Goal: Information Seeking & Learning: Learn about a topic

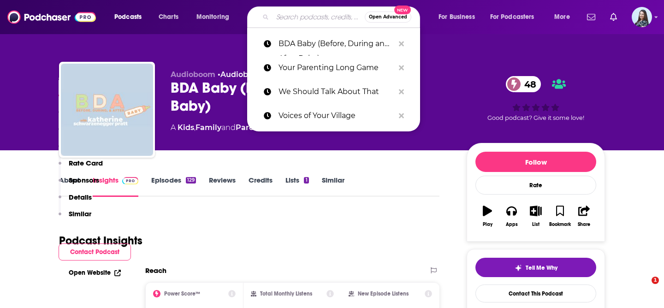
scroll to position [779, 0]
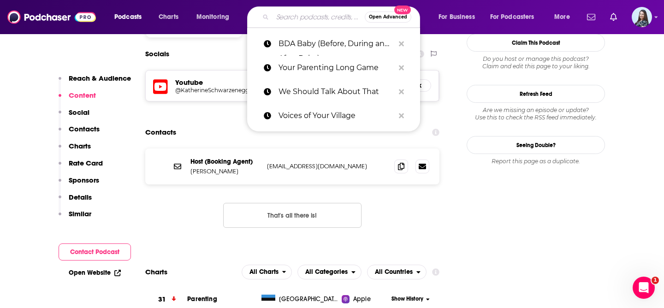
type input "Inner Cosmos"
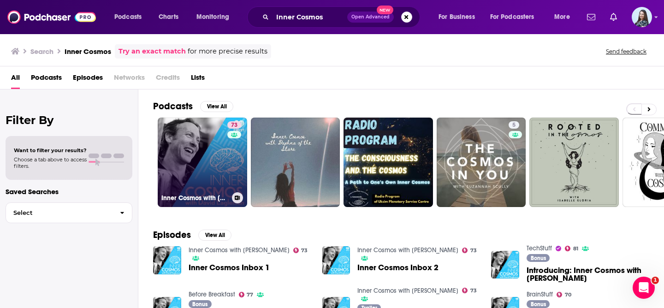
click at [183, 175] on link "73 Inner Cosmos with David Eagleman" at bounding box center [202, 162] width 89 height 89
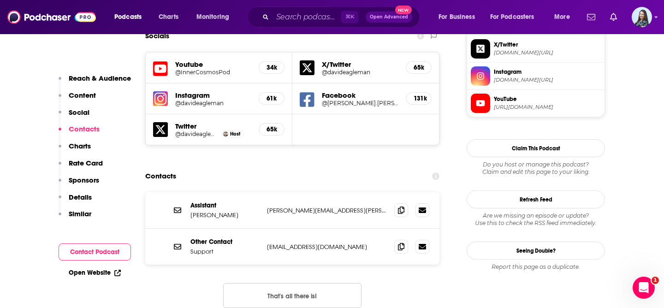
scroll to position [822, 0]
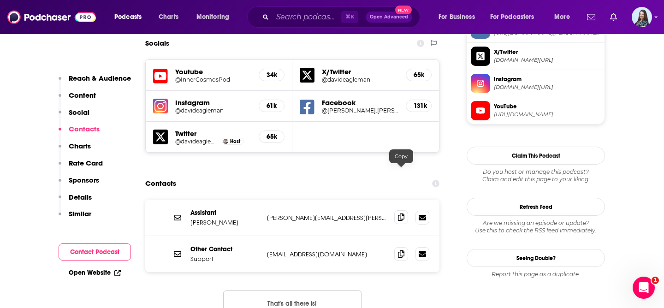
click at [402, 214] on icon at bounding box center [401, 217] width 6 height 7
click at [309, 18] on input "Search podcasts, credits, & more..." at bounding box center [307, 17] width 69 height 15
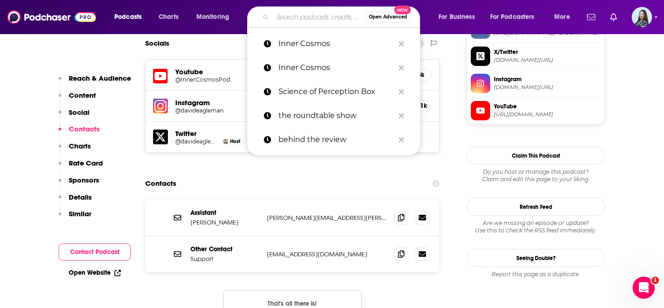
paste input "Order of Man"
type input "Order of Man"
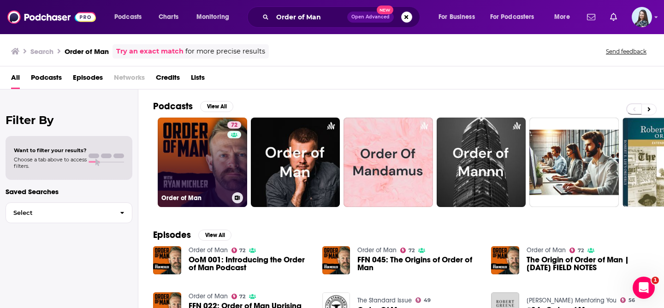
click at [212, 162] on link "72 Order of Man" at bounding box center [202, 162] width 89 height 89
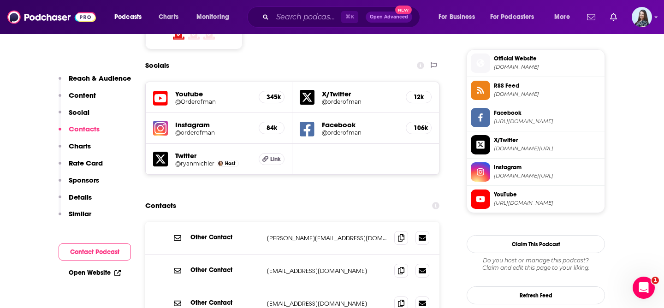
scroll to position [828, 0]
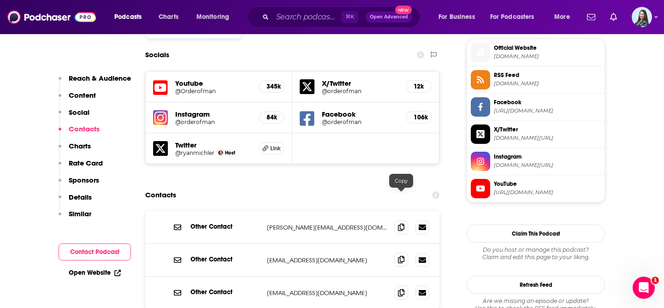
click at [403, 256] on icon at bounding box center [401, 259] width 6 height 7
click at [302, 18] on input "Search podcasts, credits, & more..." at bounding box center [307, 17] width 69 height 15
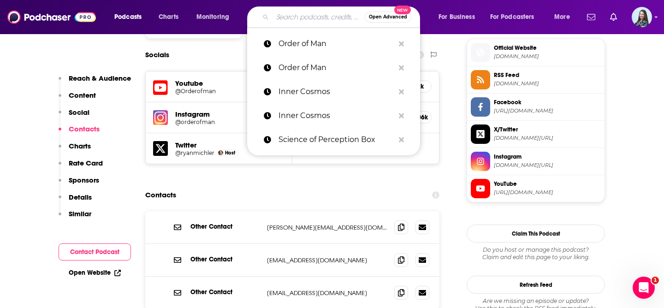
paste input "Earn & Invest"
type input "Earn & Invest"
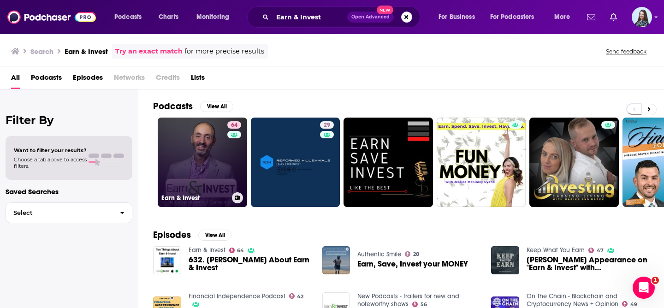
click at [197, 152] on link "64 Earn & Invest" at bounding box center [202, 162] width 89 height 89
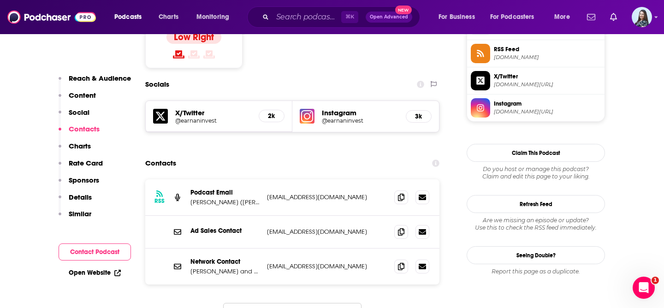
scroll to position [771, 0]
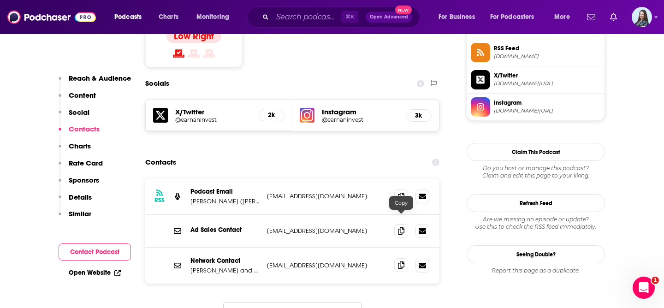
click at [402, 262] on icon at bounding box center [401, 265] width 6 height 7
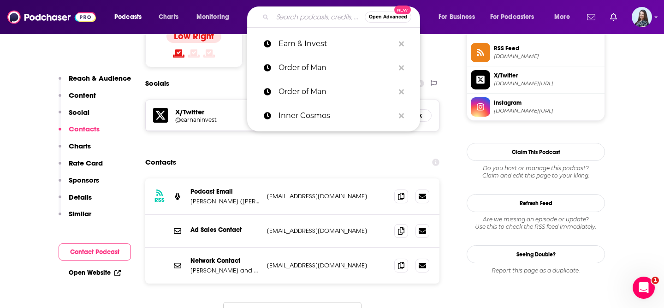
click at [303, 14] on input "Search podcasts, credits, & more..." at bounding box center [319, 17] width 92 height 15
paste input "Millionaire Mindcast"
type input "Millionaire Mindcast"
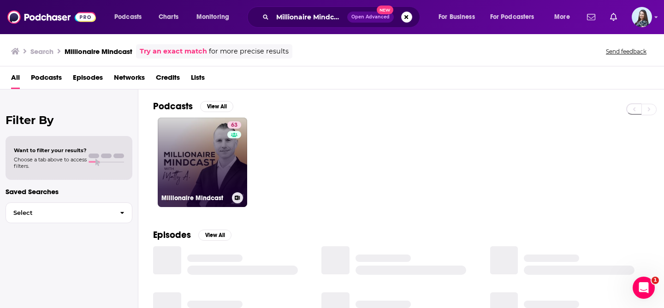
click at [203, 154] on link "63 Millionaire Mindcast" at bounding box center [202, 162] width 89 height 89
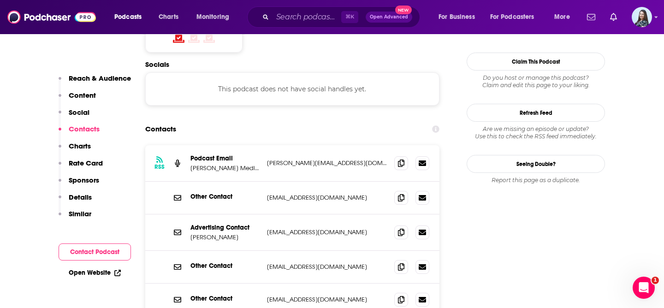
scroll to position [808, 0]
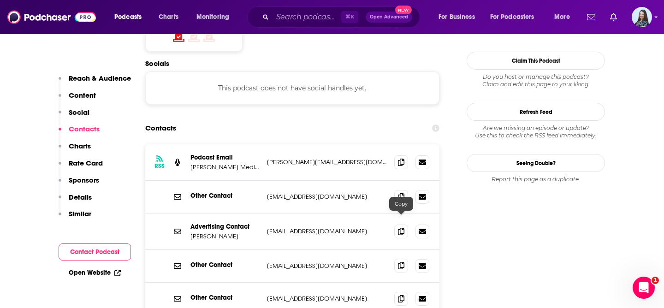
click at [402, 262] on icon at bounding box center [401, 265] width 6 height 7
click at [294, 12] on input "Search podcasts, credits, & more..." at bounding box center [307, 17] width 69 height 15
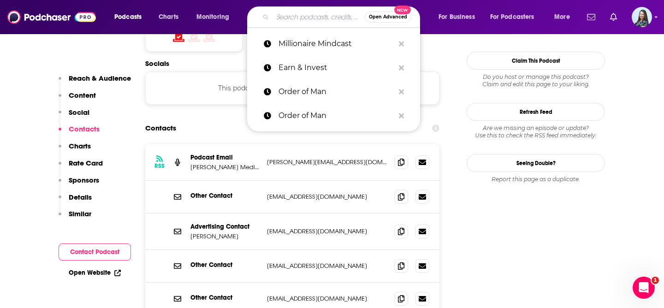
paste input "The Unmistakable Creative Podcast"
type input "The Unmistakable Creative Podcast"
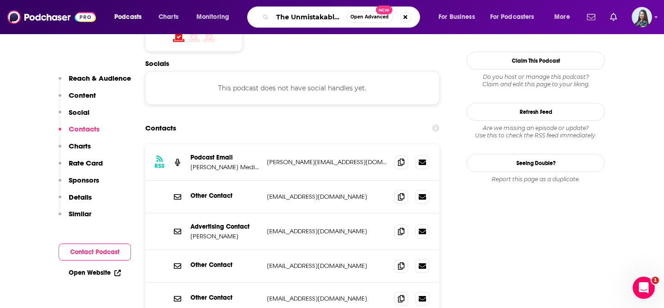
scroll to position [0, 55]
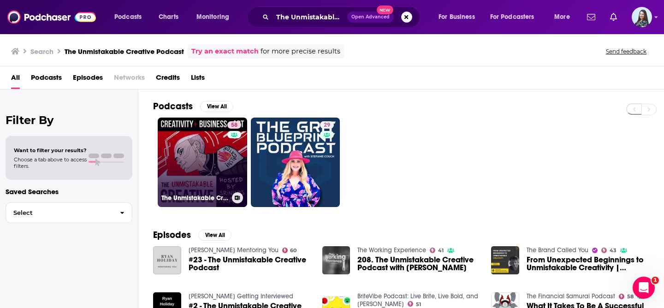
click at [190, 157] on link "58 The Unmistakable Creative Podcast" at bounding box center [202, 162] width 89 height 89
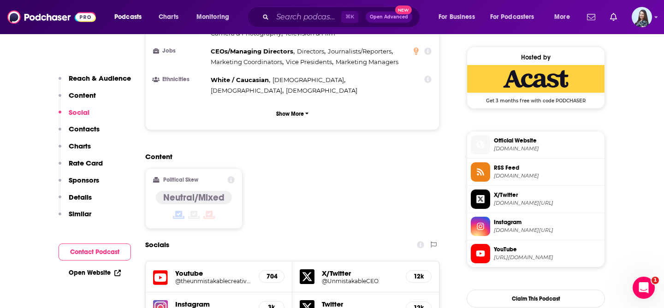
scroll to position [951, 0]
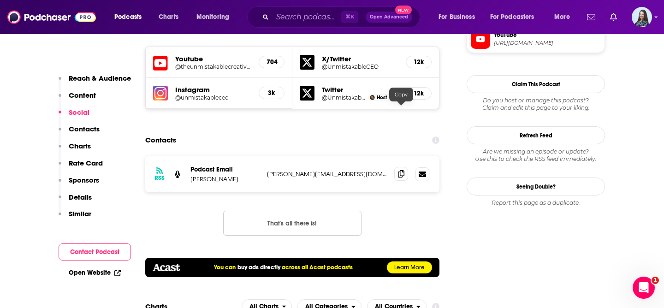
click at [404, 170] on icon at bounding box center [401, 173] width 6 height 7
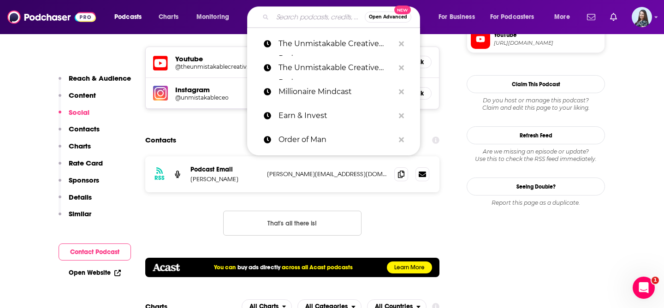
click at [311, 18] on input "Search podcasts, credits, & more..." at bounding box center [319, 17] width 92 height 15
paste input "The Investor Coaching Show with Paul Winkler"
type input "The Investor Coaching Show with Paul Winkler"
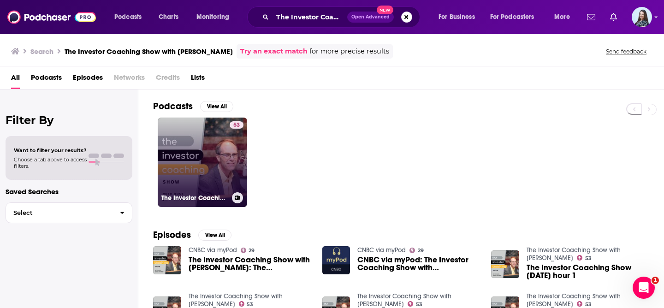
click at [199, 160] on link "53 The Investor Coaching Show with Paul Winkler" at bounding box center [202, 162] width 89 height 89
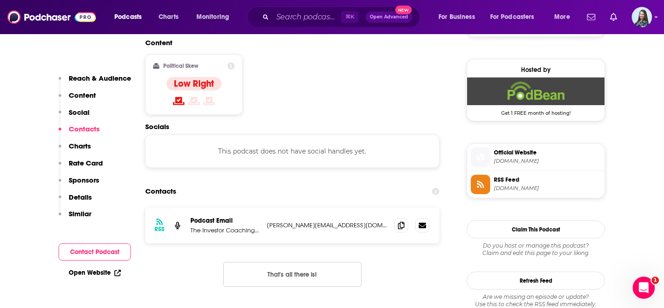
scroll to position [722, 0]
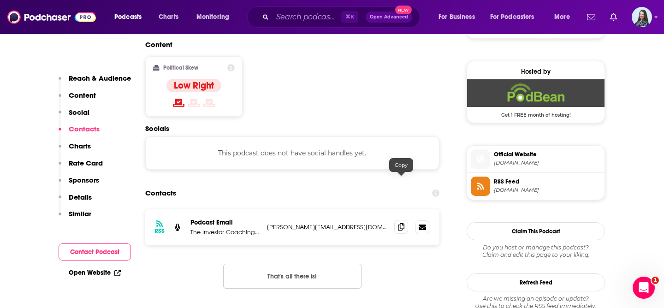
click at [402, 223] on icon at bounding box center [401, 226] width 6 height 7
click at [292, 16] on input "Search podcasts, credits, & more..." at bounding box center [307, 17] width 69 height 15
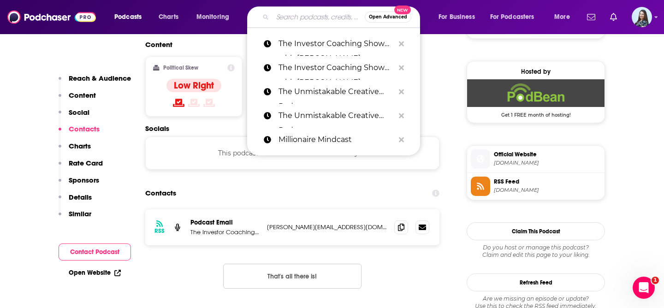
paste input "More Money Podcast"
type input "More Money Podcast"
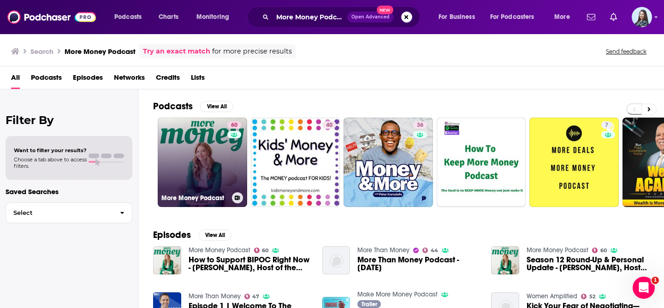
click at [200, 155] on link "60 More Money Podcast" at bounding box center [202, 162] width 89 height 89
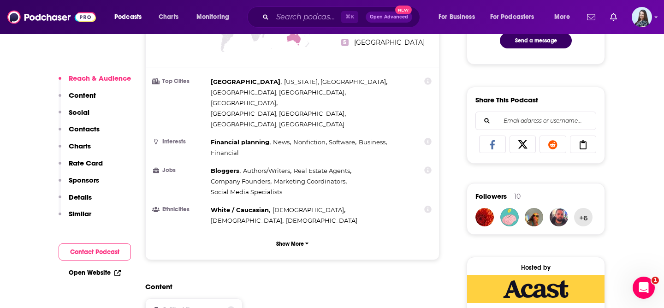
scroll to position [833, 0]
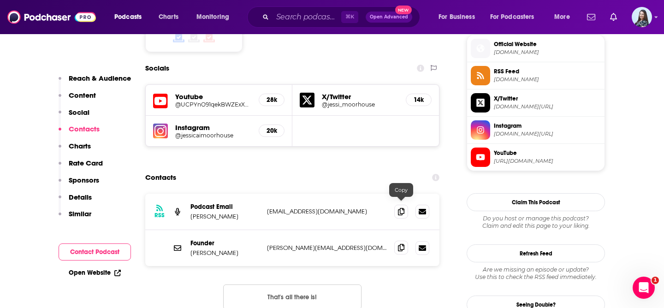
click at [402, 244] on icon at bounding box center [401, 247] width 6 height 7
click at [313, 20] on input "Search podcasts, credits, & more..." at bounding box center [307, 17] width 69 height 15
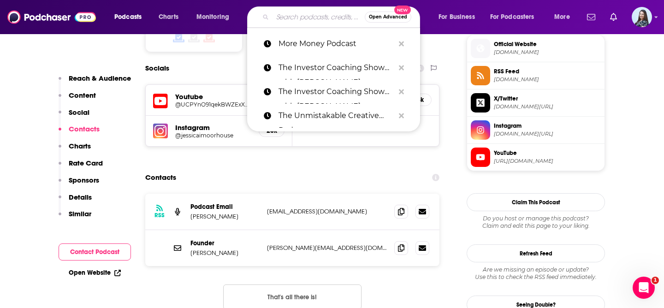
paste input "To The Top: Inspirational Career Advice"
type input "To The Top: Inspirational Career Advice"
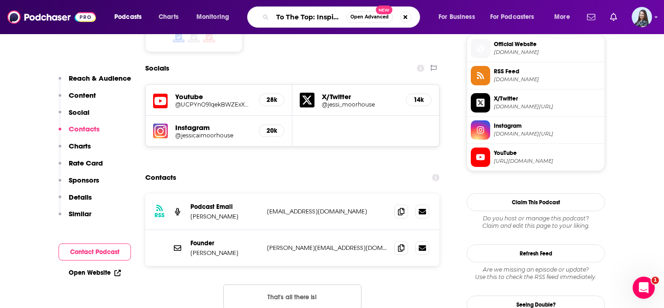
scroll to position [0, 66]
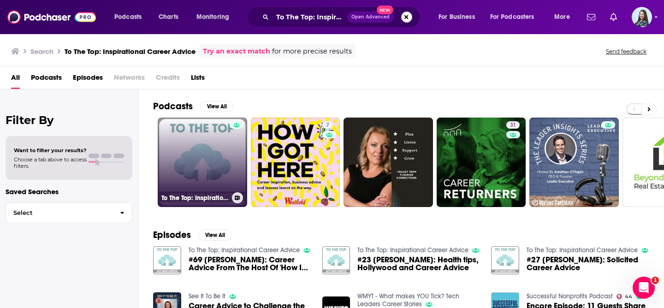
click at [194, 158] on link "To The Top: Inspirational Career Advice" at bounding box center [202, 162] width 89 height 89
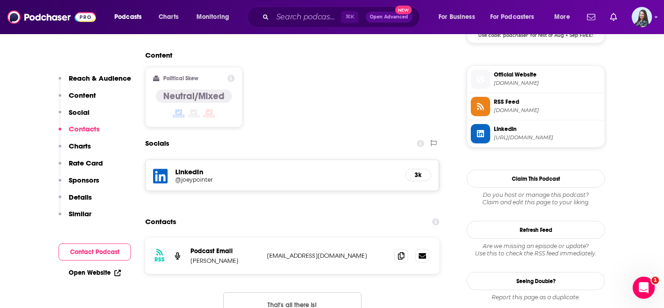
scroll to position [727, 0]
click at [399, 252] on icon at bounding box center [401, 255] width 6 height 7
click at [306, 17] on input "Search podcasts, credits, & more..." at bounding box center [307, 17] width 69 height 15
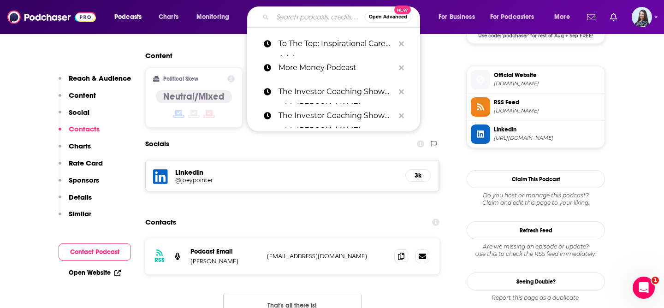
paste input "Invest Like a Boss"
type input "Invest Like a Boss"
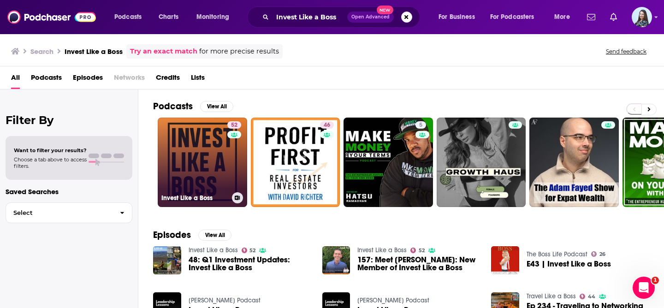
click at [220, 175] on link "52 Invest Like a Boss" at bounding box center [202, 162] width 89 height 89
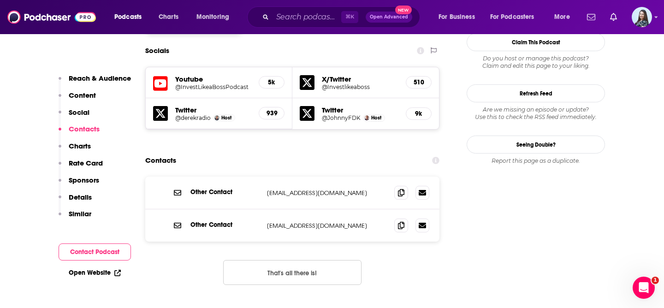
scroll to position [906, 0]
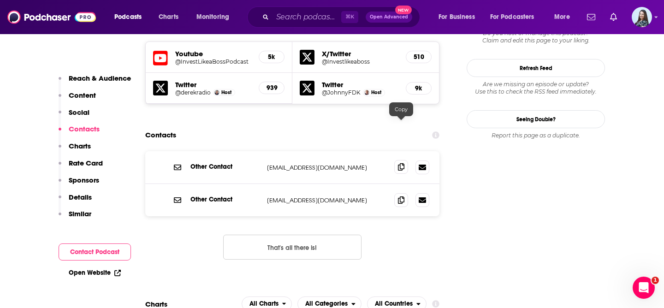
click at [400, 163] on icon at bounding box center [401, 166] width 6 height 7
click at [285, 18] on input "Search podcasts, credits, & more..." at bounding box center [307, 17] width 69 height 15
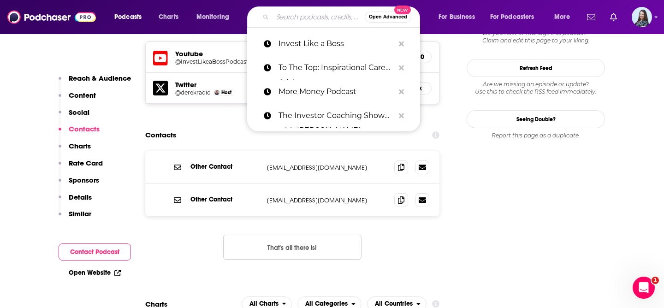
paste input "Keen On America"
type input "Keen On America"
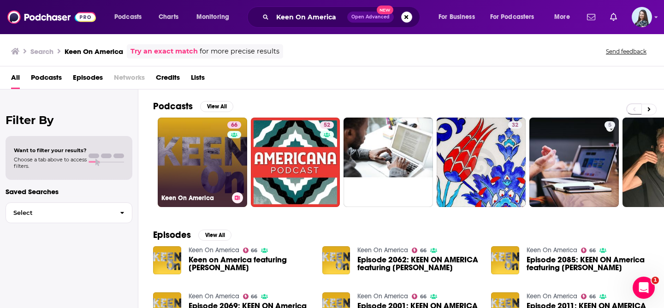
click at [206, 157] on link "66 Keen On America" at bounding box center [202, 162] width 89 height 89
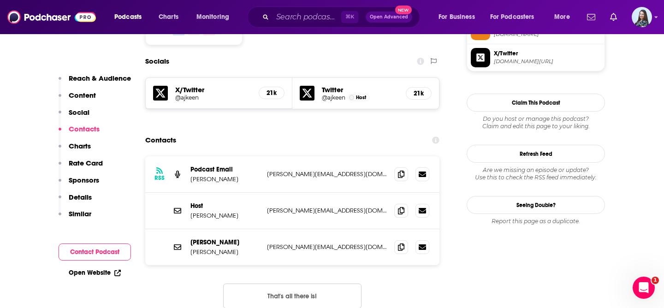
scroll to position [793, 0]
click at [403, 207] on icon at bounding box center [401, 210] width 6 height 7
click at [304, 15] on input "Search podcasts, credits, & more..." at bounding box center [307, 17] width 69 height 15
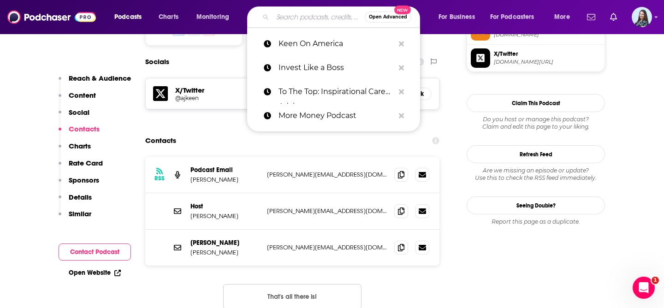
paste input "The Strategy Skills Podcast: Strategy | Leadership | Critical Thinking | Proble…"
type input "The Strategy Skills Podcast: Strategy | Leadership | Critical Thinking | Proble…"
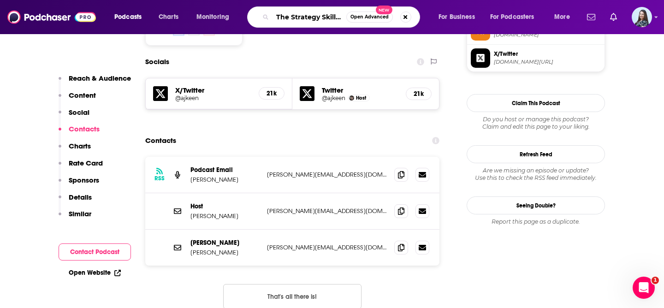
scroll to position [0, 225]
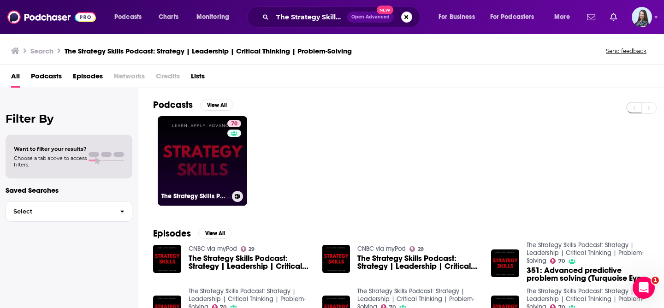
click at [205, 163] on link "70 The Strategy Skills Podcast: Strategy | Leadership | Critical Thinking | Pro…" at bounding box center [202, 160] width 89 height 89
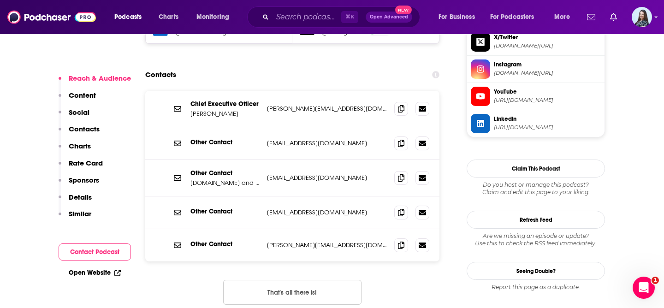
scroll to position [881, 0]
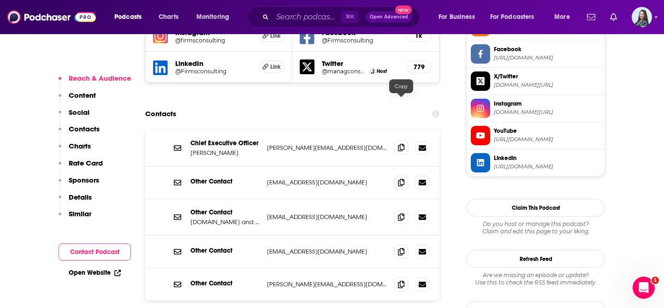
click at [403, 144] on icon at bounding box center [401, 147] width 6 height 7
click at [310, 19] on input "Search podcasts, credits, & more..." at bounding box center [307, 17] width 69 height 15
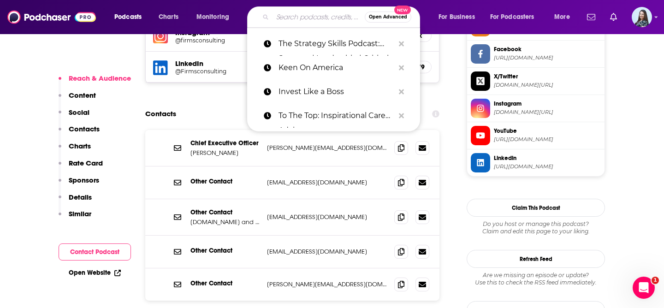
paste input "The Joel Evan Show"
type input "The Joel Evan Show"
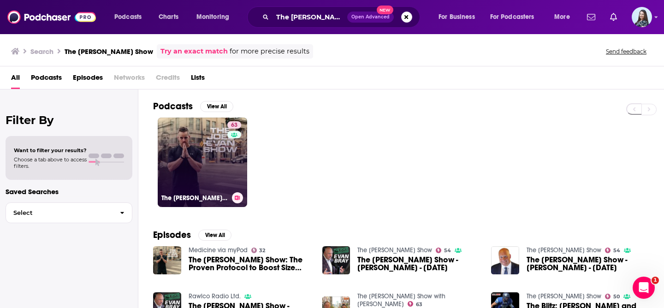
click at [208, 158] on link "63 The Joel Evan Show" at bounding box center [202, 162] width 89 height 89
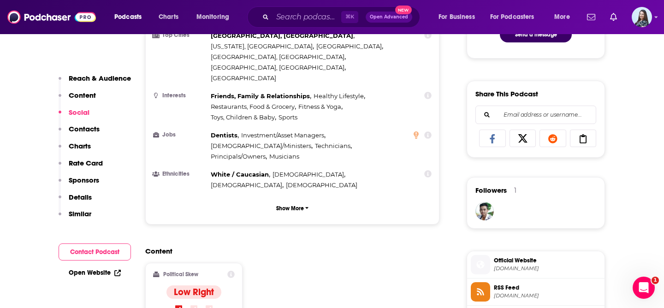
scroll to position [844, 0]
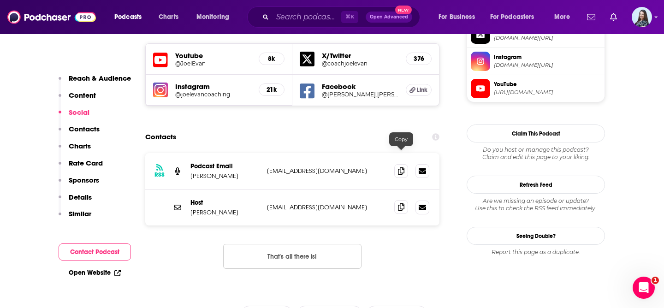
click at [404, 203] on icon at bounding box center [401, 206] width 6 height 7
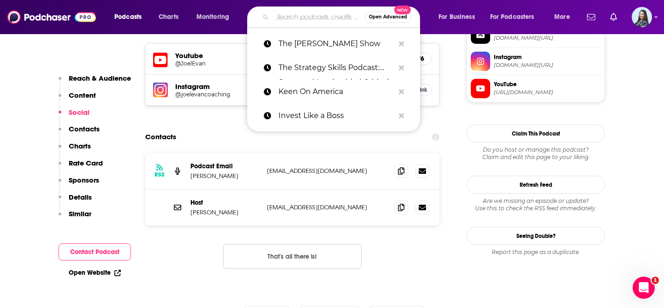
click at [296, 14] on input "Search podcasts, credits, & more..." at bounding box center [319, 17] width 92 height 15
paste input "Lead-Lag Live"
type input "Lead-Lag Live"
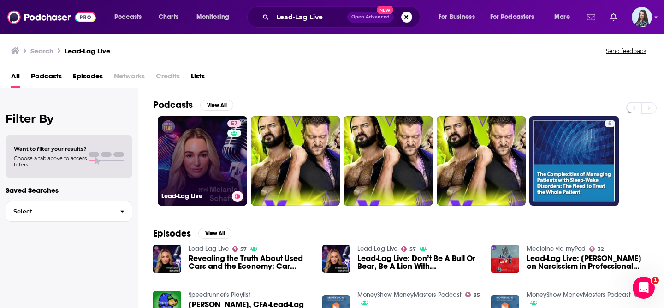
click at [207, 166] on link "57 Lead-Lag Live" at bounding box center [202, 160] width 89 height 89
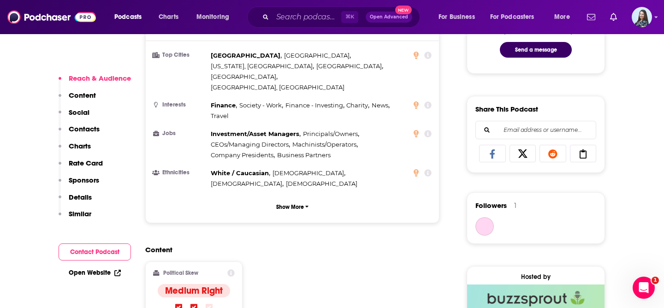
scroll to position [789, 0]
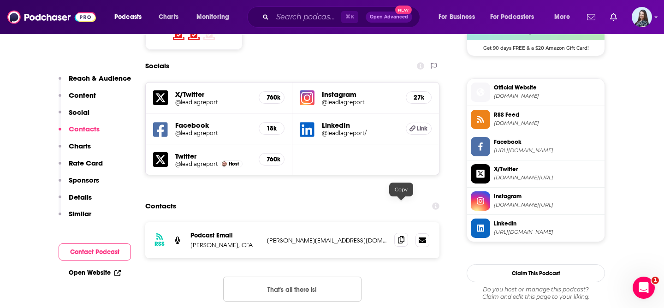
click at [403, 236] on icon at bounding box center [401, 239] width 6 height 7
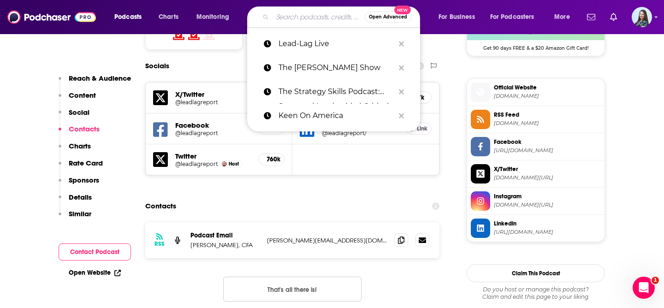
click at [282, 16] on input "Search podcasts, credits, & more..." at bounding box center [319, 17] width 92 height 15
paste input "Trading Secrets"
type input "Trading Secrets"
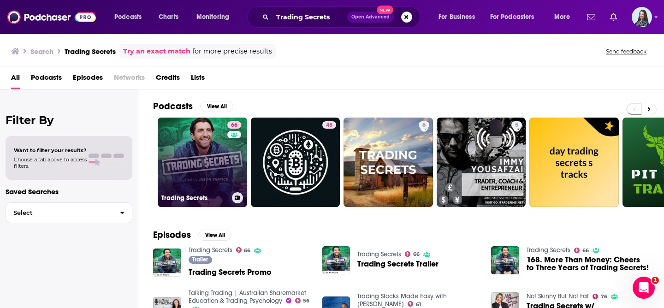
click at [219, 154] on link "66 Trading Secrets" at bounding box center [202, 162] width 89 height 89
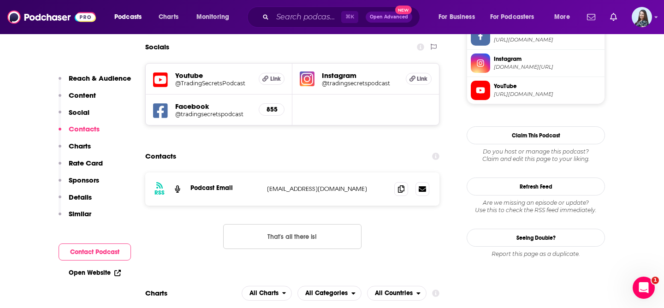
scroll to position [815, 0]
click at [403, 184] on icon at bounding box center [401, 187] width 6 height 7
click at [290, 12] on input "Search podcasts, credits, & more..." at bounding box center [307, 17] width 69 height 15
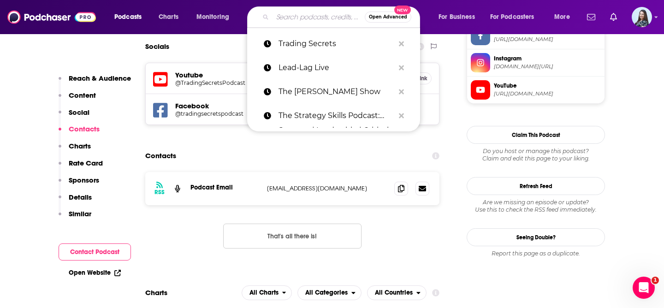
paste input "Mentally Stronger with Therapist Amy Morin"
type input "Mentally Stronger with Therapist Amy Morin"
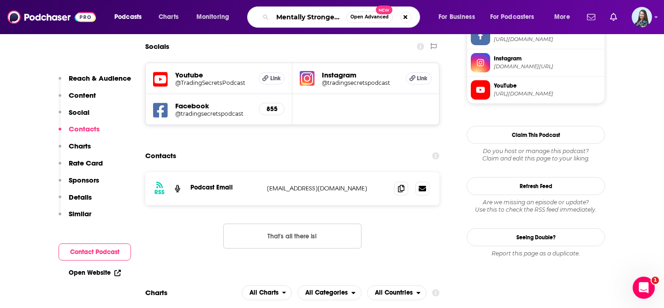
scroll to position [0, 85]
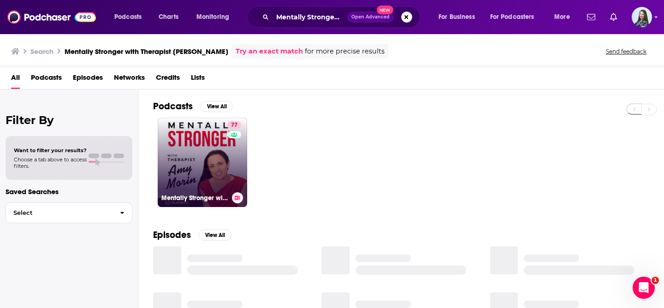
click at [204, 154] on link "77 Mentally Stronger with Therapist Amy Morin" at bounding box center [202, 162] width 89 height 89
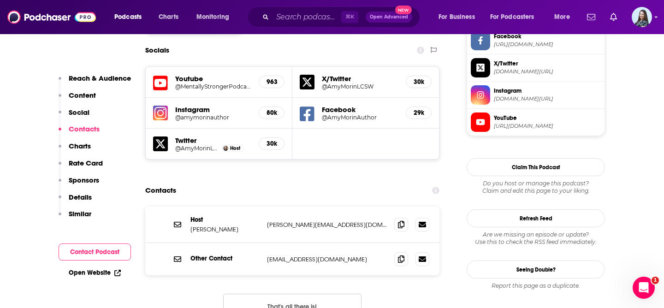
scroll to position [852, 0]
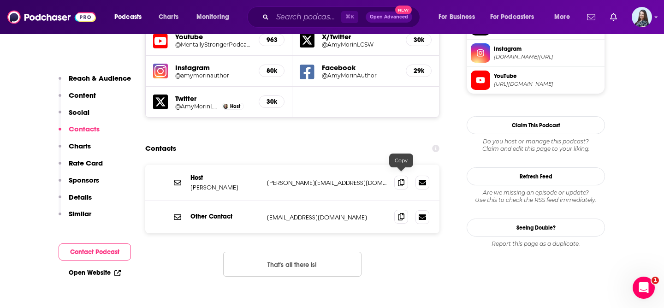
click at [401, 213] on icon at bounding box center [401, 216] width 6 height 7
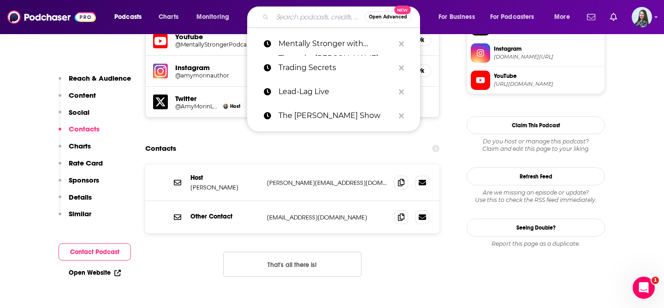
click at [293, 18] on input "Search podcasts, credits, & more..." at bounding box center [319, 17] width 92 height 15
paste input "The How of Business"
type input "The How of Business"
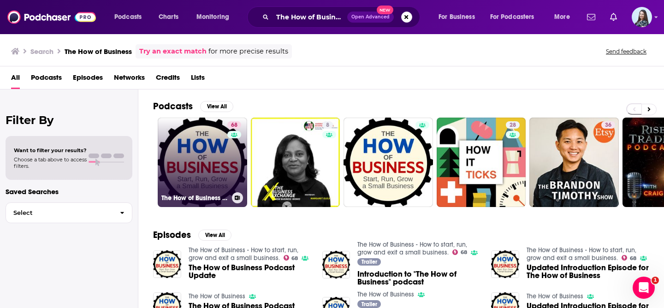
click at [206, 149] on link "68 The How of Business - How to start, run, grow and exit a small business." at bounding box center [202, 162] width 89 height 89
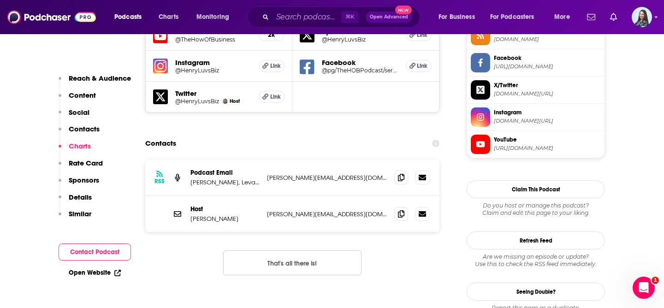
scroll to position [851, 0]
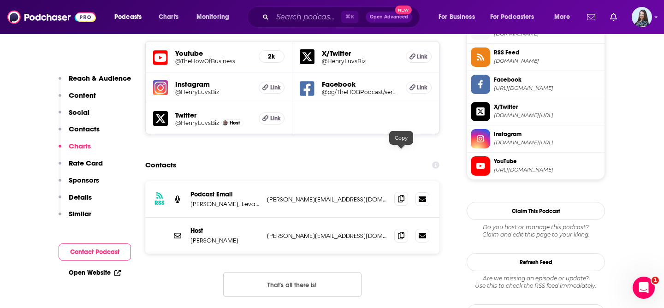
click at [400, 195] on icon at bounding box center [401, 198] width 6 height 7
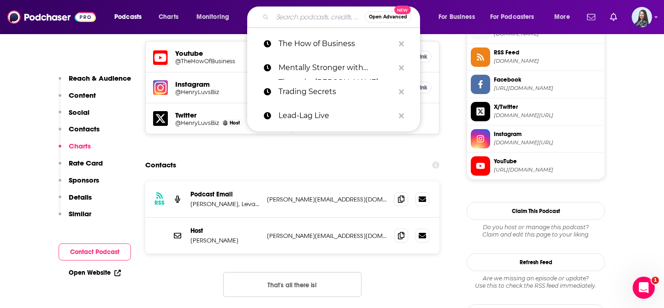
click at [302, 13] on input "Search podcasts, credits, & more..." at bounding box center [319, 17] width 92 height 15
paste input "A Bit of Optimism with Simon Sinek"
type input "A Bit of Optimism with Simon Sinek"
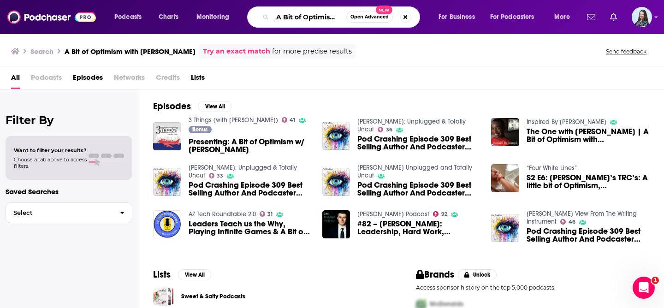
click at [315, 17] on input "A Bit of Optimism with Simon Sinek" at bounding box center [310, 17] width 74 height 15
click at [333, 17] on input "A Bit of Optimism with Simon Sinek" at bounding box center [310, 17] width 74 height 15
drag, startPoint x: 337, startPoint y: 18, endPoint x: 418, endPoint y: 18, distance: 81.2
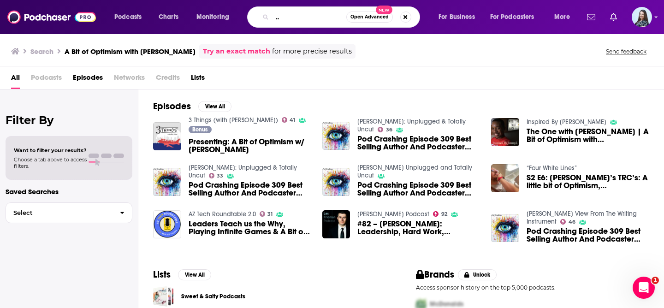
click at [418, 18] on div "A Bit of Optimism with Simon Sinek Open Advanced New" at bounding box center [333, 16] width 173 height 21
type input "A Bit of Optimism"
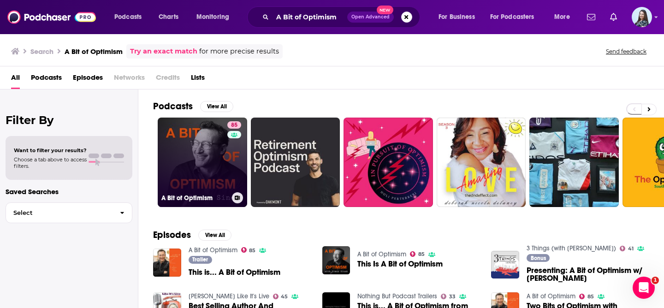
click at [200, 159] on link "85 A Bit of Optimism" at bounding box center [202, 162] width 89 height 89
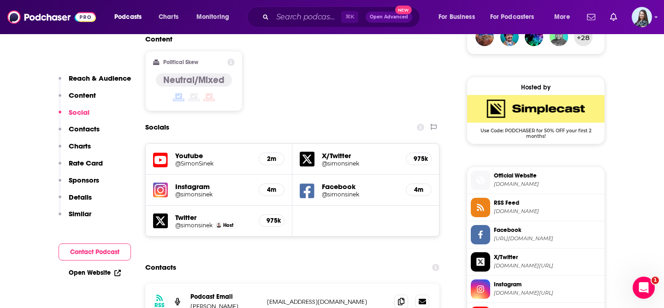
scroll to position [901, 0]
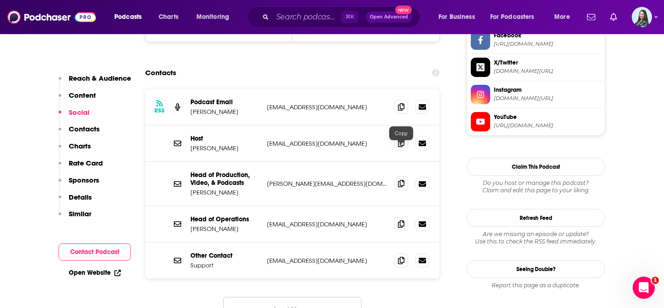
click at [402, 180] on icon at bounding box center [401, 183] width 6 height 7
click at [295, 18] on input "Search podcasts, credits, & more..." at bounding box center [307, 17] width 69 height 15
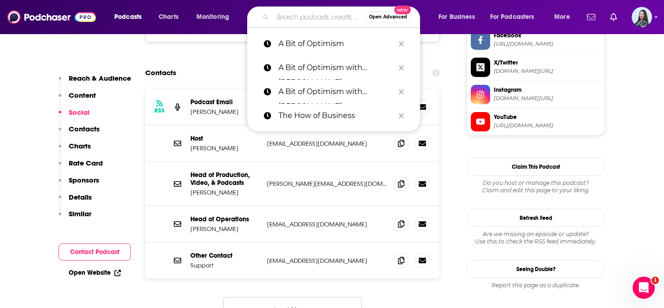
paste input "A Little Bit Richer"
type input "A Little Bit Richer"
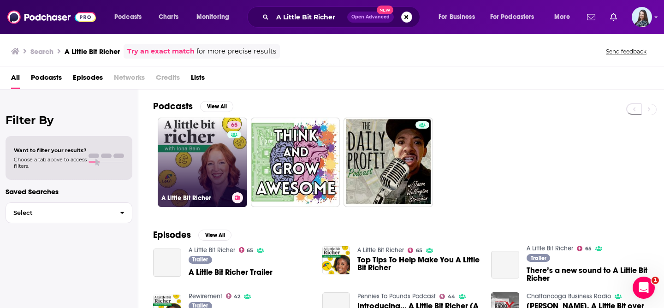
click at [178, 155] on link "65 A Little Bit Richer" at bounding box center [202, 162] width 89 height 89
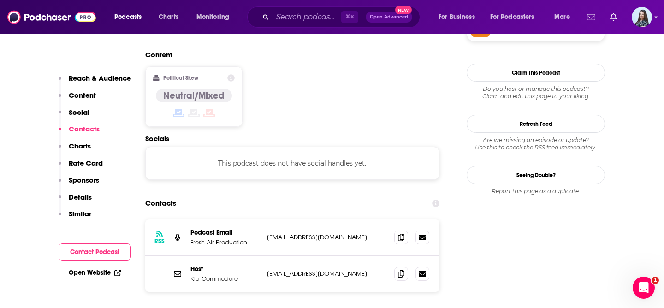
scroll to position [743, 0]
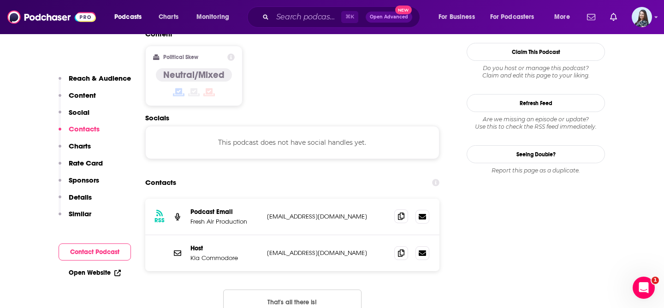
click at [400, 213] on icon at bounding box center [401, 216] width 6 height 7
click at [402, 213] on icon at bounding box center [401, 216] width 6 height 7
click at [306, 19] on input "Search podcasts, credits, & more..." at bounding box center [307, 17] width 69 height 15
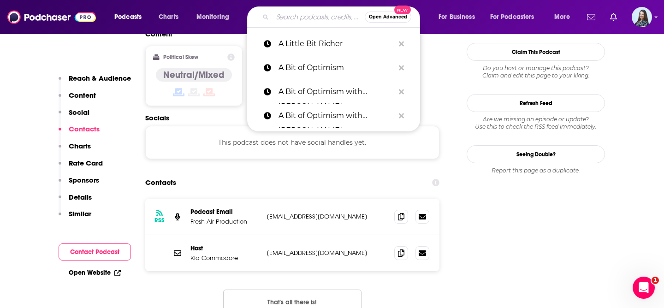
paste input "A Slight Change of Plans with Maya Shankar"
type input "A Slight Change of Plans with Maya Shankar"
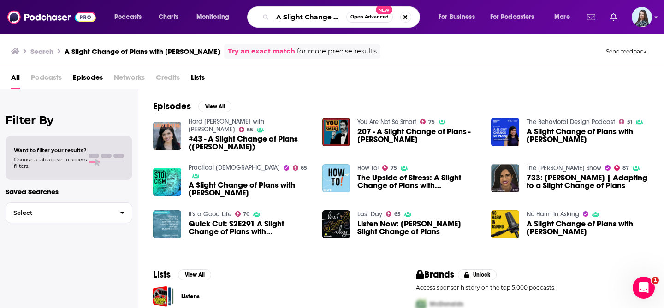
scroll to position [0, 84]
drag, startPoint x: 339, startPoint y: 17, endPoint x: 381, endPoint y: 14, distance: 41.6
click at [381, 15] on div "A Slight Change of Plans with Maya Shankar Open Advanced New" at bounding box center [333, 16] width 173 height 21
type input "A Slight Change of Plans"
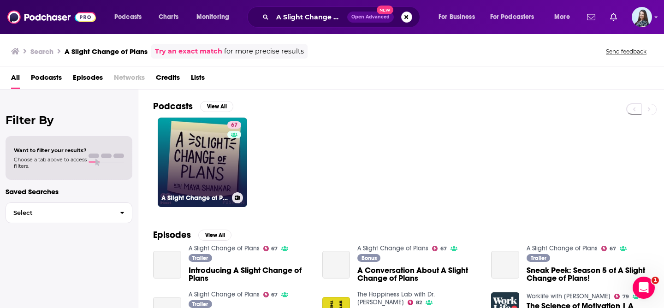
click at [198, 164] on link "67 A Slight Change of Plans" at bounding box center [202, 162] width 89 height 89
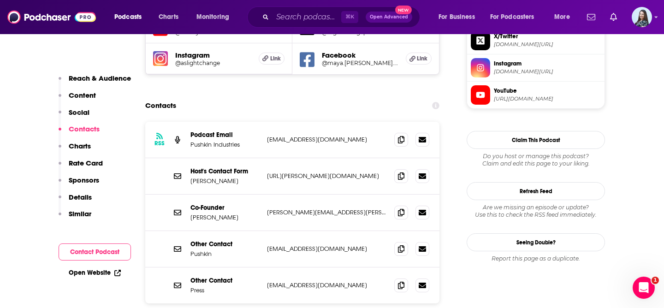
scroll to position [838, 0]
click at [403, 208] on icon at bounding box center [401, 211] width 6 height 7
click at [290, 14] on input "Search podcasts, credits, & more..." at bounding box center [307, 17] width 69 height 15
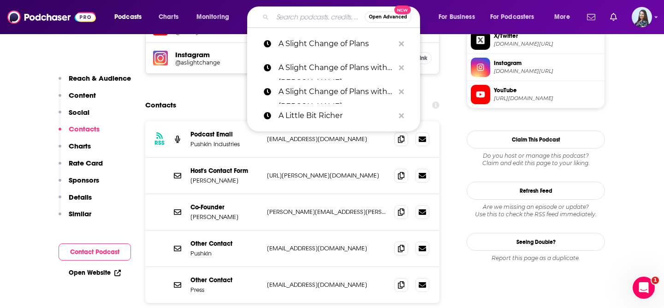
paste input "Abel James Show"
type input "Abel James Show"
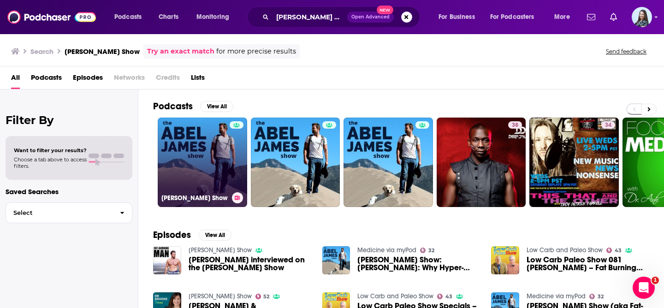
click at [202, 159] on link "Abel James Show" at bounding box center [202, 162] width 89 height 89
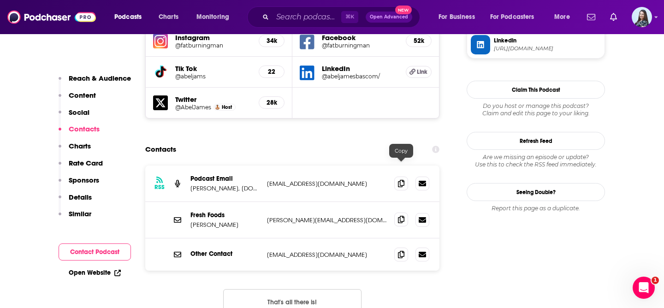
scroll to position [939, 0]
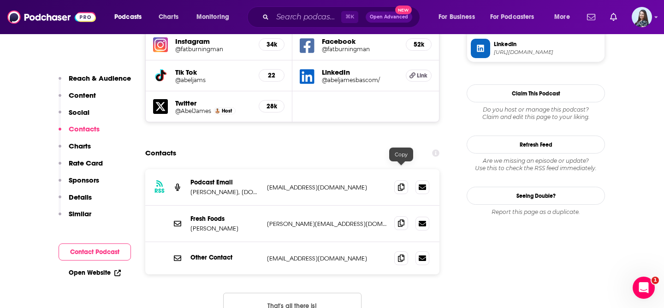
click at [400, 220] on icon at bounding box center [401, 223] width 6 height 7
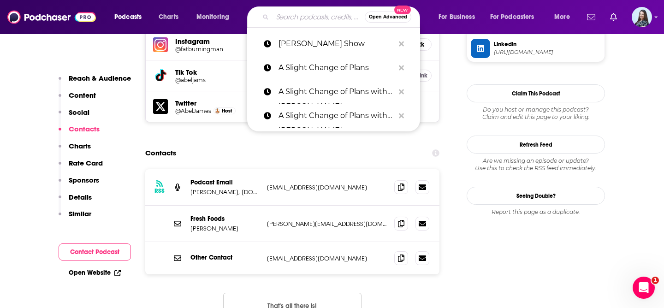
click at [304, 14] on input "Search podcasts, credits, & more..." at bounding box center [319, 17] width 92 height 15
paste input "Adam Carolla Show"
type input "Adam Carolla Show"
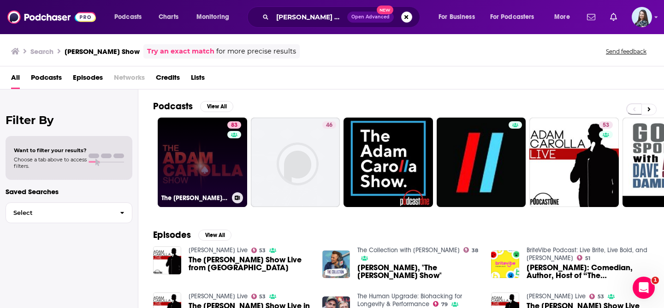
click at [200, 148] on link "83 The Adam Carolla Show" at bounding box center [202, 162] width 89 height 89
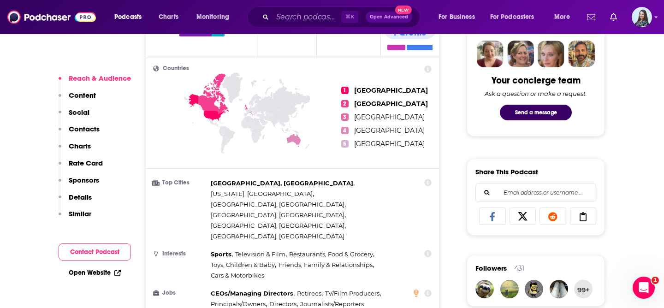
scroll to position [999, 0]
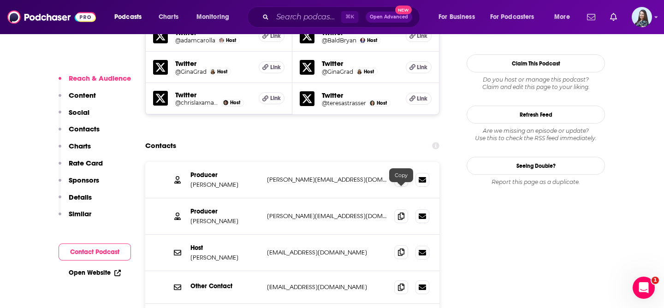
click at [402, 249] on icon at bounding box center [401, 252] width 6 height 7
click at [402, 176] on icon at bounding box center [401, 179] width 6 height 7
click at [291, 19] on input "Search podcasts, credits, & more..." at bounding box center [307, 17] width 69 height 15
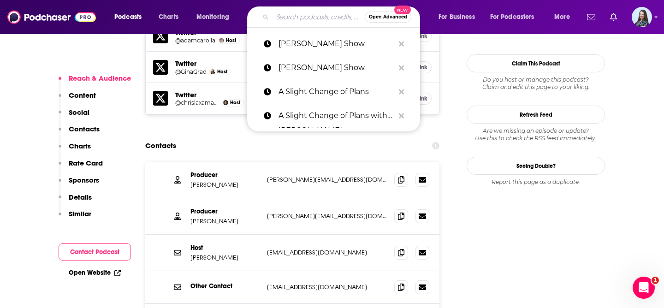
paste input "All In The Mind"
type input "All In The Mind"
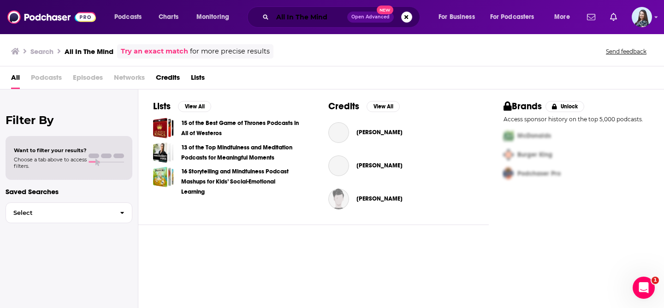
click at [293, 16] on input "All In The Mind" at bounding box center [310, 17] width 75 height 15
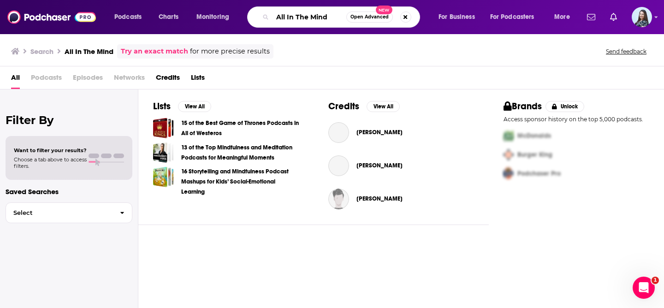
click at [293, 16] on input "All In The Mind" at bounding box center [310, 17] width 74 height 15
paste input "m I Doing It Wrong?"
type input "Am I Doing It Wrong?"
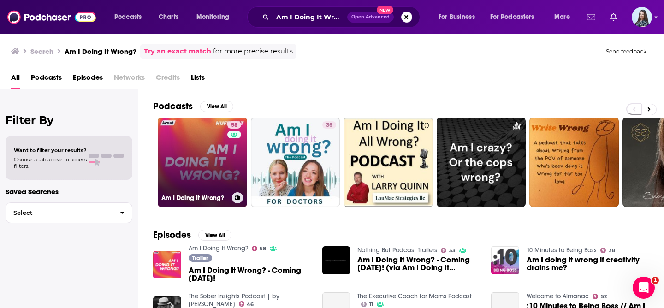
click at [206, 171] on link "58 Am I Doing It Wrong?" at bounding box center [202, 162] width 89 height 89
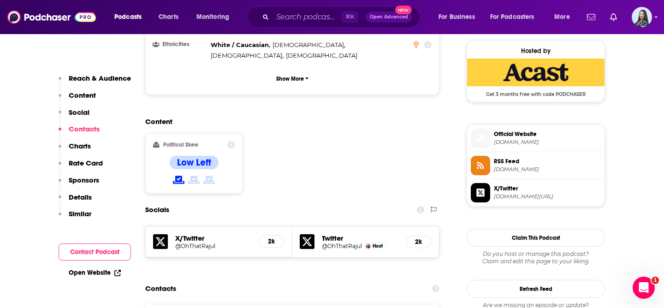
scroll to position [814, 0]
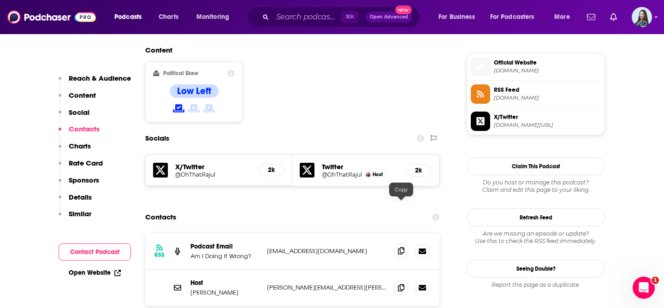
click at [401, 247] on icon at bounding box center [401, 250] width 6 height 7
click at [301, 23] on input "Search podcasts, credits, & more..." at bounding box center [307, 17] width 69 height 15
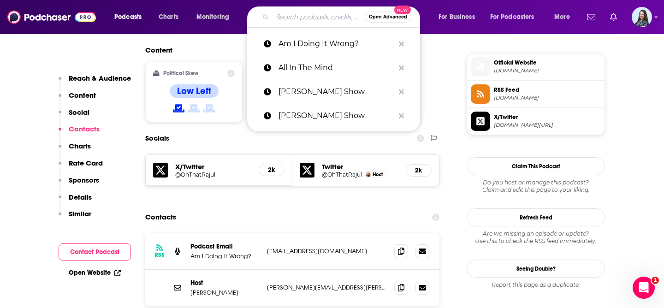
paste input "Animal Spirits Podcast"
type input "Animal Spirits Podcast"
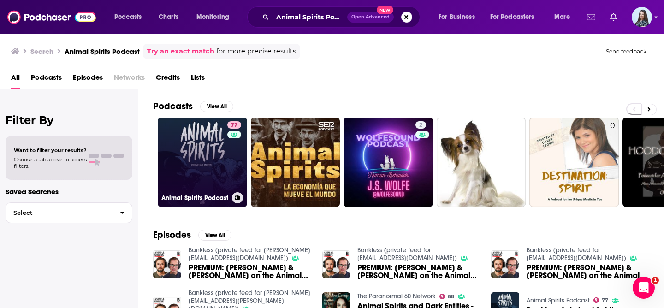
click at [184, 168] on link "77 Animal Spirits Podcast" at bounding box center [202, 162] width 89 height 89
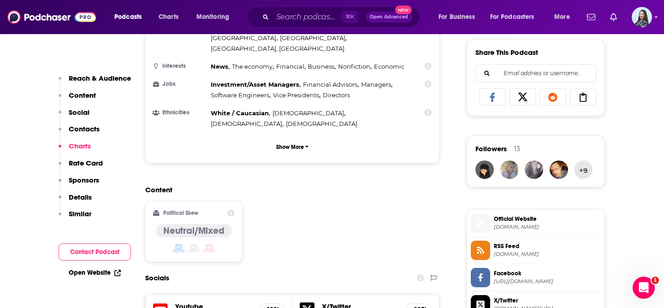
scroll to position [882, 0]
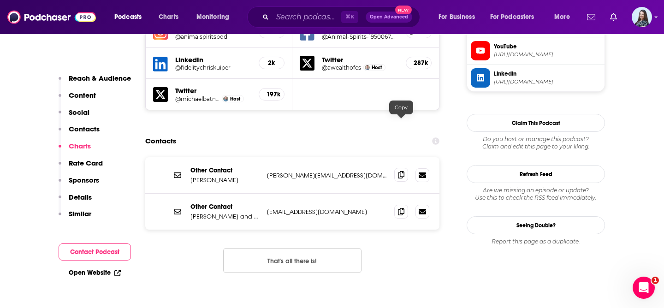
click at [404, 171] on icon at bounding box center [401, 174] width 6 height 7
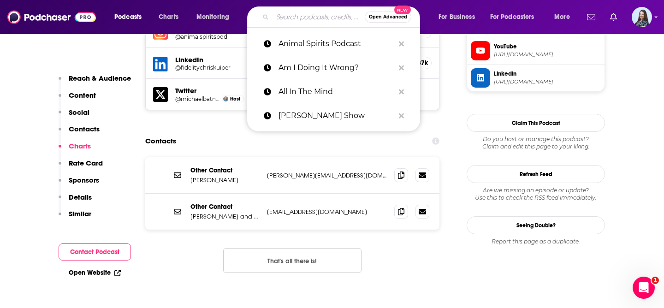
click at [301, 24] on input "Search podcasts, credits, & more..." at bounding box center [319, 17] width 92 height 15
paste input "Awesome with Alison"
type input "Awesome with Alison"
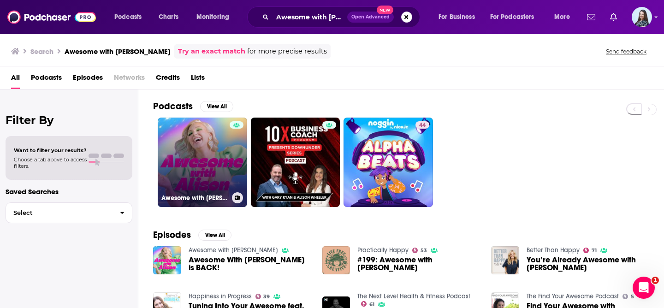
click at [194, 176] on link "Awesome with Alison" at bounding box center [202, 162] width 89 height 89
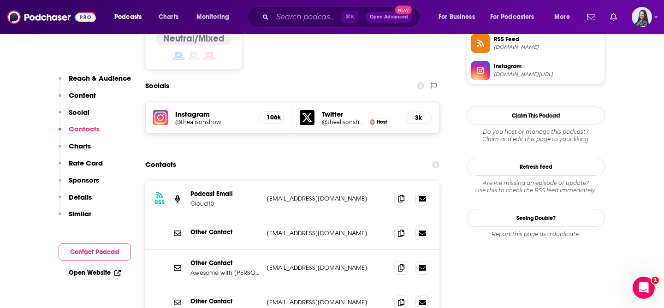
scroll to position [808, 0]
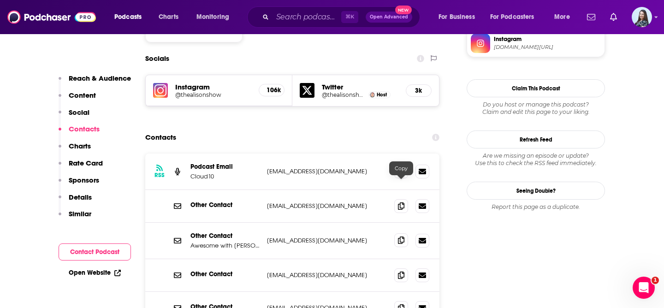
click at [399, 237] on icon at bounding box center [401, 240] width 6 height 7
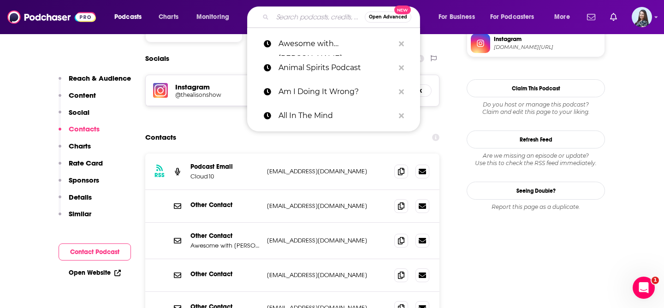
click at [316, 17] on input "Search podcasts, credits, & more..." at bounding box center [319, 17] width 92 height 15
paste input "Barron's Advisor"
type input "Barron's Advisor"
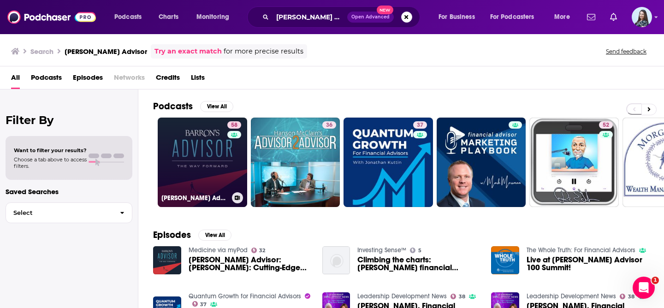
click at [207, 166] on link "58 Barron's Advisor" at bounding box center [202, 162] width 89 height 89
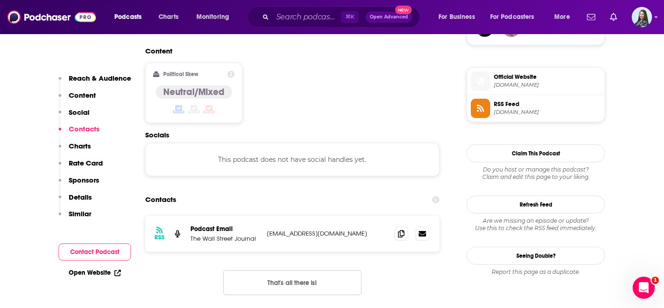
scroll to position [718, 0]
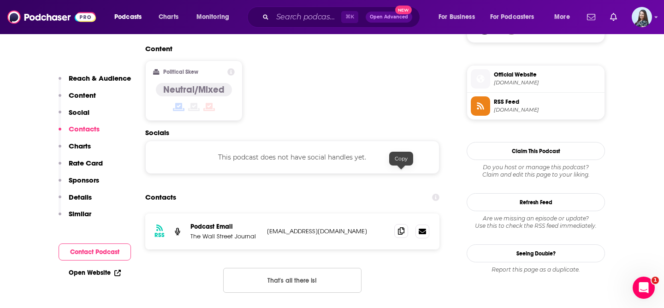
click at [402, 227] on icon at bounding box center [401, 230] width 6 height 7
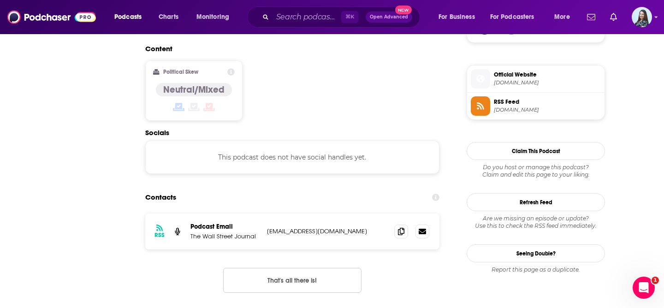
scroll to position [0, 0]
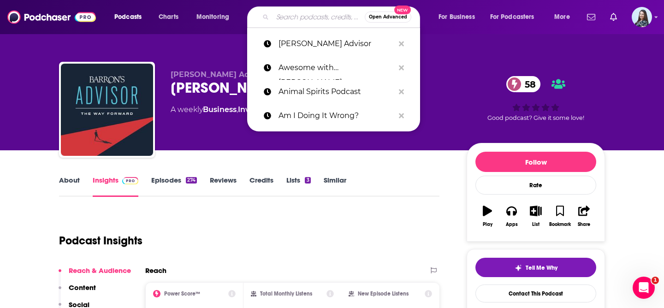
click at [292, 18] on input "Search podcasts, credits, & more..." at bounding box center [319, 17] width 92 height 15
paste input "Barron's Live"
type input "Barron's Live"
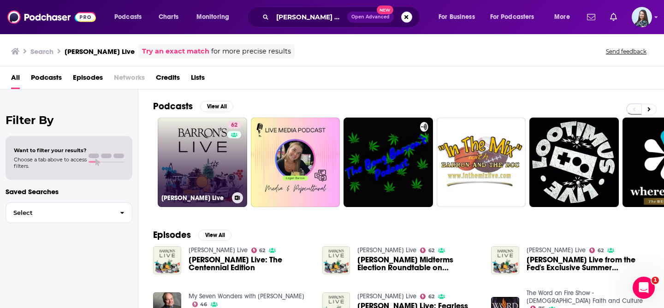
click at [204, 175] on link "62 Barron's Live" at bounding box center [202, 162] width 89 height 89
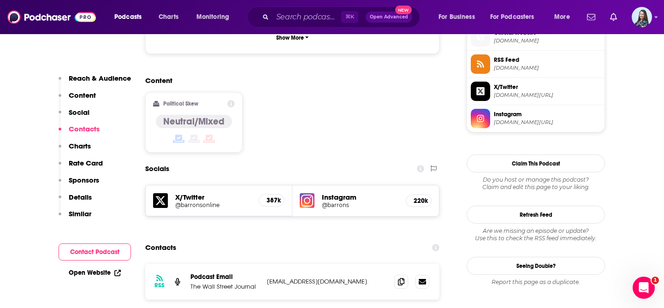
scroll to position [772, 0]
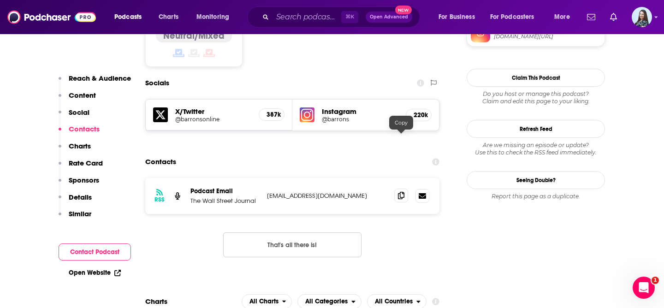
click at [406, 189] on span at bounding box center [401, 196] width 14 height 14
click at [282, 23] on input "Search podcasts, credits, & more..." at bounding box center [307, 17] width 69 height 15
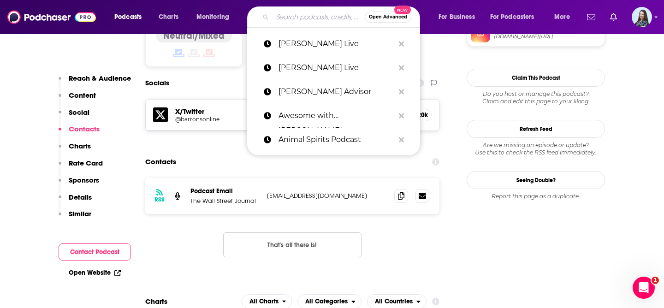
paste input "jack.hough@barrons.com"
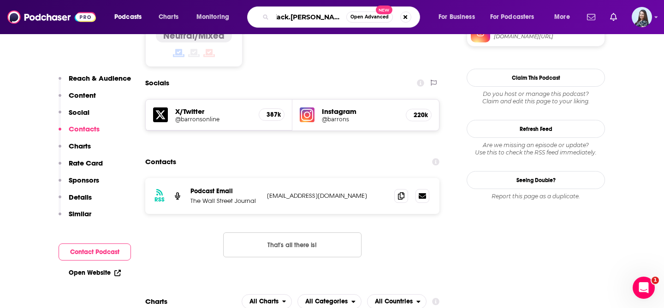
scroll to position [0, 0]
type input "j"
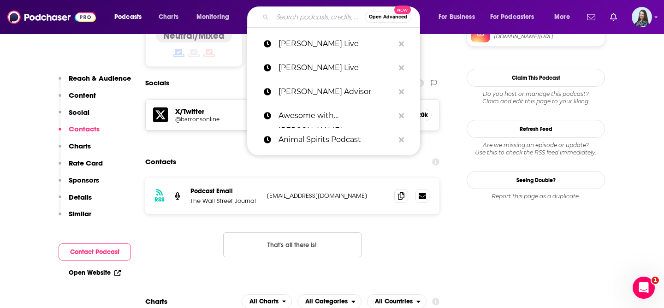
paste input "Barron's Streetwise"
type input "Barron's Streetwise"
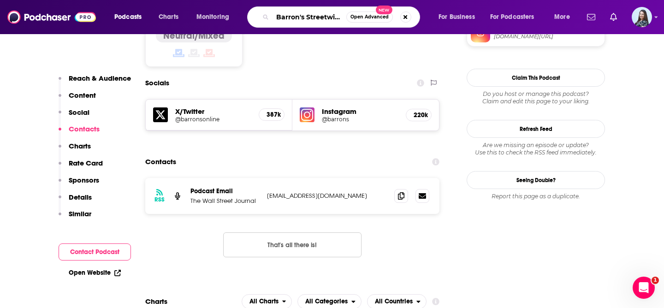
scroll to position [0, 0]
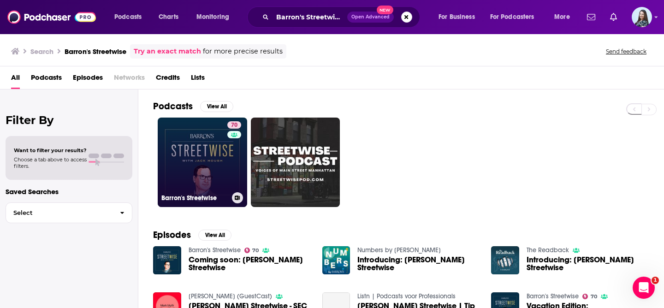
click at [202, 164] on link "70 Barron's Streetwise" at bounding box center [202, 162] width 89 height 89
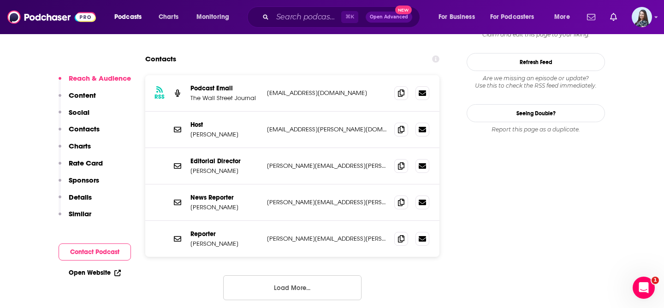
scroll to position [811, 0]
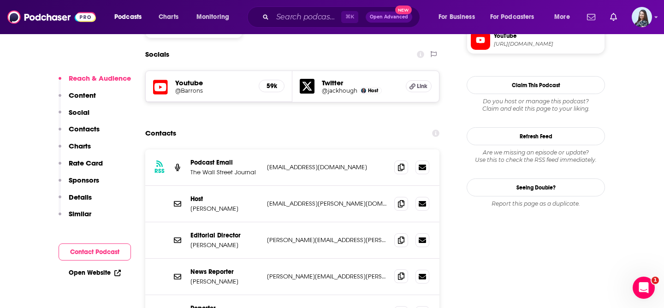
click at [404, 273] on icon at bounding box center [401, 276] width 6 height 7
click at [299, 18] on input "Search podcasts, credits, & more..." at bounding box center [307, 17] width 69 height 15
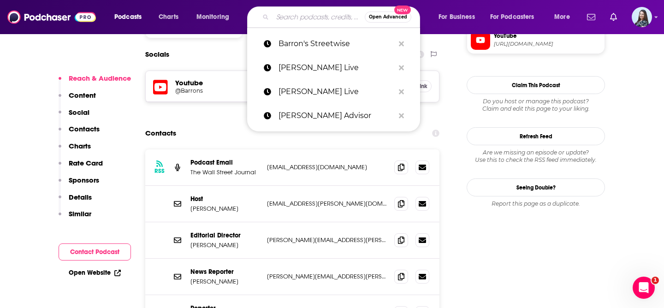
paste input "Be Wealthy & Smart"
type input "Be Wealthy & Smart"
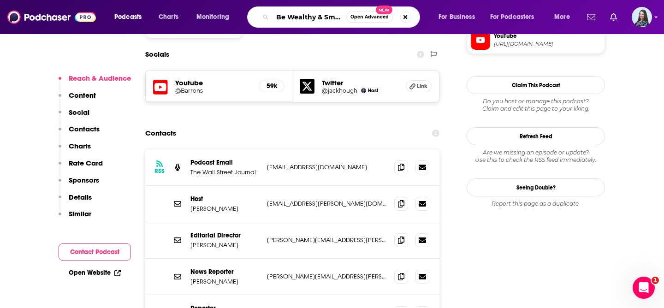
scroll to position [0, 2]
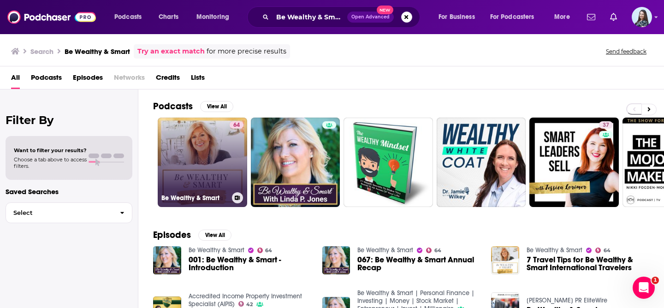
click at [195, 154] on link "64 Be Wealthy & Smart" at bounding box center [202, 162] width 89 height 89
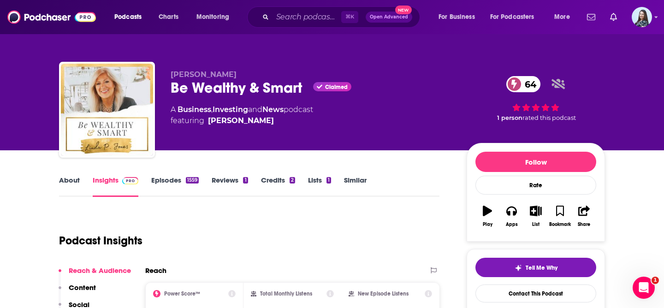
click at [274, 225] on div "Podcast Insights" at bounding box center [245, 235] width 373 height 47
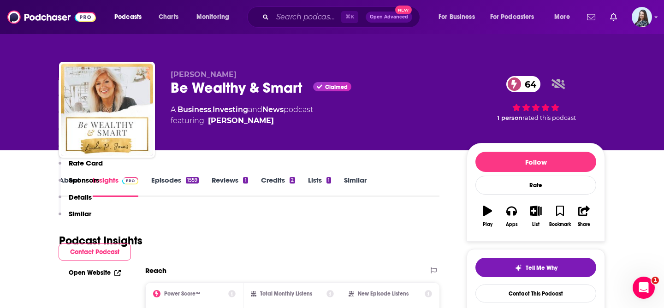
scroll to position [794, 0]
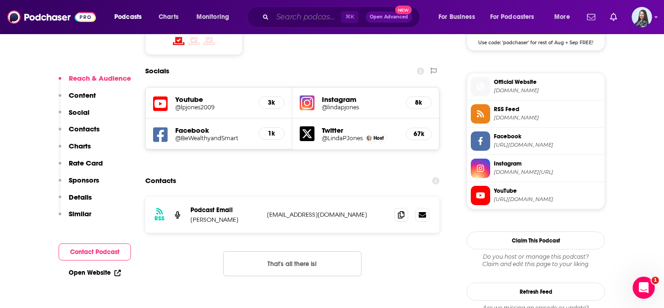
click at [292, 16] on input "Search podcasts, credits, & more..." at bounding box center [307, 17] width 69 height 15
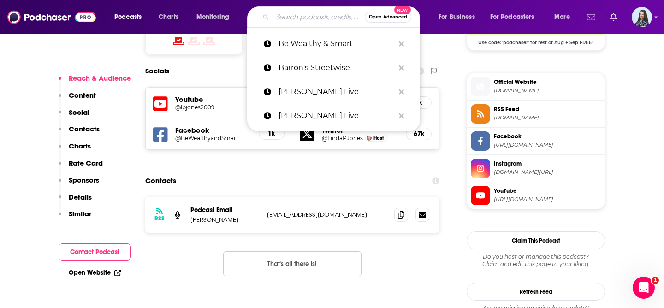
paste input "Behind the Markets Podcast"
type input "Behind the Markets Podcast"
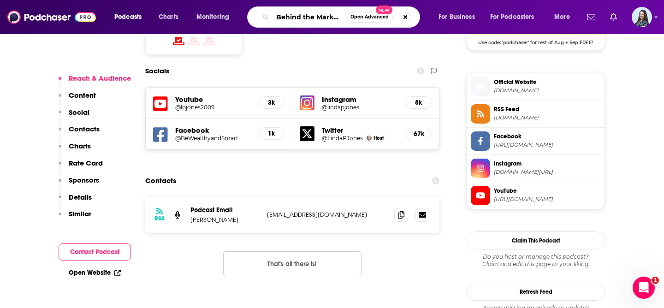
scroll to position [0, 30]
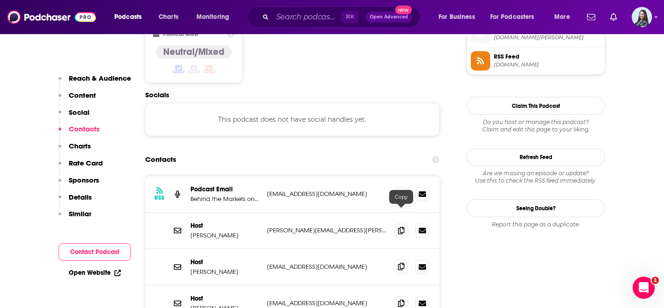
click at [402, 263] on icon at bounding box center [401, 266] width 6 height 7
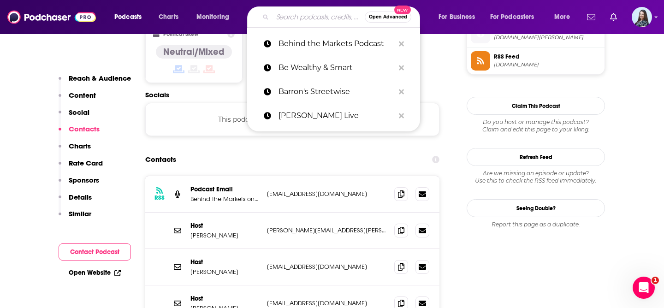
click at [283, 20] on input "Search podcasts, credits, & more..." at bounding box center [319, 17] width 92 height 15
paste input "Better System Trader"
type input "Better System Trader"
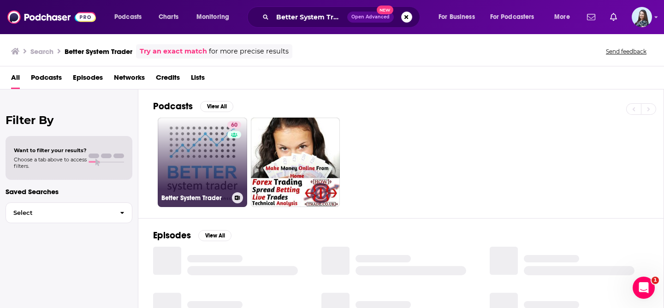
click at [183, 159] on link "60 Better System Trader" at bounding box center [202, 162] width 89 height 89
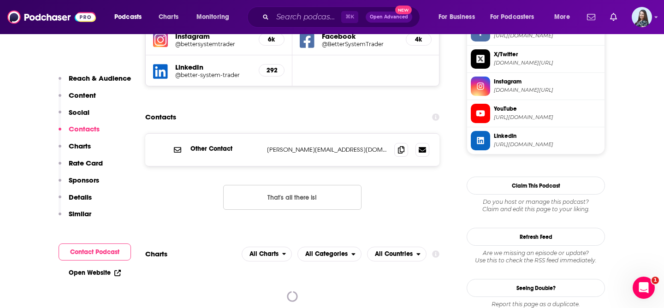
scroll to position [915, 0]
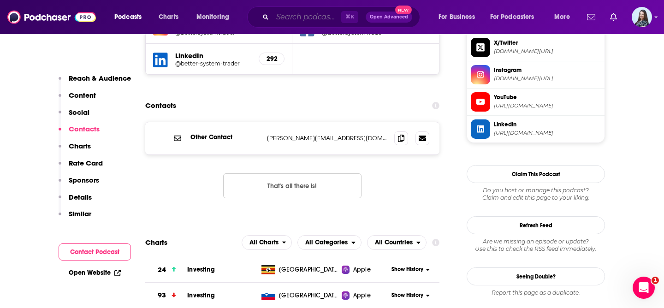
click at [294, 22] on input "Search podcasts, credits, & more..." at bounding box center [307, 17] width 69 height 15
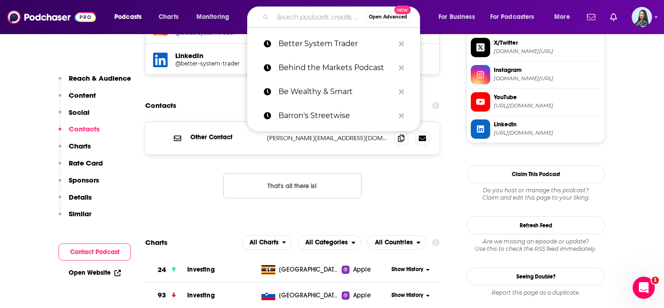
paste input "BiggerPockets"
type input "BiggerPockets"
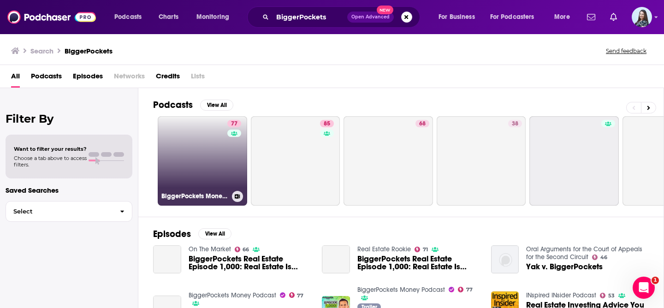
click at [205, 140] on link "77 BiggerPockets Money Podcast" at bounding box center [202, 160] width 89 height 89
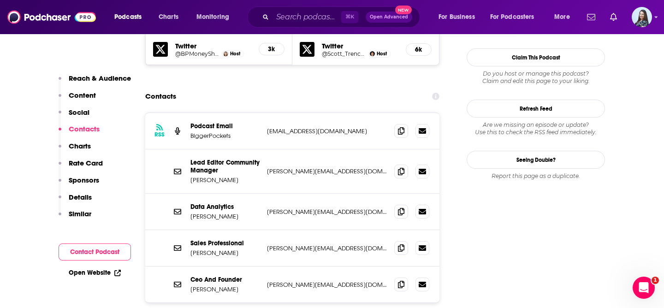
scroll to position [919, 0]
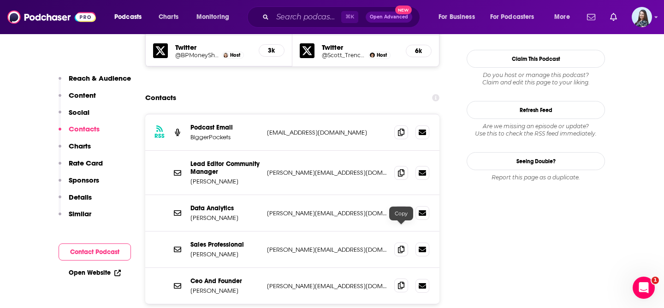
click at [402, 282] on icon at bounding box center [401, 285] width 6 height 7
click at [292, 17] on input "Search podcasts, credits, & more..." at bounding box center [307, 17] width 69 height 15
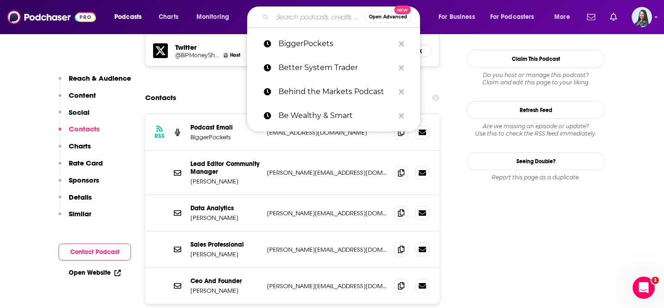
paste input "Bloomberg Surveillance"
type input "Bloomberg Surveillance"
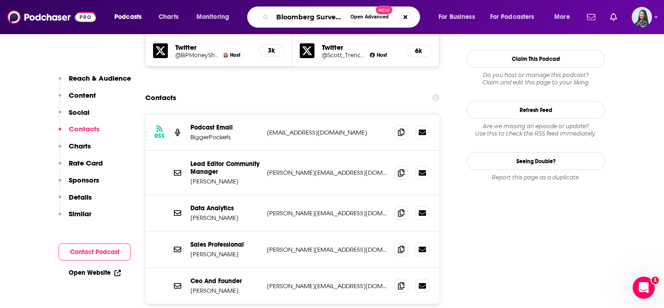
scroll to position [0, 16]
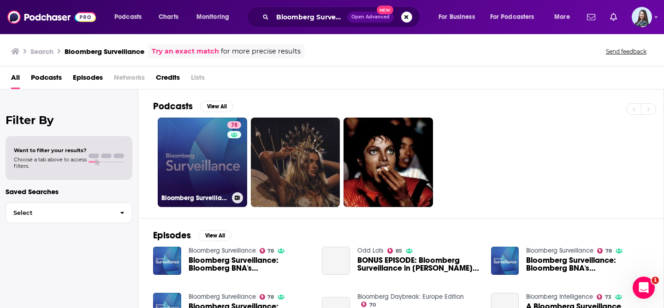
click at [186, 174] on link "78 Bloomberg Surveillance" at bounding box center [202, 162] width 89 height 89
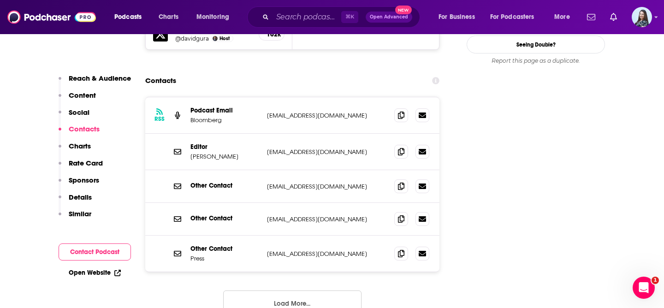
scroll to position [1012, 0]
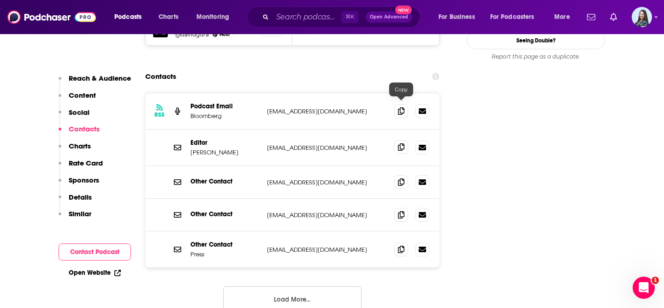
click at [399, 140] on span at bounding box center [401, 147] width 14 height 14
click at [310, 17] on input "Search podcasts, credits, & more..." at bounding box center [307, 17] width 69 height 15
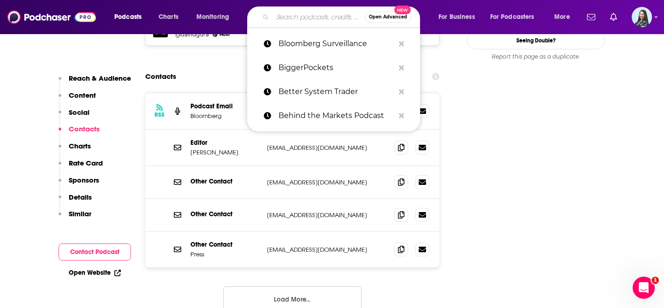
paste input "Bloomberg What Goes Up"
type input "Bloomberg What Goes Up"
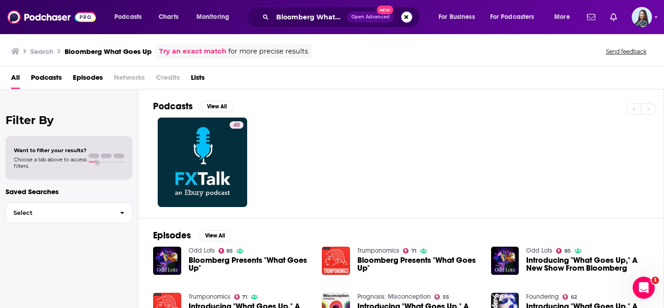
click at [204, 260] on span "Bloomberg Presents "What Goes Up"" at bounding box center [250, 264] width 123 height 16
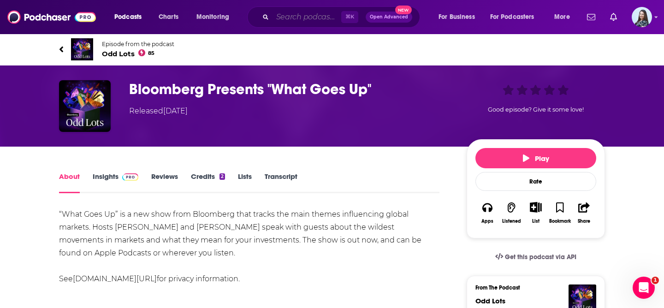
click at [307, 18] on input "Search podcasts, credits, & more..." at bounding box center [307, 17] width 69 height 15
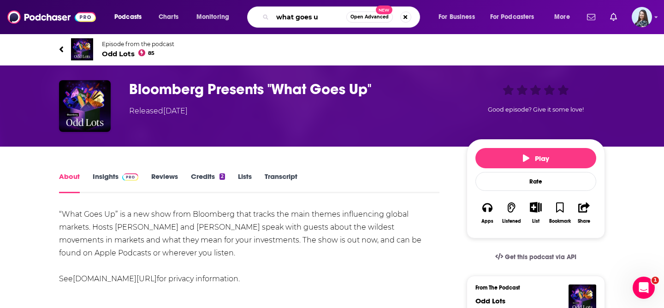
type input "what goes up"
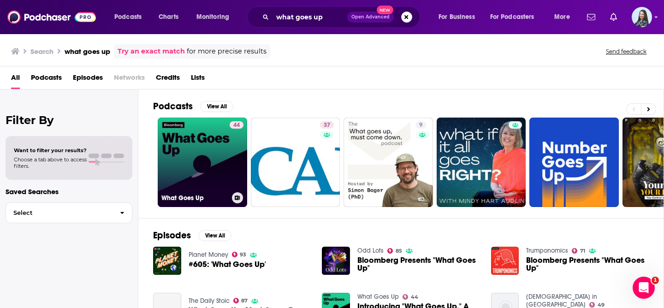
click at [202, 149] on link "44 What Goes Up" at bounding box center [202, 162] width 89 height 89
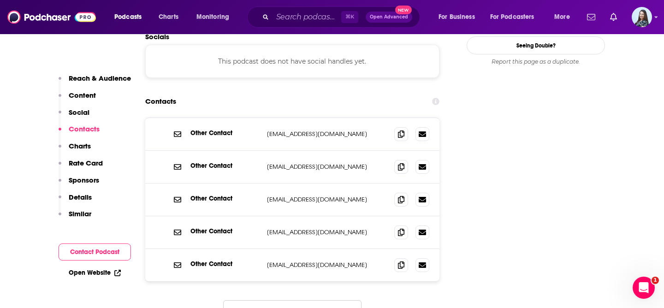
scroll to position [913, 0]
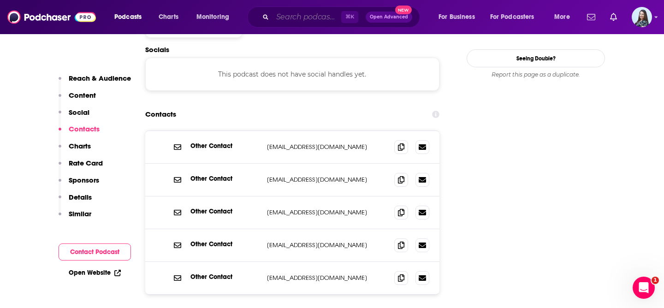
click at [286, 14] on input "Search podcasts, credits, & more..." at bounding box center [307, 17] width 69 height 15
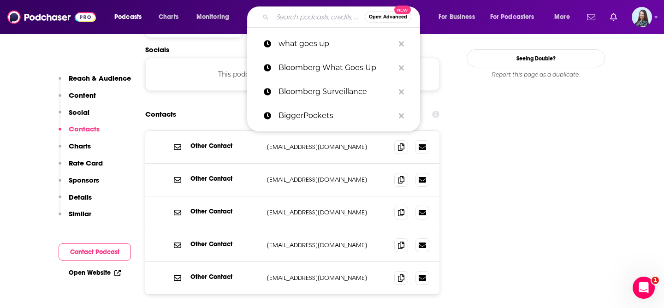
paste input "Build Your Tribe"
type input "Build Your Tribe"
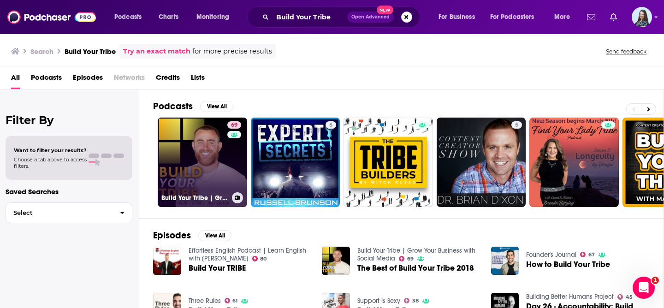
click at [190, 166] on link "69 Build Your Tribe | Grow Your Business with Social Media" at bounding box center [202, 162] width 89 height 89
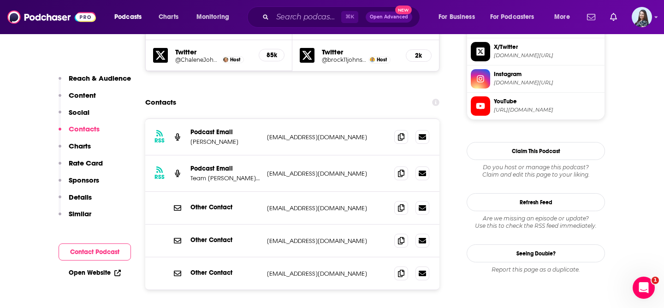
scroll to position [910, 0]
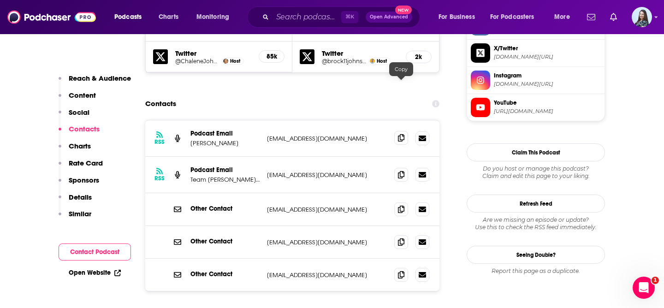
click at [403, 134] on icon at bounding box center [401, 137] width 6 height 7
click at [299, 19] on input "Search podcasts, credits, & more..." at bounding box center [307, 17] width 69 height 15
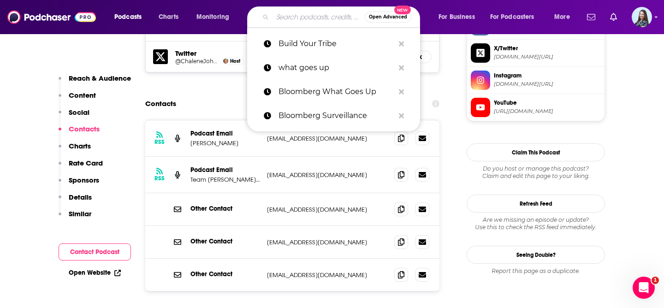
paste input "Business Breakdowns"
type input "Business Breakdowns"
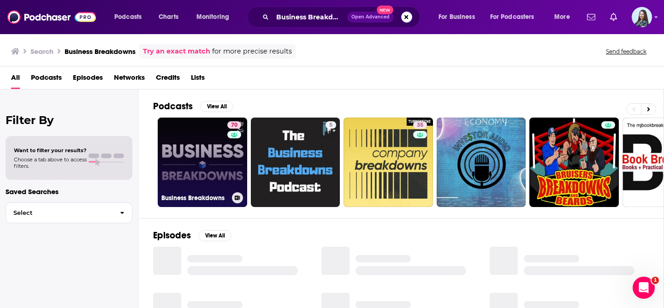
click at [185, 178] on link "70 Business Breakdowns" at bounding box center [202, 162] width 89 height 89
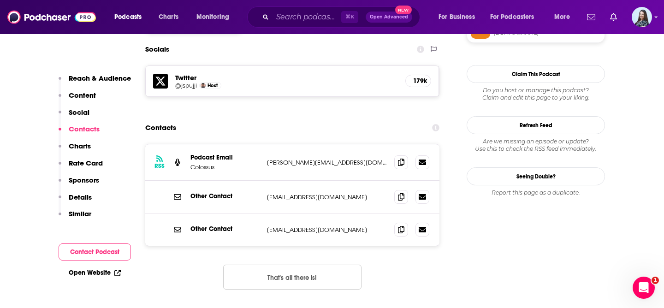
scroll to position [792, 0]
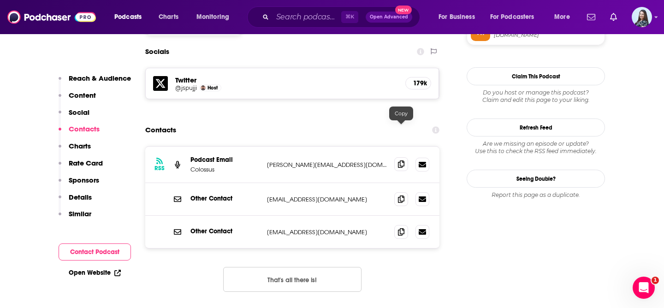
click at [404, 161] on icon at bounding box center [401, 164] width 6 height 7
click at [298, 16] on input "Search podcasts, credits, & more..." at bounding box center [307, 17] width 69 height 15
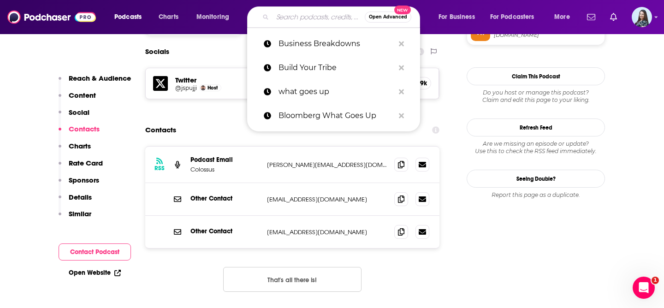
paste input "Business Daily"
type input "Business Daily"
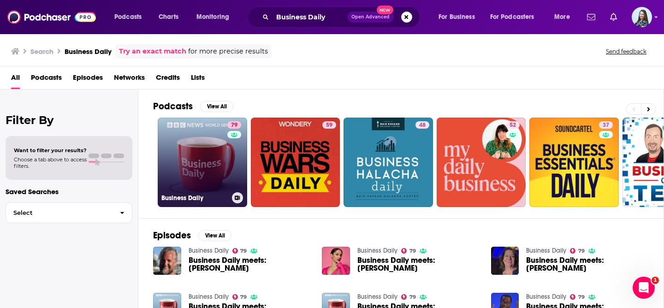
click at [191, 144] on link "79 Business Daily" at bounding box center [202, 162] width 89 height 89
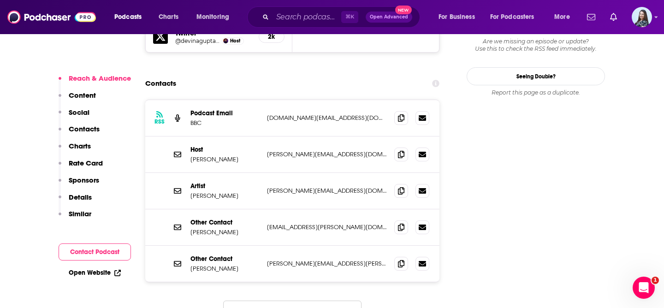
scroll to position [925, 0]
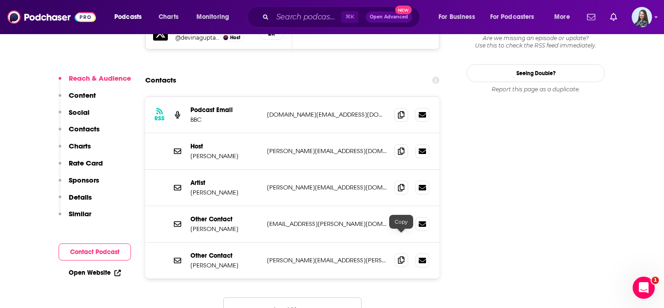
click at [398, 256] on icon at bounding box center [401, 259] width 6 height 7
click at [305, 15] on input "Search podcasts, credits, & more..." at bounding box center [307, 17] width 69 height 15
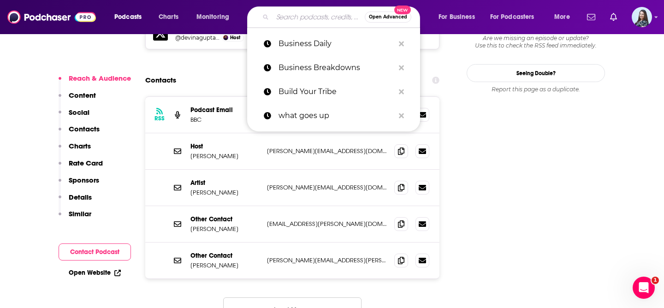
paste input "Business Lunch"
type input "Business Lunch"
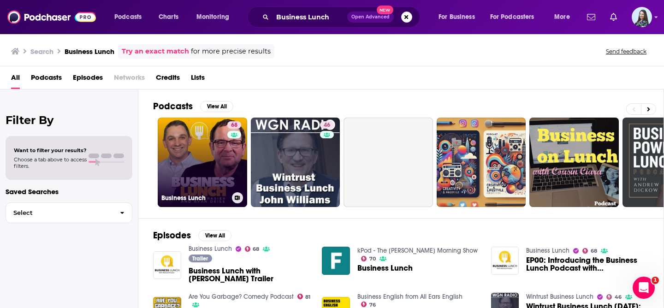
click at [181, 161] on link "68 Business Lunch" at bounding box center [202, 162] width 89 height 89
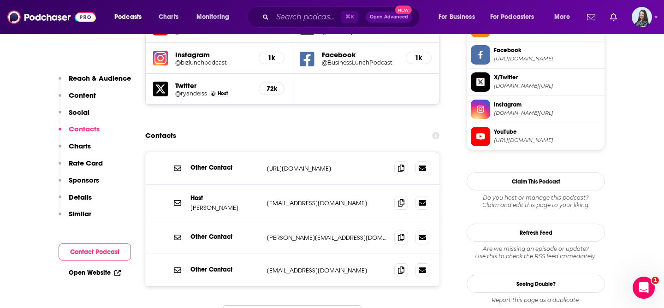
scroll to position [860, 0]
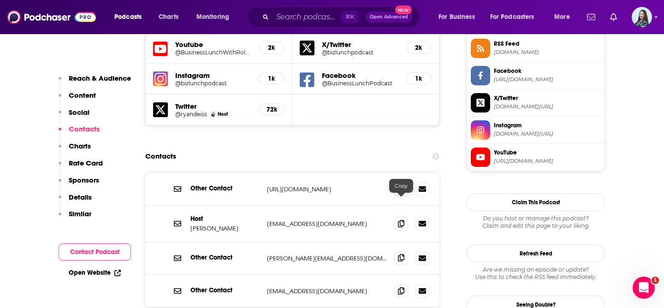
click at [402, 254] on icon at bounding box center [401, 257] width 6 height 7
click at [313, 17] on input "Search podcasts, credits, & more..." at bounding box center [307, 17] width 69 height 15
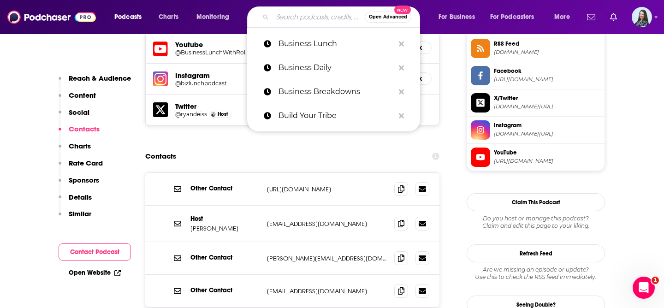
paste input "Business Made Simple with Donald Mille‪r‬"
type input "Business Made Simple with Donald Mille‪r‬"
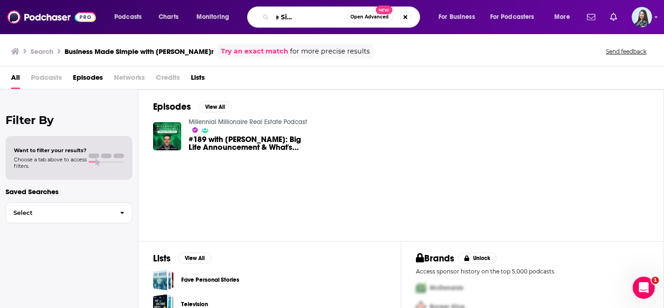
scroll to position [0, 74]
drag, startPoint x: 315, startPoint y: 18, endPoint x: 337, endPoint y: 17, distance: 21.3
click at [337, 17] on input "Business Made Simple with Donald Mille‪r‬" at bounding box center [310, 17] width 74 height 15
click at [334, 18] on input "Business Made Simple with Donald Mille‪r‬" at bounding box center [310, 17] width 74 height 15
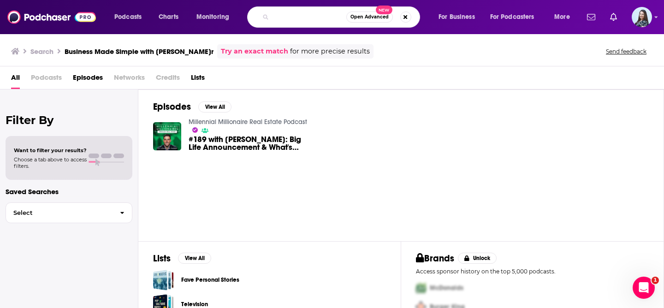
click at [334, 18] on input "Business Made Simple with Donald Mille‪r‬" at bounding box center [310, 17] width 74 height 15
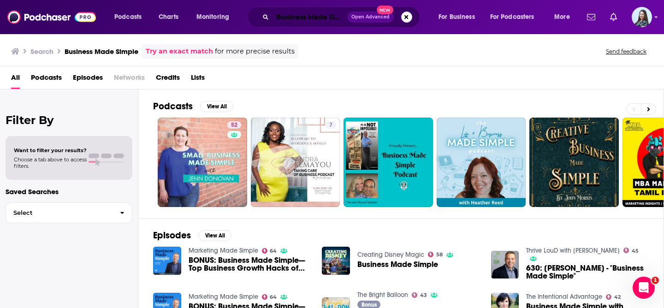
click at [321, 15] on input "Business Made Simple" at bounding box center [310, 17] width 75 height 15
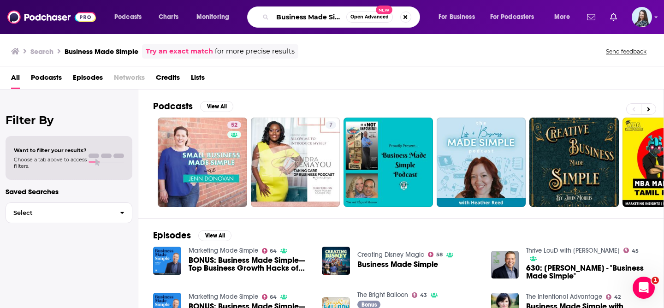
click at [321, 15] on input "Business Made Simple" at bounding box center [310, 17] width 74 height 15
paste input "Why That Worked"
type input "Why That Worked"
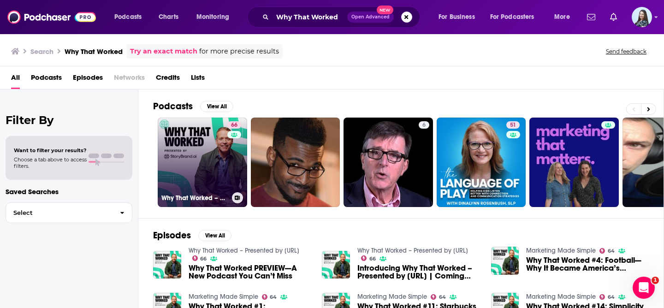
click at [208, 151] on link "66 Why That Worked – Presented by StoryBrand.ai" at bounding box center [202, 162] width 89 height 89
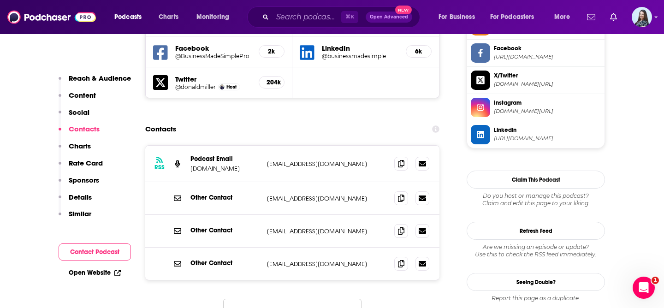
scroll to position [886, 0]
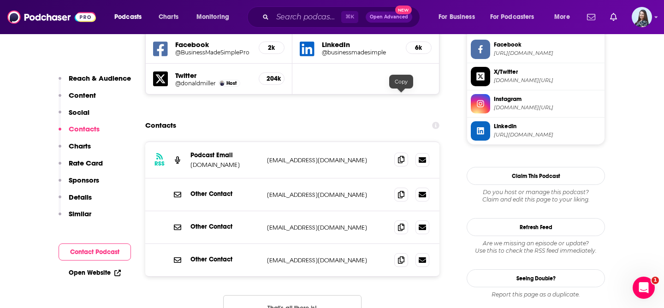
click at [403, 156] on icon at bounding box center [401, 159] width 6 height 7
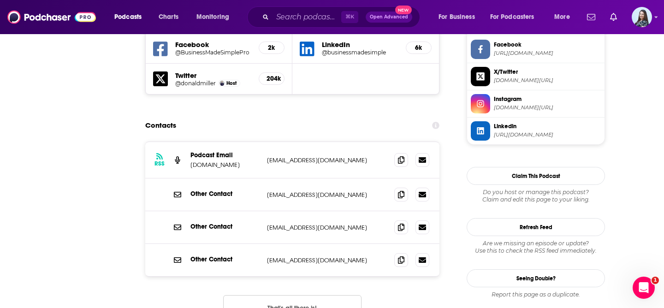
scroll to position [0, 0]
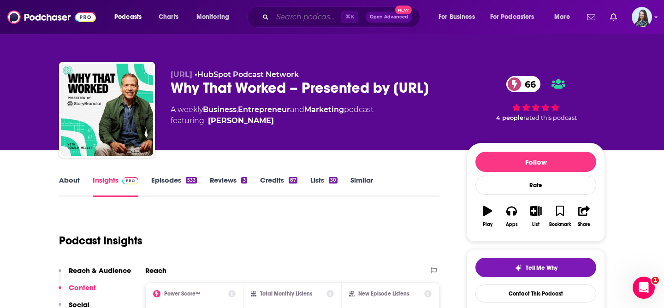
click at [302, 17] on input "Search podcasts, credits, & more..." at bounding box center [307, 17] width 69 height 15
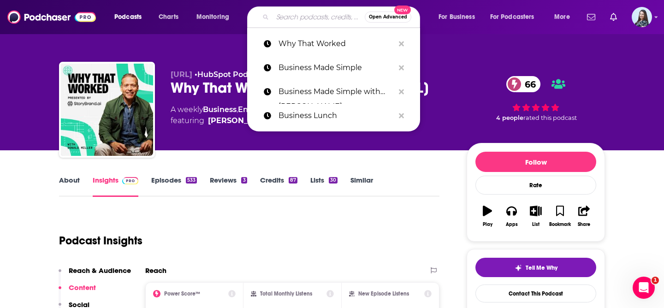
paste input "Capital Ideas Investing Podcast"
type input "Capital Ideas Investing Podcast"
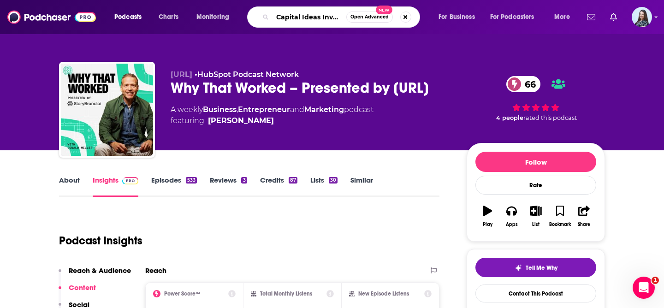
scroll to position [0, 41]
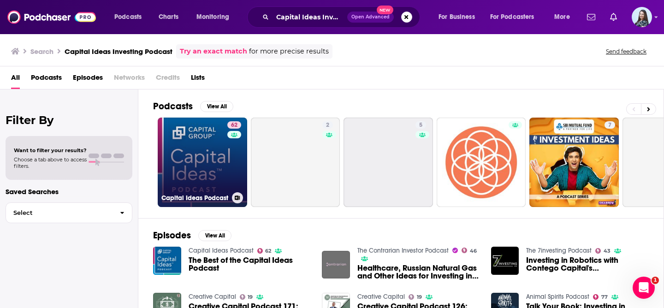
click at [183, 160] on link "62 Capital Ideas Podcast" at bounding box center [202, 162] width 89 height 89
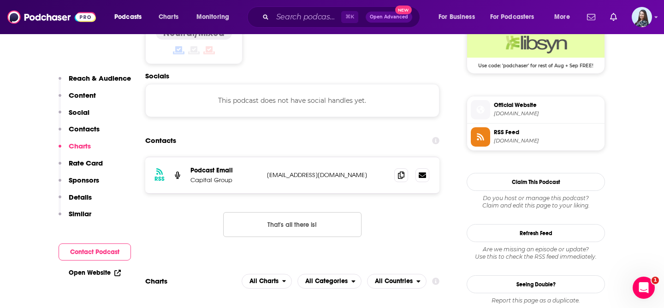
scroll to position [767, 0]
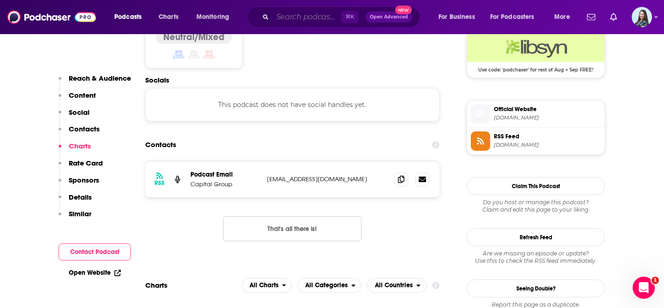
click at [296, 22] on input "Search podcasts, credits, & more..." at bounding box center [307, 17] width 69 height 15
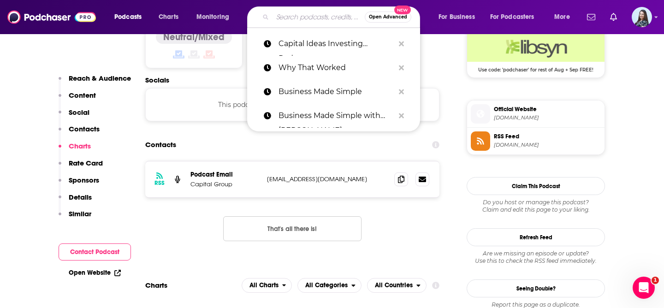
paste input "Capitalism.com"
type input "Capitalism.com"
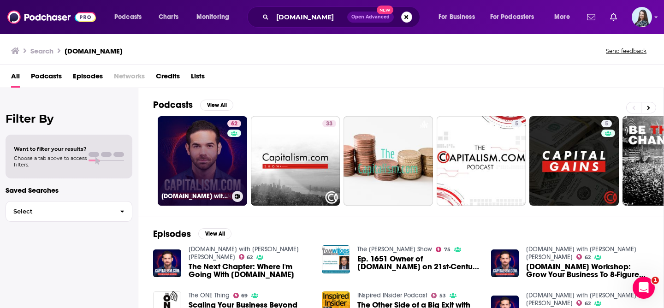
click at [187, 149] on link "62 Capitalism.com with Ryan Daniel Moran" at bounding box center [202, 160] width 89 height 89
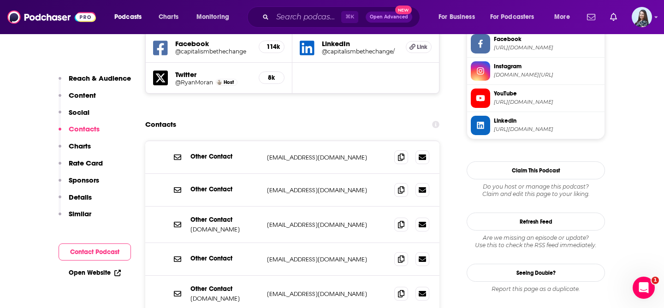
scroll to position [895, 0]
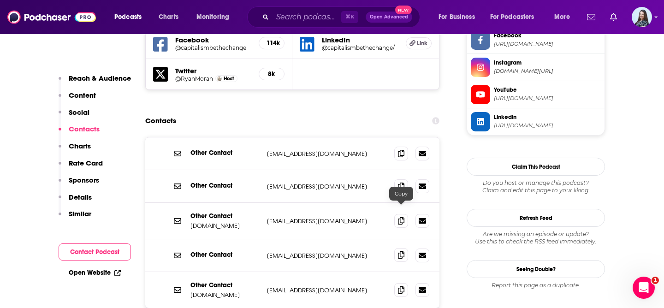
click at [401, 251] on icon at bounding box center [401, 254] width 6 height 7
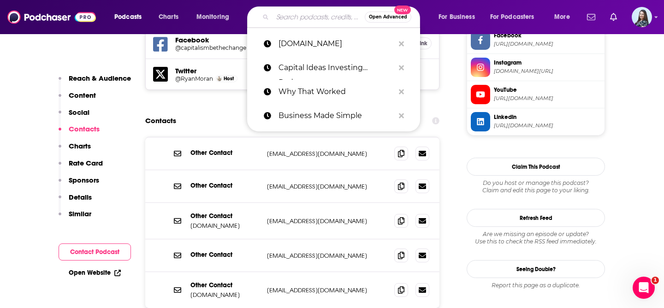
click at [293, 15] on input "Search podcasts, credits, & more..." at bounding box center [319, 17] width 92 height 15
paste input "Capitalisn't"
type input "Capitalisn't"
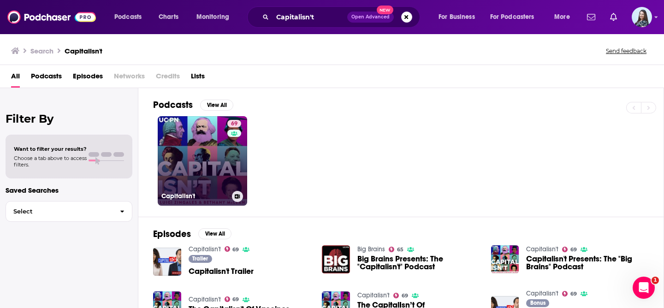
click at [209, 155] on link "69 Capitalisn't" at bounding box center [202, 160] width 89 height 89
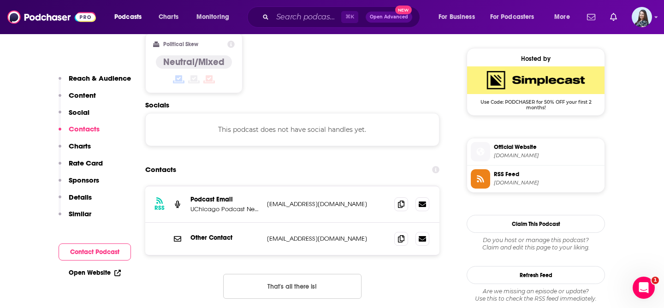
scroll to position [737, 0]
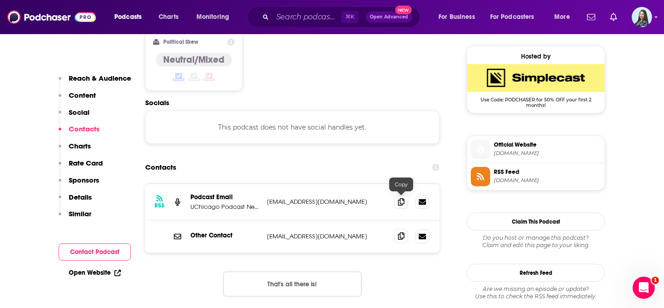
click at [398, 232] on icon at bounding box center [401, 235] width 6 height 7
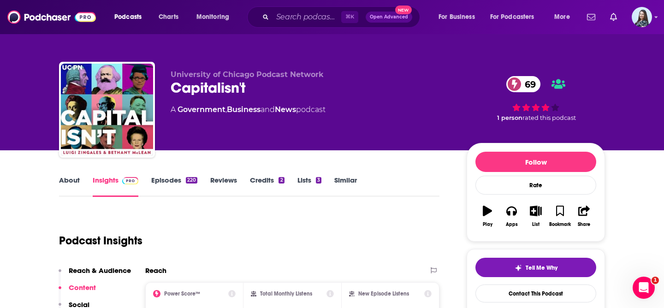
click at [199, 88] on div "Capitalisn't 69" at bounding box center [311, 88] width 281 height 18
copy div "Capitalisn't 69"
click at [314, 14] on input "Search podcasts, credits, & more..." at bounding box center [307, 17] width 69 height 15
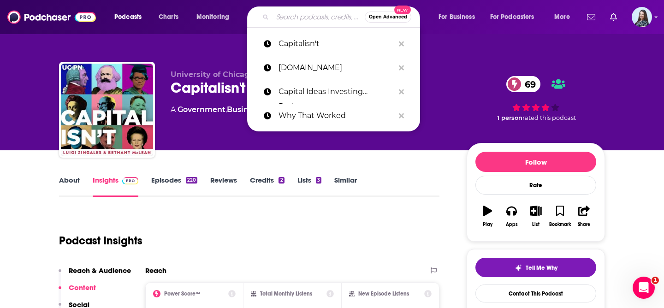
paste input "Cashflow Ninja"
type input "Cashflow Ninja"
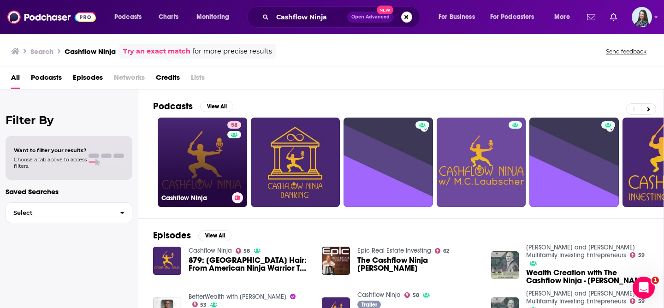
click at [206, 146] on link "58 Cashflow Ninja" at bounding box center [202, 162] width 89 height 89
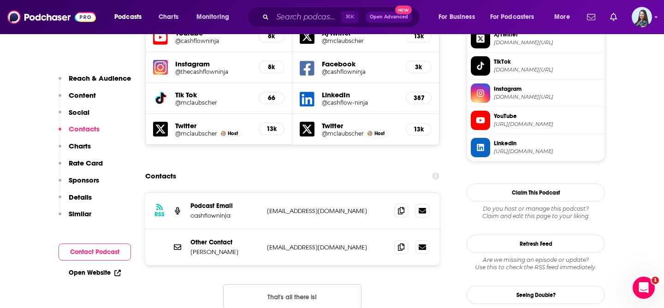
scroll to position [843, 0]
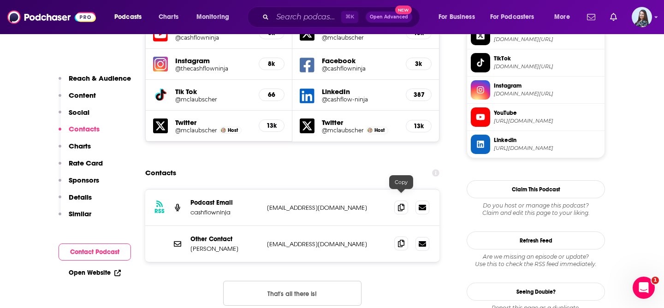
click at [401, 240] on icon at bounding box center [401, 243] width 6 height 7
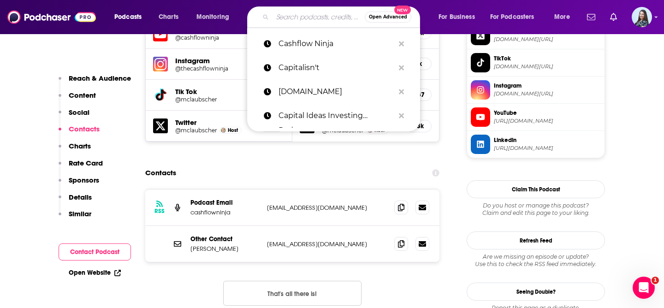
click at [317, 14] on input "Search podcasts, credits, & more..." at bounding box center [319, 17] width 92 height 15
paste input "Changing Minds"
type input "Changing Minds"
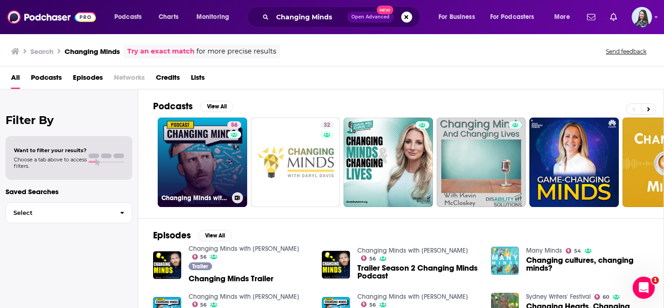
click at [190, 159] on link "56 Changing Minds with Owen Fitzpatrick" at bounding box center [202, 162] width 89 height 89
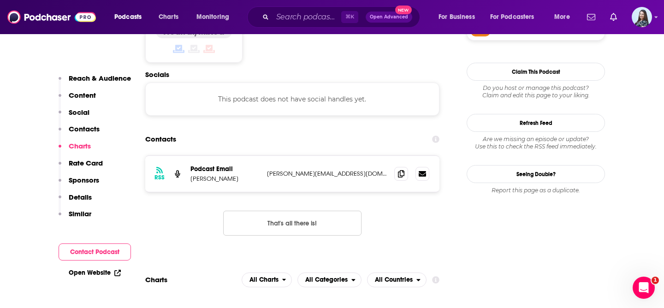
scroll to position [800, 0]
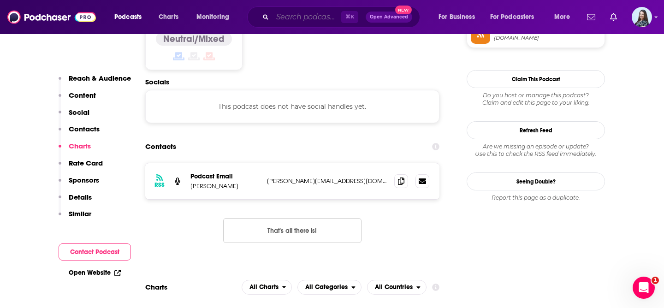
click at [287, 18] on input "Search podcasts, credits, & more..." at bounding box center [307, 17] width 69 height 15
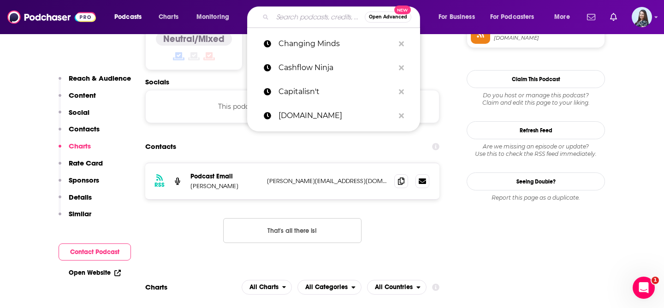
paste input "Chasing Excellence"
type input "Chasing Excellence"
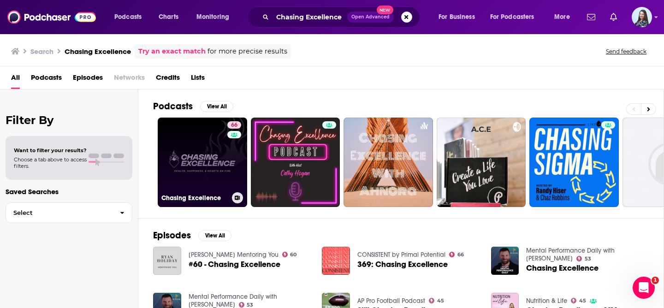
click at [205, 149] on link "66 Chasing Excellence" at bounding box center [202, 162] width 89 height 89
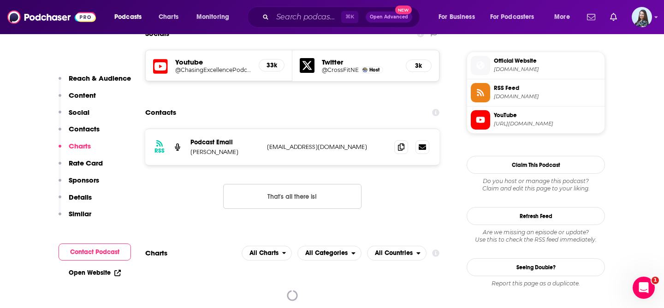
scroll to position [822, 0]
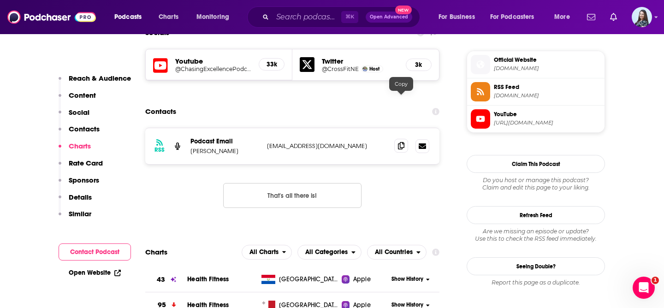
click at [404, 142] on icon at bounding box center [401, 145] width 6 height 7
click at [315, 17] on input "Search podcasts, credits, & more..." at bounding box center [307, 17] width 69 height 15
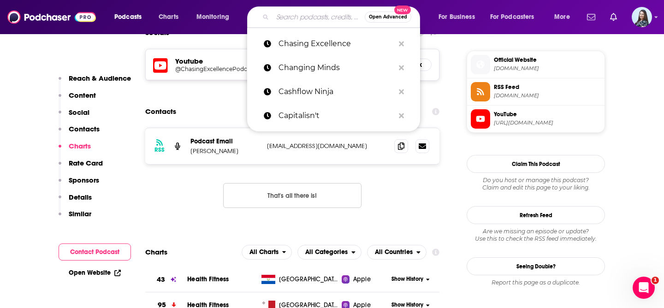
paste input "Chasing Life with Dr. Sanjay Gupta"
type input "Chasing Life with Dr. Sanjay Gupta"
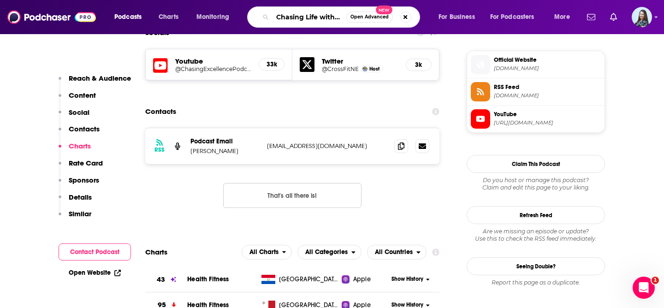
scroll to position [0, 52]
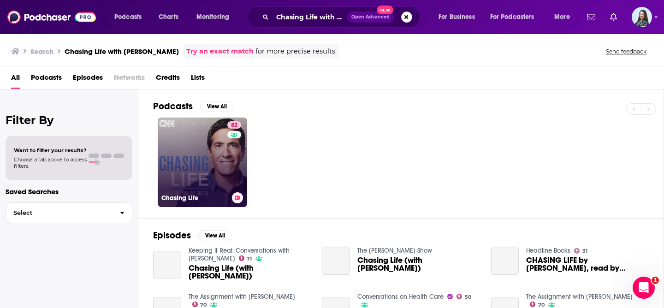
click at [191, 145] on link "82 Chasing Life" at bounding box center [202, 162] width 89 height 89
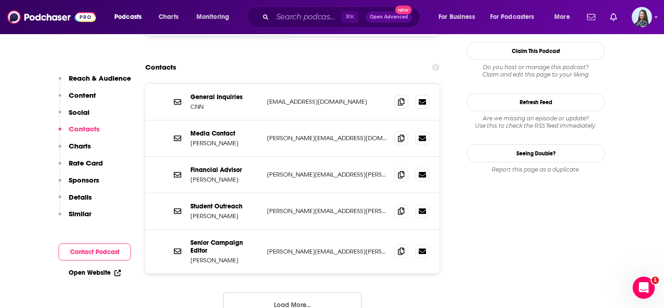
scroll to position [849, 0]
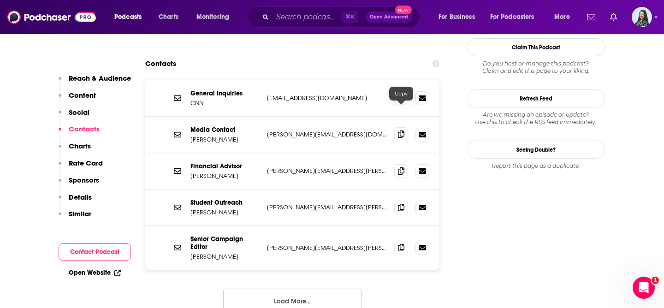
click at [402, 131] on icon at bounding box center [401, 134] width 6 height 7
click at [309, 11] on input "Search podcasts, credits, & more..." at bounding box center [307, 17] width 69 height 15
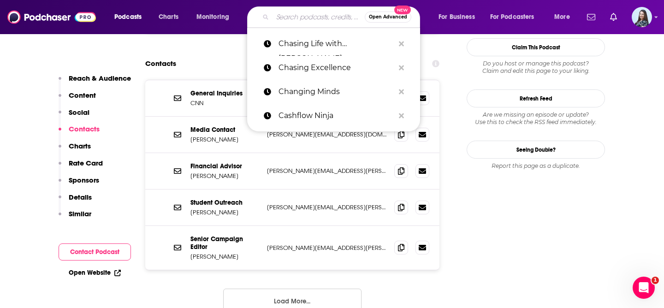
paste input "Chat With Traders"
type input "Chat With Traders"
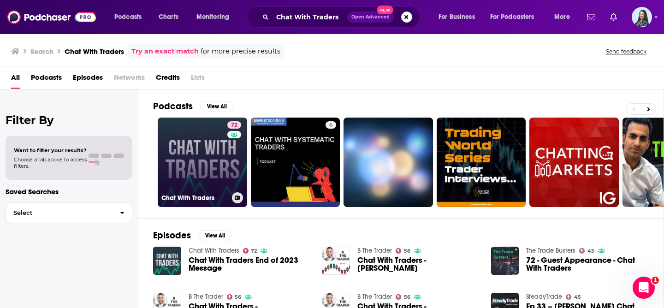
click at [206, 169] on link "72 Chat With Traders" at bounding box center [202, 162] width 89 height 89
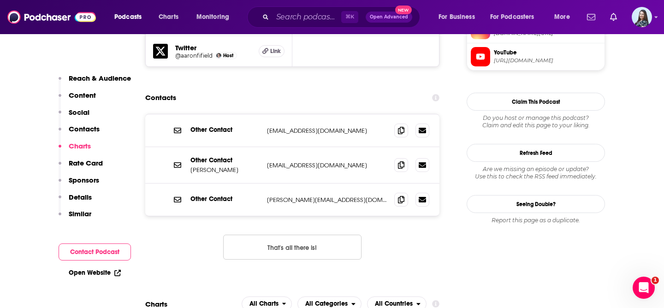
scroll to position [871, 0]
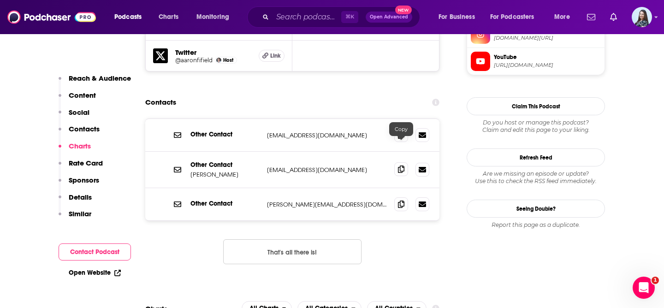
click at [398, 166] on icon at bounding box center [401, 169] width 6 height 7
click at [309, 16] on input "Search podcasts, credits, & more..." at bounding box center [307, 17] width 69 height 15
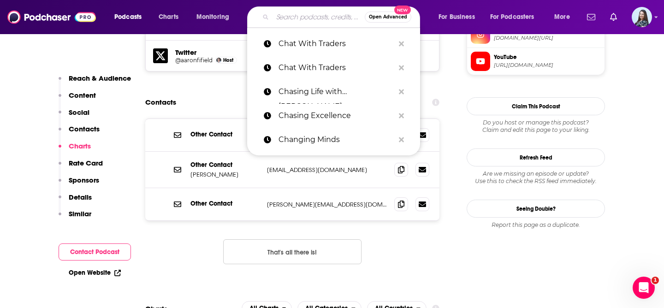
paste input "Clark Howard Show"
type input "Clark Howard Show"
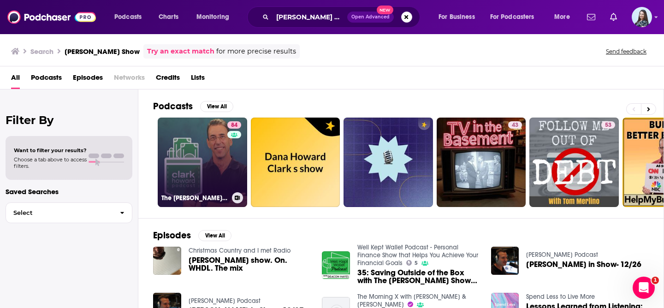
click at [182, 153] on link "84 The Clark Howard Podcast" at bounding box center [202, 162] width 89 height 89
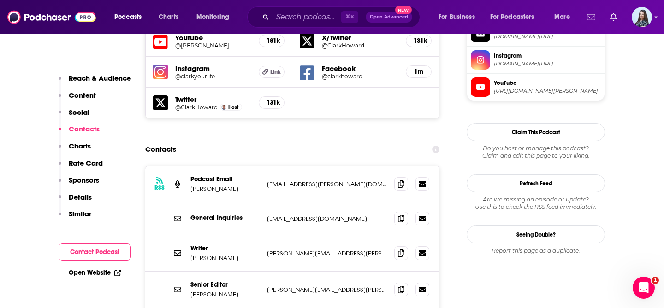
scroll to position [852, 0]
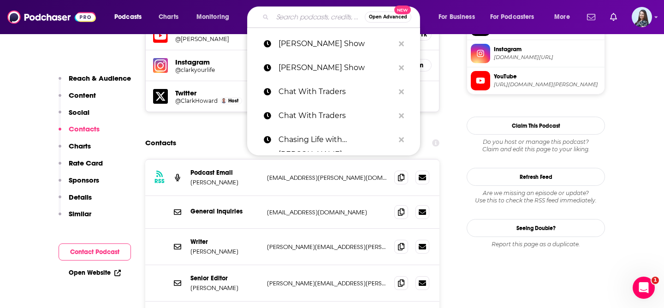
click at [300, 20] on input "Search podcasts, credits, & more..." at bounding box center [319, 17] width 92 height 15
paste input "Clearer Thinking with Spencer Greenberg"
type input "Clearer Thinking with Spencer Greenberg"
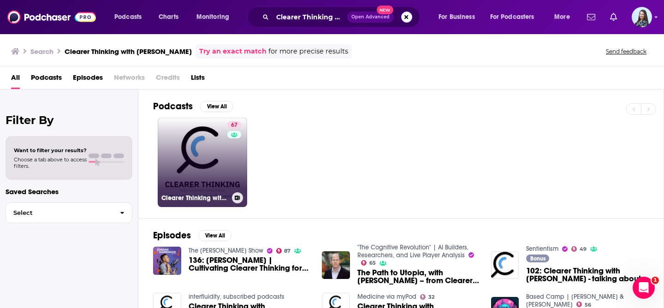
click at [196, 158] on link "67 Clearer Thinking with Spencer Greenberg" at bounding box center [202, 162] width 89 height 89
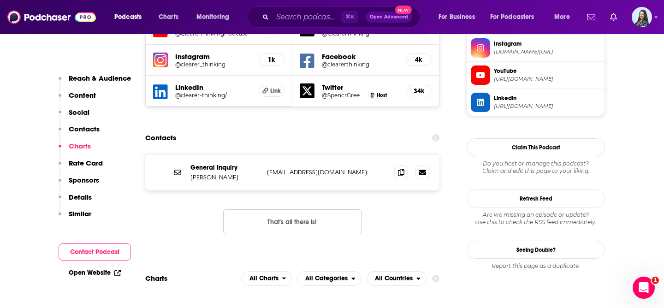
scroll to position [857, 0]
click at [405, 166] on span at bounding box center [401, 173] width 14 height 14
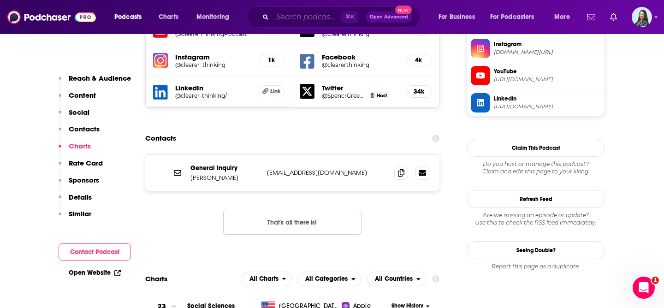
click at [287, 17] on input "Search podcasts, credits, & more..." at bounding box center [307, 17] width 69 height 15
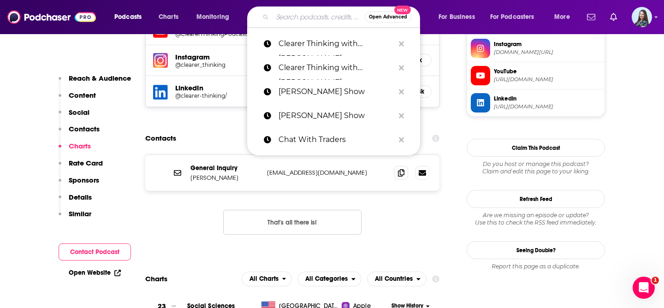
paste input "CoinDesk's Money Reimagined"
type input "CoinDesk's Money Reimagined"
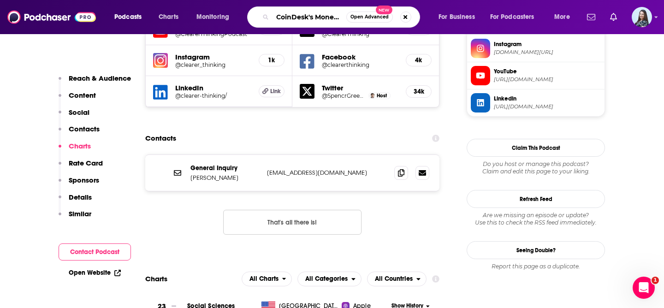
scroll to position [0, 39]
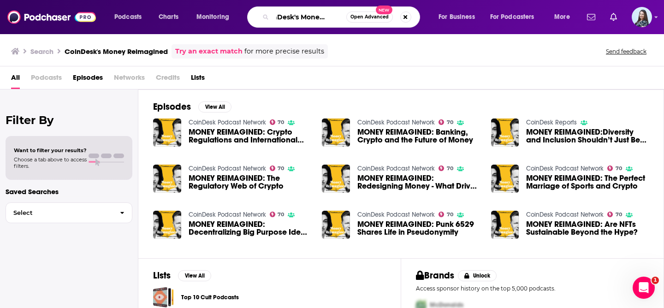
scroll to position [0, 39]
drag, startPoint x: 314, startPoint y: 14, endPoint x: 343, endPoint y: 13, distance: 29.1
click at [343, 14] on input "CoinDesk's Money Reimagined" at bounding box center [310, 17] width 74 height 15
click at [318, 18] on input "CoinDesk's Money Reimagined" at bounding box center [310, 17] width 74 height 15
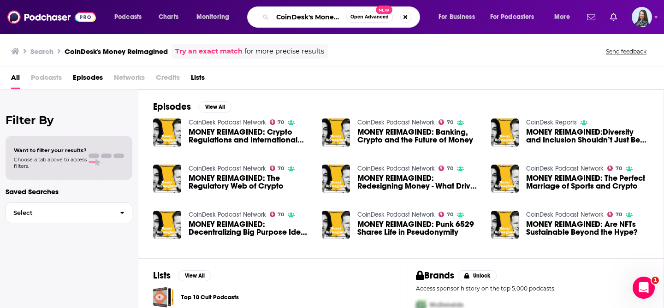
drag, startPoint x: 280, startPoint y: 18, endPoint x: 274, endPoint y: 18, distance: 5.5
click at [274, 18] on input "CoinDesk's Money Reimagined" at bounding box center [310, 17] width 74 height 15
type input "Money Reimagined"
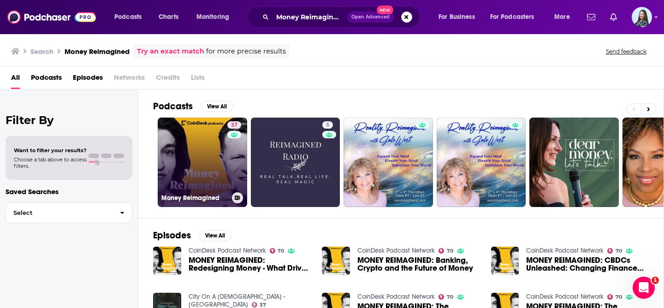
click at [197, 165] on link "37 Money Reimagined" at bounding box center [202, 162] width 89 height 89
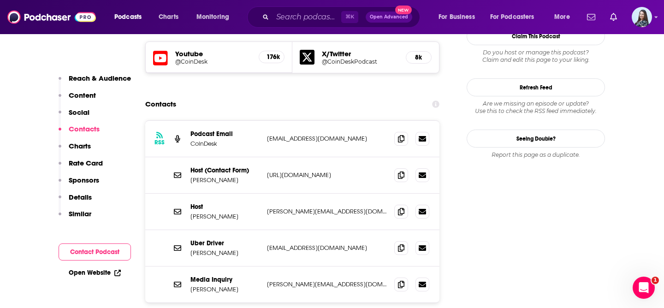
scroll to position [886, 0]
click at [400, 281] on icon at bounding box center [401, 284] width 6 height 7
click at [297, 25] on div "⌘ K Open Advanced New" at bounding box center [333, 16] width 173 height 21
click at [293, 19] on input "Search podcasts, credits, & more..." at bounding box center [307, 17] width 69 height 15
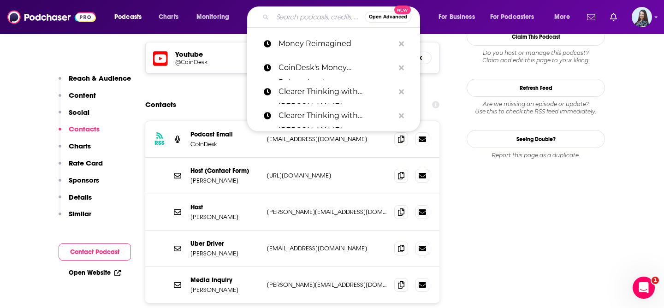
paste input "Cooking the Books"
type input "Cooking the Books"
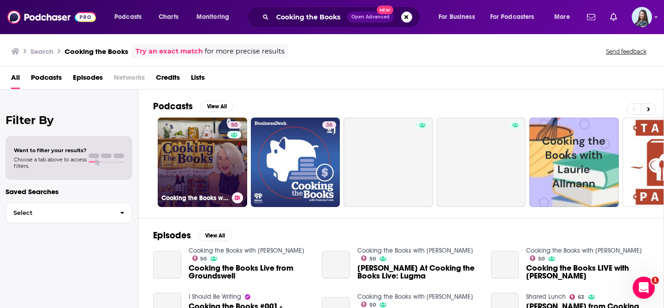
click at [173, 152] on link "50 Cooking the Books with Gilly Smith" at bounding box center [202, 162] width 89 height 89
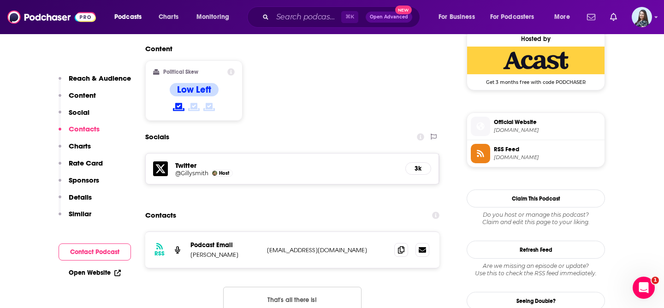
scroll to position [763, 0]
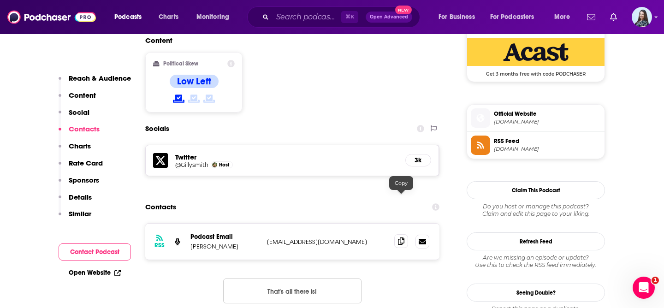
click at [403, 238] on icon at bounding box center [401, 241] width 6 height 7
click at [304, 14] on input "Search podcasts, credits, & more..." at bounding box center [307, 17] width 69 height 15
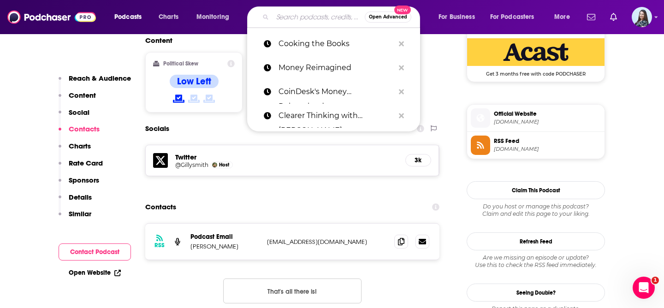
paste input "Curiosity Weekly"
type input "Curiosity Weekly"
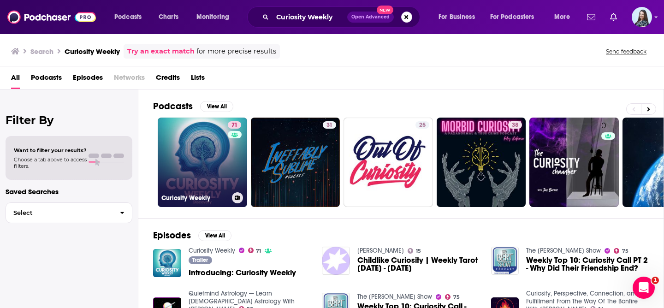
click at [205, 175] on link "71 Curiosity Weekly" at bounding box center [202, 162] width 89 height 89
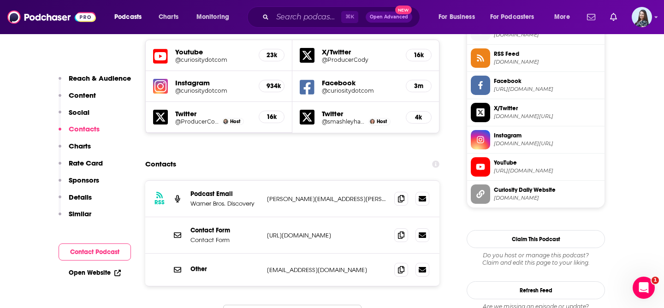
scroll to position [860, 0]
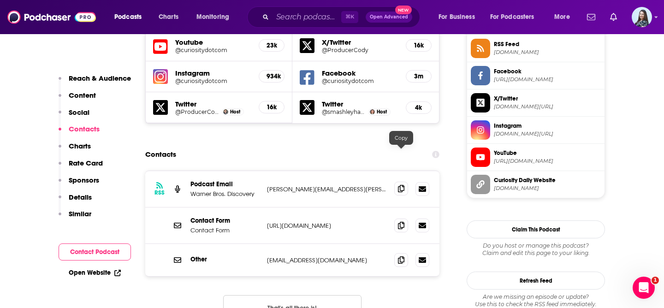
click at [400, 185] on icon at bounding box center [401, 188] width 6 height 7
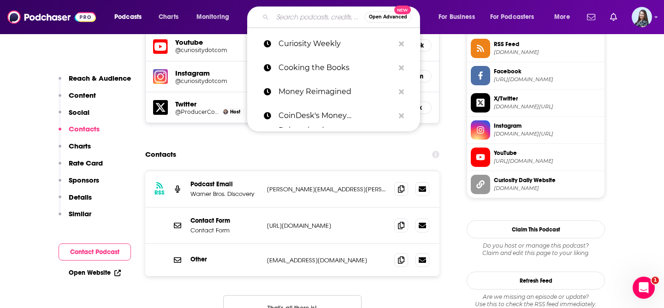
click at [310, 16] on input "Search podcasts, credits, & more..." at bounding box center [319, 17] width 92 height 15
paste input "Curious Minds at Work"
type input "Curious Minds at Work"
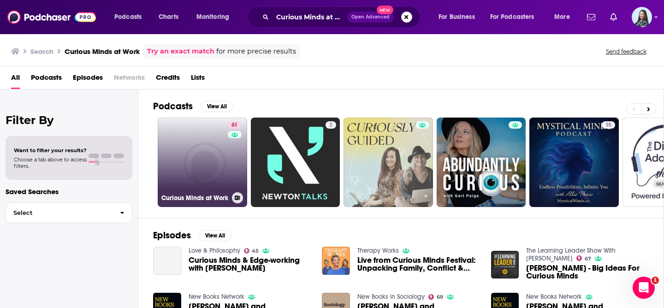
click at [192, 166] on link "61 Curious Minds at Work" at bounding box center [202, 162] width 89 height 89
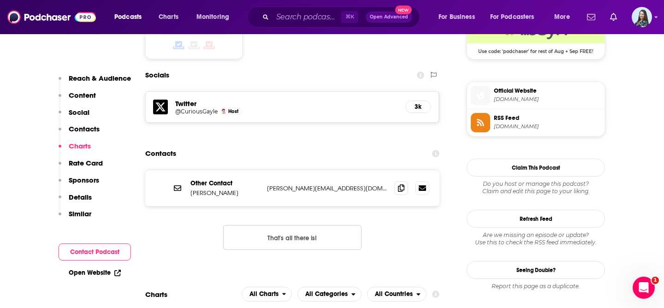
scroll to position [786, 0]
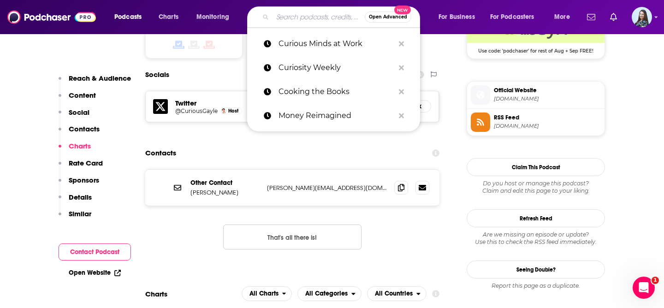
click at [288, 19] on input "Search podcasts, credits, & more..." at bounding box center [319, 17] width 92 height 15
paste input "Debt Free in 30"
type input "Debt Free in 30"
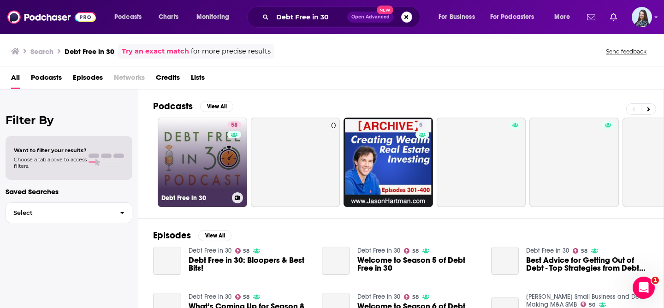
click at [189, 142] on link "58 Debt Free in 30" at bounding box center [202, 162] width 89 height 89
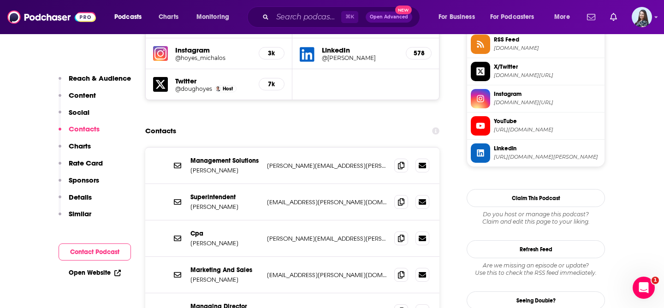
scroll to position [865, 0]
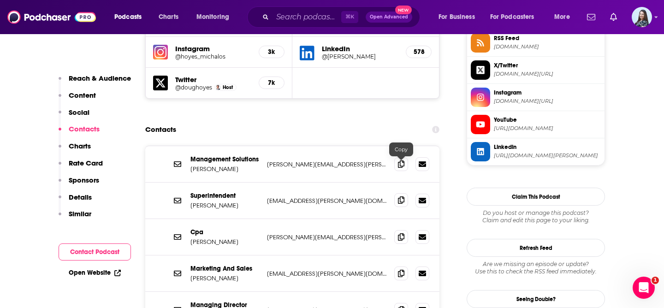
click at [402, 196] on icon at bounding box center [401, 199] width 6 height 7
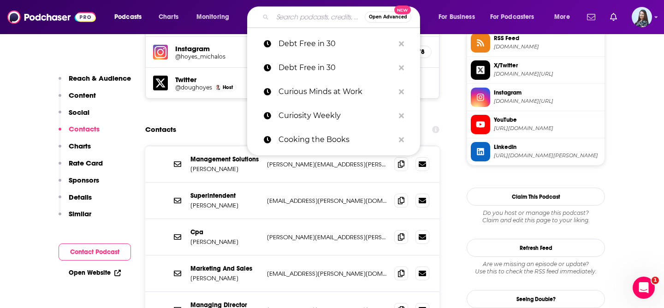
click at [304, 15] on input "Search podcasts, credits, & more..." at bounding box center [319, 17] width 92 height 15
paste input "Deep Purpose"
type input "Deep Purpose"
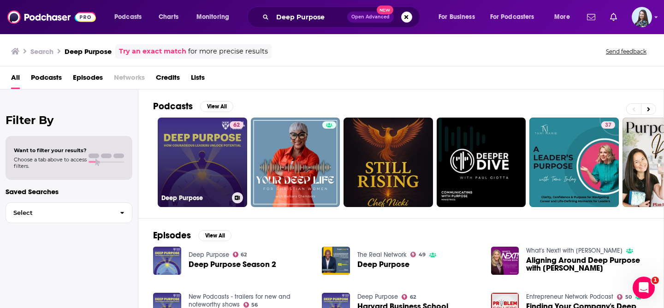
click at [200, 156] on link "62 Deep Purpose" at bounding box center [202, 162] width 89 height 89
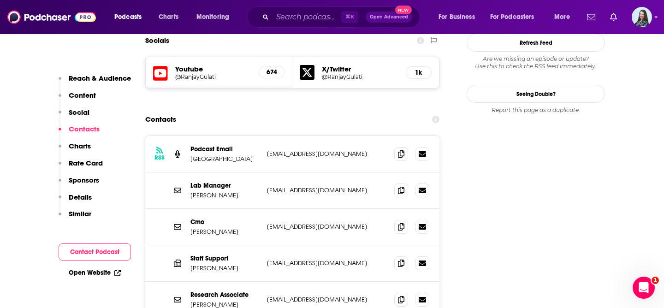
scroll to position [862, 0]
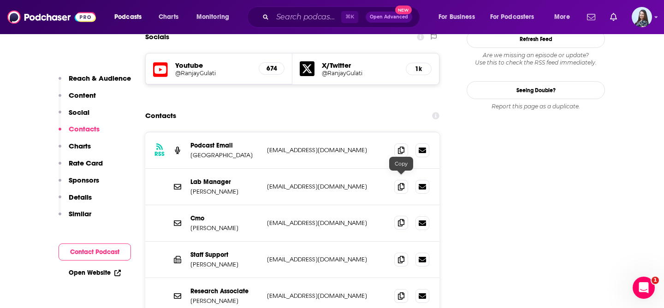
click at [405, 216] on span at bounding box center [401, 223] width 14 height 14
click at [315, 13] on input "Search podcasts, credits, & more..." at bounding box center [307, 17] width 69 height 15
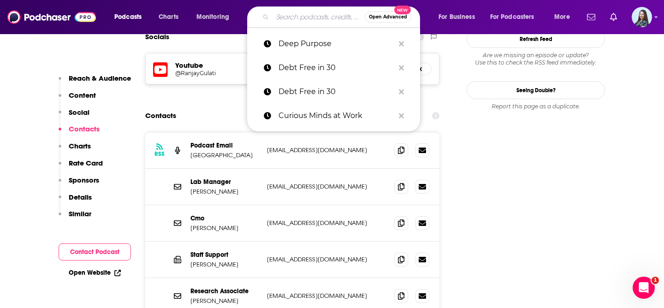
paste input "Disrupt Yourself Podcast"
type input "Disrupt Yourself Podcast"
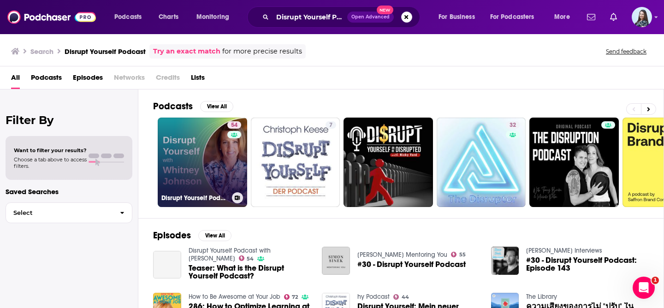
click at [192, 167] on link "54 Disrupt Yourself Podcast with Whitney Johnson" at bounding box center [202, 162] width 89 height 89
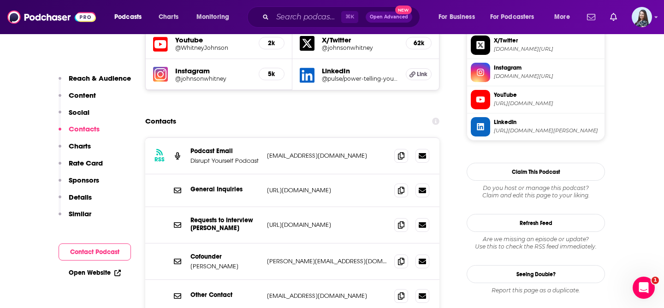
scroll to position [893, 0]
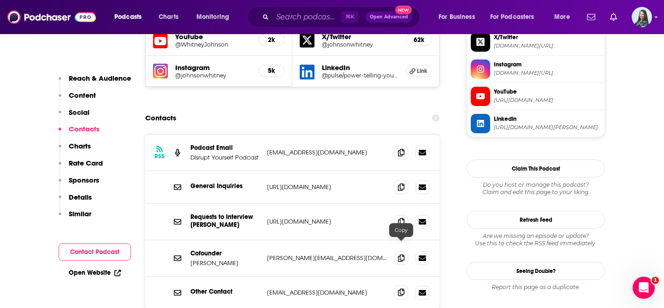
click at [403, 289] on icon at bounding box center [401, 292] width 6 height 7
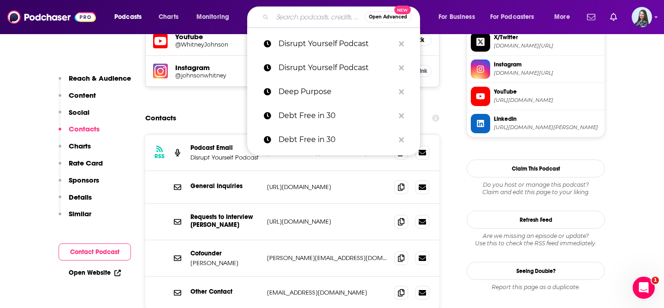
click at [300, 20] on input "Search podcasts, credits, & more..." at bounding box center [319, 17] width 92 height 15
paste input "Dropping Bombs"
type input "Dropping Bombs"
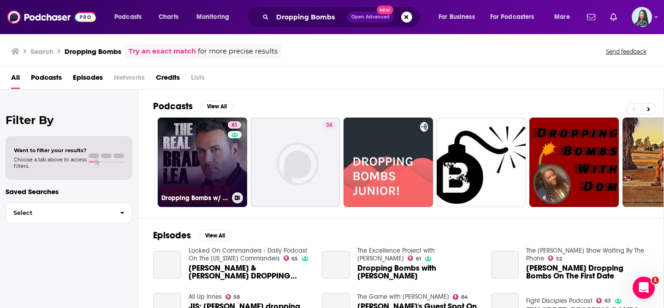
click at [179, 174] on link "61 Dropping Bombs w/ The Real Brad Lea" at bounding box center [202, 162] width 89 height 89
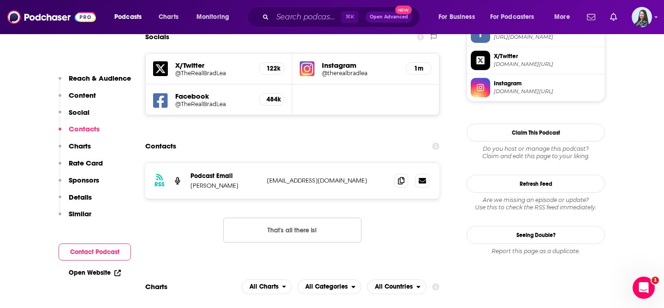
scroll to position [825, 0]
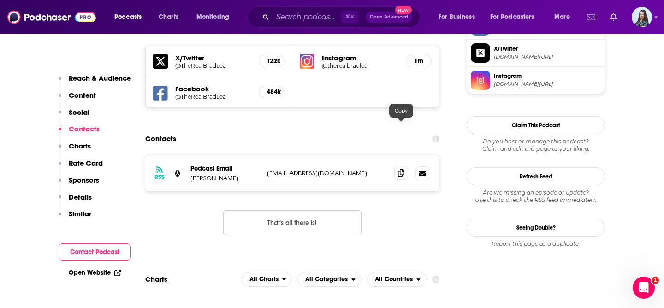
click at [403, 169] on icon at bounding box center [401, 172] width 6 height 7
click at [303, 20] on input "Search podcasts, credits, & more..." at bounding box center [307, 17] width 69 height 15
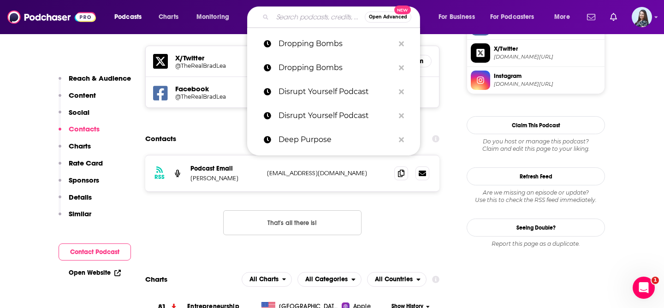
paste input "Eat Sleep Work Repeat"
type input "Eat Sleep Work Repeat"
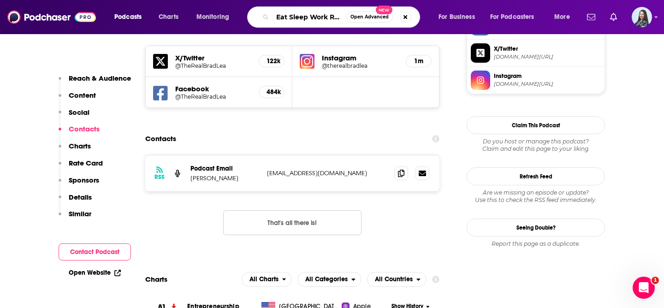
scroll to position [0, 12]
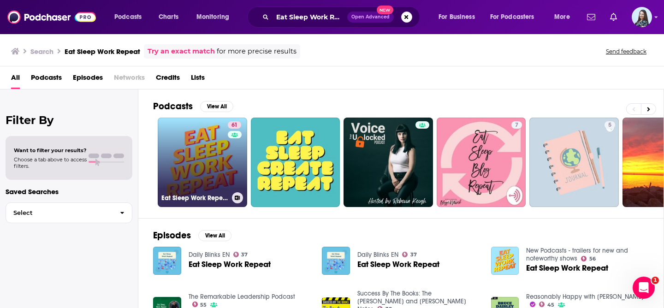
click at [208, 153] on link "61 Eat Sleep Work Repeat - better workplace culture" at bounding box center [202, 162] width 89 height 89
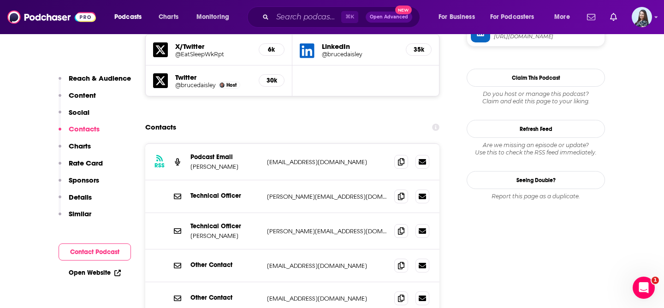
scroll to position [921, 0]
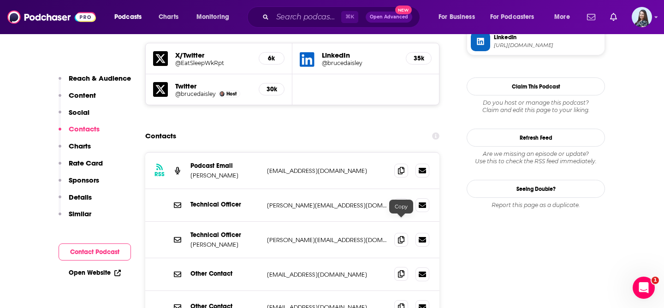
click at [404, 270] on icon at bounding box center [401, 273] width 6 height 7
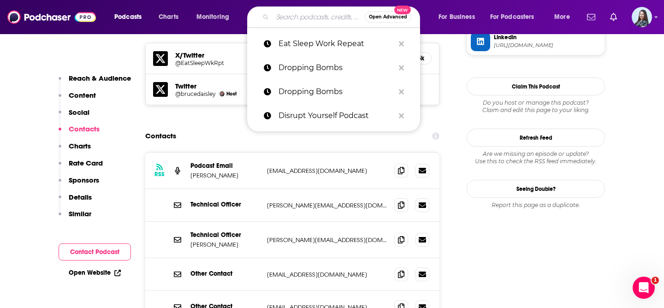
click at [311, 16] on input "Search podcasts, credits, & more..." at bounding box center [319, 17] width 92 height 15
paste input "Economic Update with Richard D. Wolff"
type input "Economic Update with Richard D. Wolff"
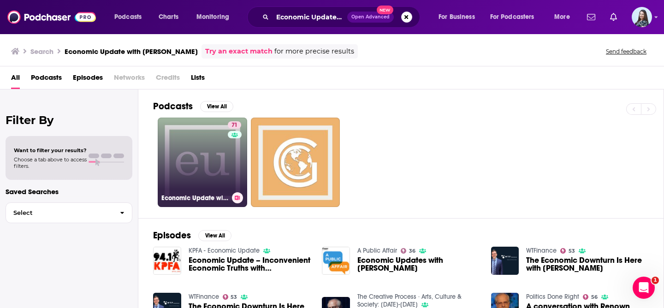
click at [210, 161] on link "71 Economic Update with Richard D. Wolff" at bounding box center [202, 162] width 89 height 89
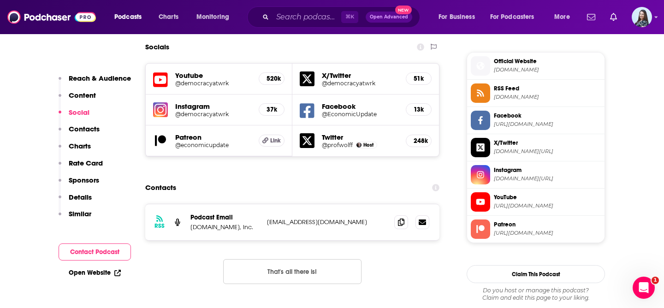
scroll to position [801, 0]
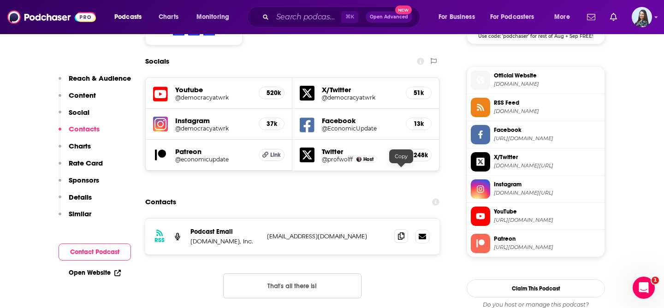
click at [408, 229] on span at bounding box center [401, 236] width 14 height 14
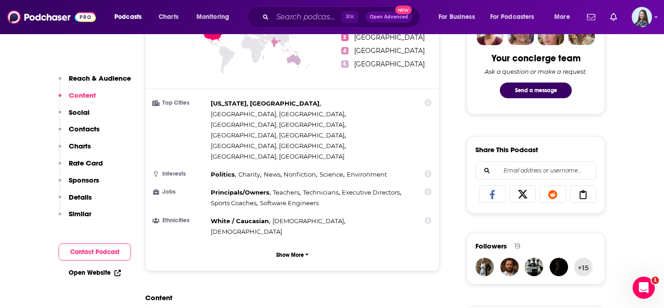
scroll to position [0, 0]
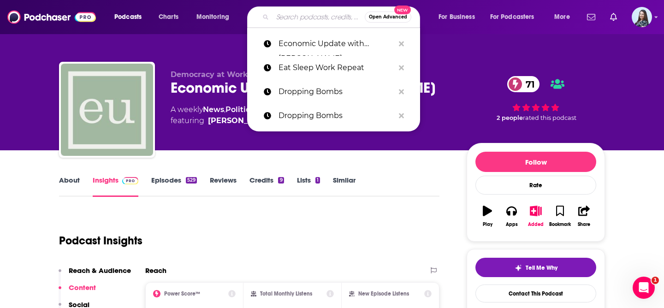
click at [292, 20] on input "Search podcasts, credits, & more..." at bounding box center [319, 17] width 92 height 15
paste input "EconTalk with Russ Roberts"
type input "EconTalk with Russ Roberts"
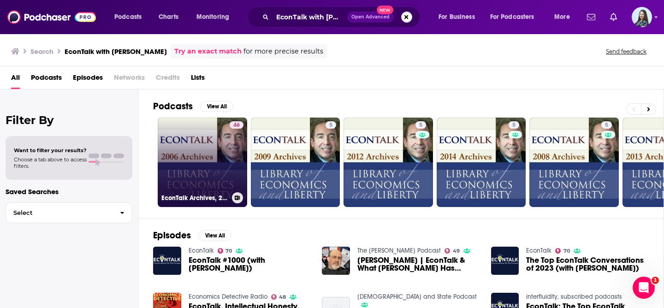
click at [201, 161] on link "46 EconTalk Archives, 2006" at bounding box center [202, 162] width 89 height 89
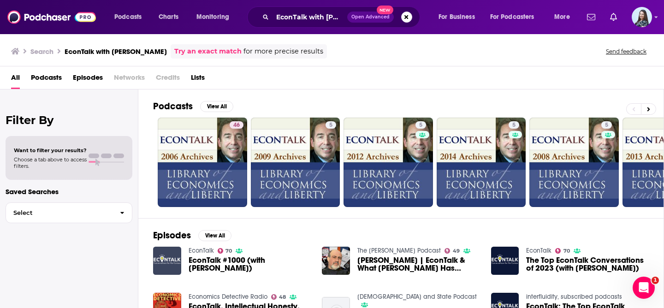
click at [173, 256] on img "EconTalk #1000 (with Russ Roberts)" at bounding box center [167, 261] width 28 height 28
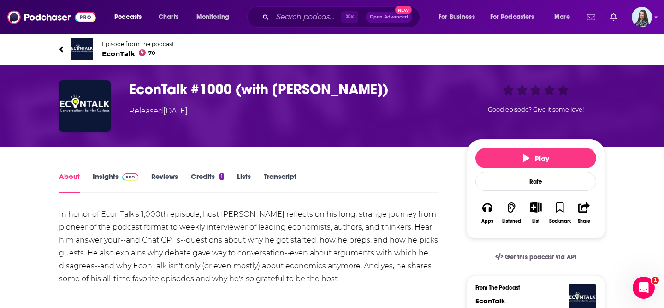
click at [124, 55] on span "EconTalk 70" at bounding box center [138, 53] width 72 height 9
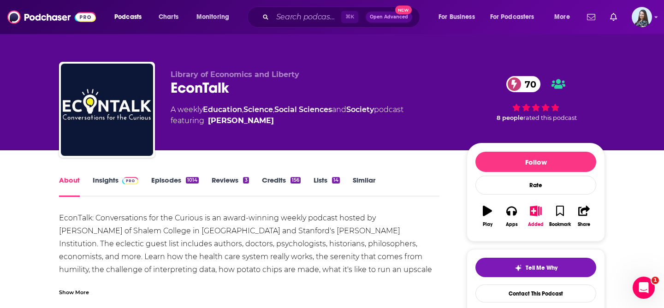
click at [112, 181] on link "Insights" at bounding box center [116, 186] width 46 height 21
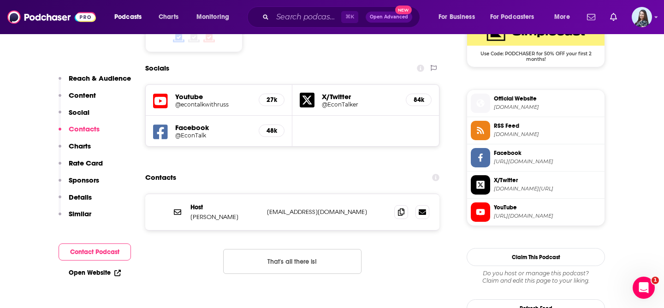
scroll to position [783, 0]
click at [299, 14] on input "Search podcasts, credits, & more..." at bounding box center [307, 17] width 69 height 15
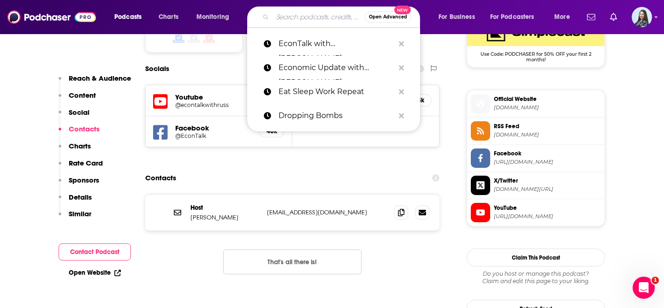
paste input "Ed Mylett Show"
type input "Ed Mylett Show"
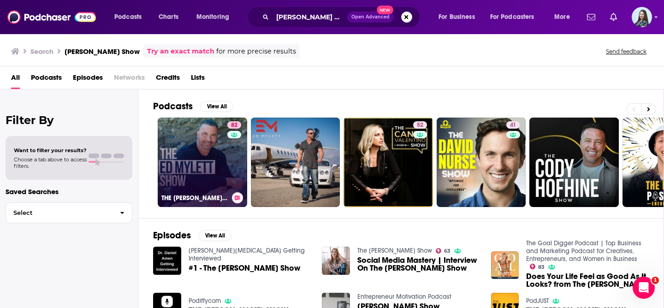
click at [208, 161] on link "82 THE ED MYLETT SHOW" at bounding box center [202, 162] width 89 height 89
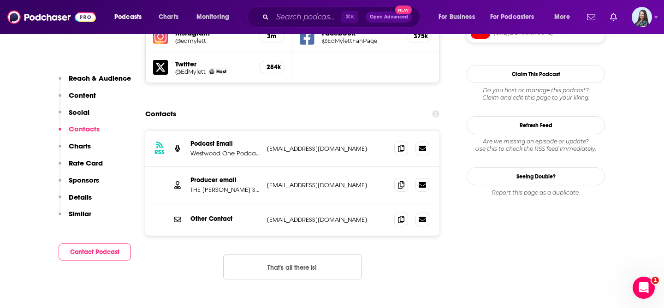
scroll to position [832, 0]
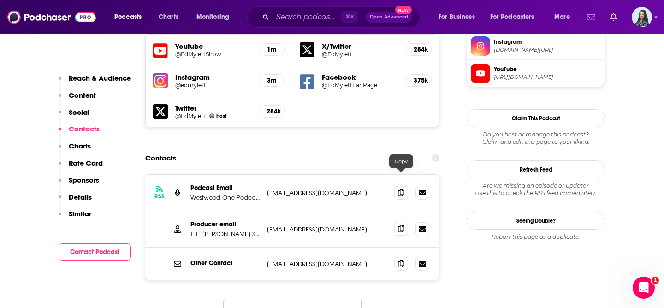
click at [400, 222] on span at bounding box center [401, 229] width 14 height 14
click at [309, 17] on input "Search podcasts, credits, & more..." at bounding box center [307, 17] width 69 height 15
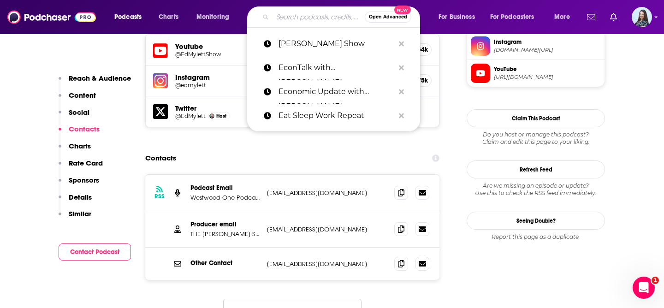
paste input "Entrepreneur Stories 4 Inspiration"
type input "Entrepreneur Stories 4 Inspiration"
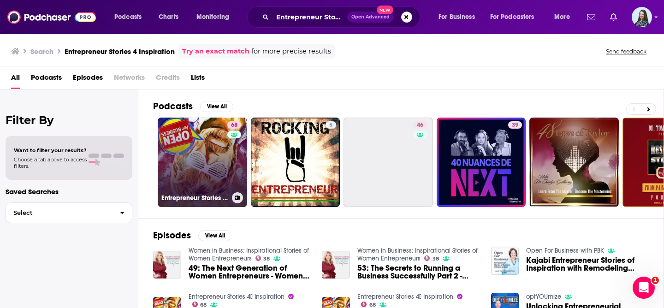
click at [208, 147] on link "68 Entrepreneur Stories 4⃣ Inspiration" at bounding box center [202, 162] width 89 height 89
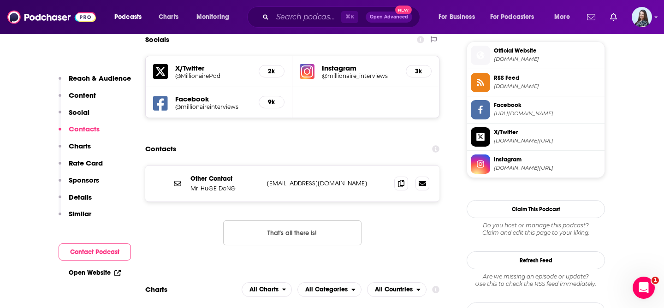
scroll to position [828, 0]
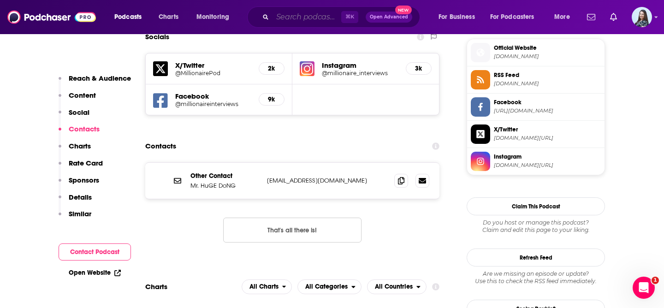
click at [302, 15] on input "Search podcasts, credits, & more..." at bounding box center [307, 17] width 69 height 15
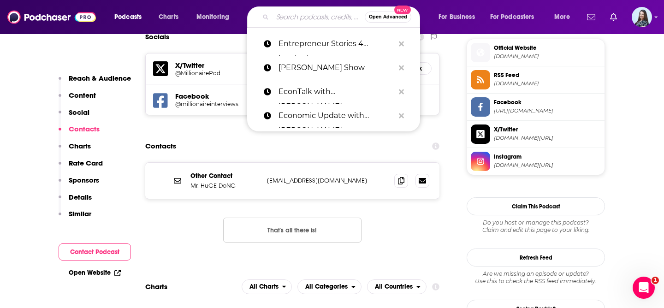
paste input "Entrepreneurial Thought Leaders"
type input "Entrepreneurial Thought Leaders"
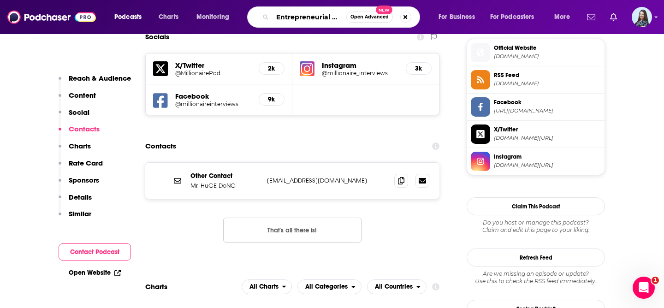
scroll to position [0, 47]
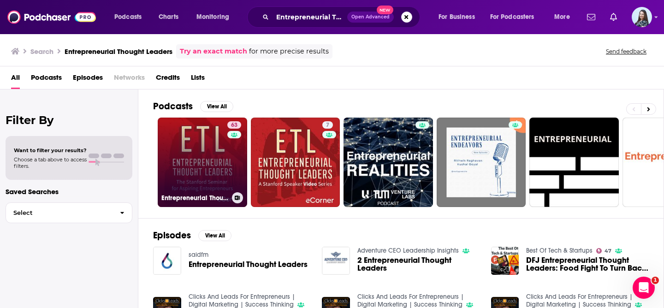
click at [208, 161] on link "63 Entrepreneurial Thought Leaders (ETL)" at bounding box center [202, 162] width 89 height 89
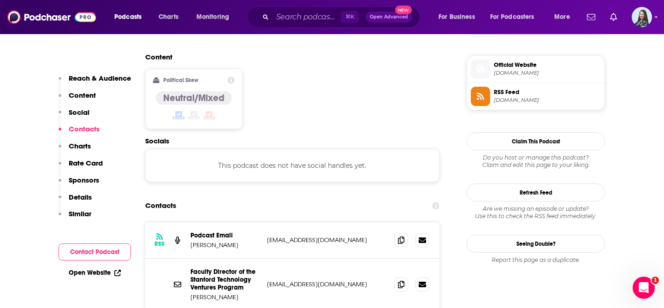
scroll to position [727, 0]
click at [401, 237] on icon at bounding box center [401, 240] width 6 height 7
click at [292, 16] on input "Search podcasts, credits, & more..." at bounding box center [307, 17] width 69 height 15
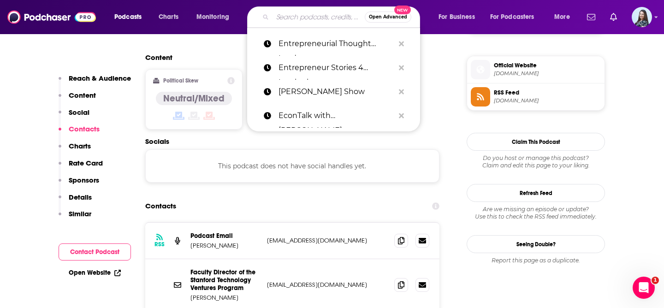
paste input "ETF Edg‪e‬"
type input "ETF Edg‪e‬"
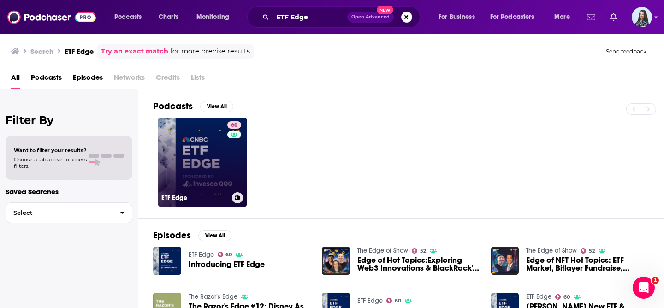
click at [173, 174] on link "60 ETF Edge" at bounding box center [202, 162] width 89 height 89
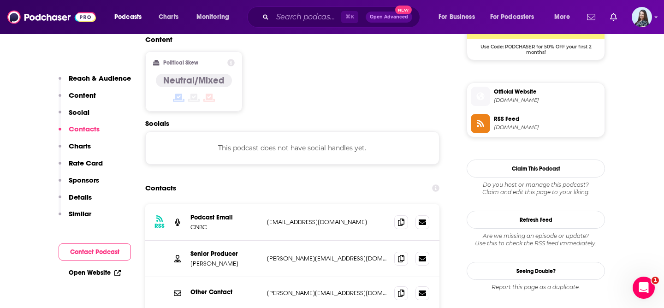
scroll to position [775, 0]
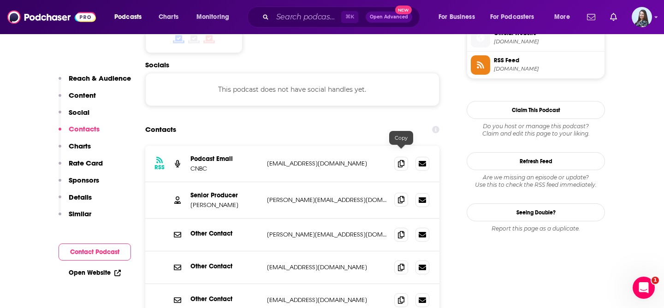
click at [403, 196] on icon at bounding box center [401, 199] width 6 height 7
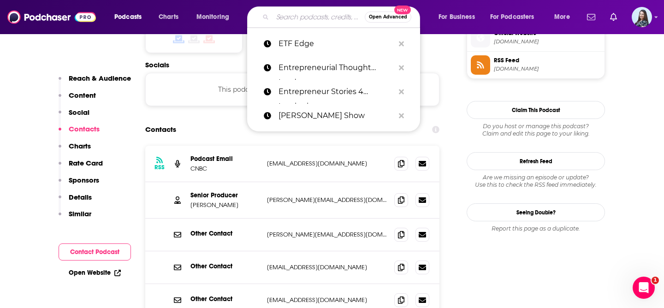
click at [307, 16] on input "Search podcasts, credits, & more..." at bounding box center [319, 17] width 92 height 15
paste input "Everyone's Talkin' Money"
type input "Everyone's Talkin' Money"
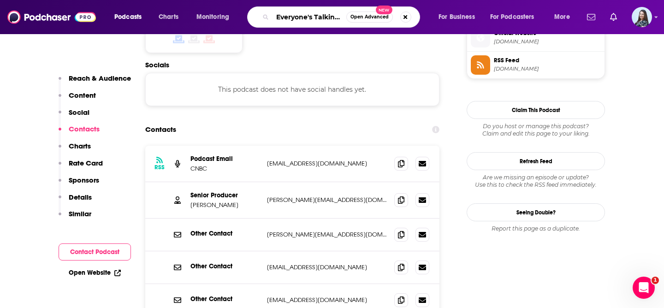
scroll to position [0, 19]
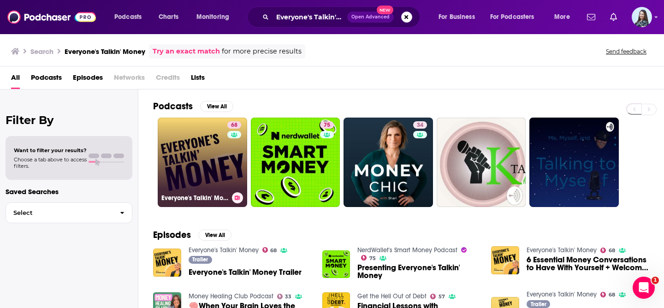
click at [201, 147] on link "68 Everyone's Talkin' Money" at bounding box center [202, 162] width 89 height 89
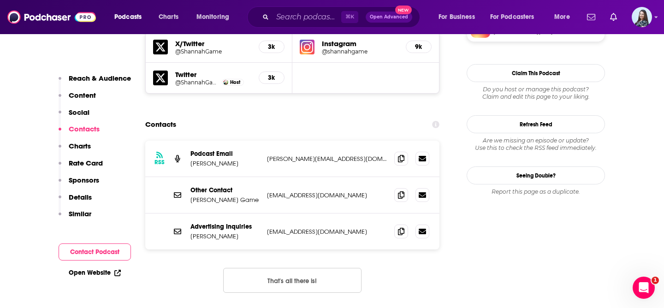
scroll to position [858, 0]
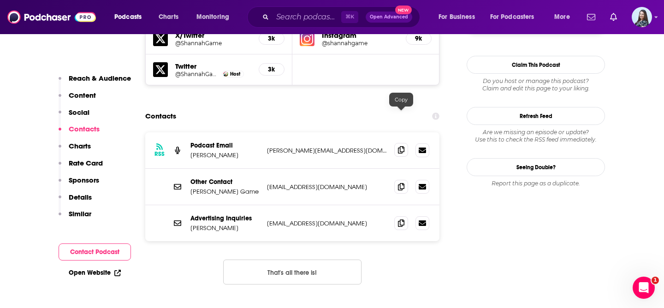
click at [402, 146] on icon at bounding box center [401, 149] width 6 height 7
click at [305, 15] on input "Search podcasts, credits, & more..." at bounding box center [307, 17] width 69 height 15
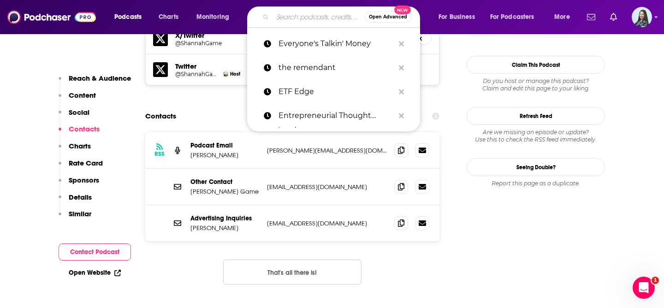
paste input "Fast Money"
type input "Fast Money"
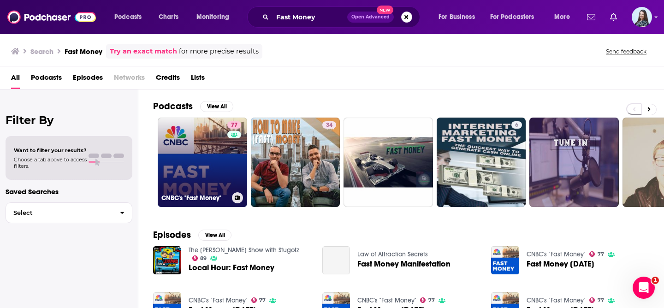
click at [203, 151] on link "77 CNBC's "Fast Money"" at bounding box center [202, 162] width 89 height 89
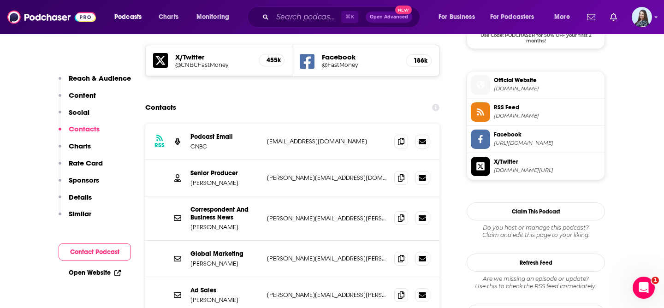
scroll to position [798, 0]
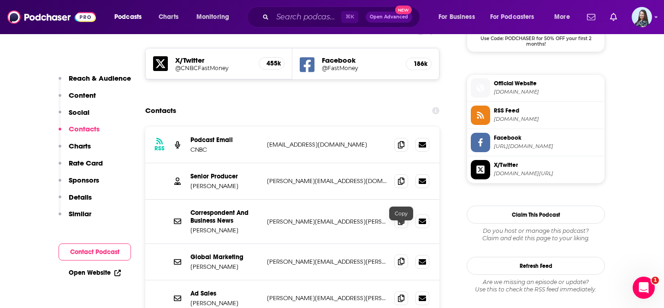
click at [404, 258] on icon at bounding box center [401, 261] width 6 height 7
click at [306, 18] on input "Search podcasts, credits, & more..." at bounding box center [307, 17] width 69 height 15
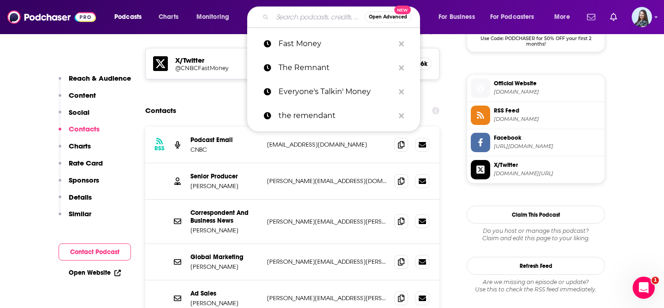
paste input "Financial Autonomy"
type input "Financial Autonomy"
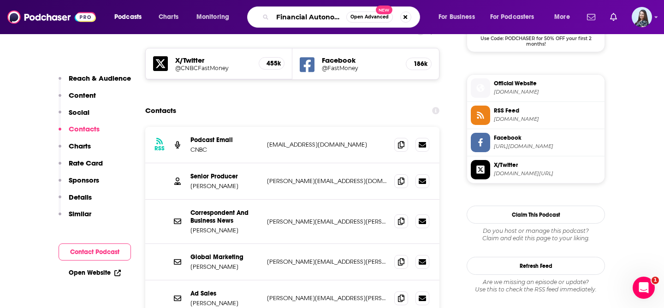
scroll to position [0, 2]
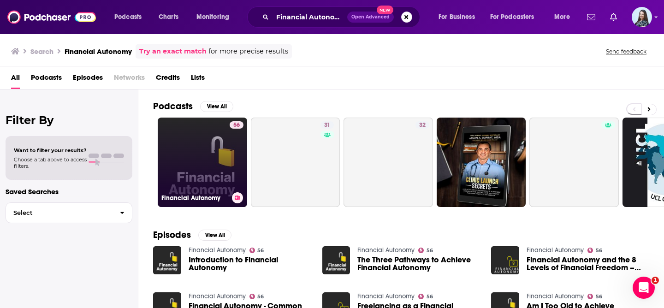
click at [177, 170] on link "56 Financial Autonomy" at bounding box center [202, 162] width 89 height 89
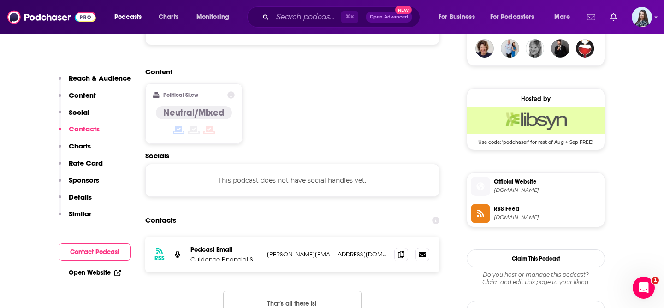
scroll to position [696, 0]
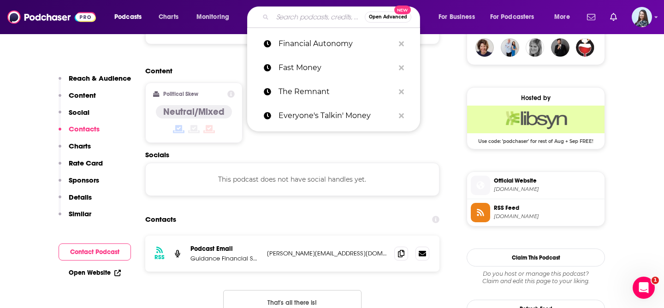
click at [295, 14] on input "Search podcasts, credits, & more..." at bounding box center [319, 17] width 92 height 15
paste input "Financial Decoder"
type input "Financial Decoder"
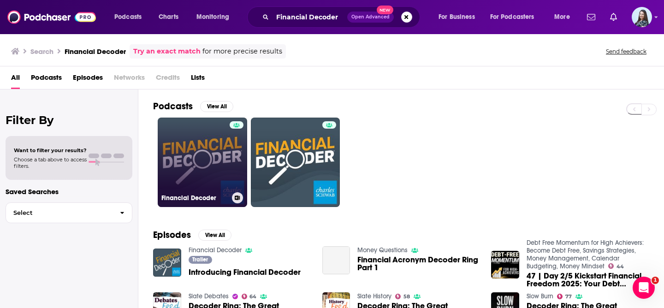
click at [186, 158] on link "Financial Decoder" at bounding box center [202, 162] width 89 height 89
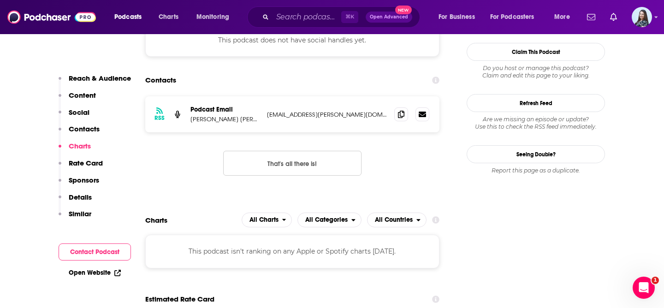
scroll to position [744, 0]
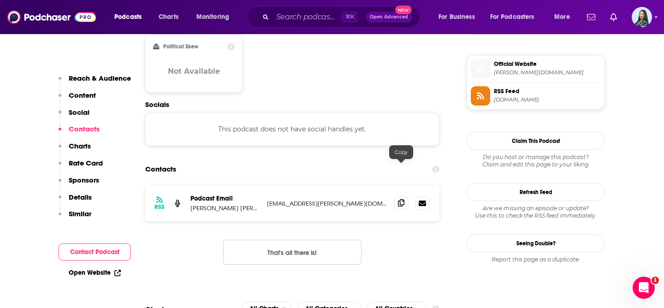
click at [400, 199] on icon at bounding box center [401, 202] width 6 height 7
click at [299, 16] on input "Search podcasts, credits, & more..." at bounding box center [307, 17] width 69 height 15
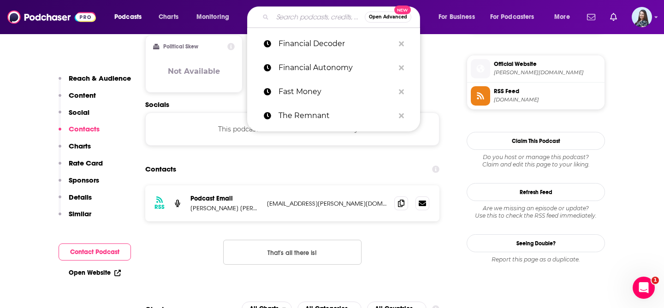
paste input "Financially Incorrect"
type input "Financially Incorrect"
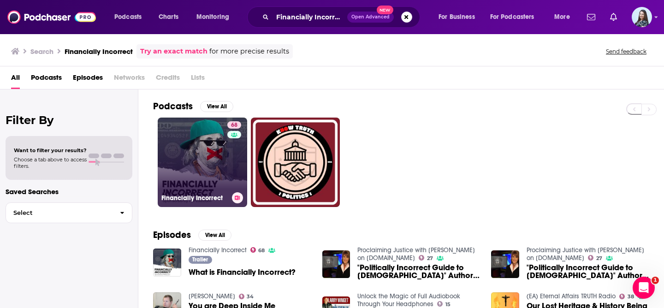
click at [189, 172] on link "68 Financially Incorrect" at bounding box center [202, 162] width 89 height 89
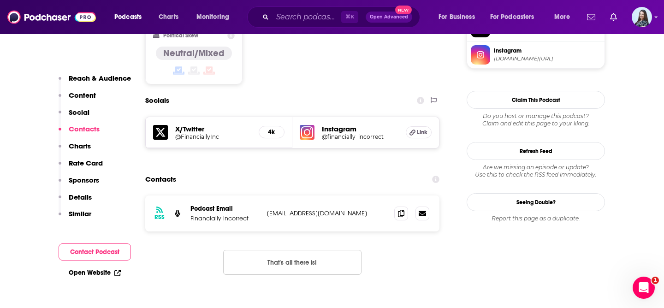
scroll to position [729, 0]
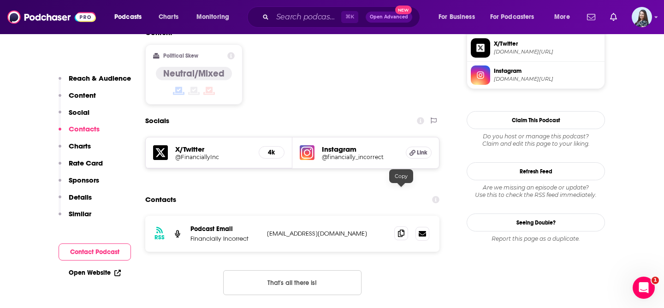
click at [400, 230] on icon at bounding box center [401, 233] width 6 height 7
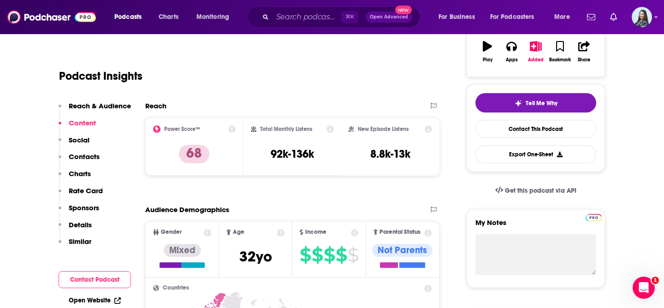
scroll to position [0, 0]
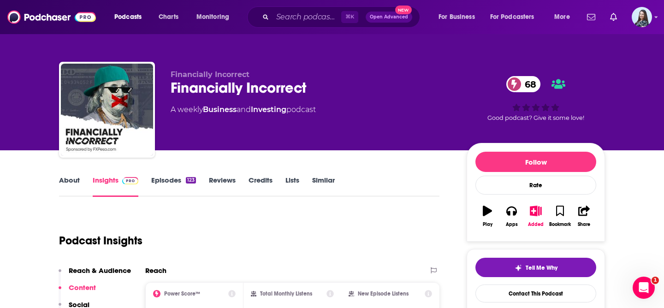
click at [73, 179] on link "About" at bounding box center [69, 186] width 21 height 21
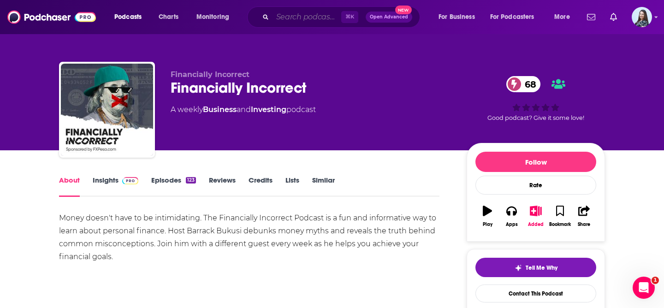
click at [295, 18] on input "Search podcasts, credits, & more..." at bounding box center [307, 17] width 69 height 15
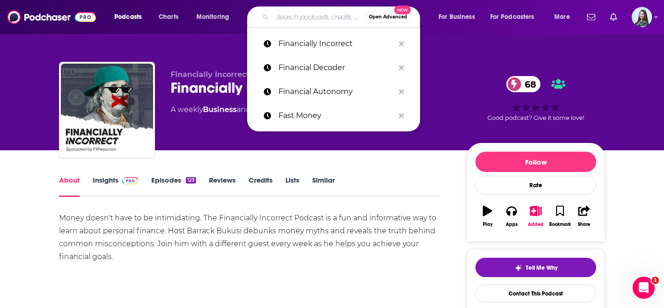
paste input "First Things THRST"
type input "First Things THRST"
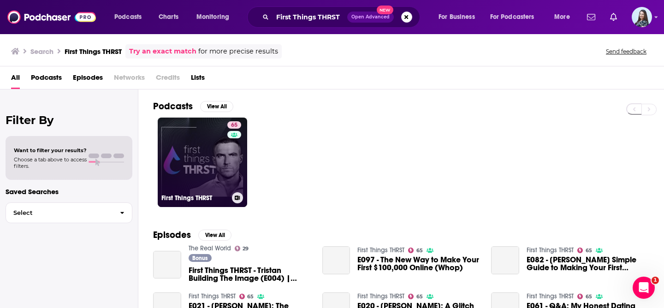
click at [179, 140] on link "65 First Things THRST" at bounding box center [202, 162] width 89 height 89
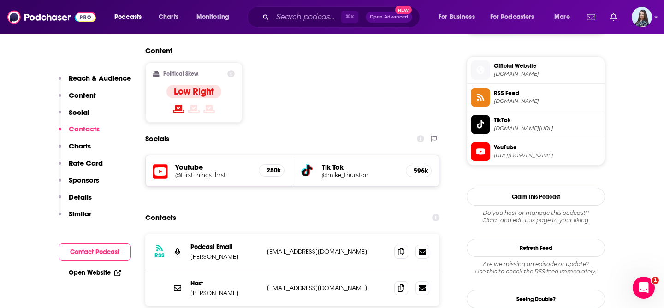
scroll to position [727, 0]
click at [402, 247] on icon at bounding box center [401, 250] width 6 height 7
click at [313, 17] on input "Search podcasts, credits, & more..." at bounding box center [307, 17] width 69 height 15
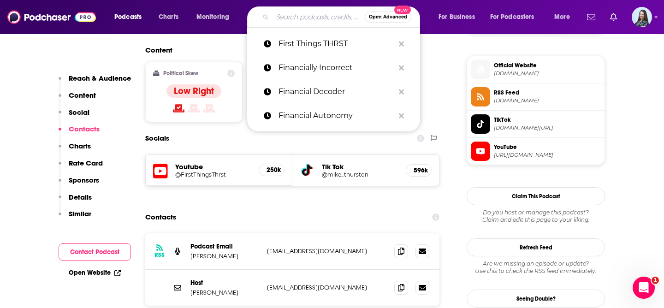
paste input "Fixable"
type input "Fixable"
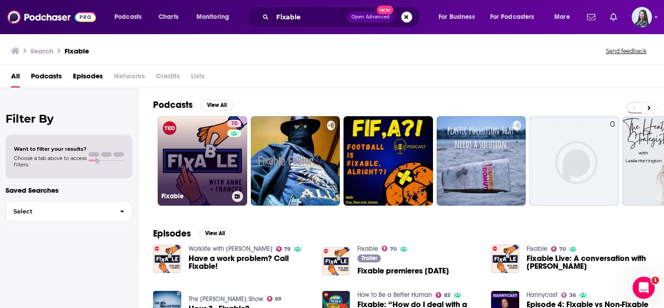
click at [181, 176] on link "70 Fixable" at bounding box center [202, 160] width 89 height 89
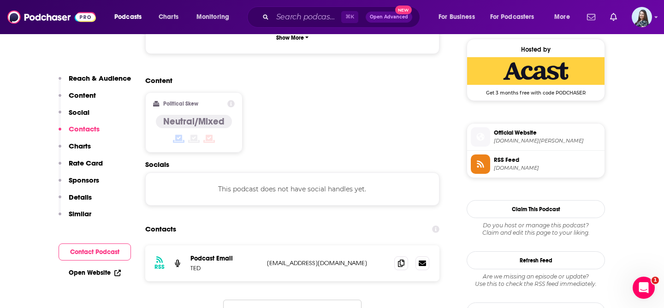
scroll to position [744, 0]
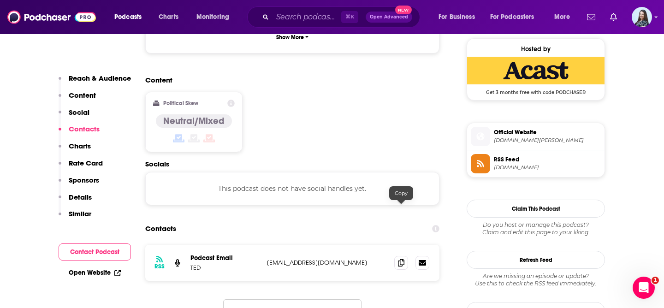
click at [398, 259] on icon at bounding box center [401, 262] width 6 height 7
click at [313, 14] on input "Search podcasts, credits, & more..." at bounding box center [307, 17] width 69 height 15
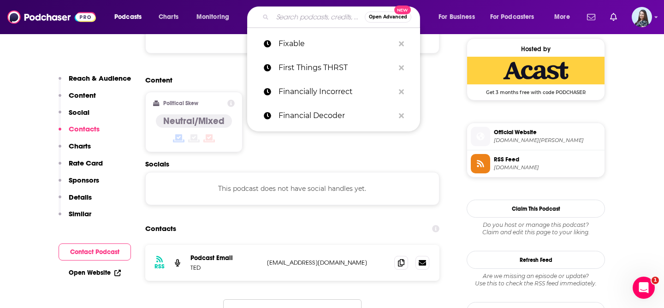
paste input "Focus on This"
type input "Focus on This"
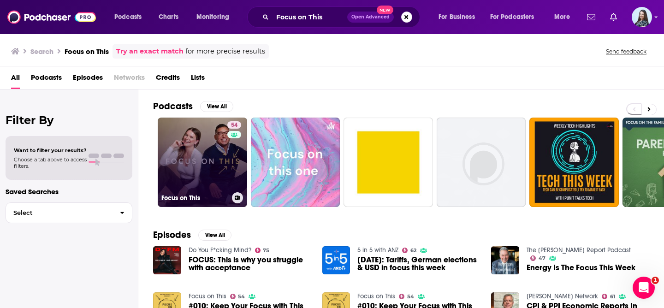
click at [198, 155] on link "54 Focus on This" at bounding box center [202, 162] width 89 height 89
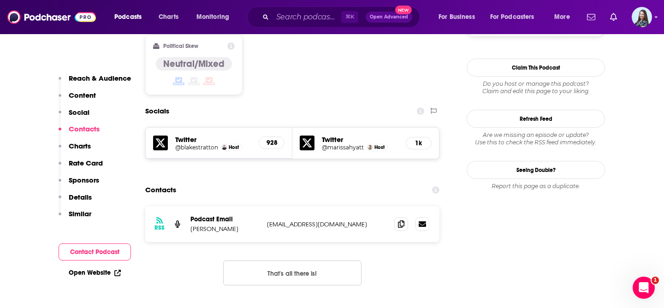
scroll to position [803, 0]
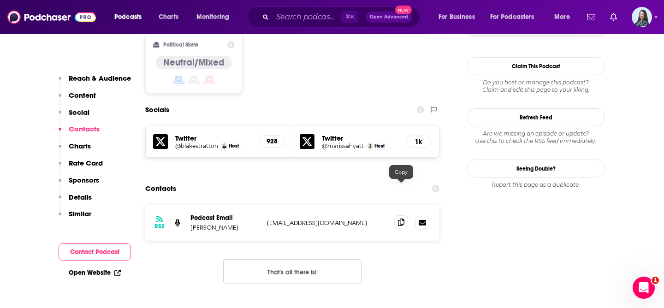
click at [401, 219] on icon at bounding box center [401, 222] width 6 height 7
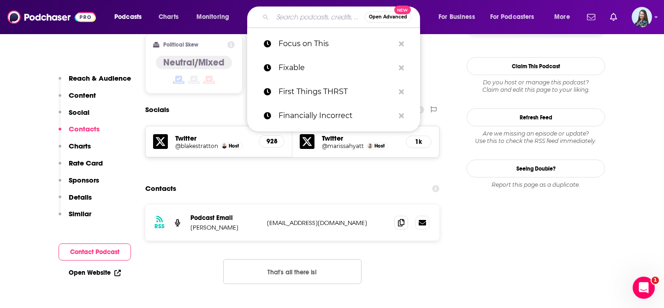
click at [316, 18] on input "Search podcasts, credits, & more..." at bounding box center [319, 17] width 92 height 15
paste input "Founders"
type input "Founders"
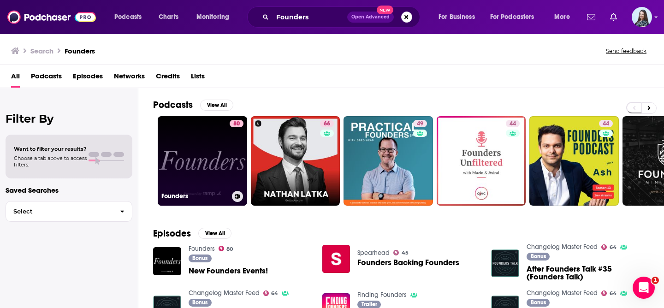
click at [207, 155] on link "80 Founders" at bounding box center [202, 160] width 89 height 89
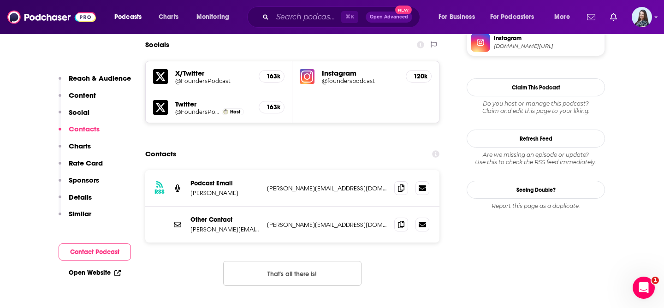
scroll to position [873, 0]
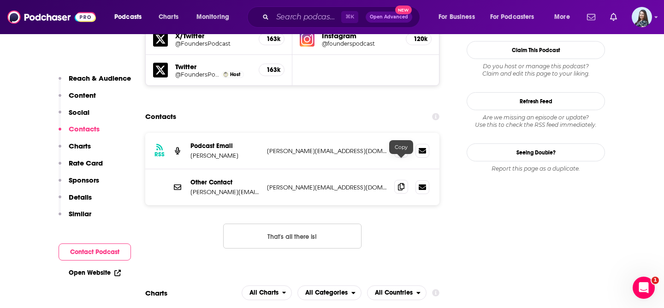
click at [404, 180] on span at bounding box center [401, 187] width 14 height 14
click at [316, 17] on input "Search podcasts, credits, & more..." at bounding box center [307, 17] width 69 height 15
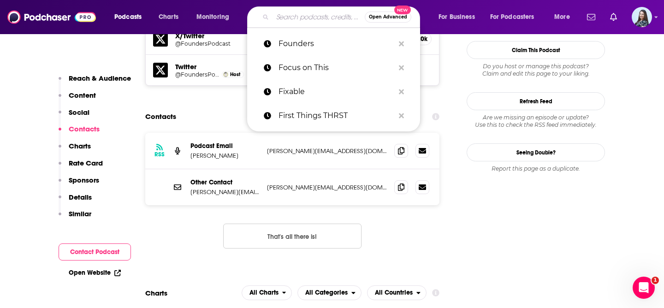
paste input "Foundr Magazine Podcast"
type input "Foundr Magazine Podcast"
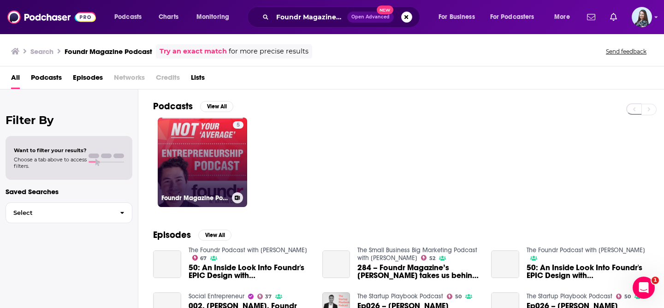
click at [168, 159] on link "5 Foundr Magazine Podcast" at bounding box center [202, 162] width 89 height 89
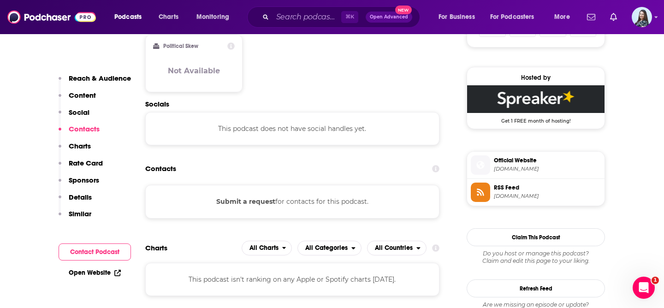
scroll to position [658, 0]
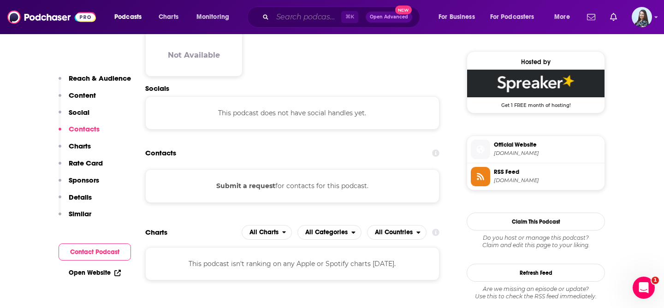
click at [307, 20] on input "Search podcasts, credits, & more..." at bounding box center [307, 17] width 69 height 15
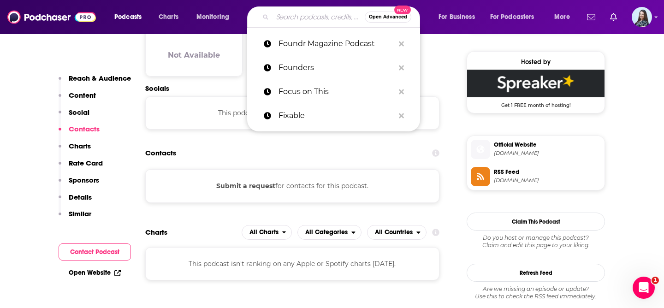
paste input "Frugal Friends Podcast"
type input "Frugal Friends Podcast"
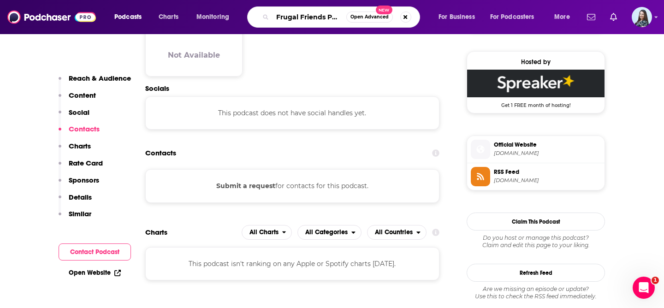
scroll to position [0, 12]
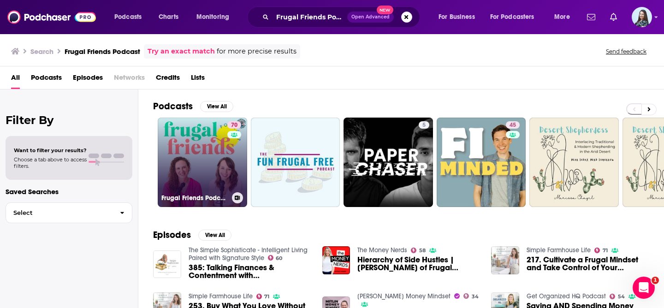
click at [205, 148] on link "70 Frugal Friends Podcast" at bounding box center [202, 162] width 89 height 89
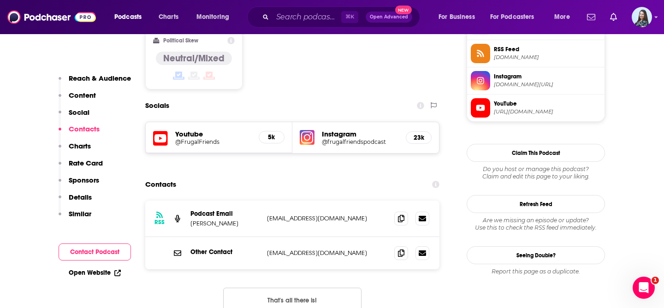
scroll to position [771, 0]
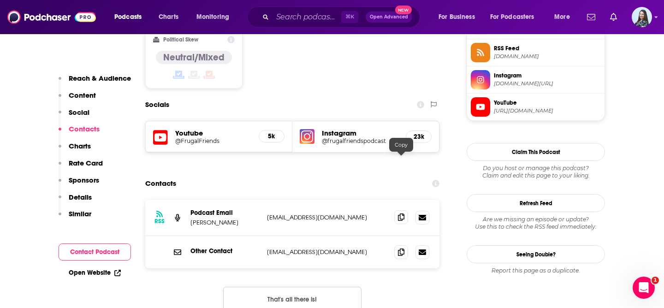
click at [404, 214] on icon at bounding box center [401, 217] width 6 height 7
click at [313, 20] on input "Search podcasts, credits, & more..." at bounding box center [307, 17] width 69 height 15
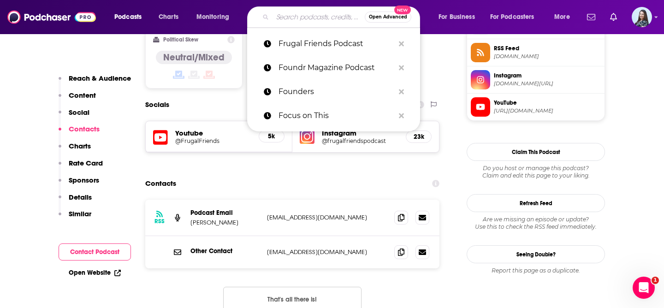
paste input "Gartner ThinkCast"
type input "Gartner ThinkCast"
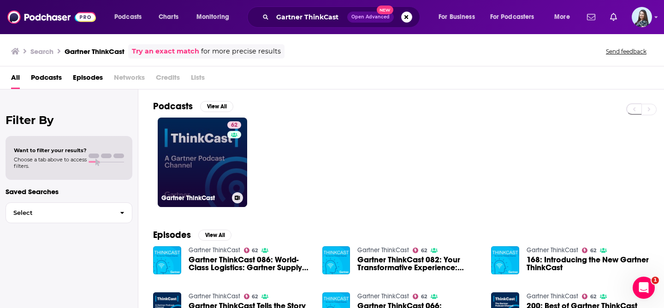
click at [196, 144] on link "62 Gartner ThinkCast" at bounding box center [202, 162] width 89 height 89
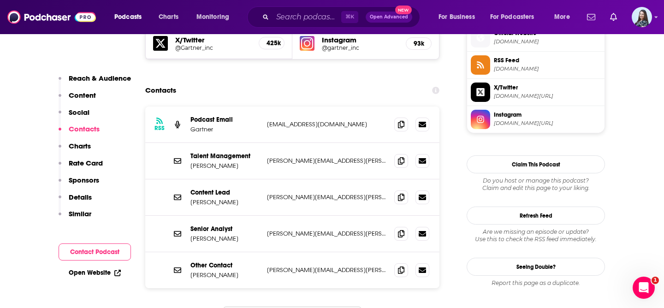
scroll to position [836, 0]
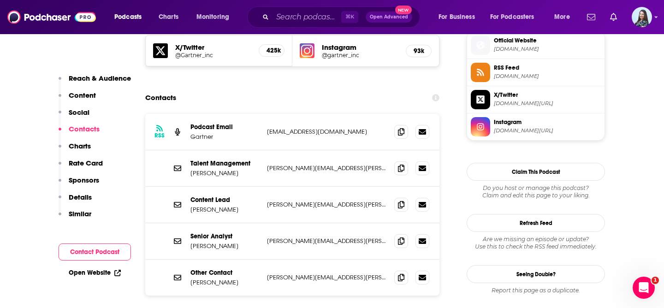
click at [196, 280] on div "RSS Podcast Email Gartner gartnerthinkcast@gartner.com gartnerthinkcast@gartner…" at bounding box center [292, 234] width 294 height 240
click at [400, 164] on icon at bounding box center [401, 167] width 6 height 7
click at [310, 13] on input "Search podcasts, credits, & more..." at bounding box center [307, 17] width 69 height 15
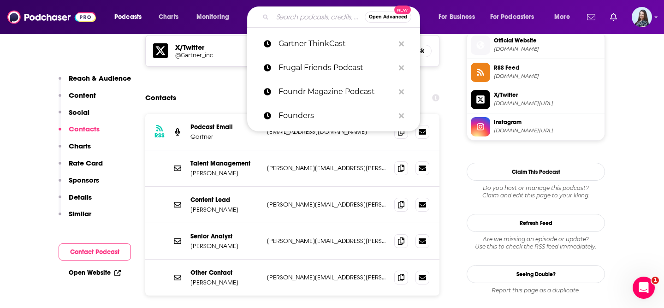
paste input "Get Rich Slow Club"
type input "Get Rich Slow Club"
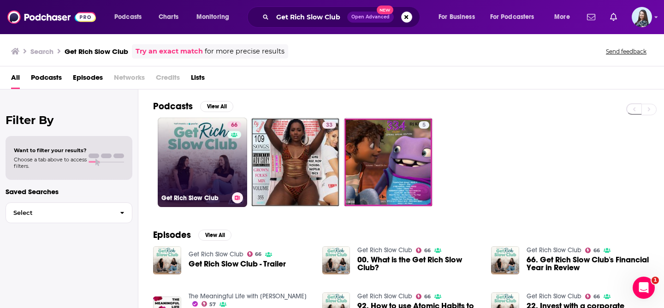
click at [201, 150] on link "66 Get Rich Slow Club" at bounding box center [202, 162] width 89 height 89
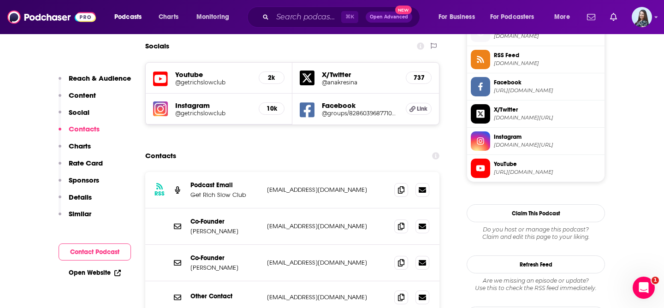
scroll to position [866, 0]
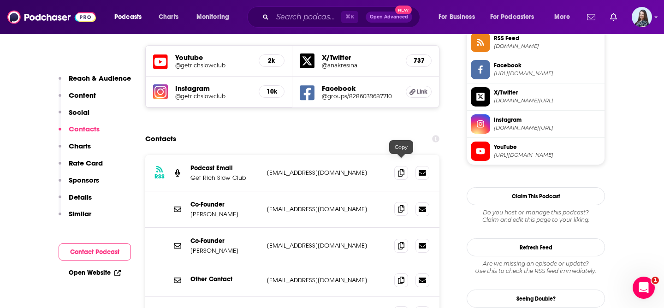
click at [402, 205] on icon at bounding box center [401, 208] width 6 height 7
click at [300, 12] on input "Search podcasts, credits, & more..." at bounding box center [307, 17] width 69 height 15
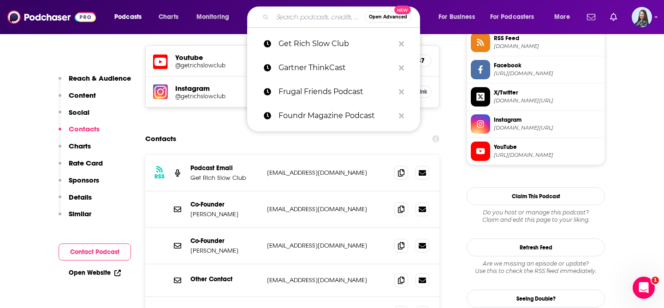
paste input "Getting Curious with [PERSON_NAME]"
type input "Getting Curious with [PERSON_NAME]"
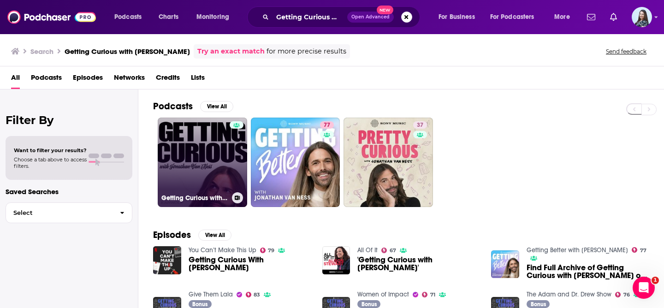
click at [192, 160] on link "Getting Curious with Jonathan Van Ness - Import" at bounding box center [202, 162] width 89 height 89
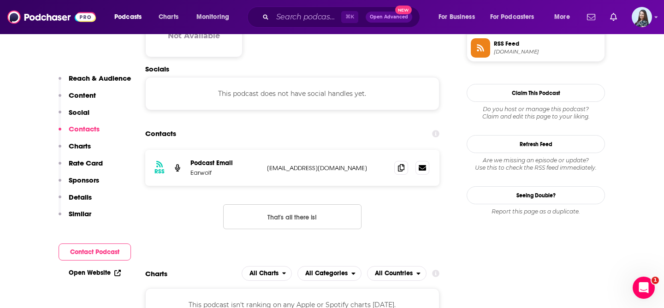
scroll to position [743, 0]
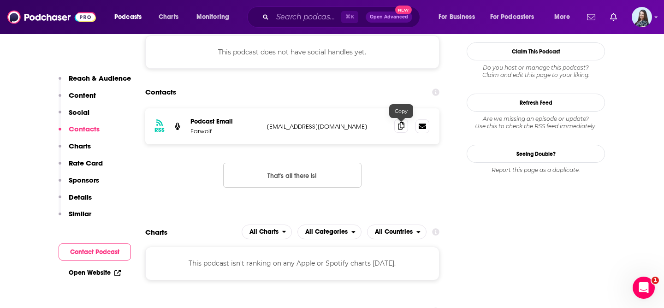
click at [403, 131] on span at bounding box center [401, 126] width 14 height 14
click at [298, 8] on div "⌘ K Open Advanced New" at bounding box center [333, 16] width 173 height 21
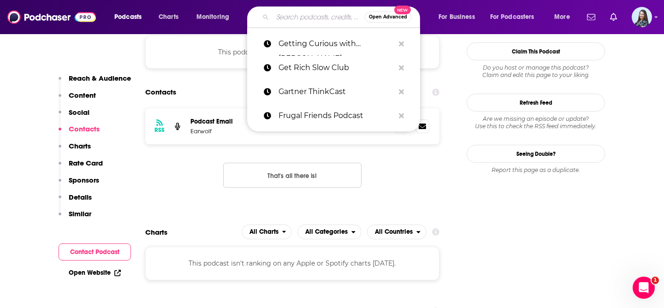
click at [294, 18] on input "Search podcasts, credits, & more..." at bounding box center [319, 17] width 92 height 15
paste input "Good Life Project"
type input "Good Life Project"
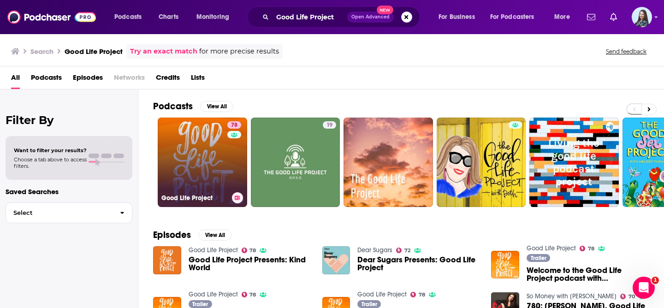
click at [205, 170] on link "78 Good Life Project" at bounding box center [202, 162] width 89 height 89
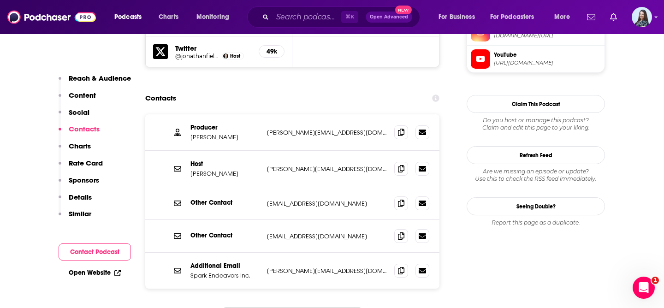
scroll to position [960, 0]
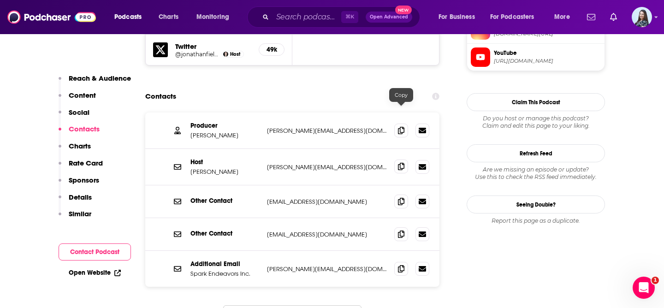
click at [400, 163] on icon at bounding box center [401, 166] width 6 height 7
click at [298, 17] on input "Search podcasts, credits, & more..." at bounding box center [307, 17] width 69 height 15
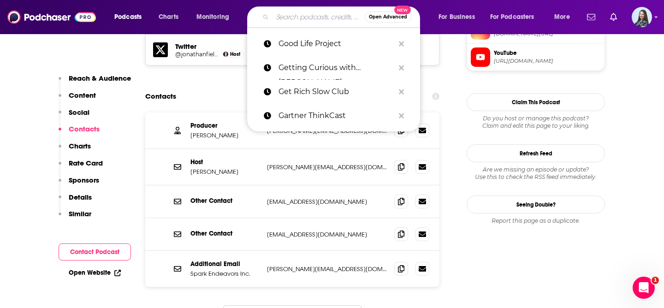
paste input "Good Money"
type input "Good Money"
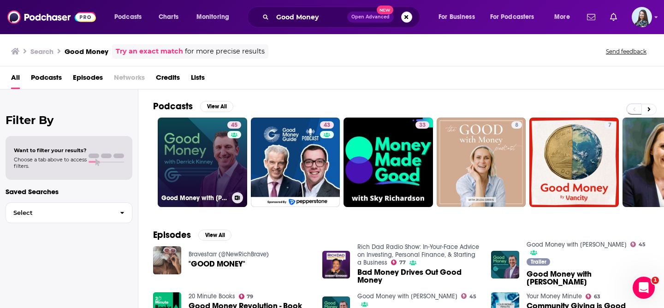
click at [196, 162] on link "45 Good Money with Derrick Kinney" at bounding box center [202, 162] width 89 height 89
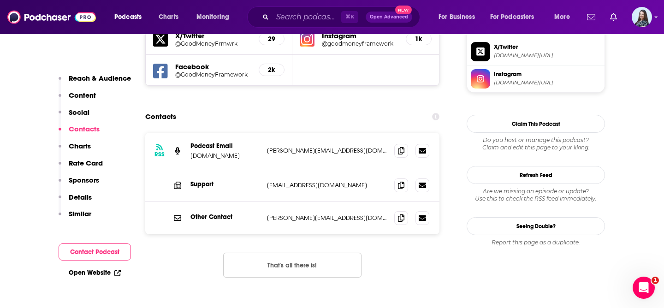
scroll to position [912, 0]
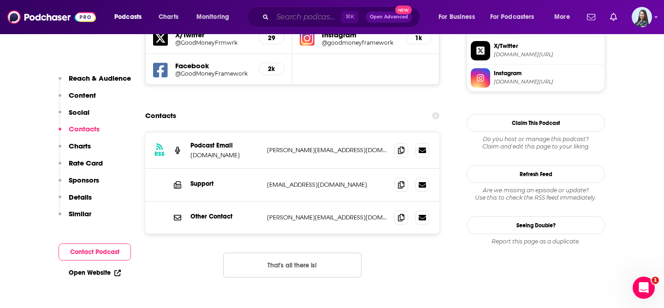
click at [293, 21] on input "Search podcasts, credits, & more..." at bounding box center [307, 17] width 69 height 15
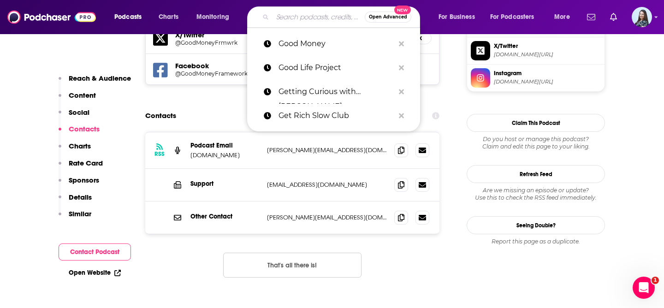
paste input "Grant’s Current Yield Podcast"
type input "Grant’s Current Yield Podcast"
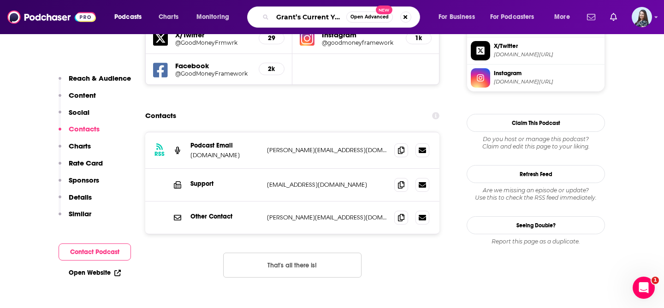
scroll to position [0, 34]
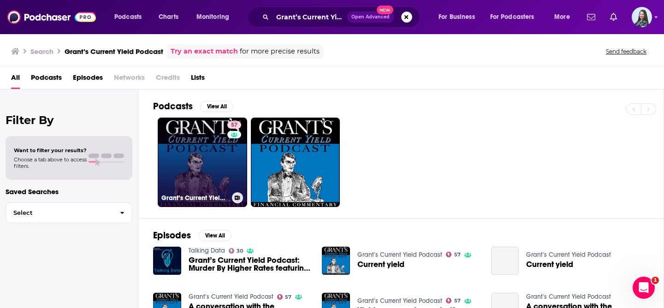
click at [202, 150] on link "57 [PERSON_NAME] Current Yield Podcast" at bounding box center [202, 162] width 89 height 89
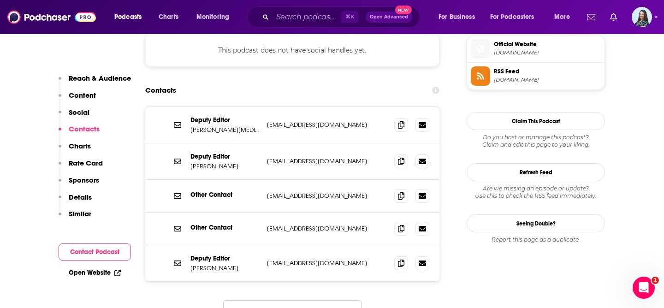
scroll to position [833, 0]
click at [405, 117] on span at bounding box center [401, 124] width 14 height 14
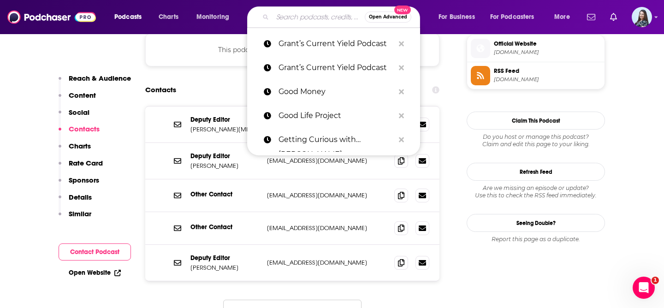
click at [295, 18] on input "Search podcasts, credits, & more..." at bounding box center [319, 17] width 92 height 15
paste input "Great Company with [PERSON_NAME]"
type input "Great Company with [PERSON_NAME]"
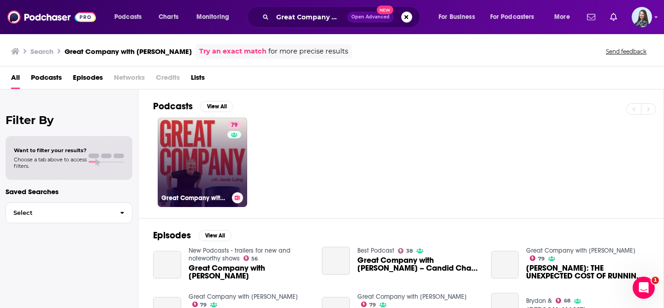
click at [217, 167] on link "79 Great Company with [PERSON_NAME]" at bounding box center [202, 162] width 89 height 89
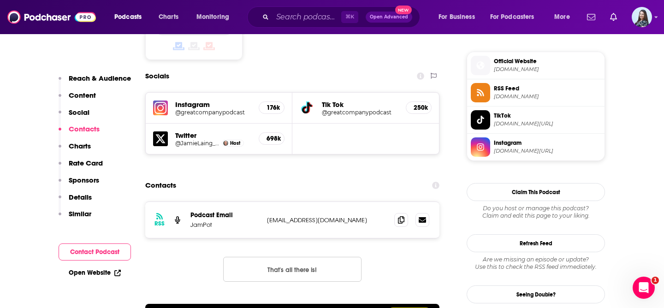
scroll to position [816, 0]
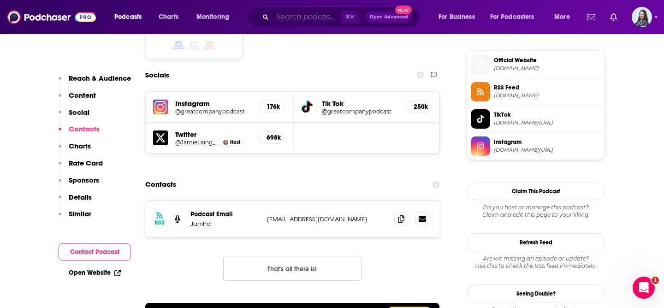
click at [313, 14] on input "Search podcasts, credits, & more..." at bounding box center [307, 17] width 69 height 15
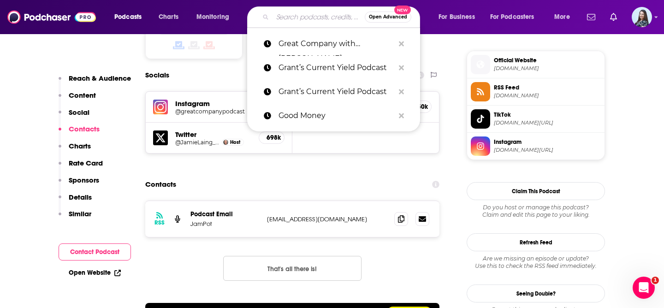
paste input "Growth Mindset Psychology: The Science of Self-Improvement"
type input "Growth Mindset Psychology: The Science of Self-Improvement"
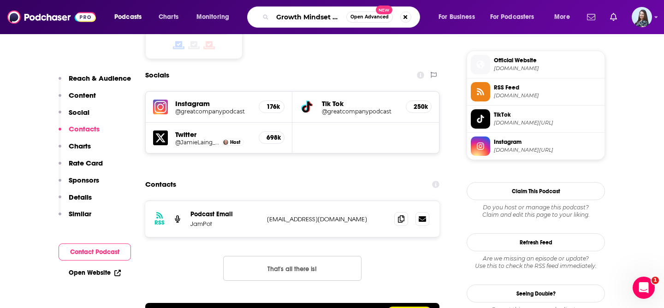
scroll to position [0, 145]
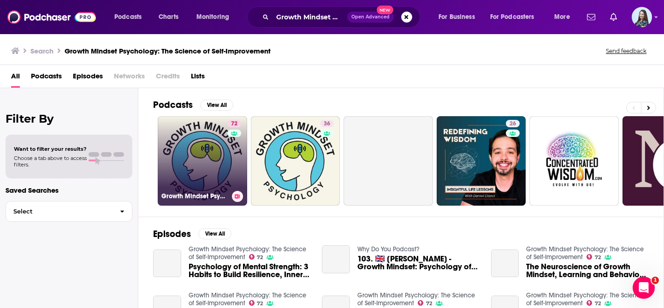
click at [171, 157] on link "72 Growth Mindset Psychology: The Science of [MEDICAL_DATA]" at bounding box center [202, 160] width 89 height 89
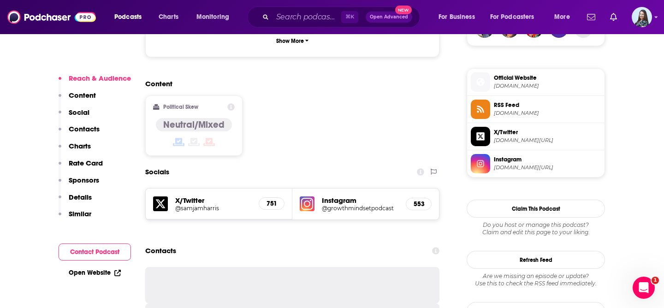
scroll to position [726, 0]
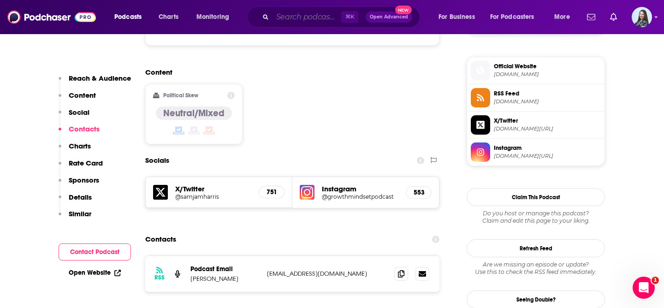
click at [308, 17] on input "Search podcasts, credits, & more..." at bounding box center [307, 17] width 69 height 15
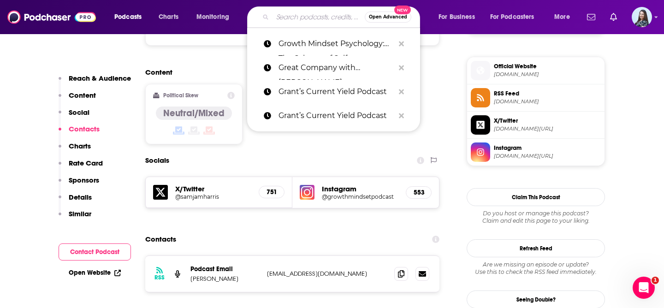
paste input "Hacking Your Leadership"
type input "Hacking Your Leadership"
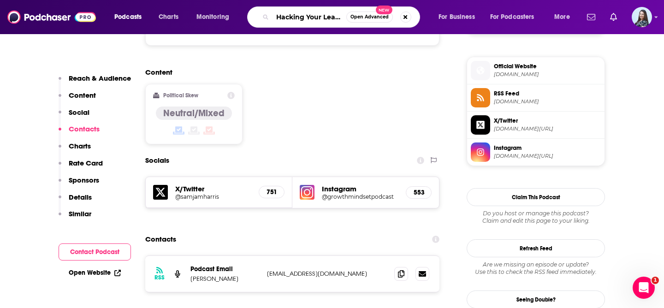
scroll to position [0, 19]
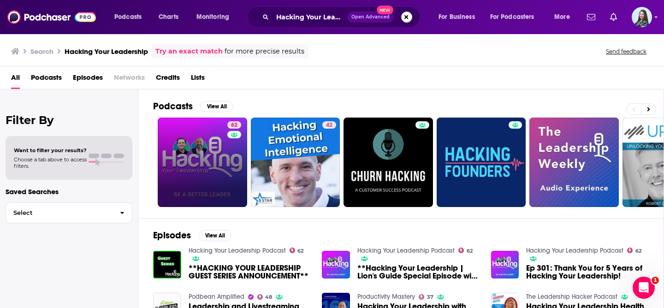
click at [213, 145] on link "62" at bounding box center [202, 162] width 89 height 89
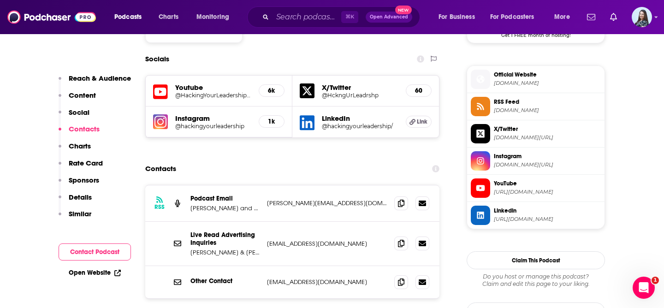
scroll to position [803, 0]
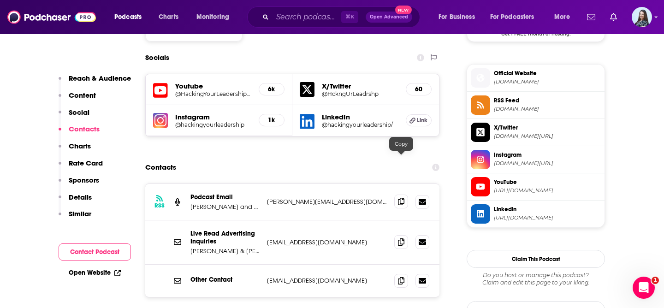
click at [400, 198] on icon at bounding box center [401, 201] width 6 height 7
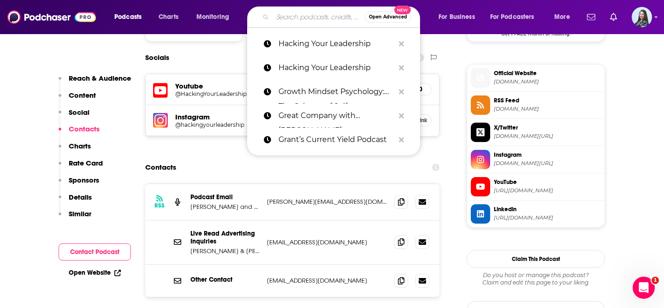
click at [311, 19] on input "Search podcasts, credits, & more..." at bounding box center [319, 17] width 92 height 15
paste input "Happen to Your Career"
type input "Happen to Your Career"
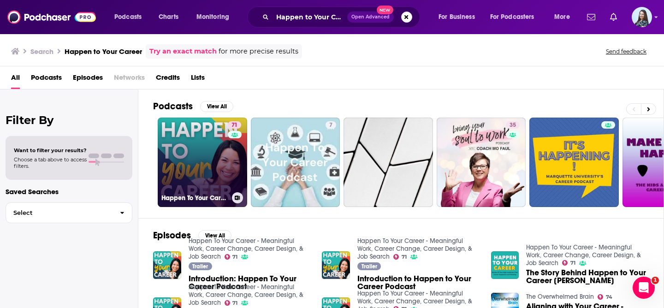
click at [201, 153] on link "71 Happen To Your Career - Meaningful Work, Career Change, Career Design, & Job…" at bounding box center [202, 162] width 89 height 89
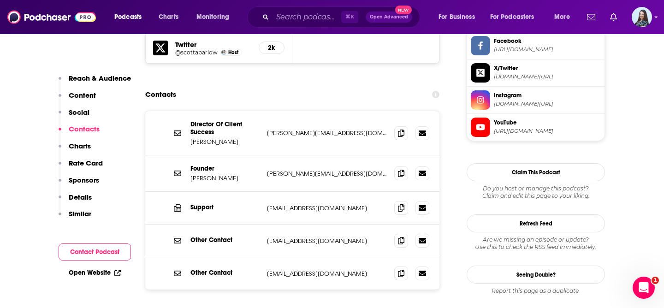
scroll to position [888, 0]
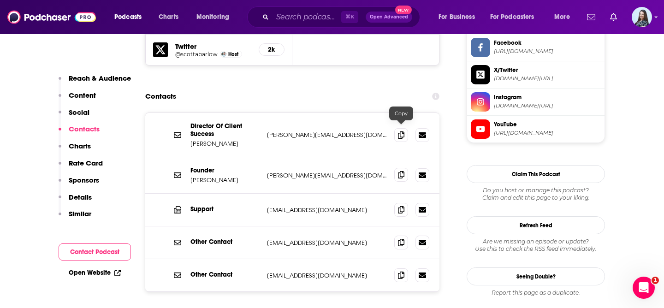
click at [402, 171] on icon at bounding box center [401, 174] width 6 height 7
click at [310, 16] on input "Search podcasts, credits, & more..." at bounding box center [307, 17] width 69 height 15
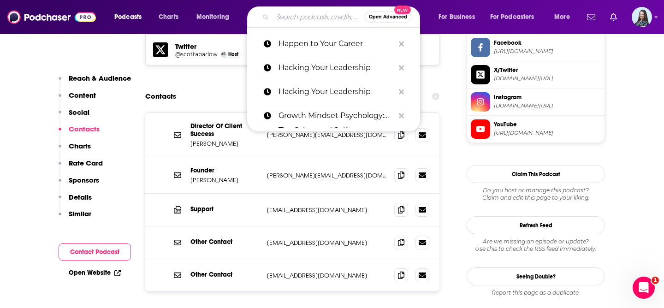
paste input "Hello [DATE] with [PERSON_NAME]"
type input "Hello [DATE] with [PERSON_NAME]"
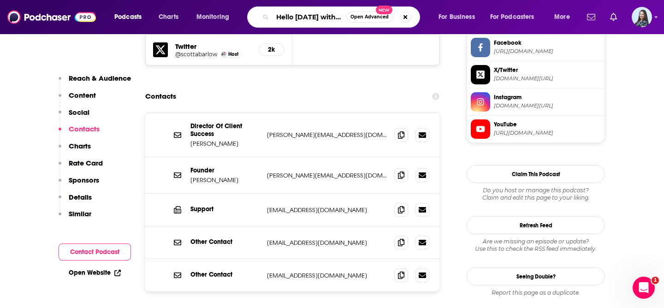
scroll to position [0, 44]
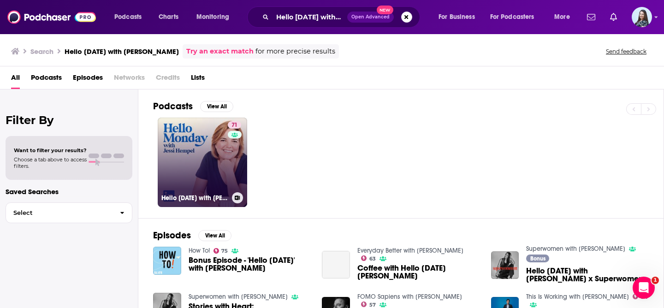
click at [192, 149] on link "71 Hello [DATE] with [PERSON_NAME]" at bounding box center [202, 162] width 89 height 89
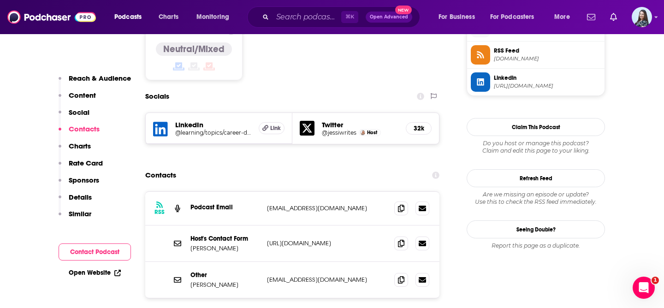
scroll to position [773, 0]
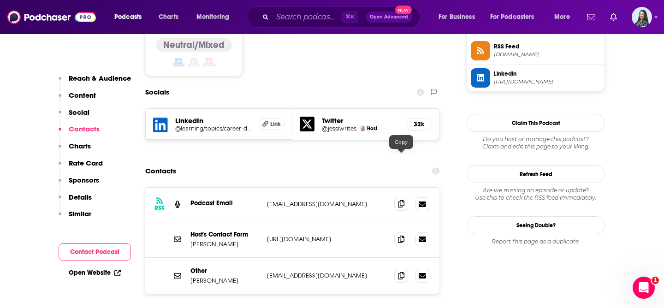
click at [399, 200] on icon at bounding box center [401, 203] width 6 height 7
click at [301, 18] on input "Search podcasts, credits, & more..." at bounding box center [307, 17] width 69 height 15
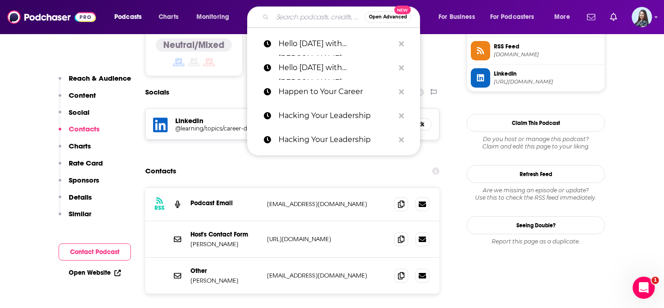
paste input "Hello Seven Podcast"
type input "Hello Seven Podcast"
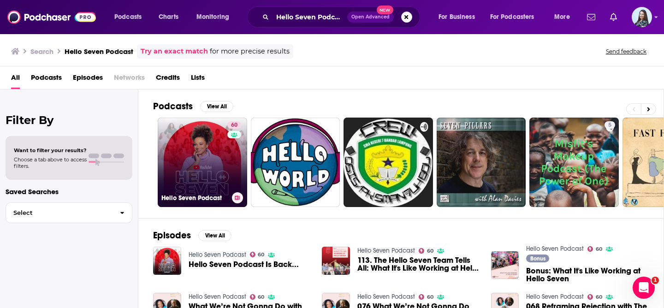
click at [195, 162] on link "60 Hello Seven Podcast" at bounding box center [202, 162] width 89 height 89
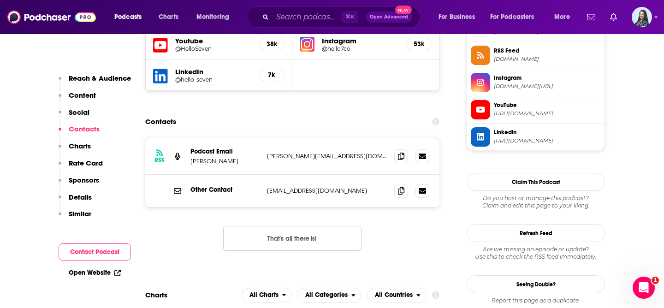
scroll to position [854, 0]
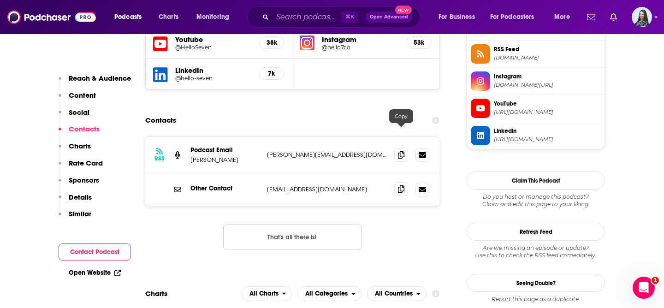
click at [403, 185] on icon at bounding box center [401, 188] width 6 height 7
click at [313, 9] on div "⌘ K Open Advanced New" at bounding box center [333, 16] width 173 height 21
click at [306, 20] on input "Search podcasts, credits, & more..." at bounding box center [307, 17] width 69 height 15
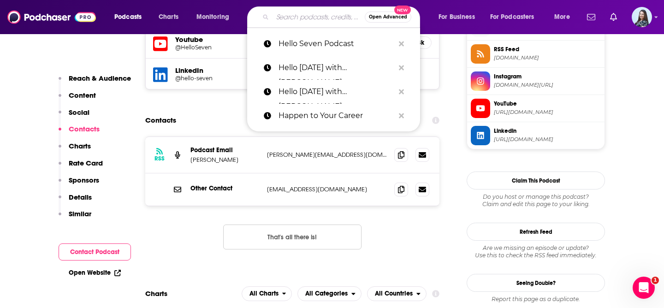
paste input "HerMoney with [PERSON_NAME]"
type input "HerMoney with [PERSON_NAME]"
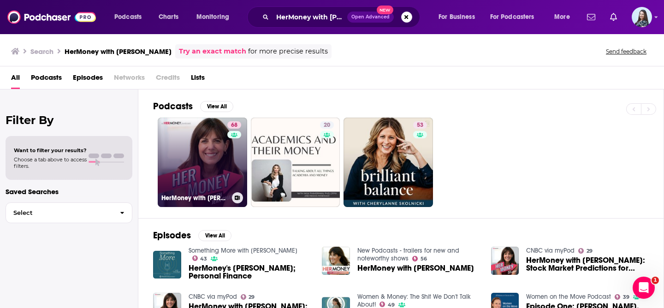
click at [194, 149] on link "68 HerMoney with [PERSON_NAME]" at bounding box center [202, 162] width 89 height 89
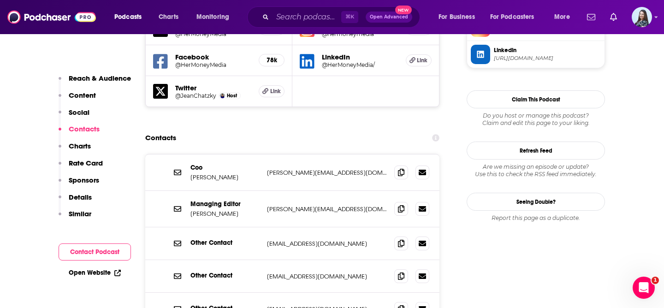
scroll to position [877, 0]
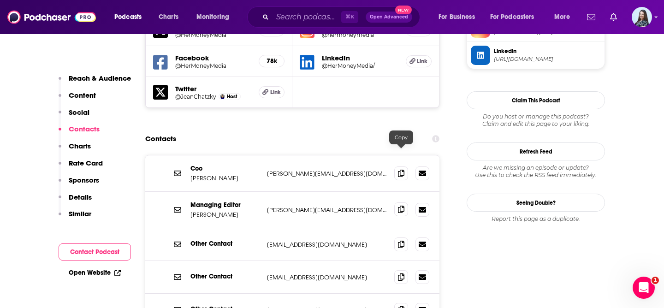
click at [400, 206] on icon at bounding box center [401, 209] width 6 height 7
click at [307, 17] on input "Search podcasts, credits, & more..." at bounding box center [307, 17] width 69 height 15
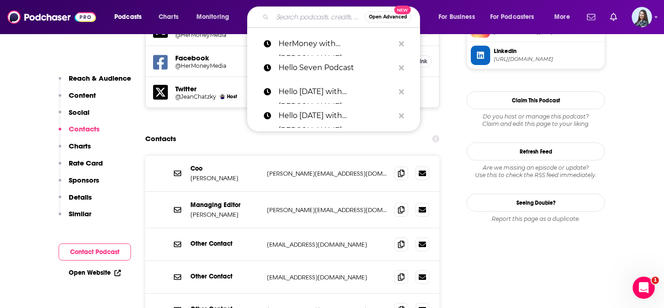
paste input "Heroic with [PERSON_NAME]"
type input "Heroic with [PERSON_NAME]"
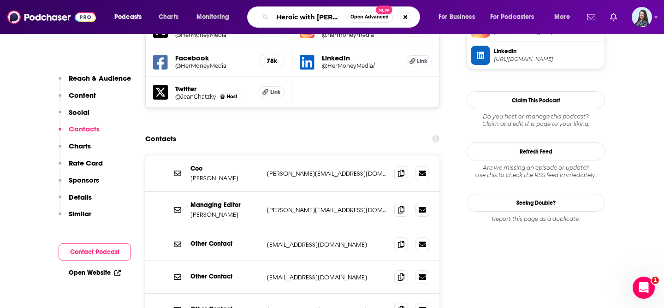
scroll to position [0, 24]
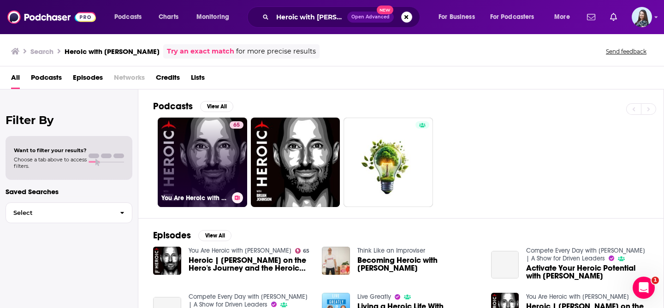
click at [196, 150] on link "65 You Are Heroic with [PERSON_NAME]" at bounding box center [202, 162] width 89 height 89
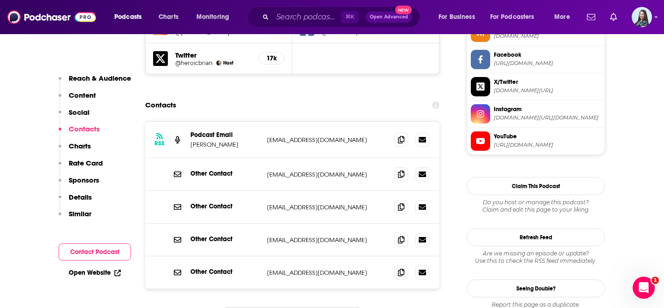
scroll to position [876, 0]
click at [399, 132] on span at bounding box center [401, 139] width 14 height 14
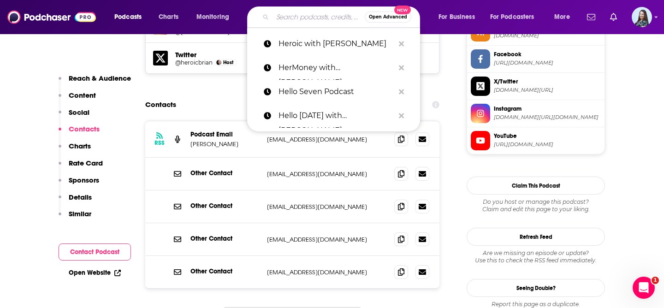
click at [306, 20] on input "Search podcasts, credits, & more..." at bounding box center [319, 17] width 92 height 15
paste input "How I Built This with [PERSON_NAME]"
type input "How I Built This with [PERSON_NAME]"
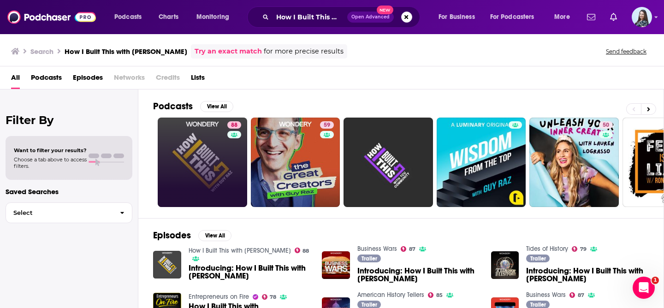
click at [196, 157] on link "88" at bounding box center [202, 162] width 89 height 89
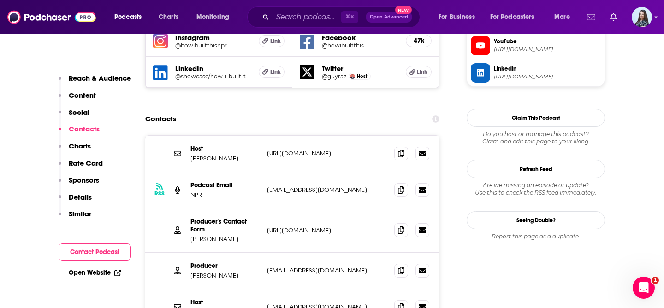
scroll to position [891, 0]
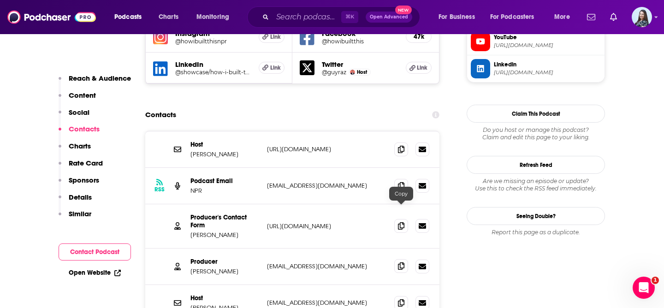
click at [401, 262] on icon at bounding box center [401, 265] width 6 height 7
click at [398, 296] on span at bounding box center [401, 303] width 14 height 14
click at [315, 16] on input "Search podcasts, credits, & more..." at bounding box center [307, 17] width 69 height 15
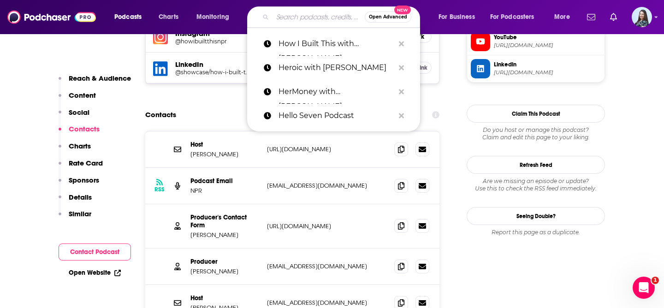
paste input "How I Work"
type input "How I Work"
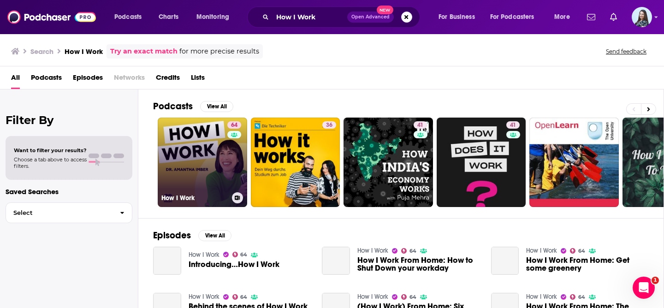
click at [190, 159] on link "64 How I Work" at bounding box center [202, 162] width 89 height 89
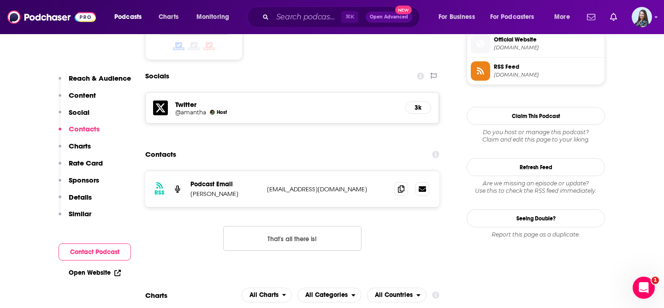
scroll to position [753, 0]
click at [301, 18] on input "Search podcasts, credits, & more..." at bounding box center [307, 17] width 69 height 15
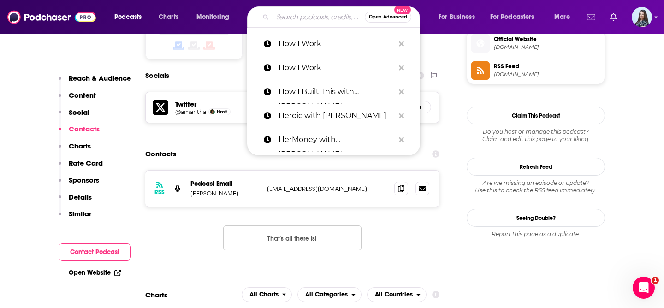
paste input "How to Be Awesome at Your Job"
type input "How to Be Awesome at Your Job"
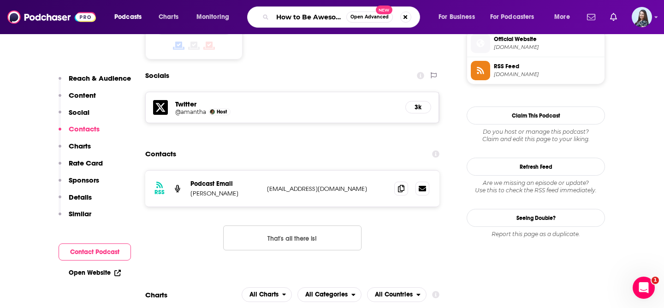
scroll to position [0, 44]
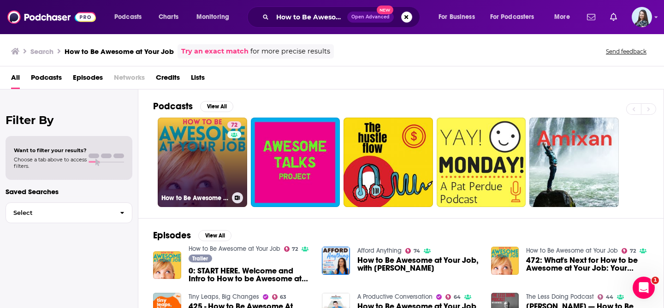
click at [187, 161] on link "72 How to Be Awesome at Your Job" at bounding box center [202, 162] width 89 height 89
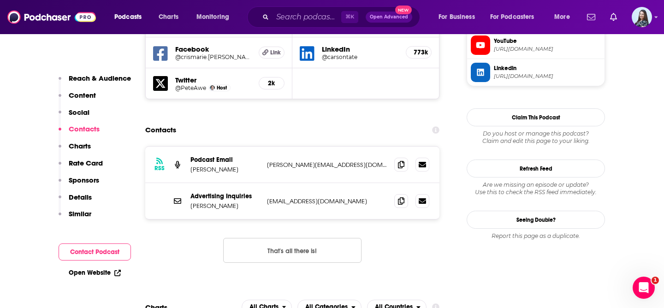
scroll to position [856, 0]
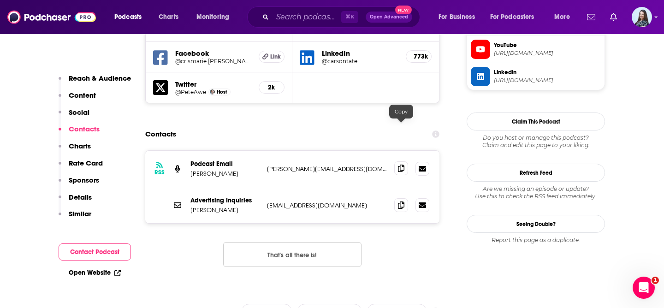
click at [398, 165] on icon at bounding box center [401, 168] width 6 height 7
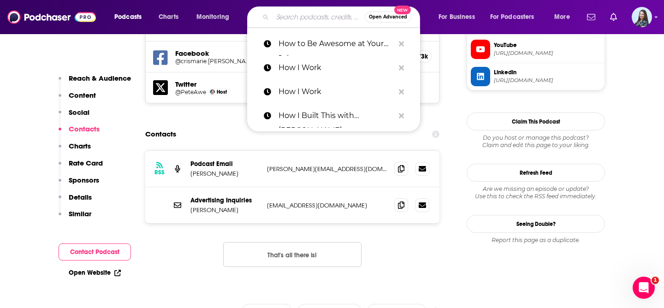
click at [310, 18] on input "Search podcasts, credits, & more..." at bounding box center [319, 17] width 92 height 15
paste input "How to Money"
type input "How to Money"
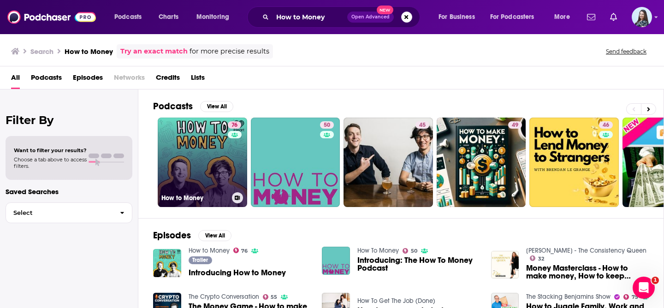
click at [204, 154] on link "76 How to Money" at bounding box center [202, 162] width 89 height 89
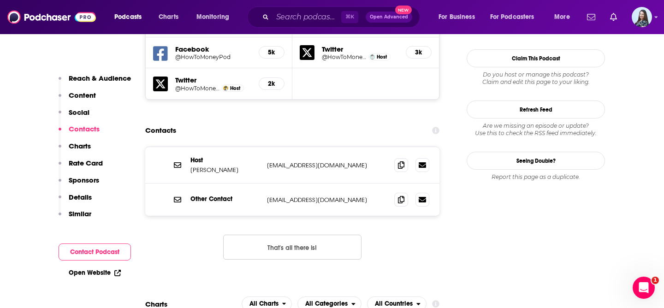
scroll to position [908, 0]
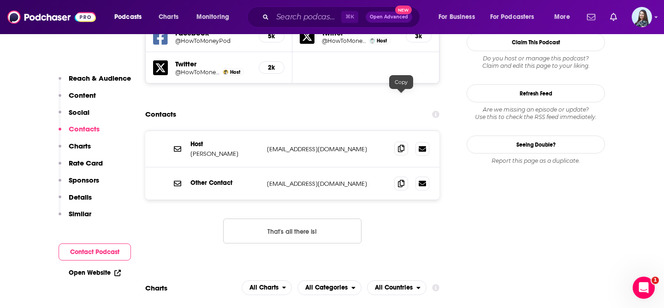
click at [404, 145] on icon at bounding box center [401, 148] width 6 height 7
click at [302, 18] on input "Search podcasts, credits, & more..." at bounding box center [307, 17] width 69 height 15
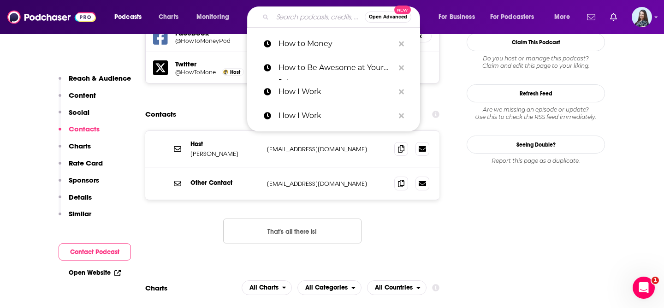
paste input "How To!"
type input "How To!"
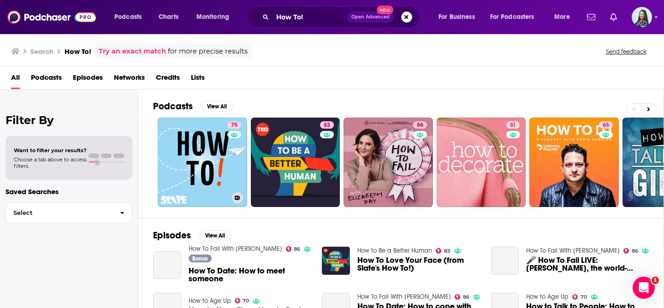
click at [209, 168] on link "75 How To!" at bounding box center [202, 162] width 89 height 89
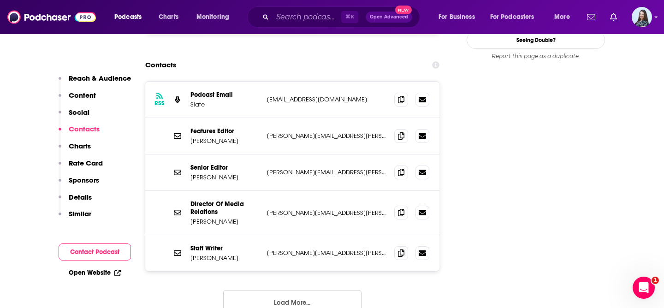
scroll to position [932, 0]
click at [399, 208] on icon at bounding box center [401, 211] width 6 height 7
click at [315, 14] on input "Search podcasts, credits, & more..." at bounding box center [307, 17] width 69 height 15
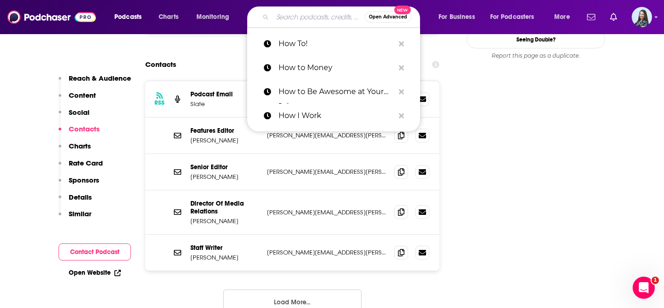
paste input "I Will Teach You to Be Rich"
type input "I Will Teach You to Be Rich"
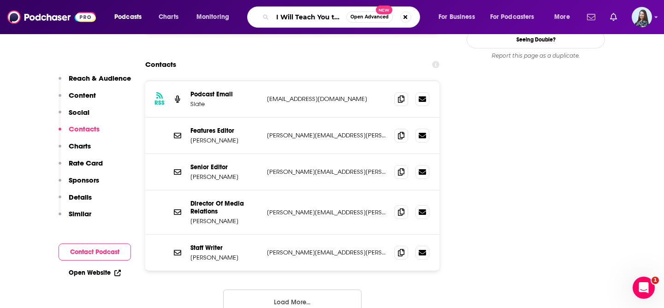
scroll to position [0, 24]
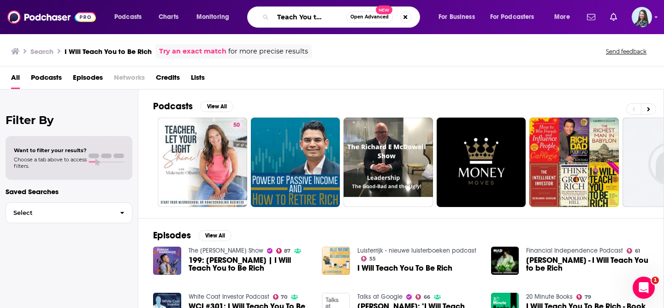
scroll to position [0, 24]
drag, startPoint x: 314, startPoint y: 18, endPoint x: 339, endPoint y: 16, distance: 25.9
click at [347, 16] on div "I Will Teach You to Be Rich Open Advanced New" at bounding box center [333, 16] width 173 height 21
click at [339, 16] on input "I Will Teach You to Be Rich" at bounding box center [310, 17] width 74 height 15
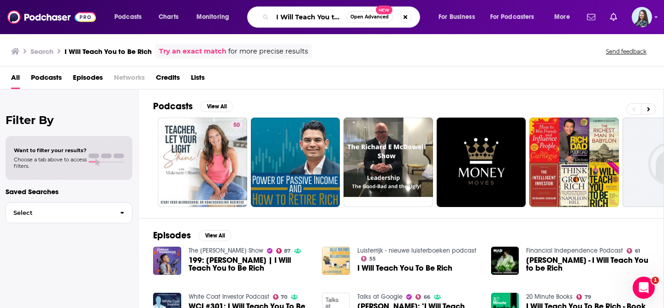
click at [296, 13] on input "I Will Teach You to Be Rich" at bounding box center [310, 17] width 74 height 15
paste input "Money For Couples with [PERSON_NAME]"
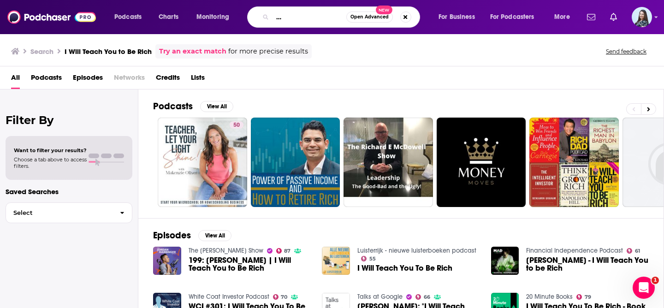
type input "Money For Couples with [PERSON_NAME]"
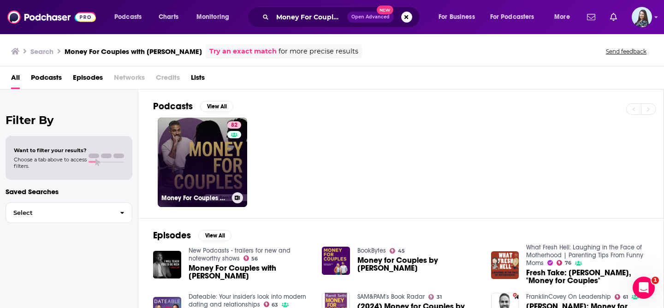
click at [214, 141] on link "82 Money For Couples with [PERSON_NAME]" at bounding box center [202, 162] width 89 height 89
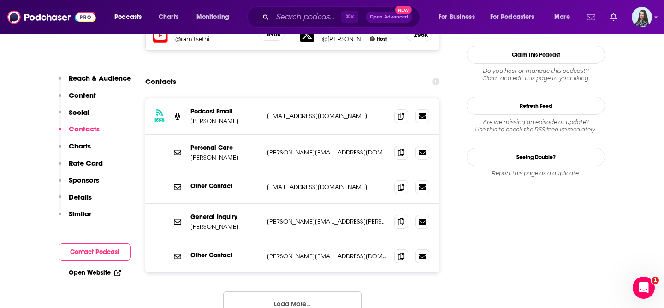
scroll to position [842, 0]
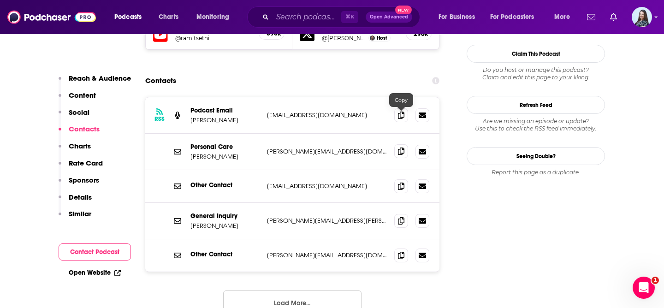
click at [402, 148] on icon at bounding box center [401, 151] width 6 height 7
click at [298, 10] on input "Search podcasts, credits, & more..." at bounding box center [307, 17] width 69 height 15
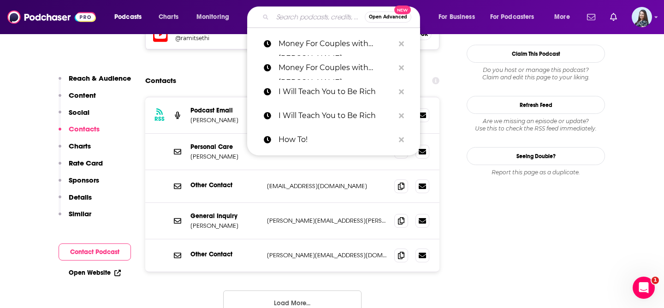
paste input "In Search Of Excellence"
type input "In Search Of Excellence"
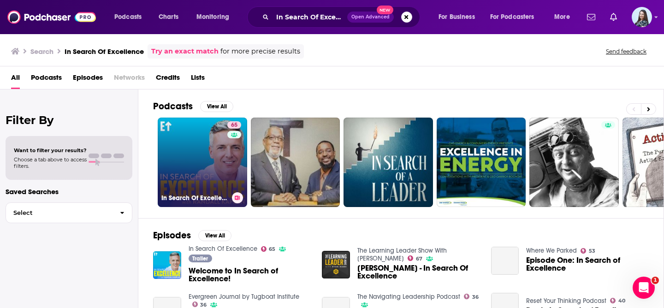
click at [200, 156] on link "65 In Search Of Excellence" at bounding box center [202, 162] width 89 height 89
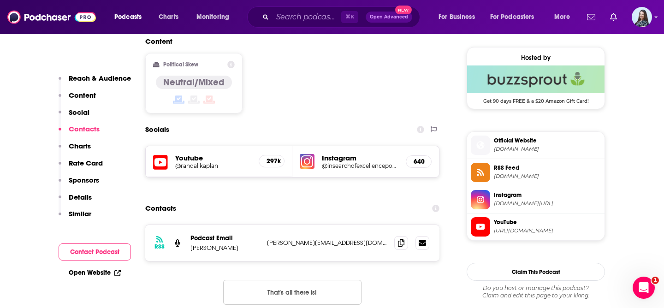
scroll to position [743, 0]
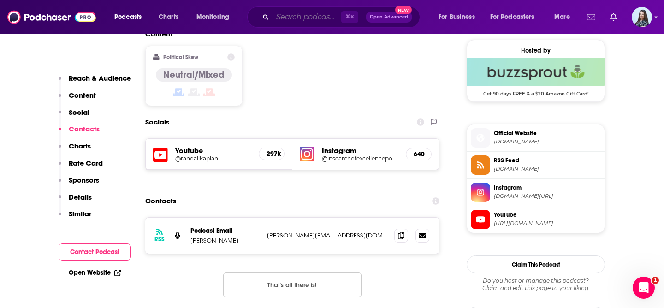
click at [295, 14] on input "Search podcasts, credits, & more..." at bounding box center [307, 17] width 69 height 15
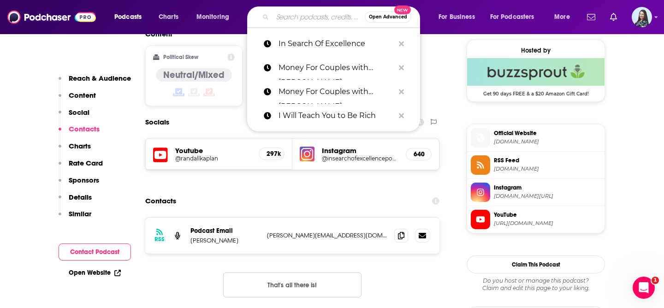
paste input "Insight with Chris Van Vliet"
type input "Insight with Chris Van Vliet"
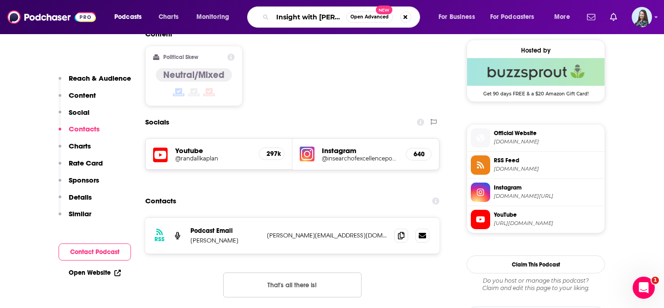
scroll to position [0, 27]
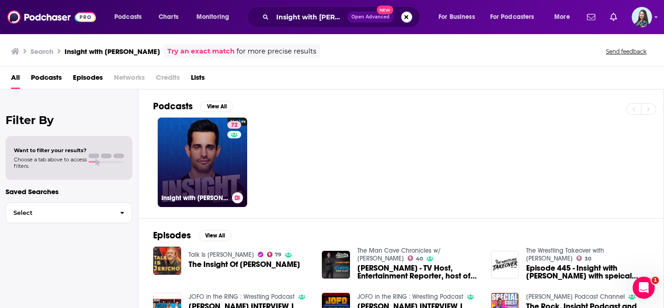
click at [205, 161] on link "72 Insight with Chris Van Vliet" at bounding box center [202, 162] width 89 height 89
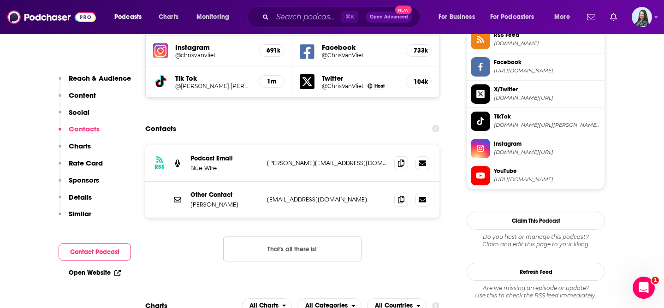
scroll to position [875, 0]
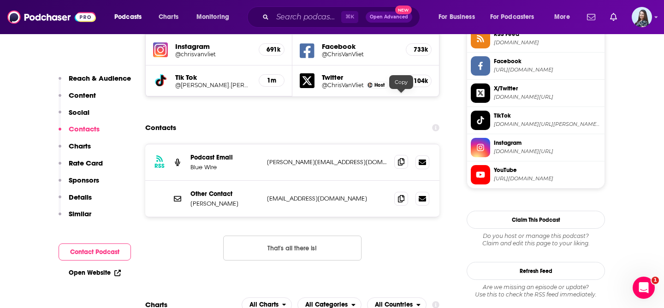
click at [403, 158] on icon at bounding box center [401, 161] width 6 height 7
click at [316, 15] on input "Search podcasts, credits, & more..." at bounding box center [307, 17] width 69 height 15
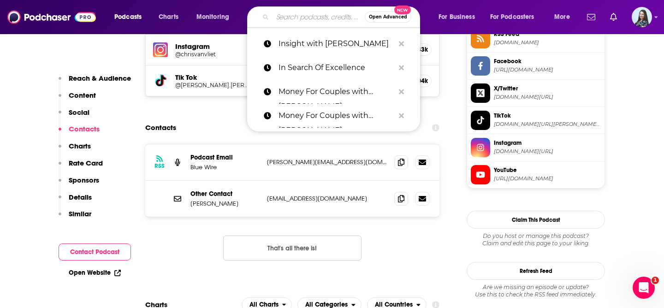
paste input "Invest Like the Best"
type input "Invest Like the Best"
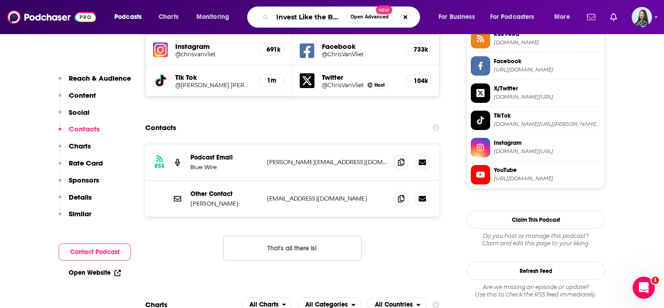
scroll to position [0, 1]
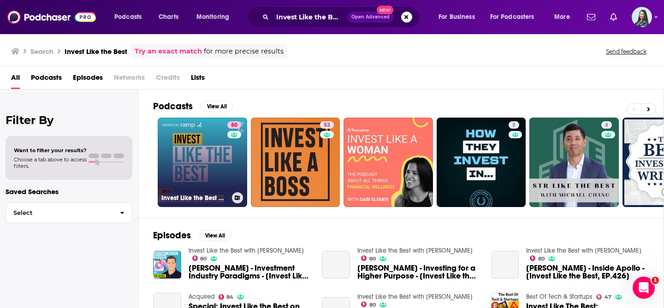
click at [188, 158] on link "80 Invest Like the Best with Patrick O'Shaughnessy" at bounding box center [202, 162] width 89 height 89
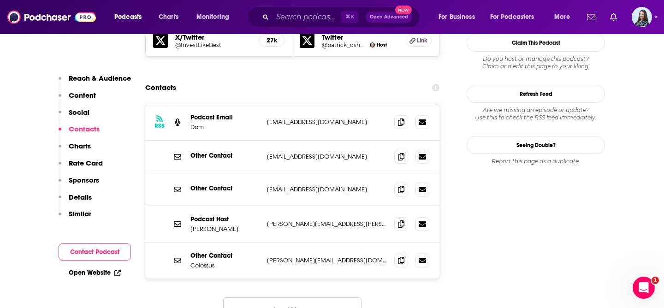
scroll to position [851, 0]
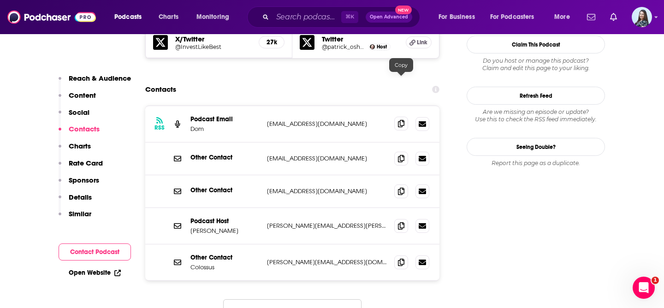
click at [400, 120] on icon at bounding box center [401, 123] width 6 height 7
click at [404, 222] on icon at bounding box center [401, 225] width 6 height 7
click at [303, 13] on input "Search podcasts, credits, & more..." at bounding box center [307, 17] width 69 height 15
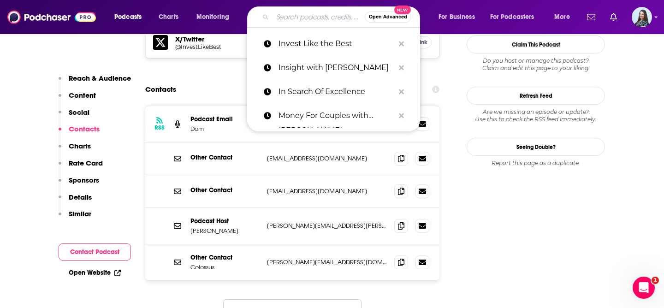
paste input "InvestED with Phil Town"
type input "InvestED with Phil Town"
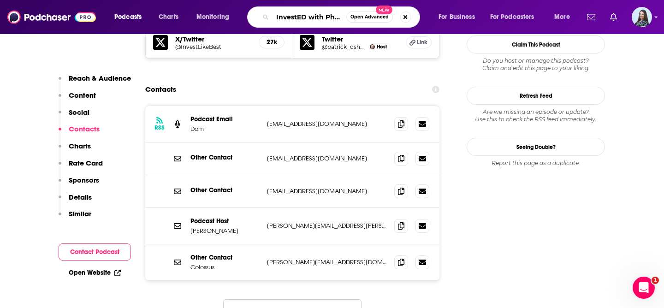
scroll to position [0, 17]
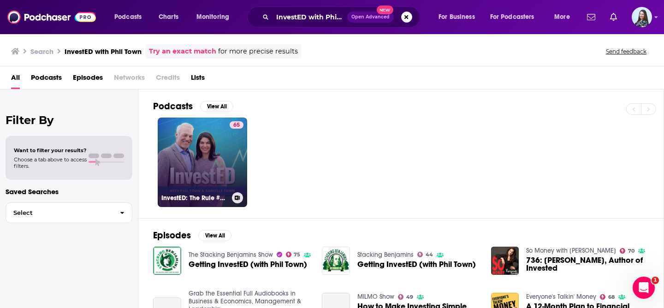
click at [172, 153] on link "65 InvestED: The Rule #1 Investing Podcast" at bounding box center [202, 162] width 89 height 89
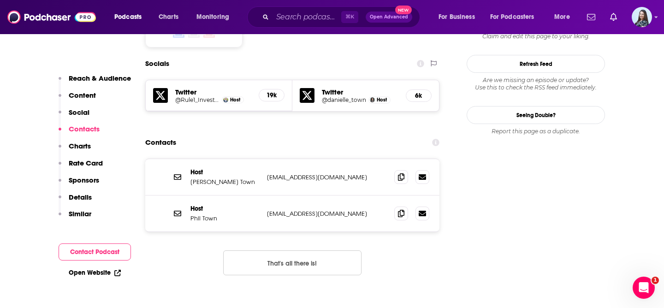
scroll to position [858, 0]
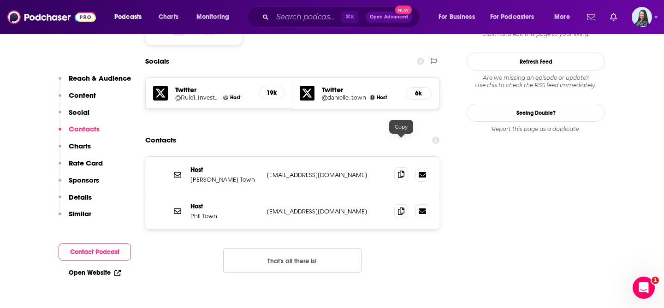
click at [401, 171] on icon at bounding box center [401, 174] width 6 height 7
click at [294, 14] on input "Search podcasts, credits, & more..." at bounding box center [307, 17] width 69 height 15
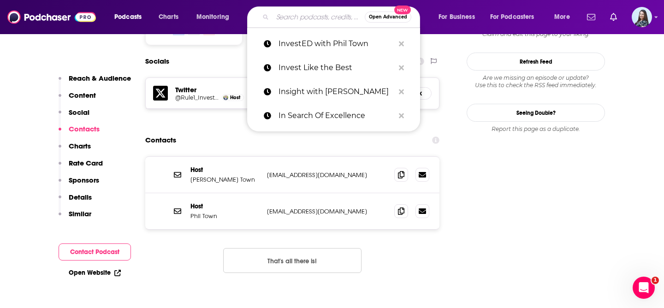
paste input "Investing in Real Estate"
type input "Investing in Real Estate"
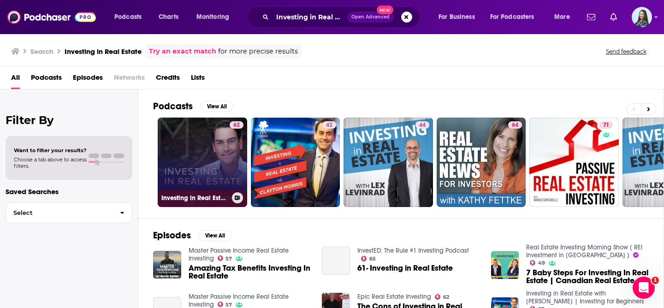
click at [208, 147] on link "62 Investing in Real Estate with Clayton Morris | Investing for Beginners" at bounding box center [202, 162] width 89 height 89
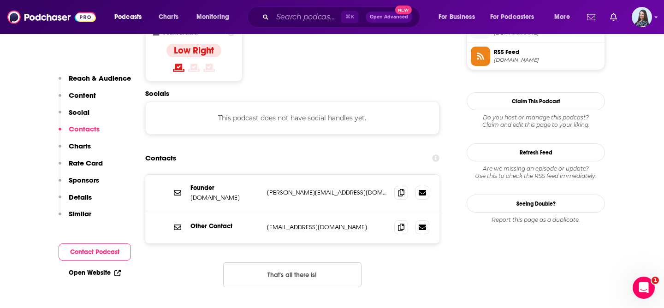
scroll to position [759, 0]
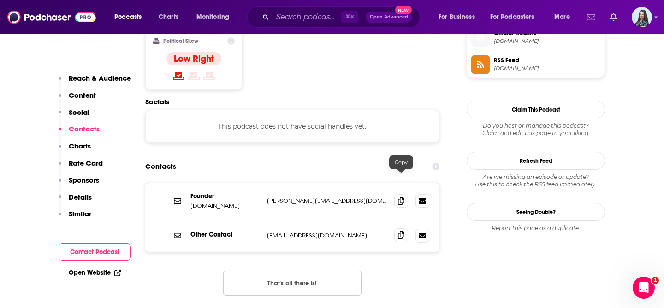
click at [404, 232] on icon at bounding box center [401, 235] width 6 height 7
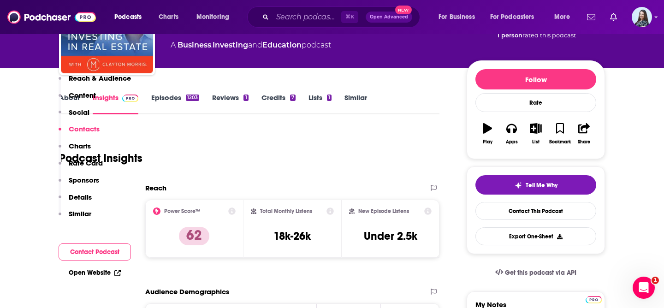
scroll to position [0, 0]
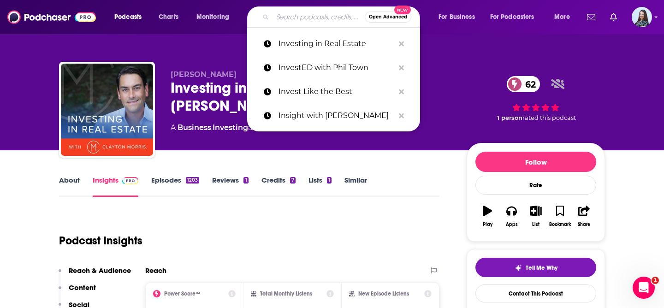
click at [294, 15] on input "Search podcasts, credits, & more..." at bounding box center [319, 17] width 92 height 15
paste input "Investing Insights"
type input "Investing Insights"
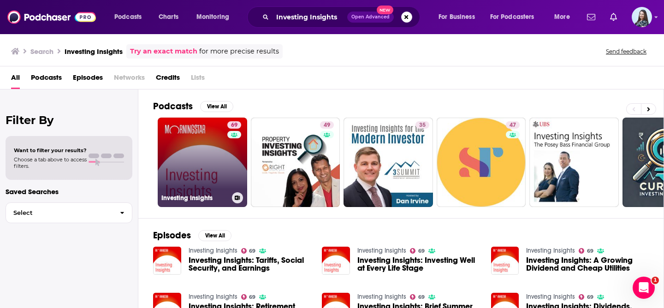
click at [197, 163] on link "69 Investing Insights" at bounding box center [202, 162] width 89 height 89
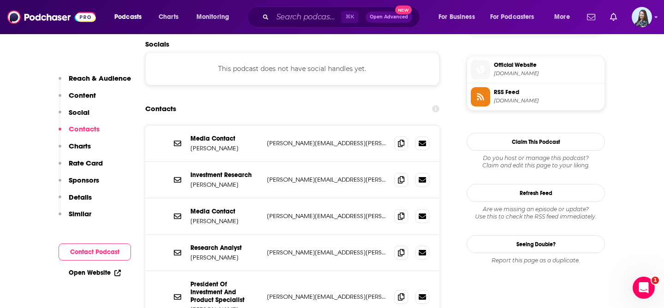
scroll to position [819, 0]
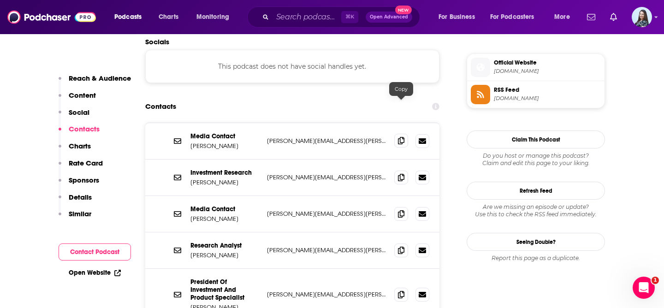
click at [401, 137] on icon at bounding box center [401, 140] width 6 height 7
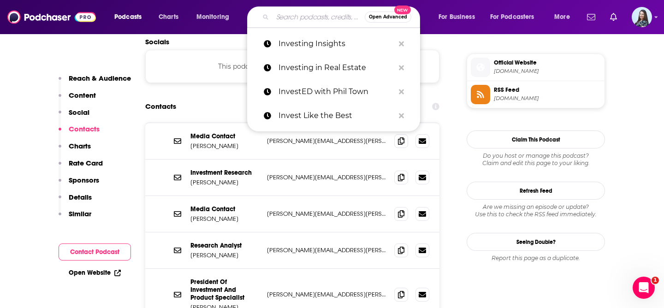
click at [316, 15] on input "Search podcasts, credits, & more..." at bounding box center [319, 17] width 92 height 15
paste input "Investors' Chronicle"
type input "Investors' Chronicle"
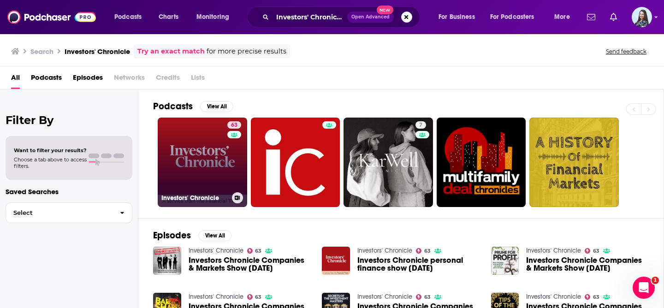
click at [196, 167] on link "63 Investors' Chronicle" at bounding box center [202, 162] width 89 height 89
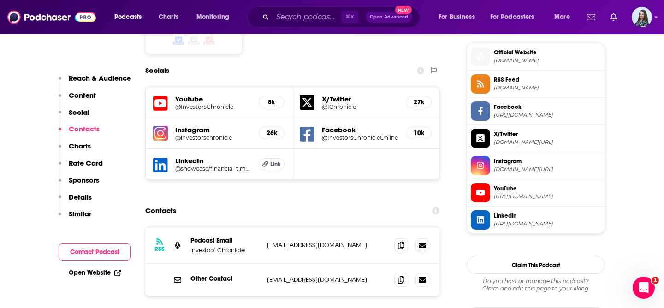
scroll to position [825, 0]
click at [399, 275] on icon at bounding box center [401, 278] width 6 height 7
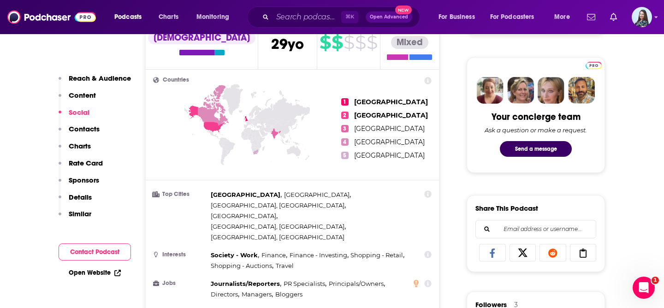
scroll to position [0, 0]
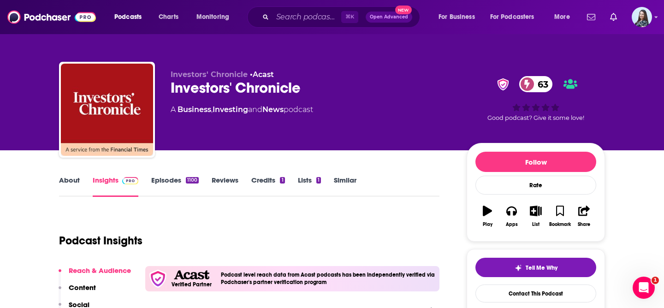
click at [70, 176] on link "About" at bounding box center [69, 186] width 21 height 21
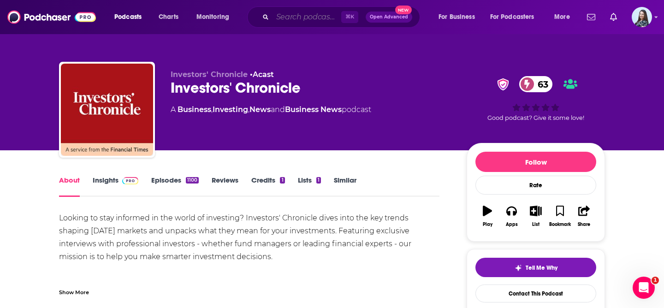
click at [318, 19] on input "Search podcasts, credits, & more..." at bounding box center [307, 17] width 69 height 15
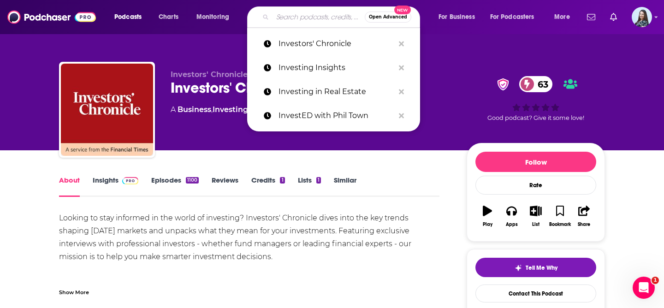
paste input "InvestTalk"
type input "InvestTalk"
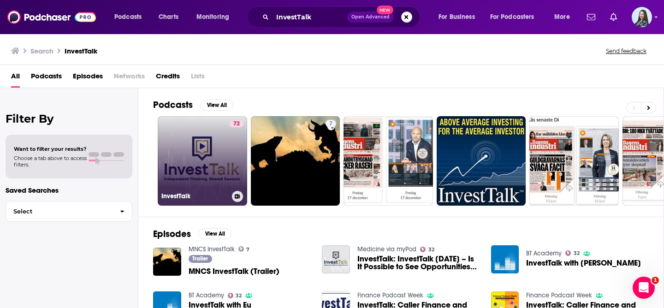
click at [213, 143] on link "72 InvestTalk" at bounding box center [202, 160] width 89 height 89
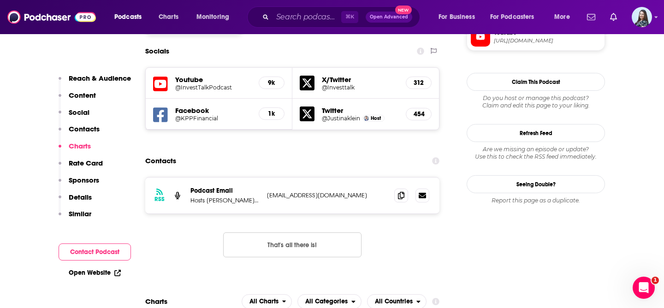
scroll to position [869, 0]
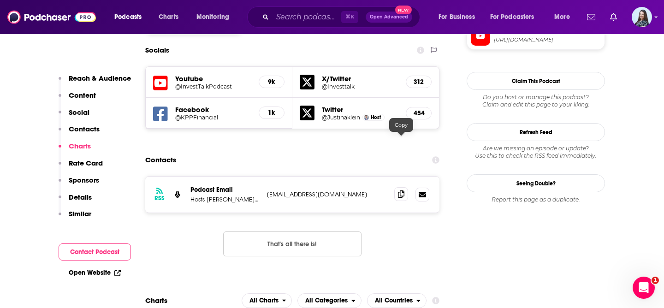
click at [402, 190] on icon at bounding box center [401, 193] width 6 height 7
click at [287, 21] on input "Search podcasts, credits, & more..." at bounding box center [307, 17] width 69 height 15
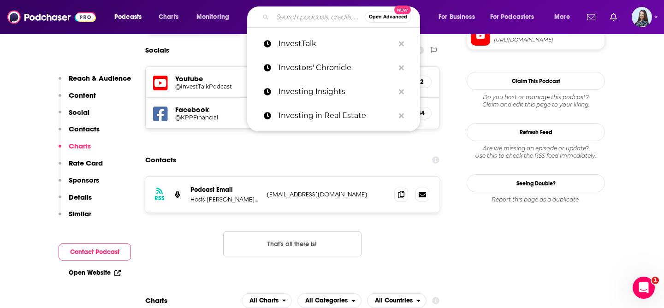
paste input "Jason Khalipa Podcast"
type input "Jason Khalipa Podcast"
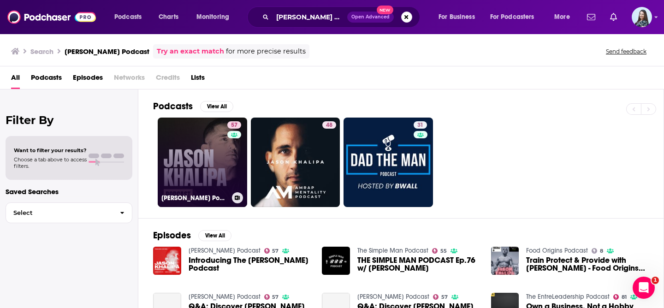
click at [196, 163] on link "57 Jason Khalipa Podcast" at bounding box center [202, 162] width 89 height 89
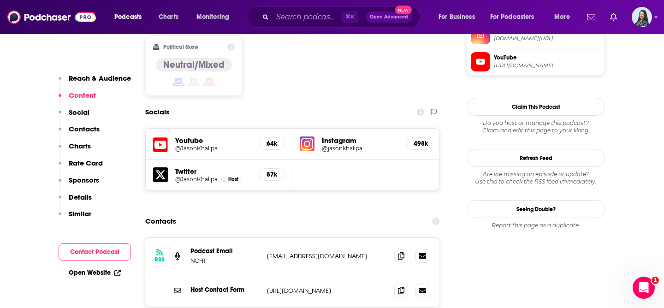
scroll to position [745, 0]
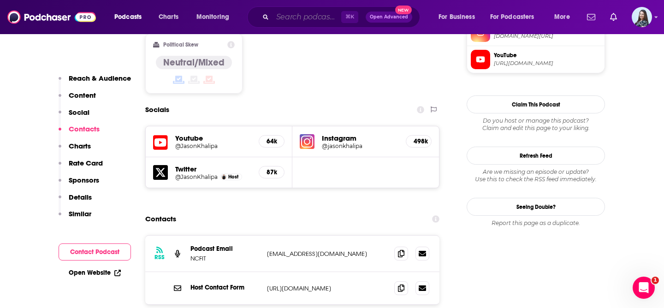
click at [297, 13] on input "Search podcasts, credits, & more..." at bounding box center [307, 17] width 69 height 15
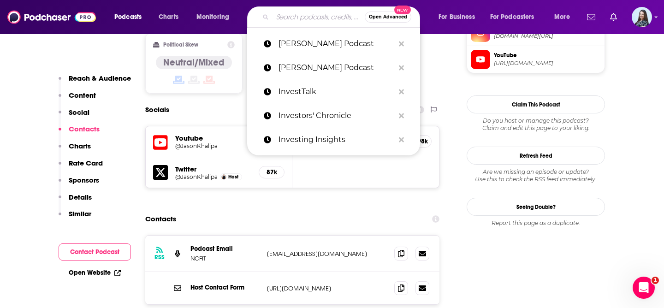
paste input "Jill On Money"
type input "Jill On Money"
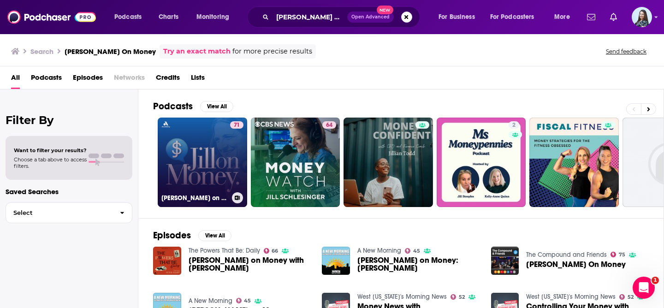
click at [195, 139] on link "71 Jill on Money with Jill Schlesinger" at bounding box center [202, 162] width 89 height 89
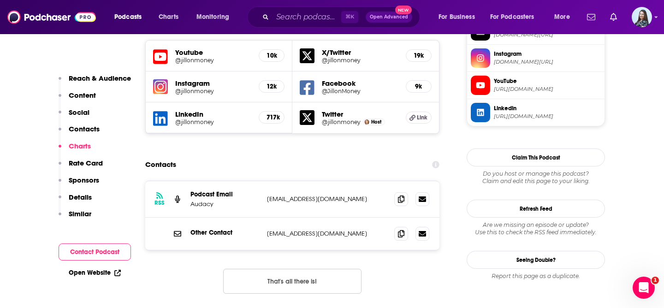
scroll to position [845, 0]
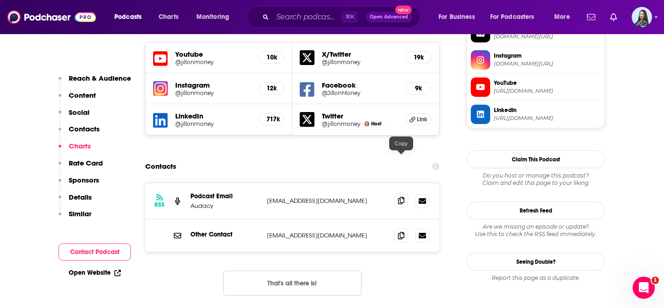
click at [400, 197] on icon at bounding box center [401, 200] width 6 height 7
click at [294, 19] on input "Search podcasts, credits, & more..." at bounding box center [307, 17] width 69 height 15
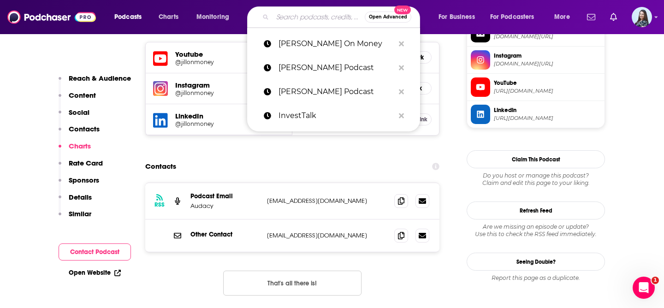
paste input "Jocko Podcast"
type input "Jocko Podcast"
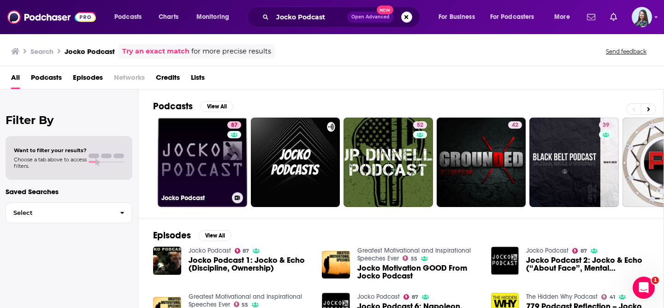
click at [208, 159] on link "87 Jocko Podcast" at bounding box center [202, 162] width 89 height 89
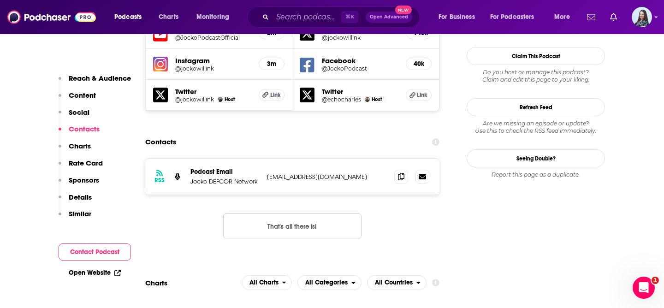
scroll to position [924, 0]
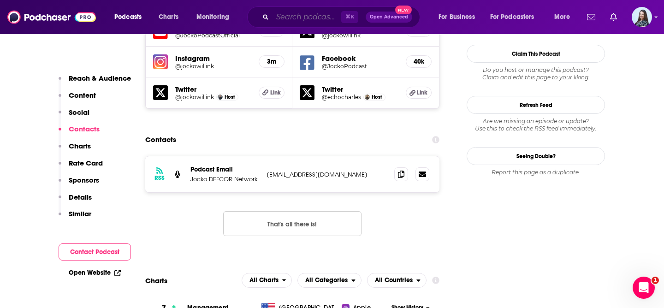
click at [305, 20] on input "Search podcasts, credits, & more..." at bounding box center [307, 17] width 69 height 15
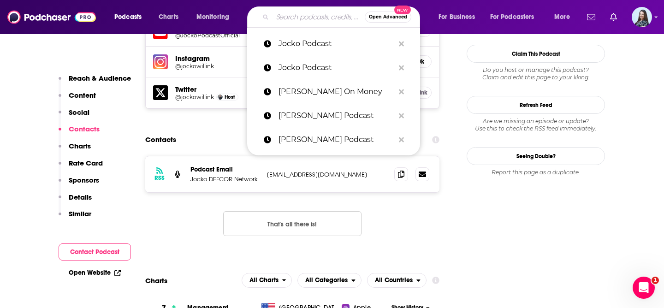
paste input "Journey To Launch"
type input "Journey To Launch"
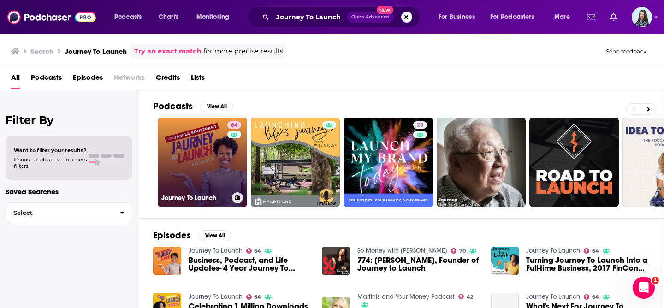
click at [193, 164] on link "64 Journey To Launch" at bounding box center [202, 162] width 89 height 89
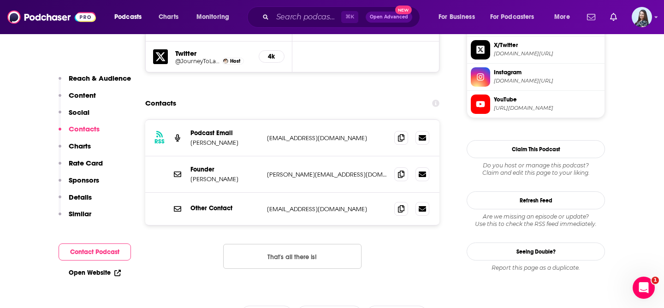
scroll to position [911, 0]
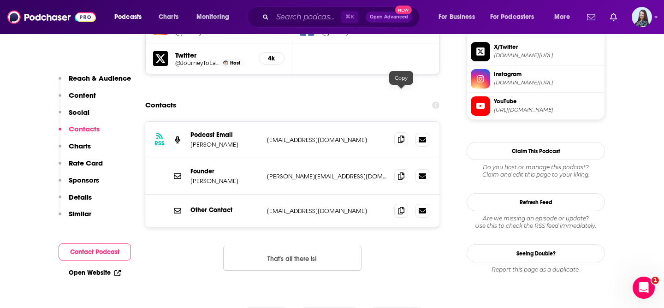
click at [402, 136] on icon at bounding box center [401, 139] width 6 height 7
click at [293, 24] on div "⌘ K Open Advanced New" at bounding box center [333, 16] width 173 height 21
click at [289, 18] on input "Search podcasts, credits, & more..." at bounding box center [307, 17] width 69 height 15
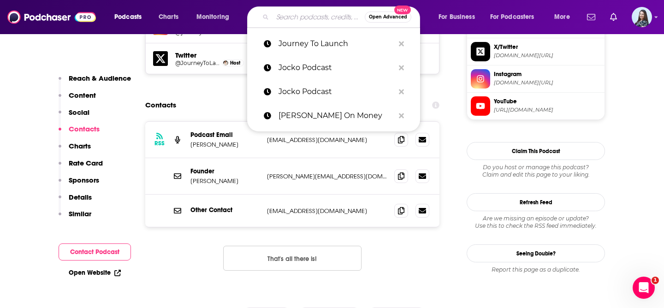
paste input "Kelly Corrigan Wonders"
type input "Kelly Corrigan Wonders"
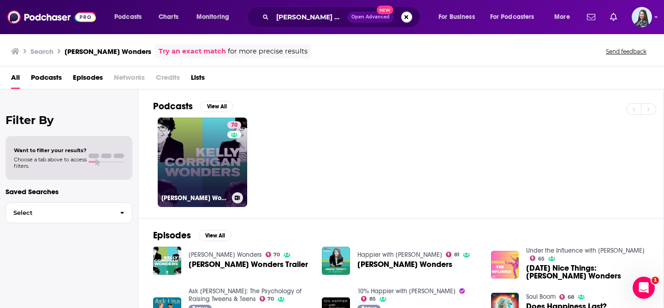
click at [188, 166] on link "70 Kelly Corrigan Wonders" at bounding box center [202, 162] width 89 height 89
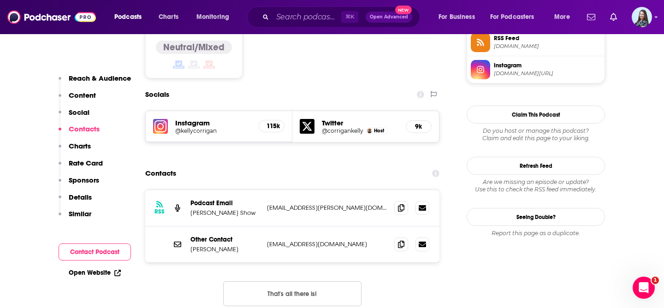
scroll to position [782, 0]
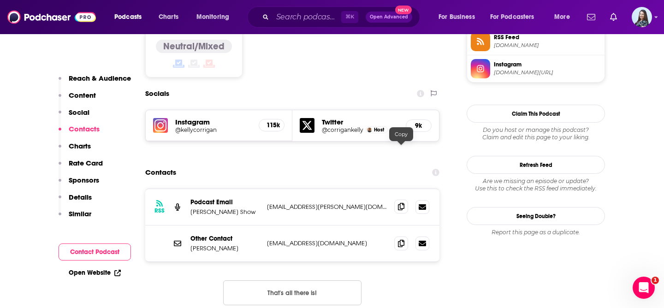
click at [406, 200] on span at bounding box center [401, 207] width 14 height 14
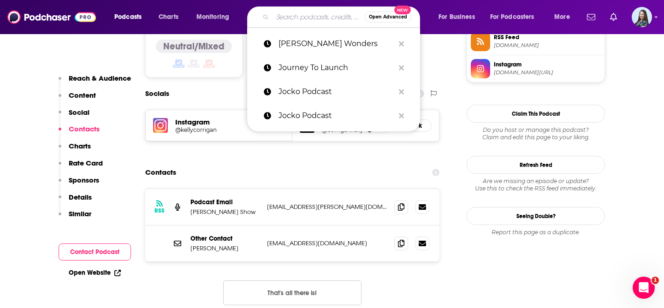
click at [305, 18] on input "Search podcasts, credits, & more..." at bounding box center [319, 17] width 92 height 15
paste input "Kevin Rose Show"
type input "Kevin Rose Show"
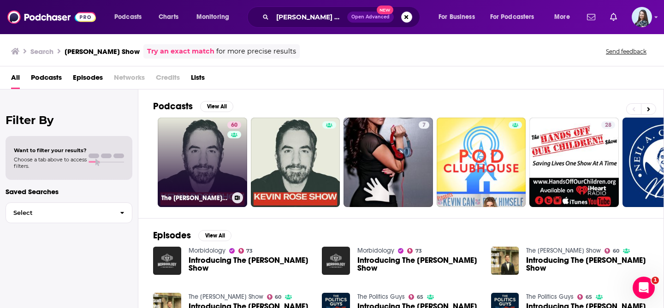
click at [194, 167] on link "60 The Kevin Rose Show" at bounding box center [202, 162] width 89 height 89
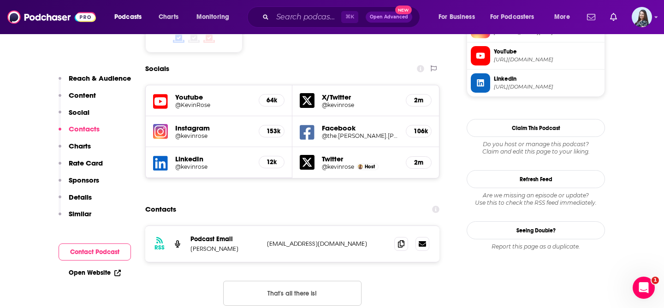
scroll to position [902, 0]
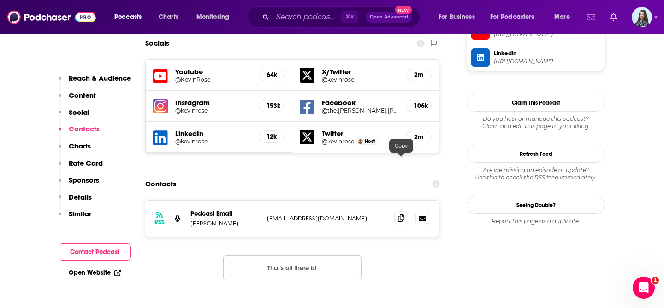
click at [400, 214] on icon at bounding box center [401, 217] width 6 height 7
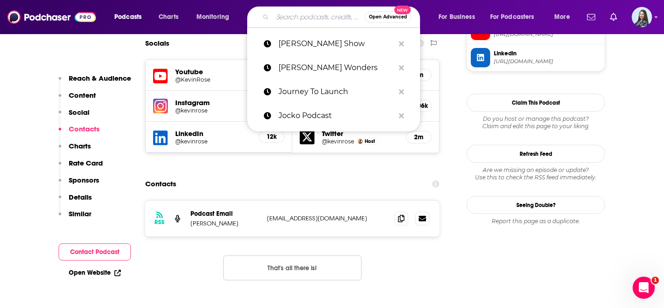
click at [308, 11] on input "Search podcasts, credits, & more..." at bounding box center [319, 17] width 92 height 15
paste input "Leadership Matters"
type input "Leadership Matters"
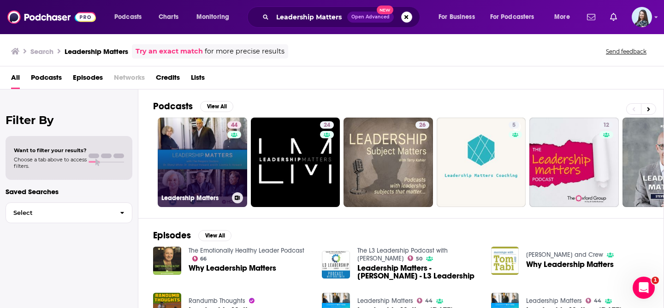
click at [200, 148] on link "44 Leadership Matters" at bounding box center [202, 162] width 89 height 89
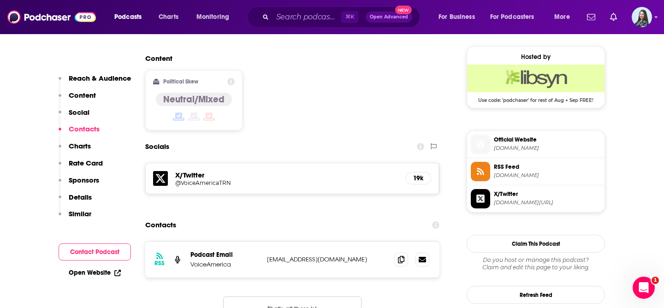
scroll to position [737, 0]
click at [404, 252] on span at bounding box center [401, 259] width 14 height 14
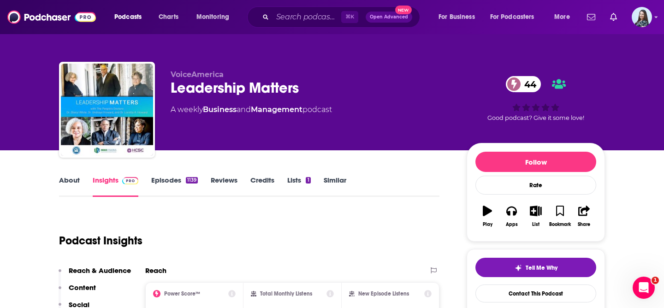
click at [73, 179] on link "About" at bounding box center [69, 186] width 21 height 21
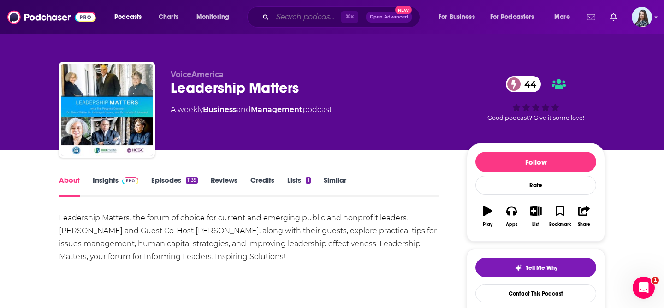
click at [304, 12] on input "Search podcasts, credits, & more..." at bounding box center [307, 17] width 69 height 15
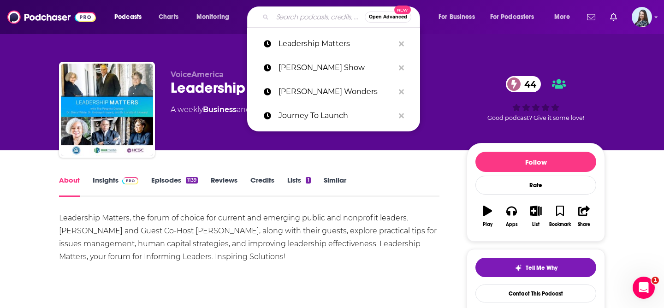
paste input "Leveling Up"
type input "Leveling Up"
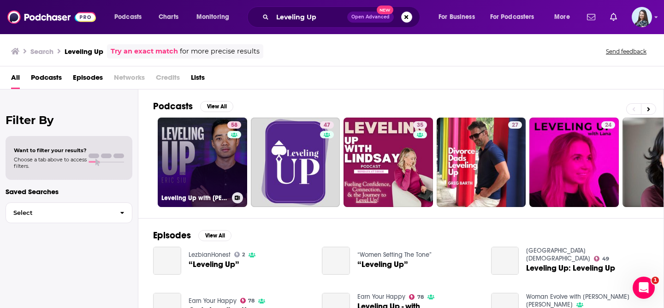
click at [214, 156] on link "58 Leveling Up with Eric Siu" at bounding box center [202, 162] width 89 height 89
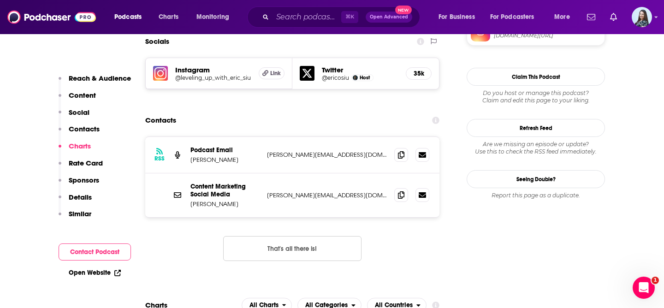
scroll to position [814, 0]
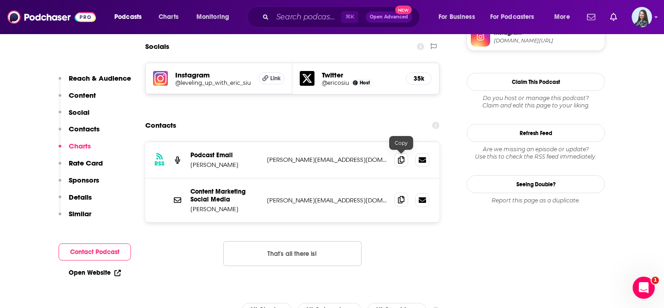
click at [402, 196] on icon at bounding box center [401, 199] width 6 height 7
click at [311, 20] on input "Search podcasts, credits, & more..." at bounding box center [307, 17] width 69 height 15
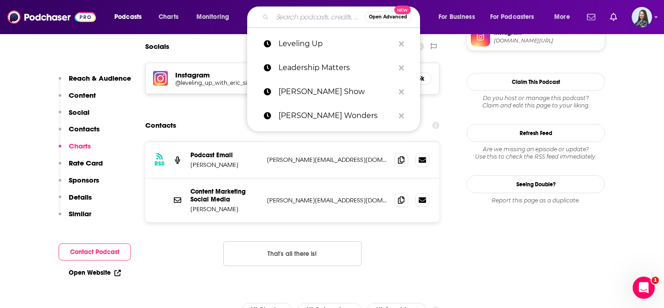
paste input "Live Happy Now"
type input "Live Happy Now"
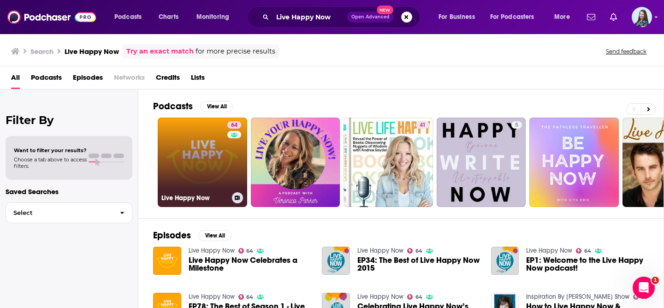
click at [205, 179] on link "64 Live Happy Now" at bounding box center [202, 162] width 89 height 89
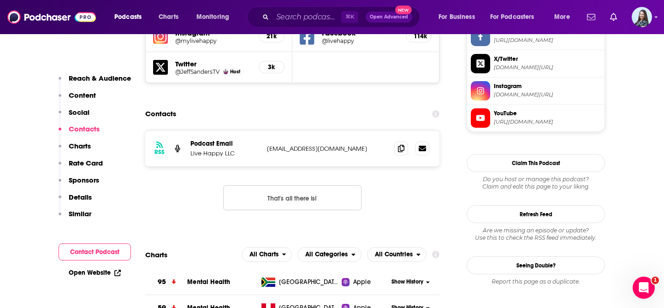
scroll to position [902, 0]
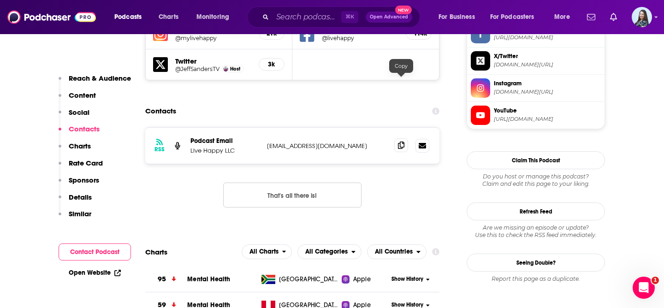
click at [401, 142] on icon at bounding box center [401, 145] width 6 height 7
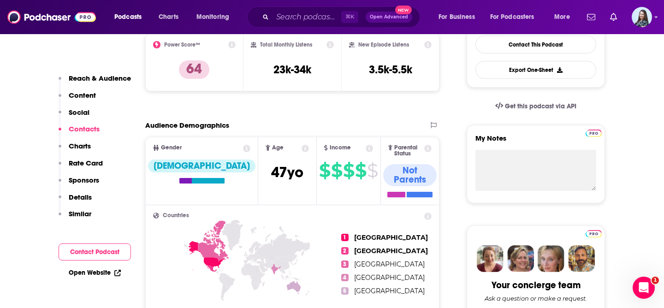
scroll to position [0, 0]
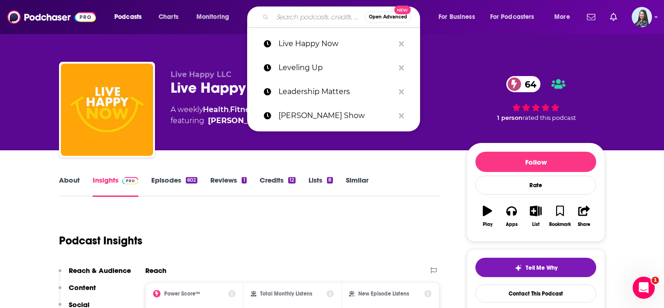
click at [298, 18] on input "Search podcasts, credits, & more..." at bounding box center [319, 17] width 92 height 15
paste input "Live Inspired Podcast with John O'Leary"
type input "Live Inspired Podcast with John O'Leary"
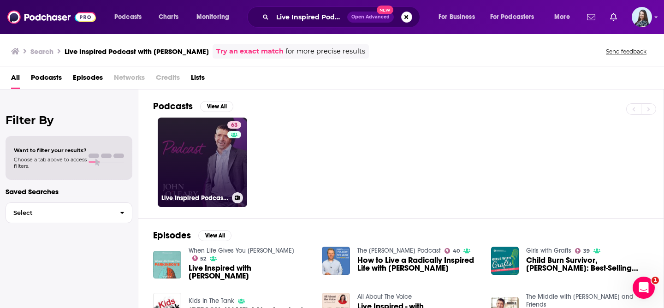
click at [201, 166] on link "63 Live Inspired Podcast with John O'Leary" at bounding box center [202, 162] width 89 height 89
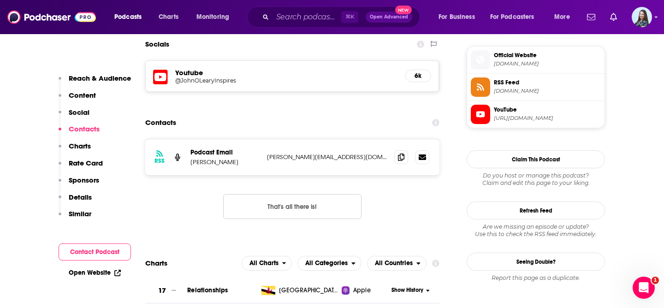
scroll to position [812, 0]
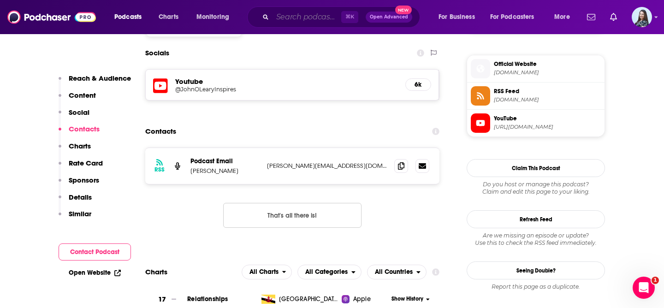
click at [295, 15] on input "Search podcasts, credits, & more..." at bounding box center [307, 17] width 69 height 15
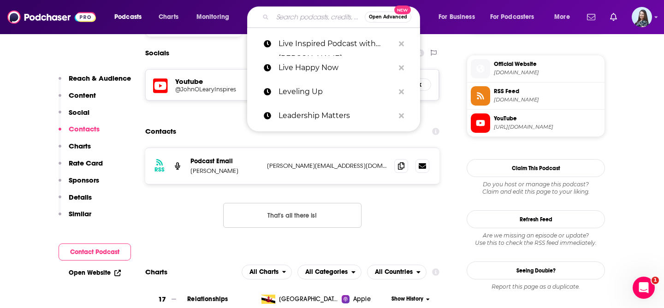
paste input "Macro Horizons"
type input "Macro Horizons"
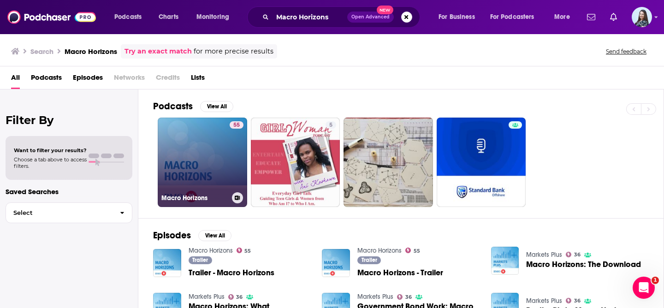
click at [203, 153] on link "55 Macro Horizons" at bounding box center [202, 162] width 89 height 89
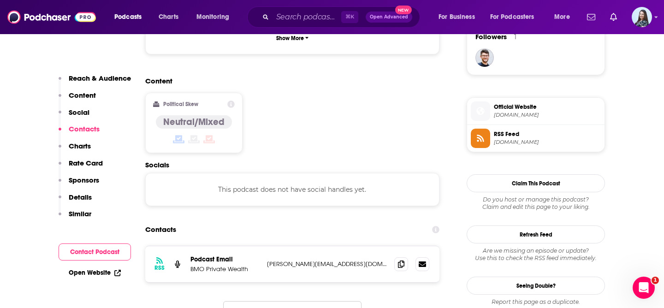
scroll to position [678, 0]
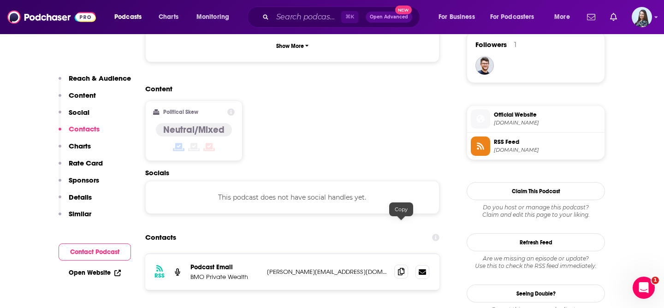
click at [401, 268] on icon at bounding box center [401, 271] width 6 height 7
click at [315, 13] on input "Search podcasts, credits, & more..." at bounding box center [307, 17] width 69 height 15
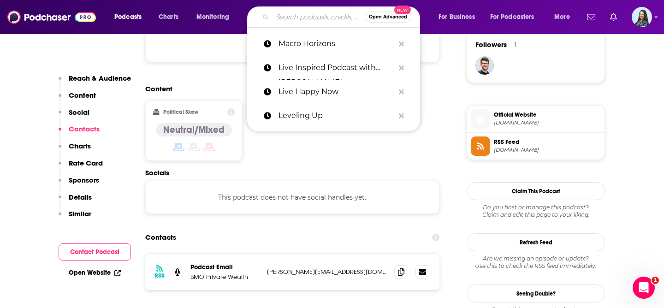
paste input "Macro Musings"
type input "Macro Musings"
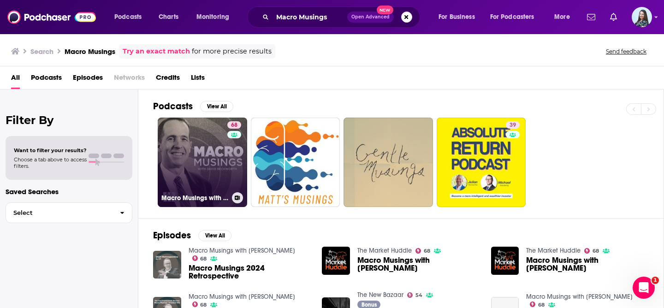
click at [214, 160] on link "68 Macro Musings with David Beckworth" at bounding box center [202, 162] width 89 height 89
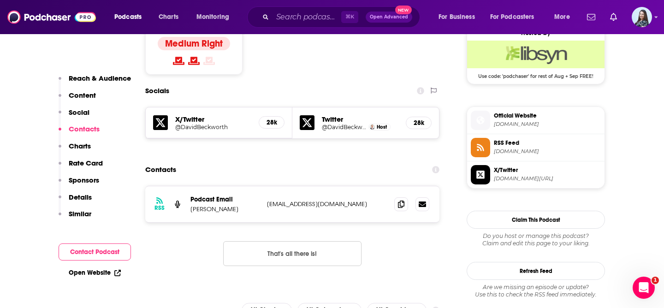
scroll to position [773, 0]
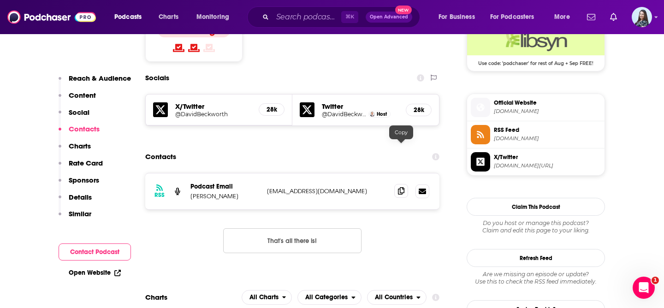
click at [404, 184] on span at bounding box center [401, 191] width 14 height 14
click at [315, 16] on input "Search podcasts, credits, & more..." at bounding box center [307, 17] width 69 height 15
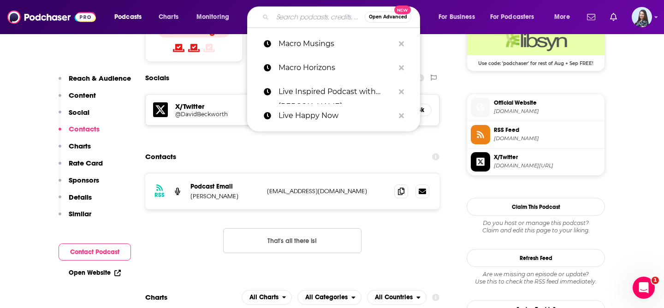
paste input "Mad in [GEOGRAPHIC_DATA]"
type input "Mad in [GEOGRAPHIC_DATA]"
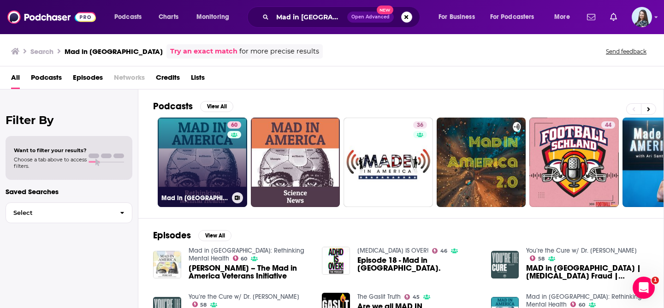
click at [204, 161] on link "60 Mad in America: Rethinking Mental Health" at bounding box center [202, 162] width 89 height 89
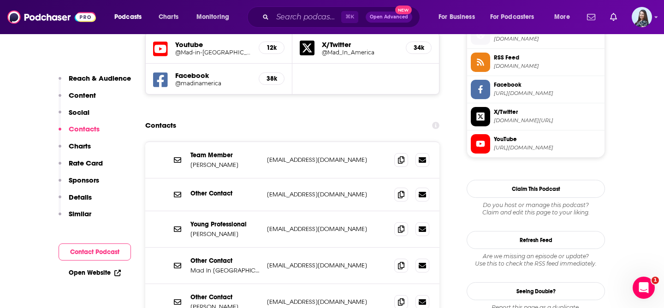
scroll to position [844, 0]
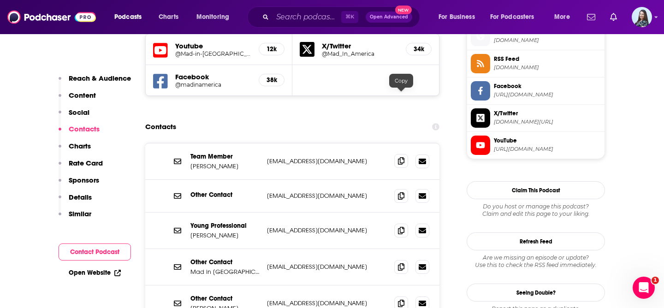
click at [400, 154] on span at bounding box center [401, 161] width 14 height 14
click at [401, 226] on icon at bounding box center [401, 229] width 6 height 7
click at [285, 17] on input "Search podcasts, credits, & more..." at bounding box center [307, 17] width 69 height 15
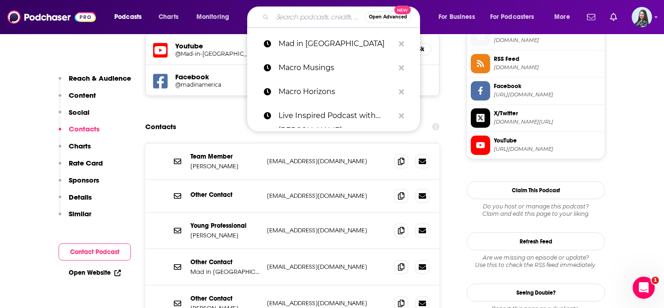
paste input "Mad Money with Jim Cramer"
type input "Mad Money with Jim Cramer"
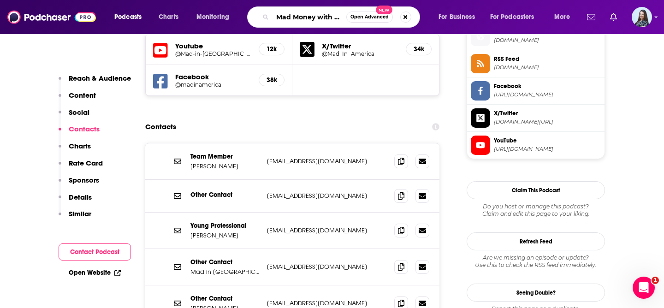
scroll to position [0, 32]
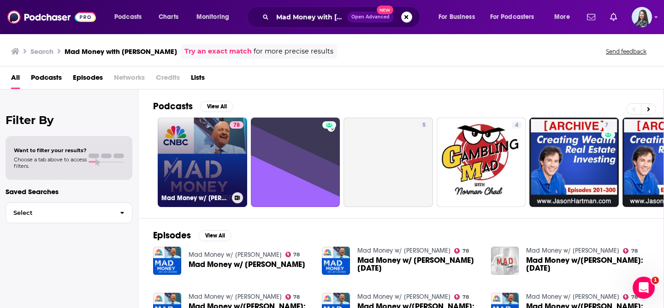
click at [205, 167] on link "78 Mad Money w/ Jim Cramer" at bounding box center [202, 162] width 89 height 89
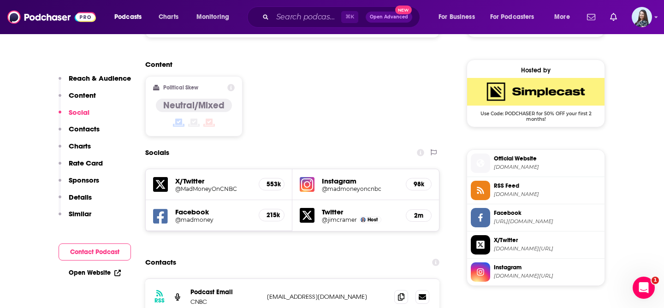
scroll to position [872, 0]
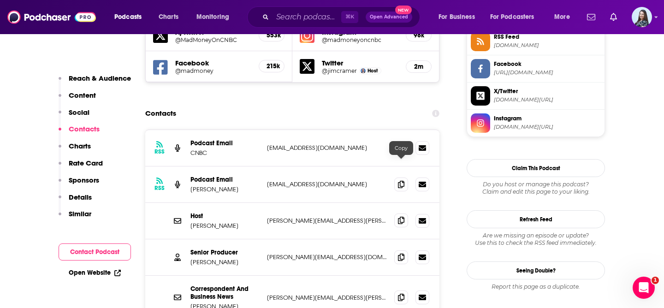
click at [398, 217] on icon at bounding box center [401, 220] width 6 height 7
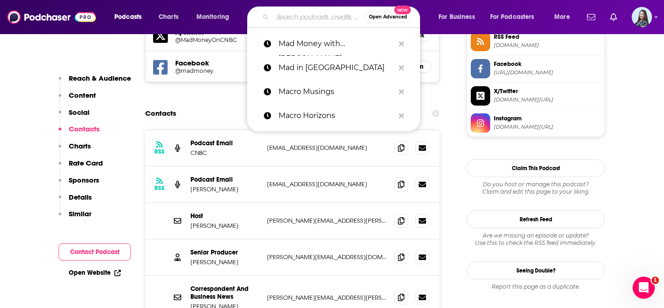
click at [300, 16] on input "Search podcasts, credits, & more..." at bounding box center [319, 17] width 92 height 15
paste input "Make Me Smart with Kai and Molly"
type input "Make Me Smart with Kai and Molly"
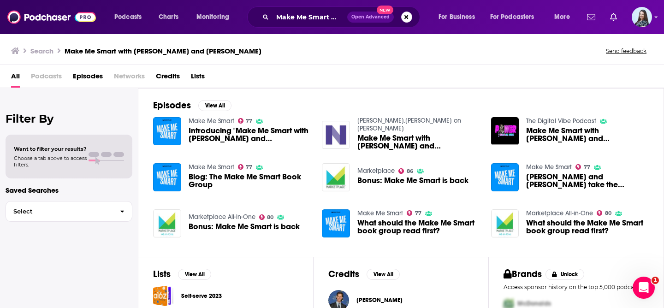
click at [214, 136] on span "Introducing "Make Me Smart with Kai and Molly"" at bounding box center [250, 135] width 123 height 16
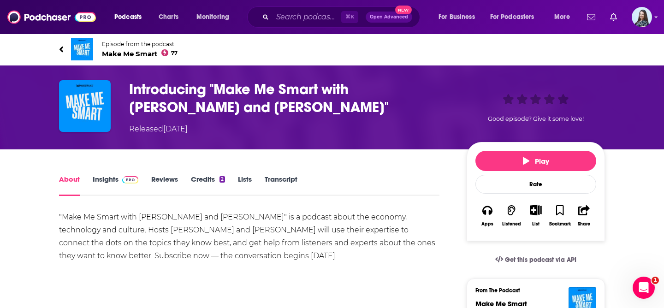
click at [133, 56] on span "Make Me Smart 77" at bounding box center [140, 53] width 76 height 9
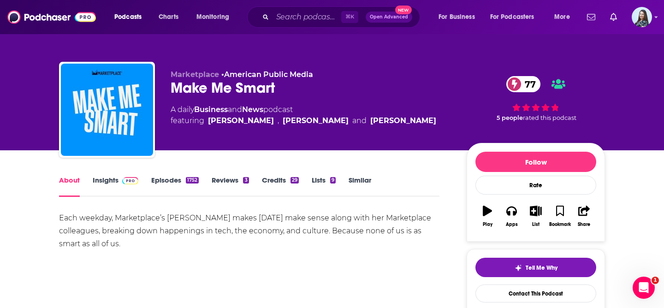
click at [115, 186] on link "Insights" at bounding box center [116, 186] width 46 height 21
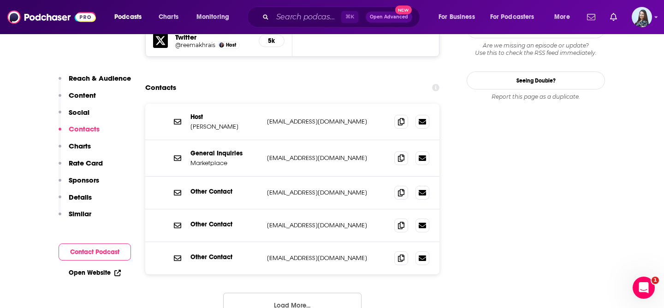
scroll to position [918, 0]
click at [400, 117] on icon at bounding box center [401, 120] width 6 height 7
click at [285, 26] on div "⌘ K Open Advanced New" at bounding box center [333, 16] width 173 height 21
click at [290, 15] on input "Search podcasts, credits, & more..." at bounding box center [307, 17] width 69 height 15
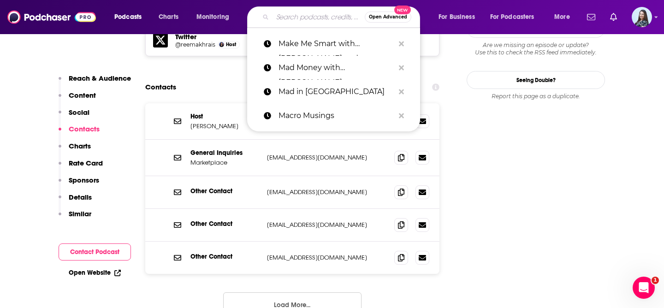
paste input "Making Sense with [PERSON_NAME]"
type input "Making Sense with [PERSON_NAME]"
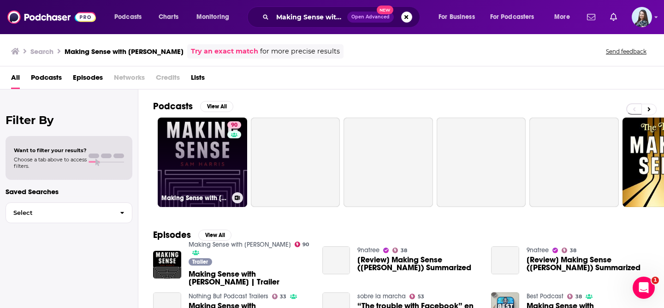
click at [204, 144] on link "90 Making Sense with [PERSON_NAME]" at bounding box center [202, 162] width 89 height 89
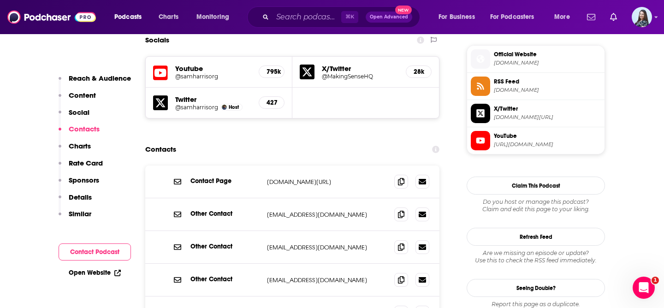
scroll to position [871, 0]
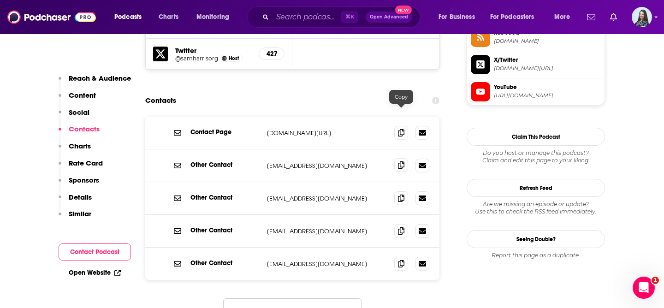
click at [400, 161] on icon at bounding box center [401, 164] width 6 height 7
click at [295, 21] on input "Search podcasts, credits, & more..." at bounding box center [307, 17] width 69 height 15
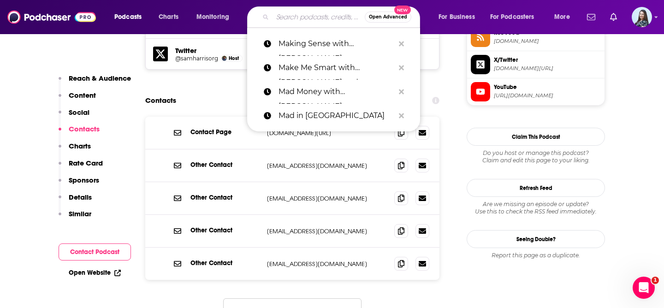
paste input "Mark My Words"
type input "Mark My Words"
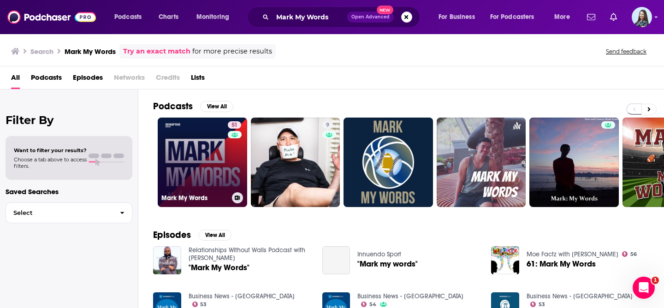
click at [201, 135] on link "51 Mark My Words" at bounding box center [202, 162] width 89 height 89
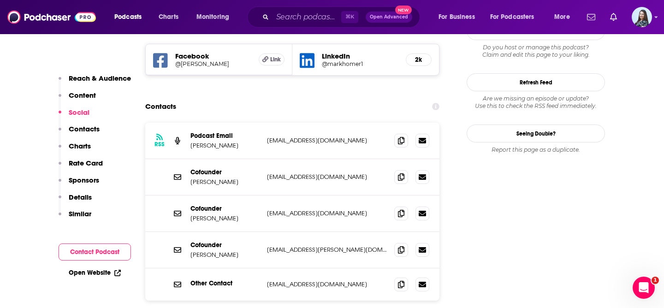
scroll to position [889, 0]
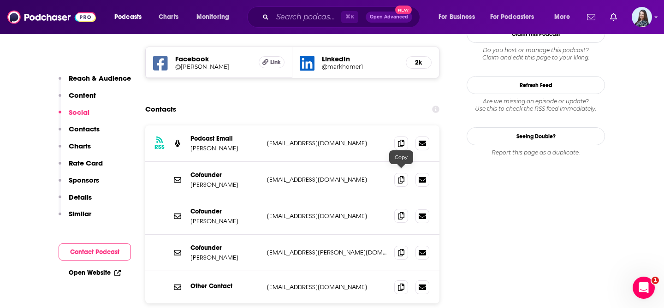
click at [398, 212] on icon at bounding box center [401, 215] width 6 height 7
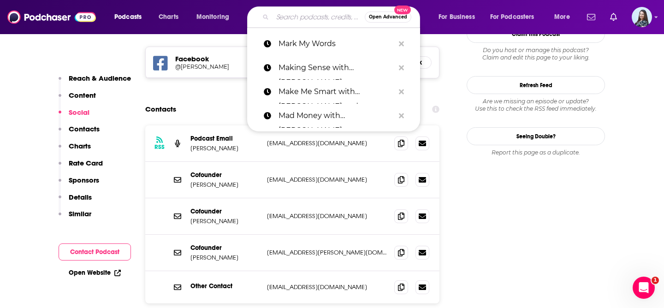
click at [299, 12] on input "Search podcasts, credits, & more..." at bounding box center [319, 17] width 92 height 15
paste input "Market Maker"
type input "Market Maker"
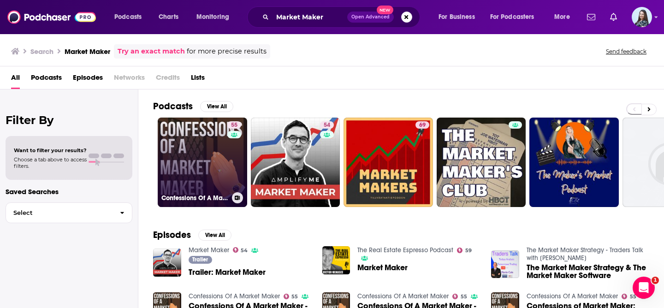
click at [192, 157] on link "55 Confessions Of A Market Maker" at bounding box center [202, 162] width 89 height 89
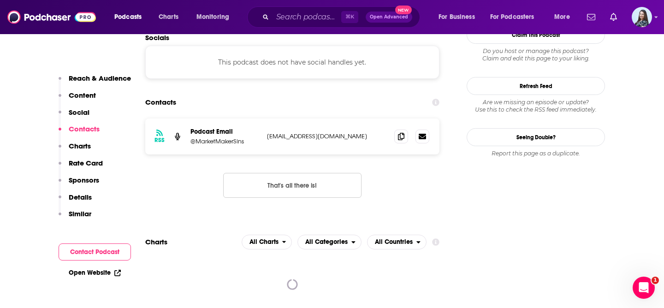
scroll to position [834, 0]
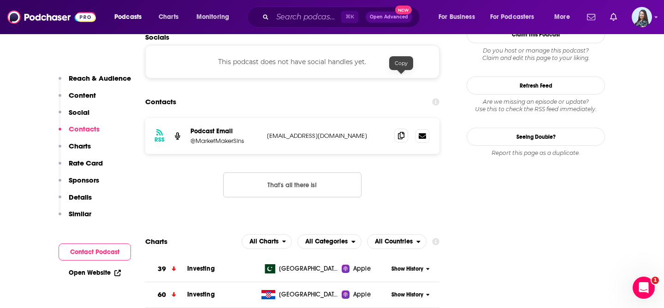
click at [399, 132] on icon at bounding box center [401, 135] width 6 height 7
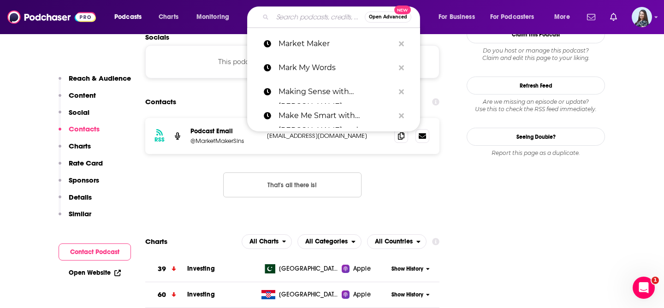
click at [303, 15] on input "Search podcasts, credits, & more..." at bounding box center [319, 17] width 92 height 15
paste input "Market Mondays"
type input "Market Mondays"
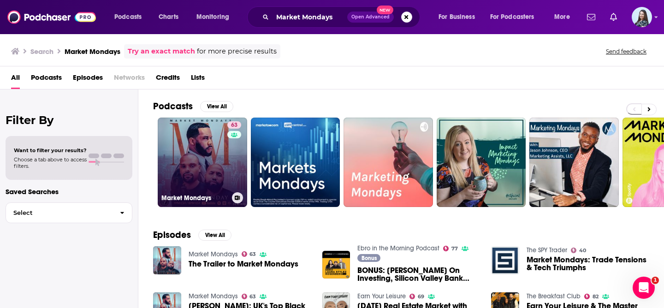
click at [204, 149] on link "63 Market Mondays" at bounding box center [202, 162] width 89 height 89
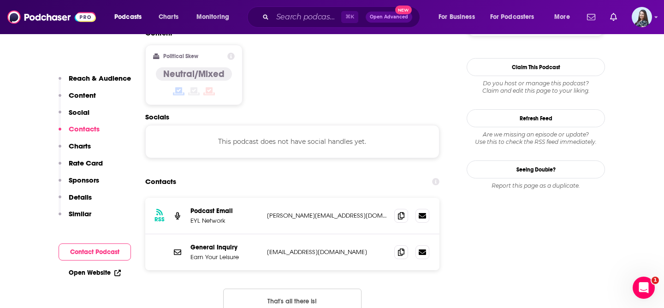
scroll to position [804, 0]
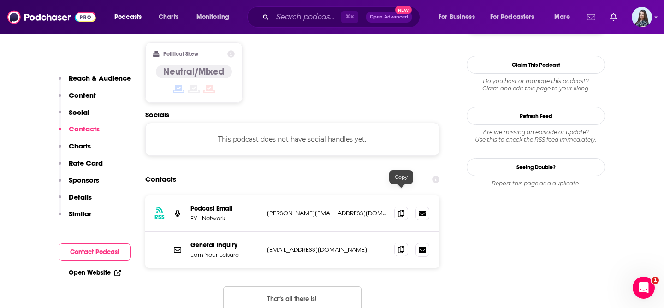
click at [408, 243] on span at bounding box center [401, 250] width 14 height 14
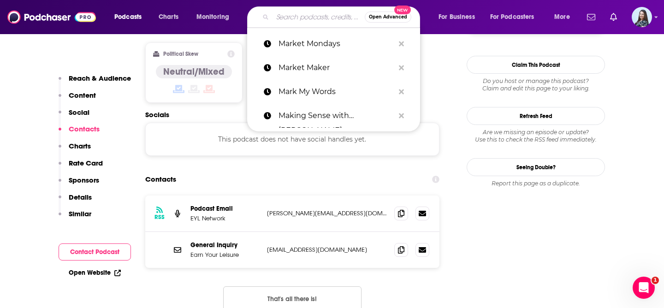
click at [313, 14] on input "Search podcasts, credits, & more..." at bounding box center [319, 17] width 92 height 15
paste input "Marketplace"
type input "Marketplace"
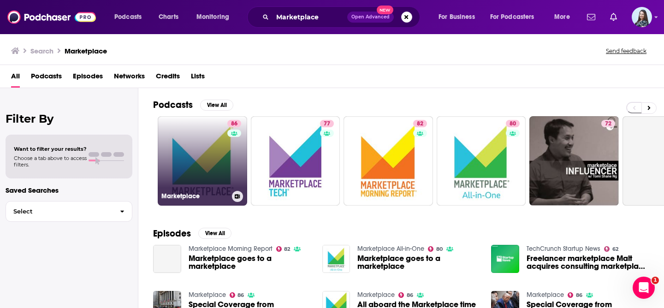
click at [196, 147] on link "86 Marketplace" at bounding box center [202, 160] width 89 height 89
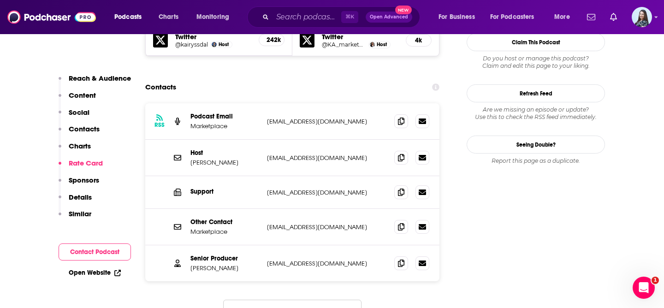
scroll to position [874, 0]
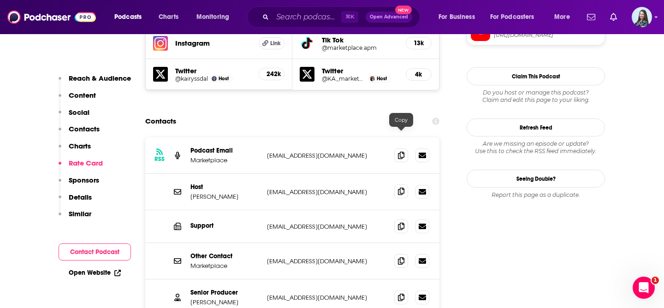
click at [401, 184] on span at bounding box center [401, 191] width 14 height 14
click at [316, 14] on input "Search podcasts, credits, & more..." at bounding box center [307, 17] width 69 height 15
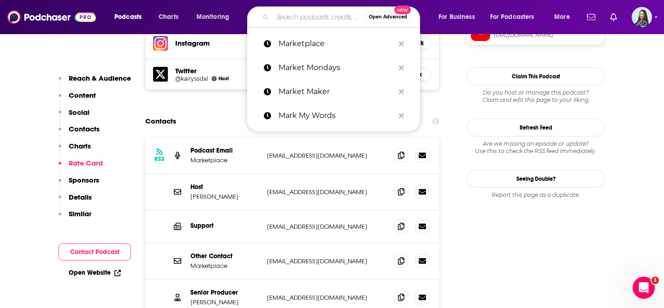
paste input "Masters in Business"
type input "Masters in Business"
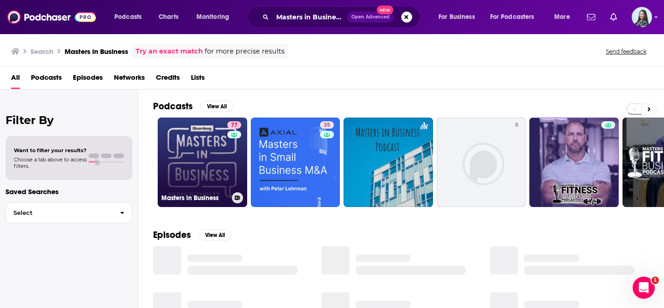
click at [190, 148] on link "77 Masters in Business" at bounding box center [202, 162] width 89 height 89
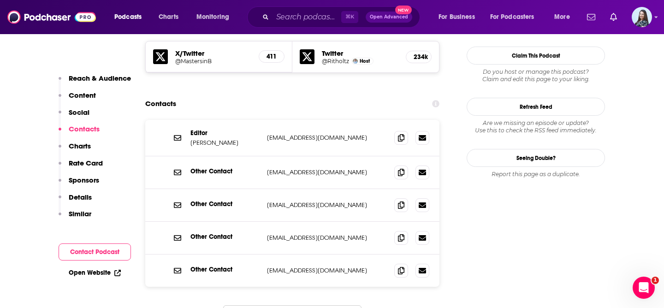
scroll to position [841, 0]
click at [404, 130] on span at bounding box center [401, 137] width 14 height 14
click at [309, 20] on input "Search podcasts, credits, & more..." at bounding box center [307, 17] width 69 height 15
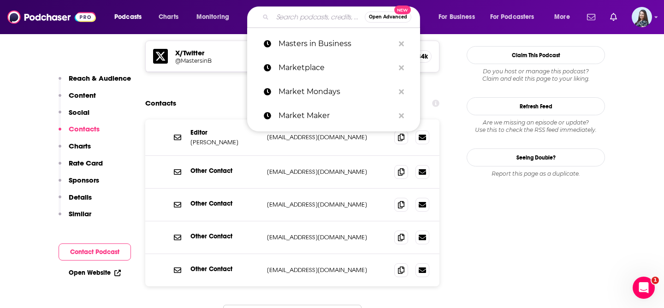
paste input "Masters of Scale"
type input "Masters of Scale"
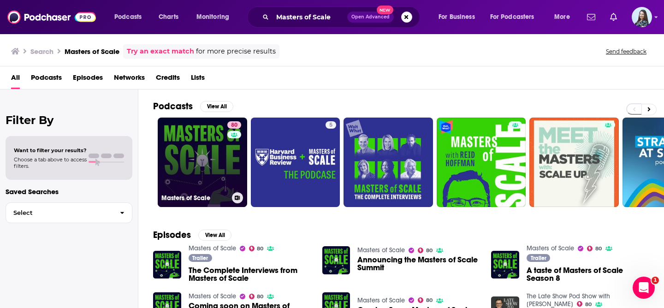
click at [216, 157] on link "80 Masters of Scale" at bounding box center [202, 162] width 89 height 89
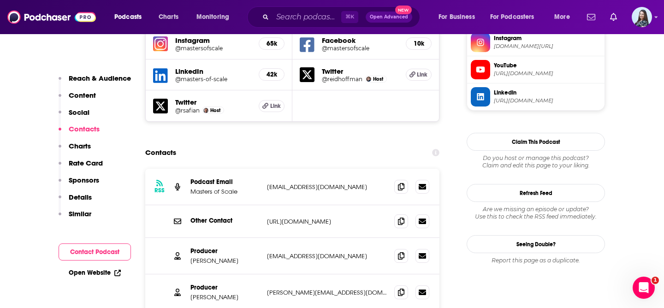
scroll to position [878, 0]
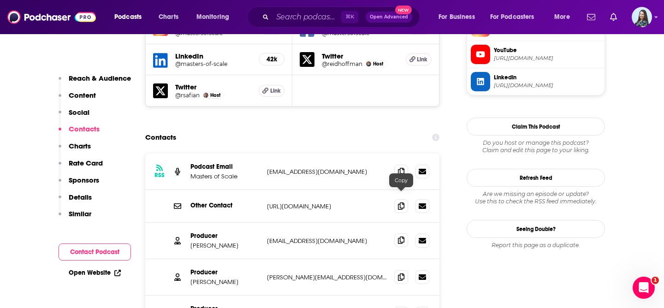
click at [399, 237] on icon at bounding box center [401, 240] width 6 height 7
click at [294, 18] on input "Search podcasts, credits, & more..." at bounding box center [307, 17] width 69 height 15
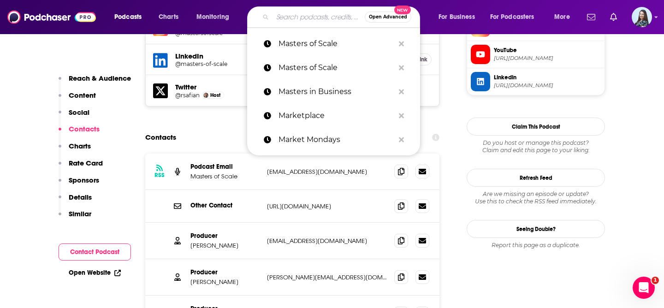
paste input "[PERSON_NAME] Leadership Podcast"
type input "[PERSON_NAME] Leadership Podcast"
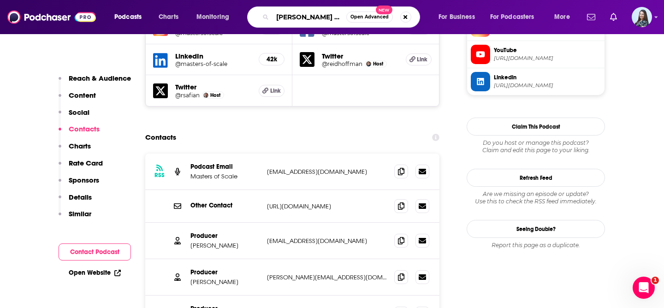
scroll to position [0, 30]
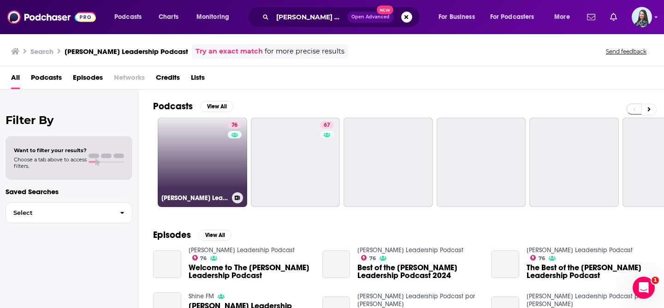
click at [194, 153] on link "76 [PERSON_NAME] Leadership Podcast" at bounding box center [202, 162] width 89 height 89
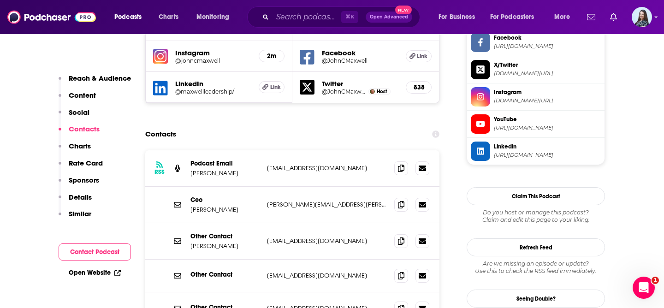
scroll to position [894, 0]
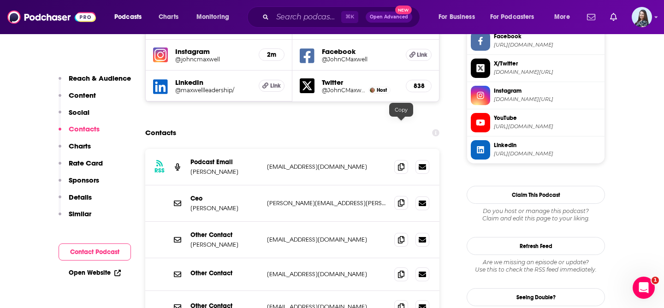
click at [398, 199] on icon at bounding box center [401, 202] width 6 height 7
click at [324, 14] on input "Search podcasts, credits, & more..." at bounding box center [307, 17] width 69 height 15
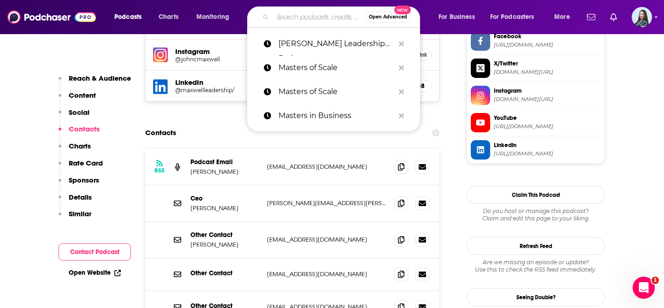
paste input "[PERSON_NAME] Trend Following"
type input "[PERSON_NAME] Trend Following"
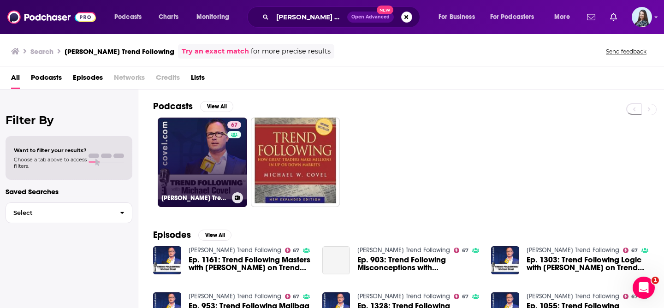
click at [199, 148] on link "67 [PERSON_NAME] Trend Following" at bounding box center [202, 162] width 89 height 89
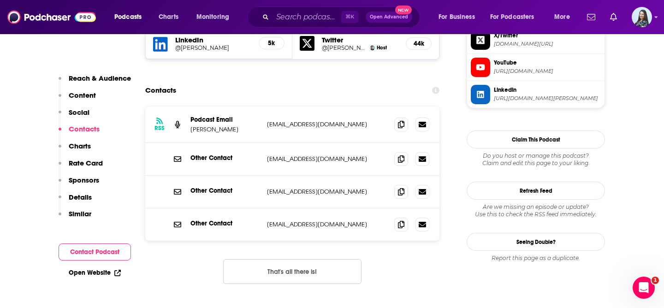
scroll to position [896, 0]
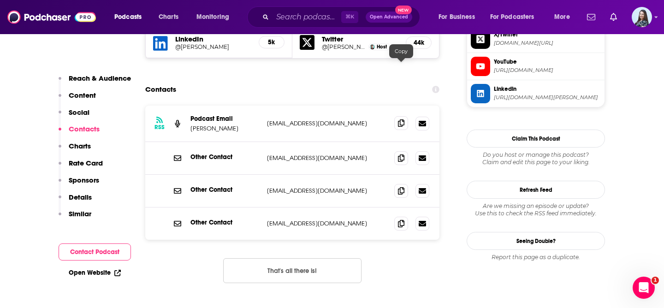
click at [402, 119] on icon at bounding box center [401, 122] width 6 height 7
click at [316, 17] on input "Search podcasts, credits, & more..." at bounding box center [307, 17] width 69 height 15
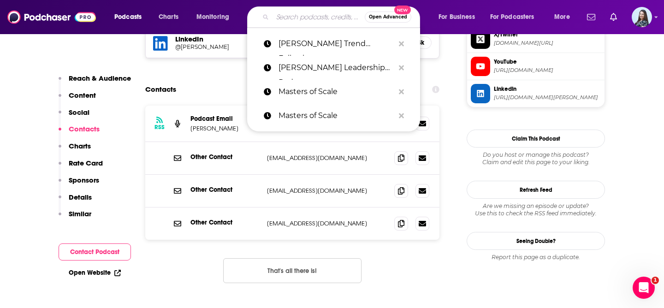
paste input "Millennial Investing podcast"
type input "Millennial Investing podcast"
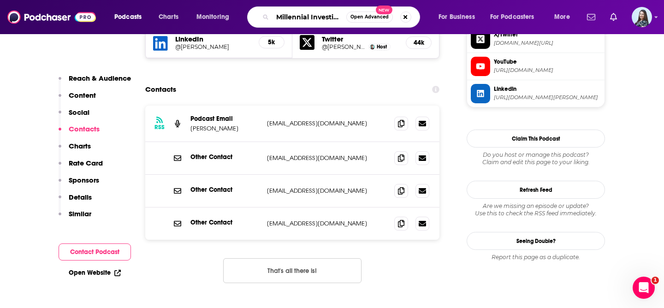
scroll to position [0, 30]
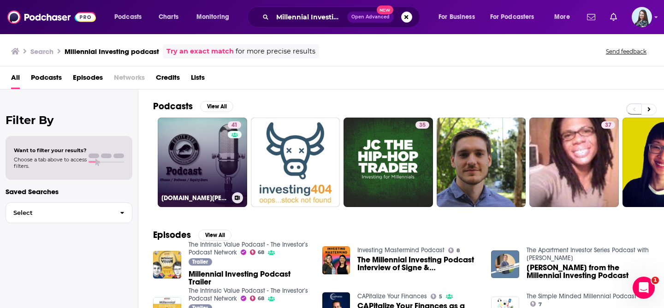
click at [201, 155] on link "41 [DOMAIN_NAME][PERSON_NAME] podcast - Investing for millennials and madmen" at bounding box center [202, 162] width 89 height 89
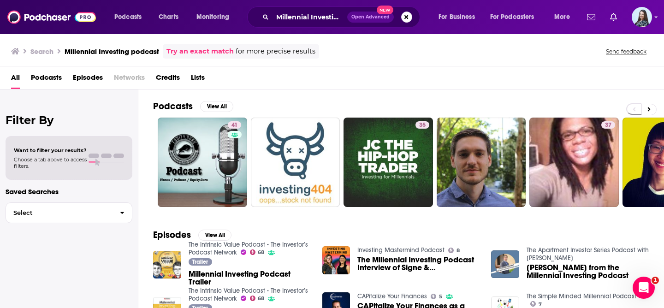
click at [203, 278] on span "Millennial Investing Podcast Trailer" at bounding box center [250, 278] width 123 height 16
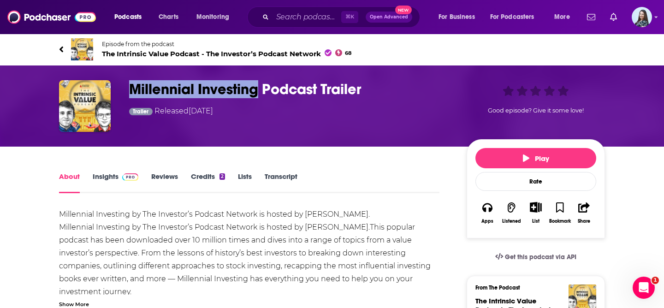
drag, startPoint x: 131, startPoint y: 90, endPoint x: 259, endPoint y: 89, distance: 127.3
click at [259, 89] on h1 "Millennial Investing Podcast Trailer" at bounding box center [290, 89] width 323 height 18
copy h1 "Millennial Investing"
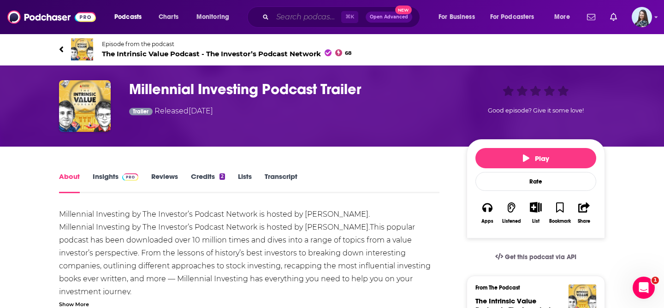
click at [304, 18] on input "Search podcasts, credits, & more..." at bounding box center [307, 17] width 69 height 15
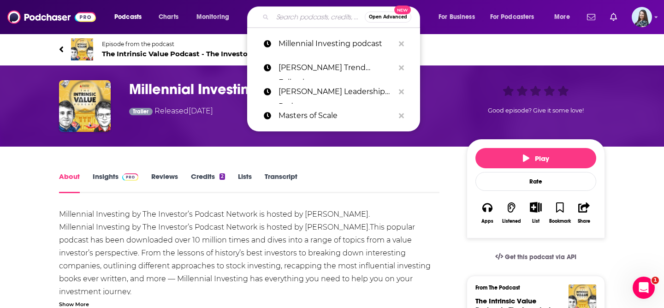
paste input "Millennial Investing"
type input "Millennial Investing"
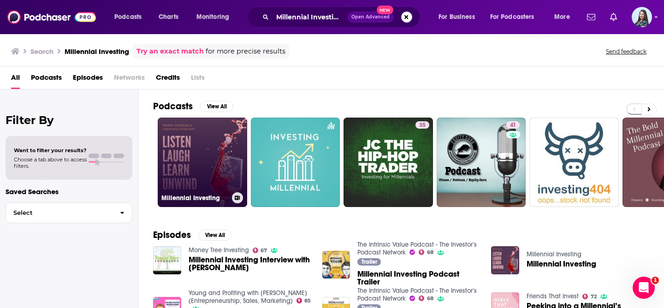
click at [195, 165] on link "Millennial Investing" at bounding box center [202, 162] width 89 height 89
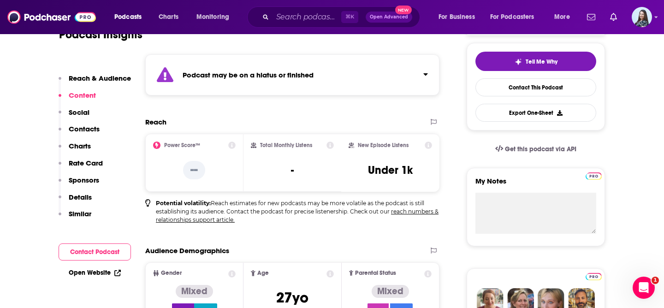
scroll to position [640, 0]
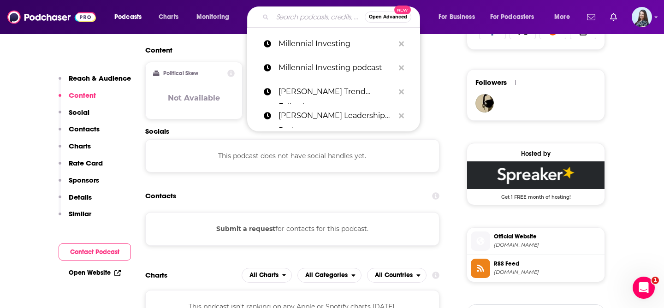
click at [312, 16] on input "Search podcasts, credits, & more..." at bounding box center [319, 17] width 92 height 15
paste input "Millionaire University"
type input "Millionaire University"
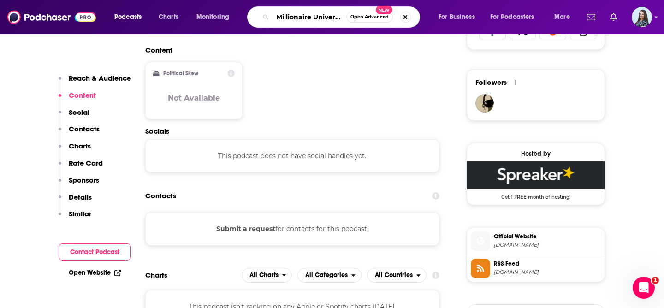
scroll to position [0, 6]
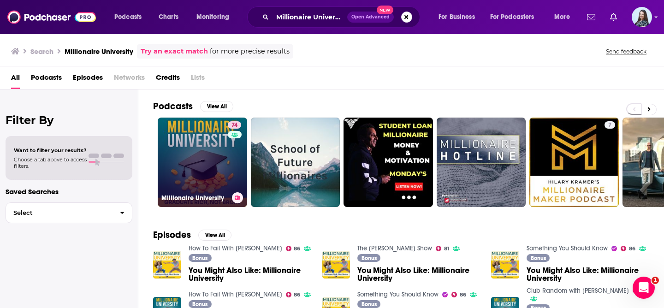
click at [200, 157] on link "74 Millionaire University" at bounding box center [202, 162] width 89 height 89
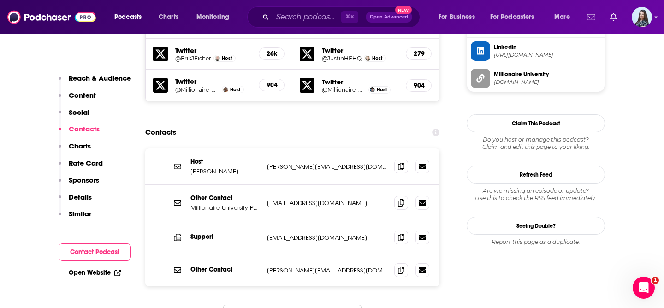
scroll to position [936, 0]
click at [403, 195] on span at bounding box center [401, 202] width 14 height 14
click at [292, 14] on input "Search podcasts, credits, & more..." at bounding box center [307, 17] width 69 height 15
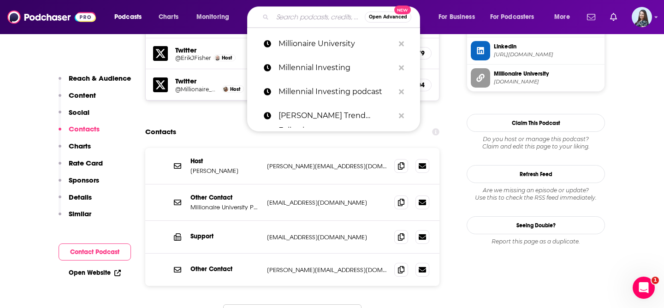
paste input "Mind & Life"
type input "Mind & Life"
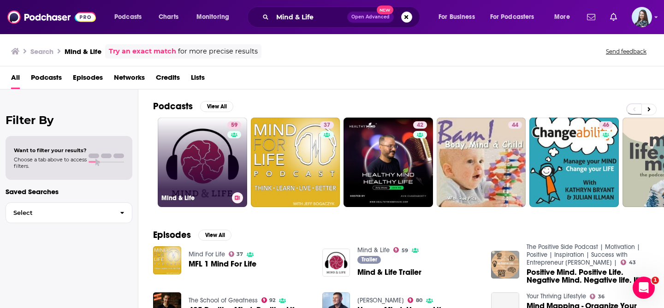
click at [203, 155] on link "59 Mind & Life" at bounding box center [202, 162] width 89 height 89
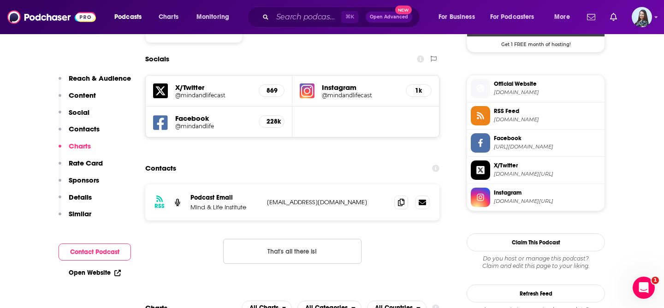
scroll to position [791, 0]
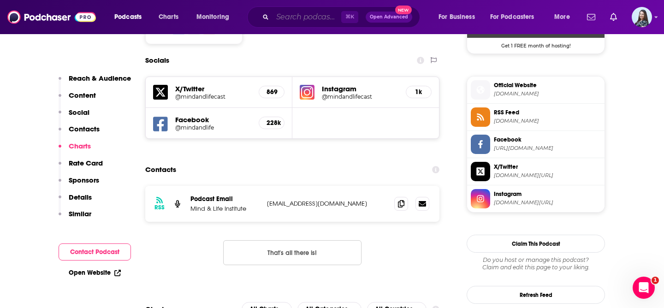
click at [321, 13] on input "Search podcasts, credits, & more..." at bounding box center [307, 17] width 69 height 15
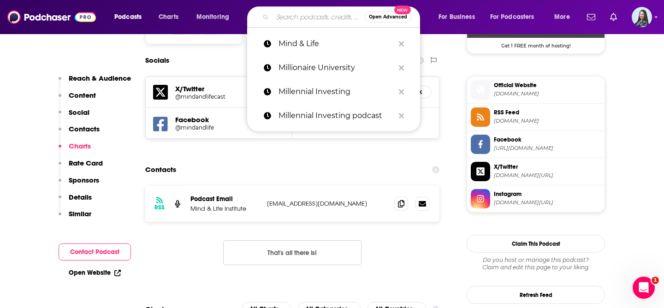
paste input "Mind Tools L&D Podcast"
type input "Mind Tools L&D Podcast"
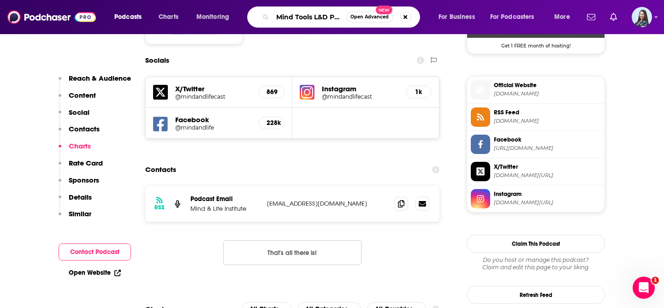
scroll to position [0, 16]
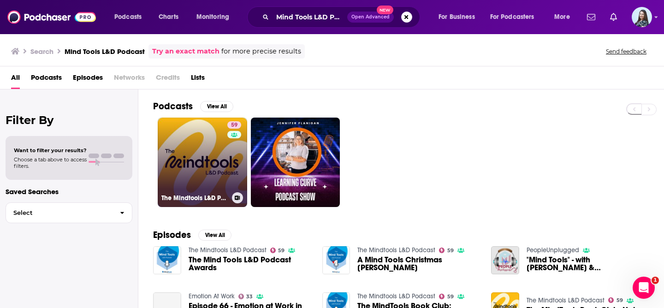
click at [193, 149] on link "59 The Mindtools L&D Podcast" at bounding box center [202, 162] width 89 height 89
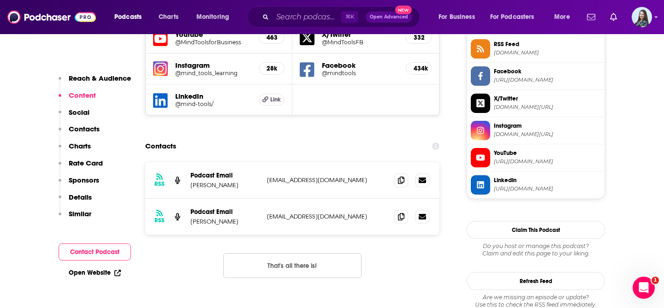
scroll to position [856, 0]
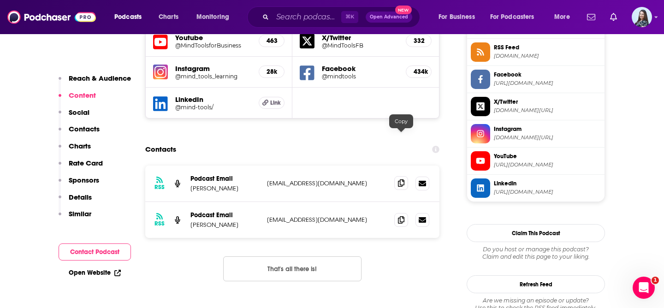
click at [407, 176] on span at bounding box center [401, 183] width 14 height 14
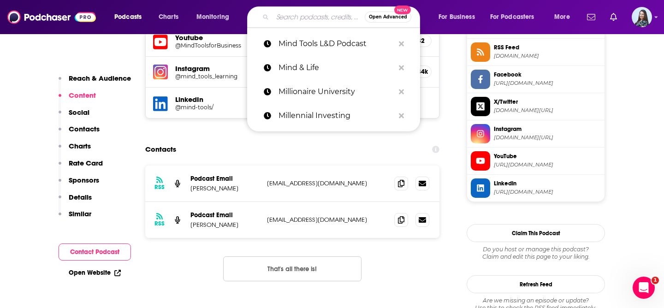
click at [306, 18] on input "Search podcasts, credits, & more..." at bounding box center [319, 17] width 92 height 15
paste input "Mindset Neuroscience Podcast"
type input "Mindset Neuroscience Podcast"
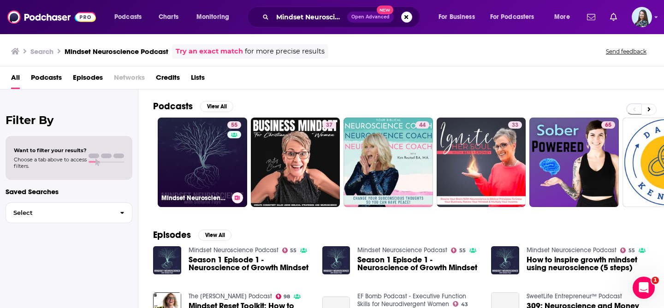
click at [196, 164] on link "55 Mindset Neuroscience Podcast" at bounding box center [202, 162] width 89 height 89
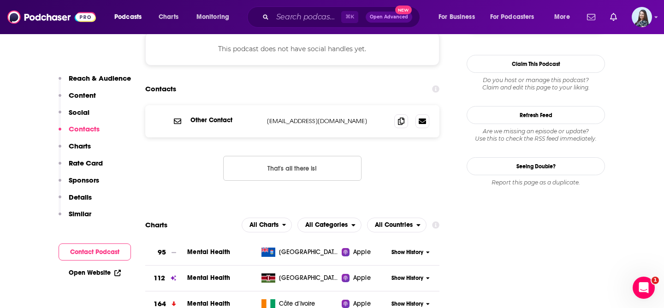
scroll to position [802, 0]
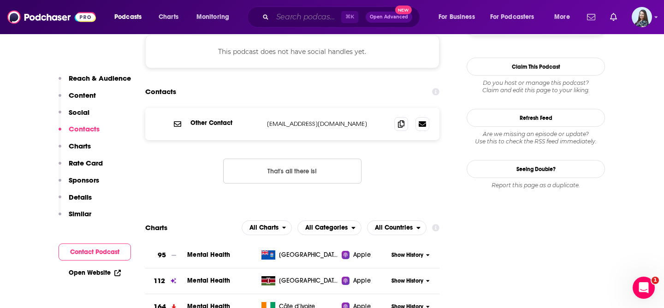
click at [296, 19] on input "Search podcasts, credits, & more..." at bounding box center [307, 17] width 69 height 15
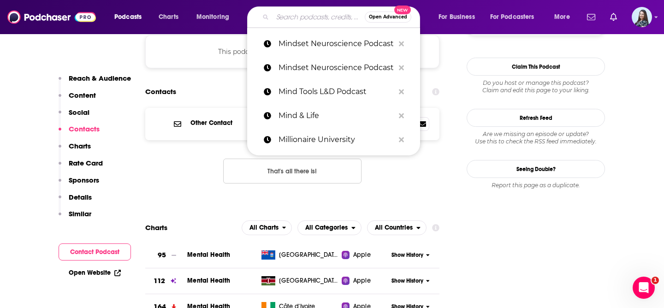
paste input "Money Clinic"
type input "Money Clinic"
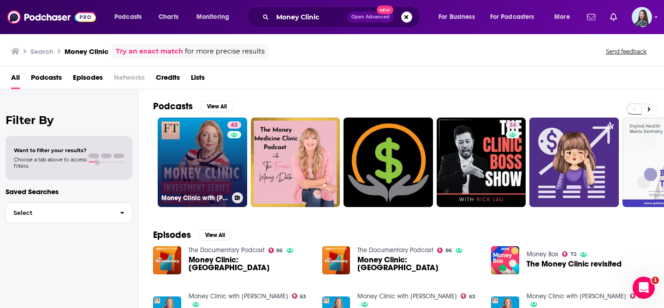
click at [203, 156] on link "63 Money Clinic with [PERSON_NAME]" at bounding box center [202, 162] width 89 height 89
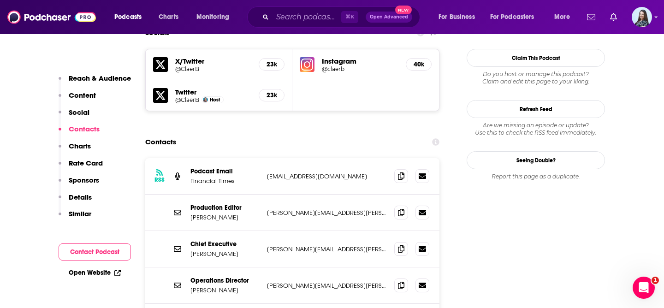
scroll to position [975, 0]
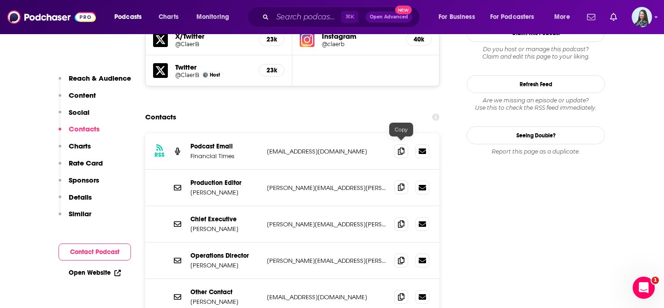
click at [404, 184] on icon at bounding box center [401, 187] width 6 height 7
click at [301, 20] on input "Search podcasts, credits, & more..." at bounding box center [307, 17] width 69 height 15
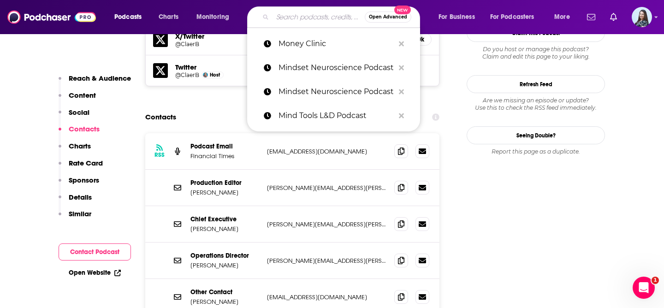
paste input "Money Girl"
type input "Money Girl"
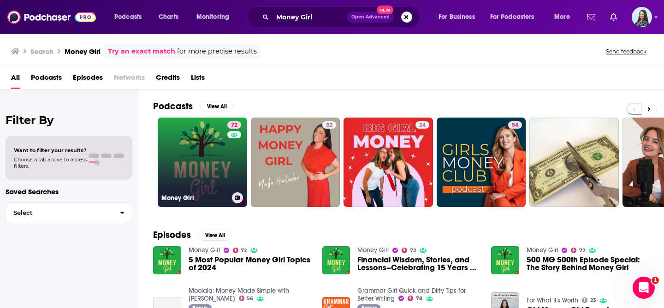
click at [178, 168] on link "72 Money Girl" at bounding box center [202, 162] width 89 height 89
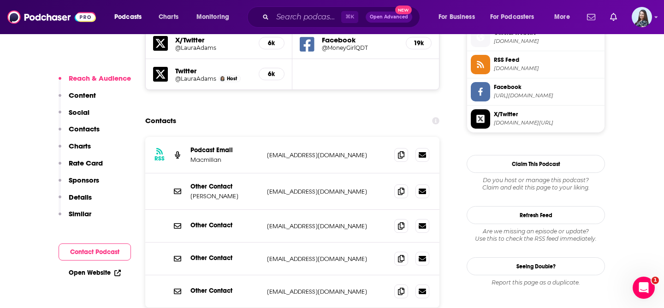
scroll to position [848, 0]
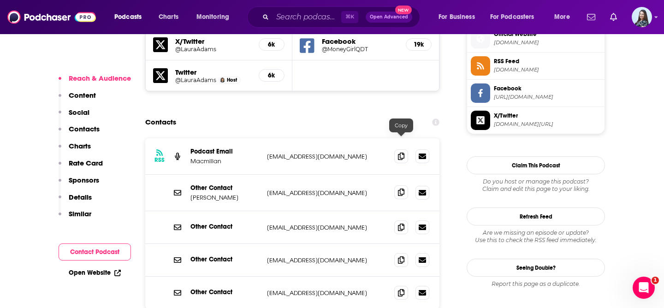
click at [400, 189] on icon at bounding box center [401, 192] width 6 height 7
click at [303, 17] on input "Search podcasts, credits, & more..." at bounding box center [307, 17] width 69 height 15
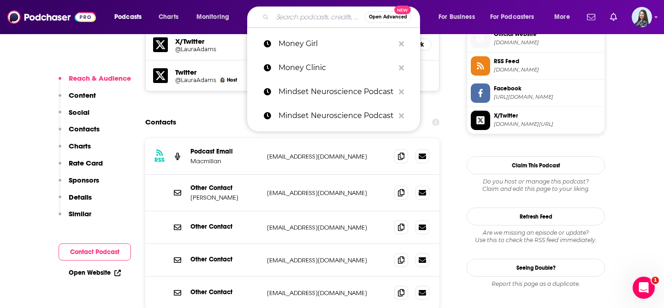
paste input "Money Guy Show"
type input "Money Guy Show"
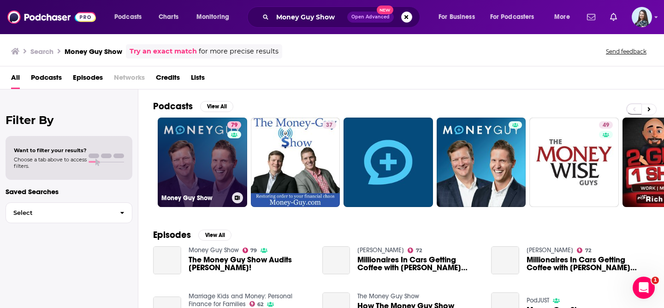
click at [206, 144] on link "79 Money Guy Show" at bounding box center [202, 162] width 89 height 89
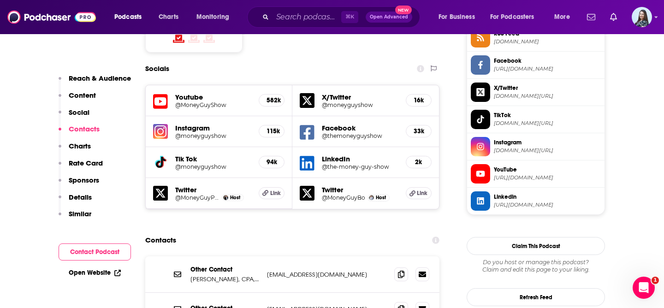
scroll to position [893, 0]
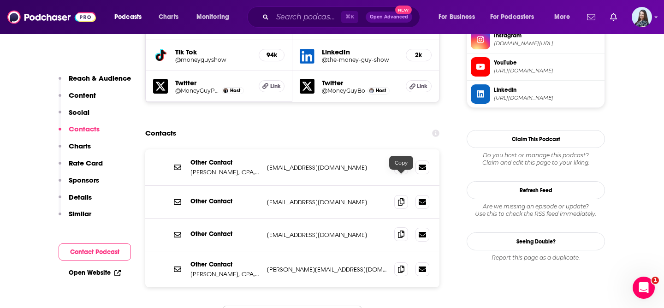
click at [403, 231] on icon at bounding box center [401, 234] width 6 height 7
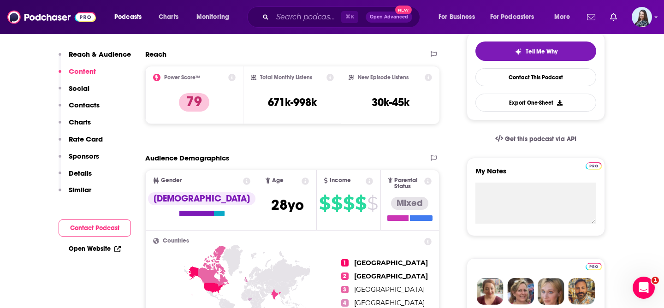
scroll to position [0, 0]
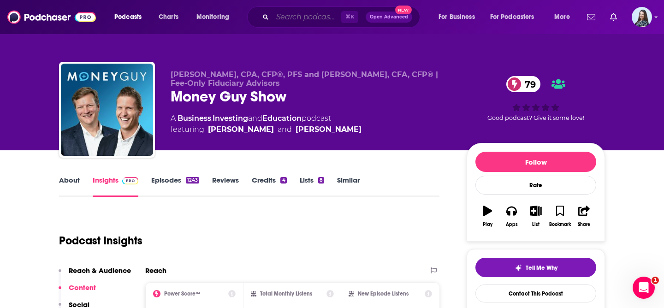
click at [300, 18] on input "Search podcasts, credits, & more..." at bounding box center [307, 17] width 69 height 15
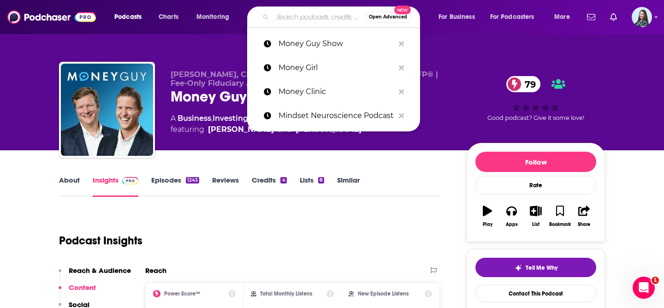
paste input "Money Talks from The Economist"
type input "Money Talks from The Economist"
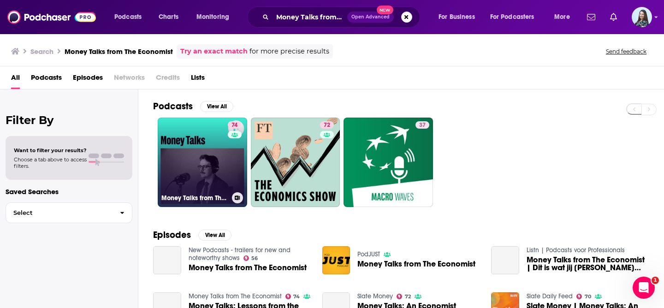
click at [186, 144] on link "74 Money Talks from The Economist" at bounding box center [202, 162] width 89 height 89
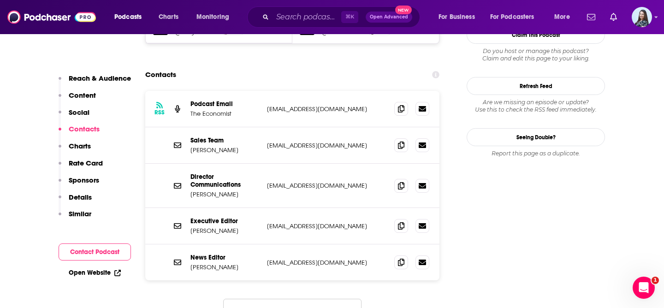
scroll to position [1033, 0]
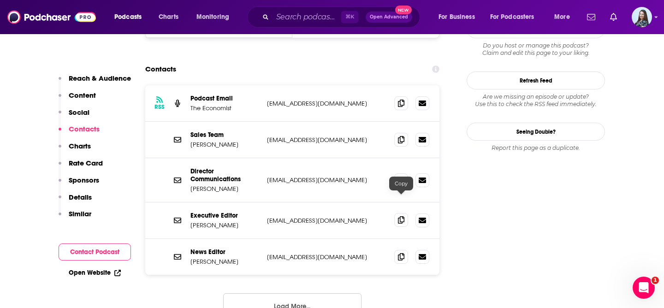
click at [397, 213] on span at bounding box center [401, 220] width 14 height 14
click at [303, 17] on input "Search podcasts, credits, & more..." at bounding box center [307, 17] width 69 height 15
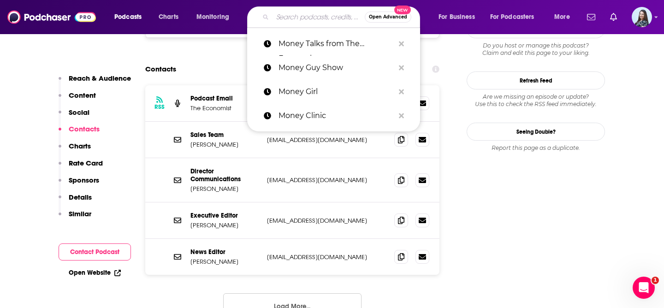
paste input "Money Tree Investing"
type input "Money Tree Investing"
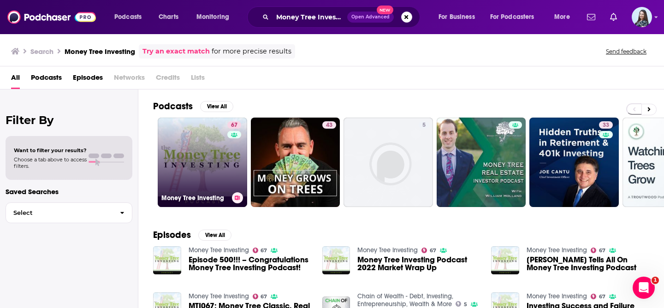
click at [189, 157] on link "67 Money Tree Investing" at bounding box center [202, 162] width 89 height 89
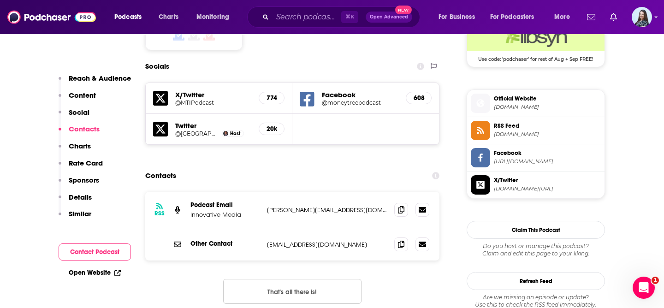
scroll to position [772, 0]
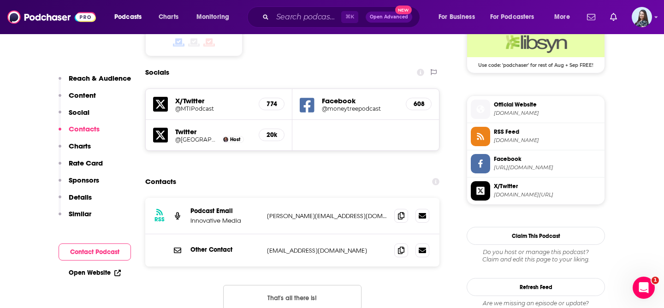
click at [409, 244] on div at bounding box center [411, 251] width 35 height 14
click at [402, 246] on icon at bounding box center [401, 249] width 6 height 7
click at [291, 16] on input "Search podcasts, credits, & more..." at bounding box center [307, 17] width 69 height 15
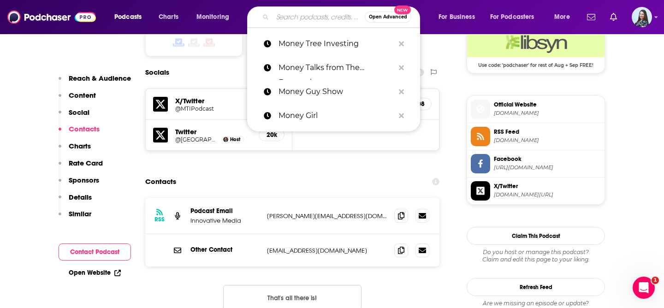
paste input "Moneywise"
type input "Moneywise"
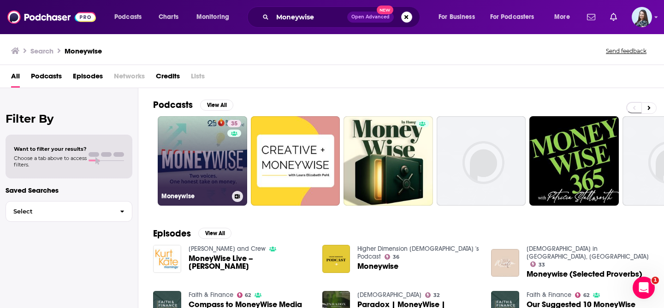
click at [214, 164] on link "35 Moneywise" at bounding box center [202, 160] width 89 height 89
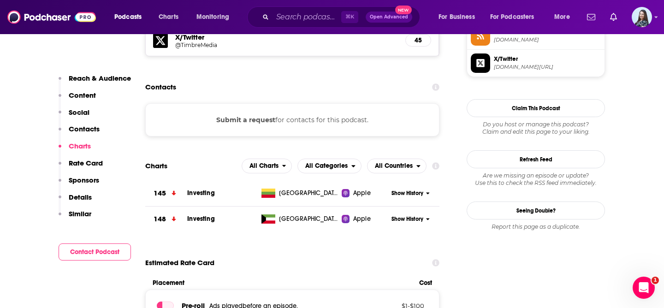
scroll to position [690, 0]
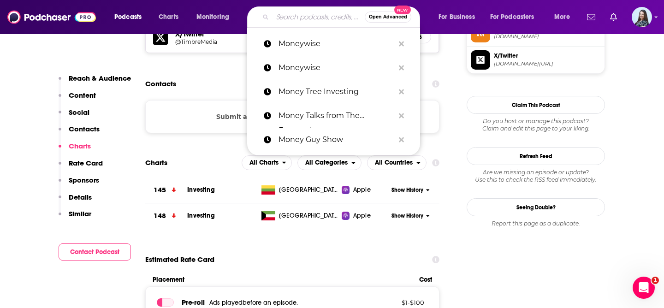
click at [325, 18] on input "Search podcasts, credits, & more..." at bounding box center [319, 17] width 92 height 15
paste input "Morning Brew Daily"
type input "Morning Brew Daily"
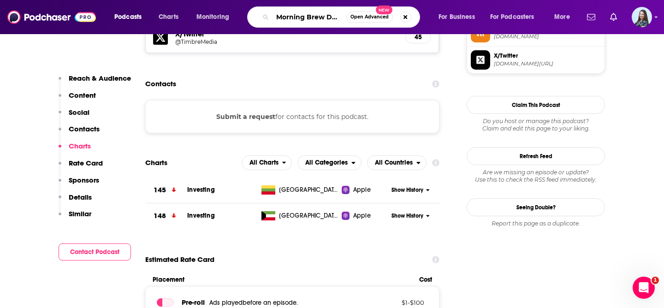
scroll to position [0, 1]
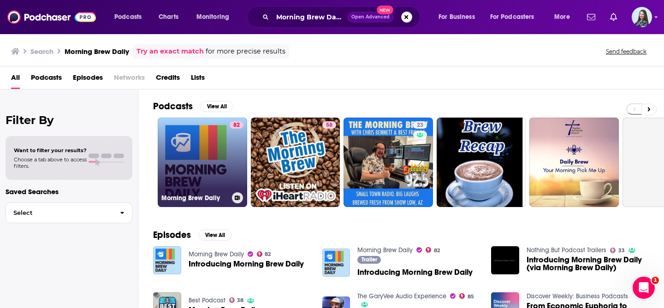
click at [201, 158] on link "82 Morning Brew Daily" at bounding box center [202, 162] width 89 height 89
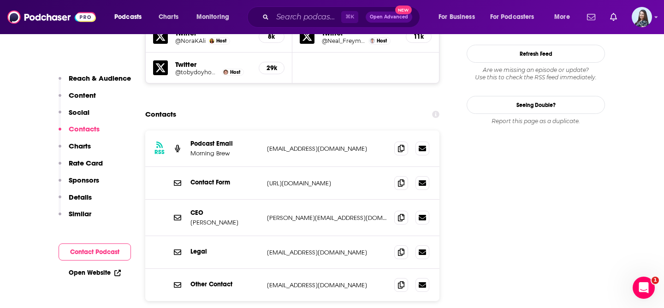
scroll to position [993, 0]
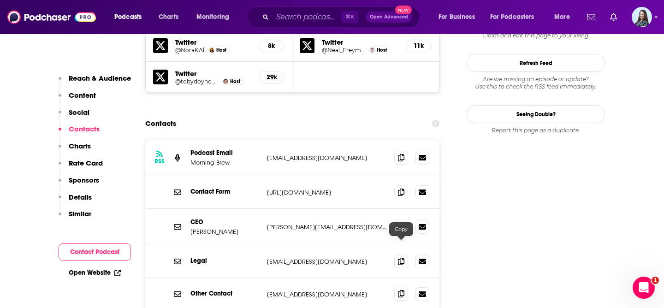
click at [396, 287] on span at bounding box center [401, 294] width 14 height 14
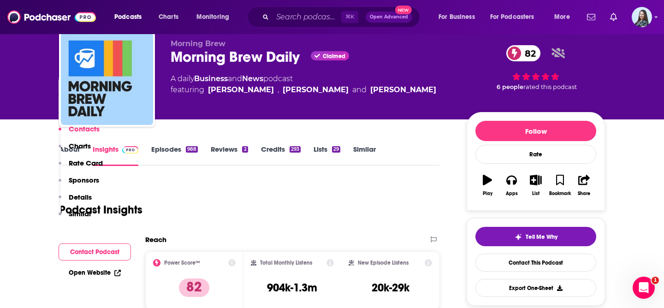
scroll to position [0, 0]
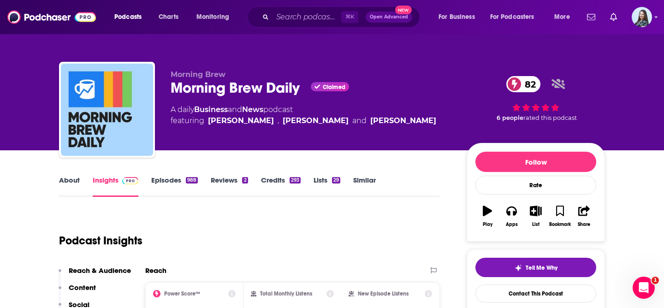
click at [75, 182] on link "About" at bounding box center [69, 186] width 21 height 21
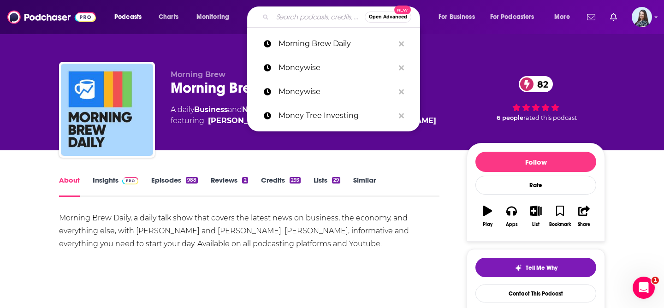
click at [315, 14] on input "Search podcasts, credits, & more..." at bounding box center [319, 17] width 92 height 15
paste input "Motivation with [PERSON_NAME]"
type input "Motivation with [PERSON_NAME]"
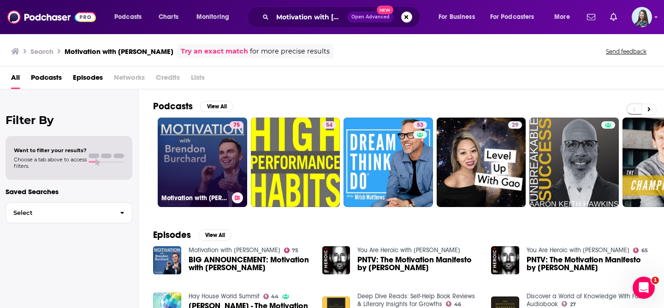
click at [173, 158] on link "75 Motivation with [PERSON_NAME]" at bounding box center [202, 162] width 89 height 89
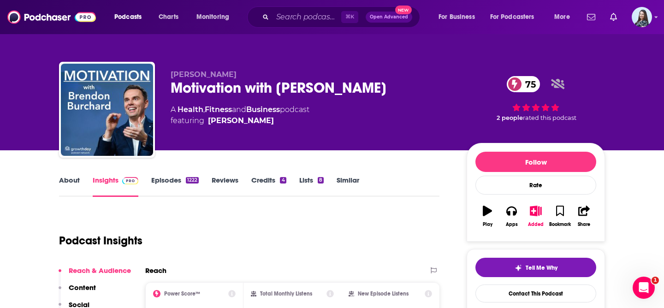
click at [75, 180] on link "About" at bounding box center [69, 186] width 21 height 21
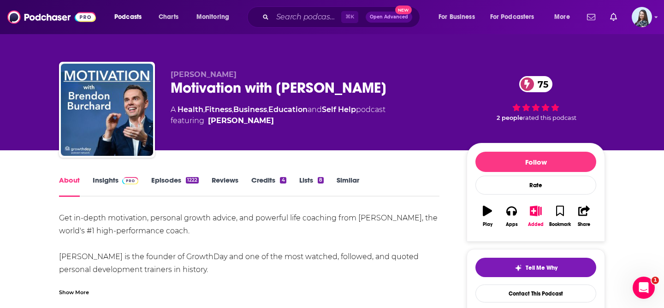
click at [123, 178] on img at bounding box center [130, 180] width 16 height 7
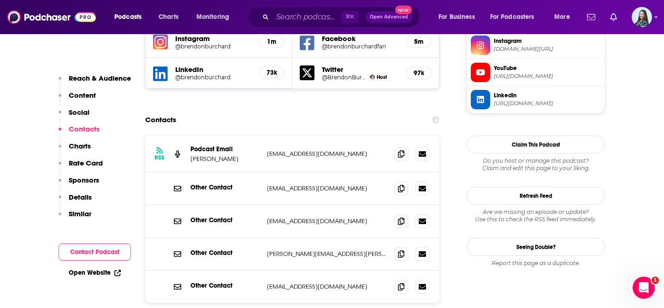
scroll to position [850, 0]
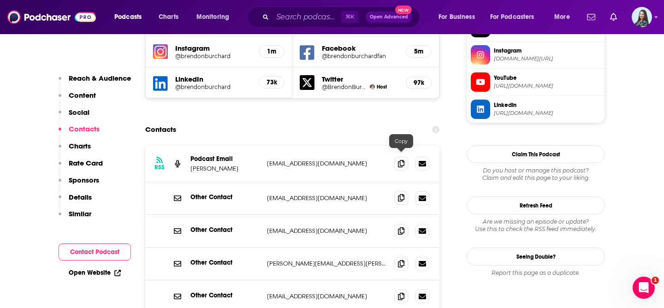
click at [401, 194] on icon at bounding box center [401, 197] width 6 height 7
click at [401, 260] on icon at bounding box center [401, 263] width 6 height 7
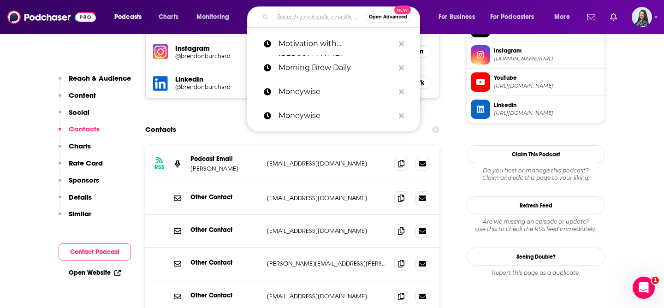
click at [303, 18] on input "Search podcasts, credits, & more..." at bounding box center [319, 17] width 92 height 15
paste input "Motley Fool Money"
type input "Motley Fool Money"
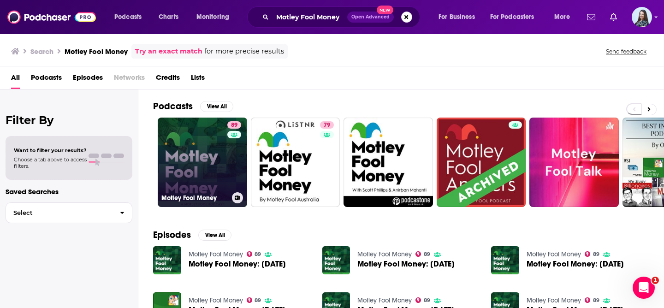
click at [209, 147] on link "89 Motley Fool Money" at bounding box center [202, 162] width 89 height 89
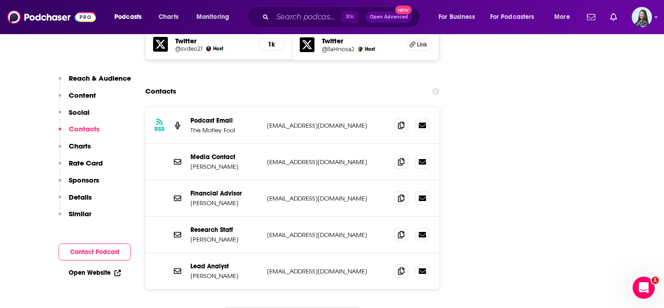
scroll to position [1310, 0]
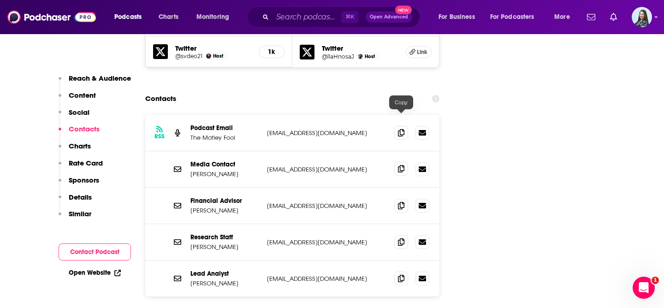
click at [404, 165] on icon at bounding box center [401, 168] width 6 height 7
click at [396, 162] on span at bounding box center [401, 169] width 14 height 14
click at [303, 24] on input "Search podcasts, credits, & more..." at bounding box center [307, 17] width 69 height 15
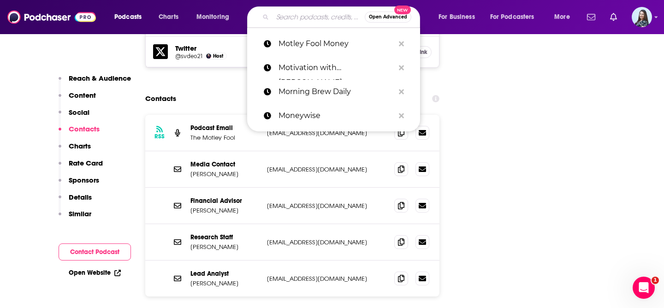
paste input "My First Million"
type input "My First Million"
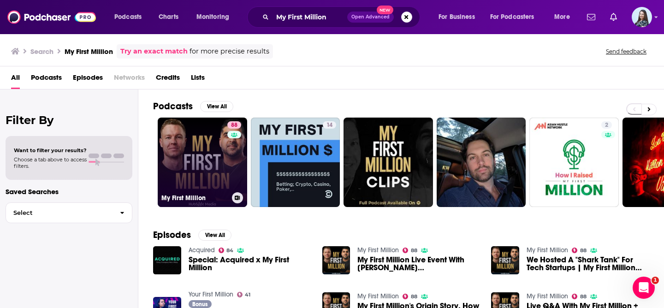
click at [202, 161] on link "88 My First Million" at bounding box center [202, 162] width 89 height 89
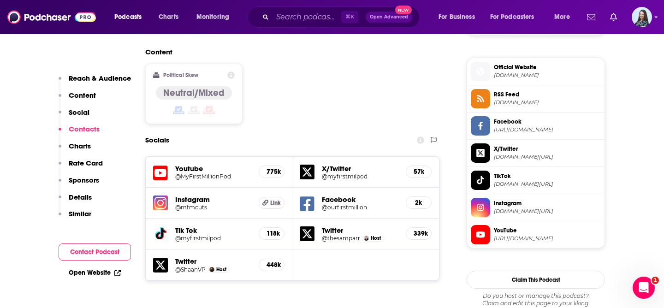
scroll to position [949, 0]
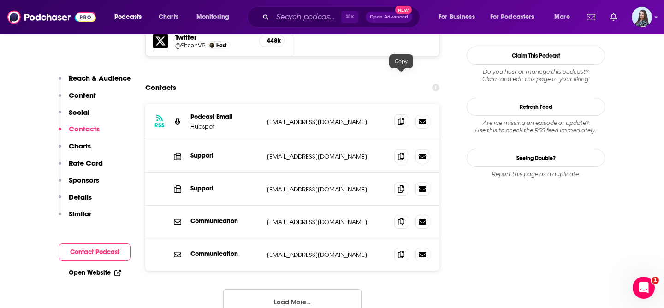
click at [399, 118] on icon at bounding box center [401, 121] width 6 height 7
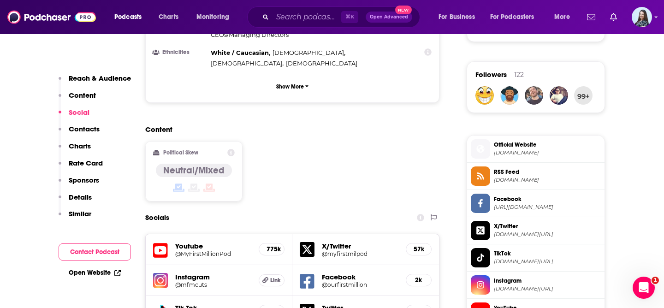
scroll to position [0, 0]
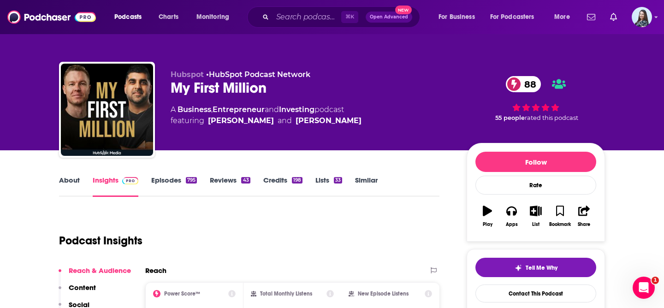
click at [243, 89] on div "My First Million 88" at bounding box center [311, 88] width 281 height 18
copy div "My First Million 88"
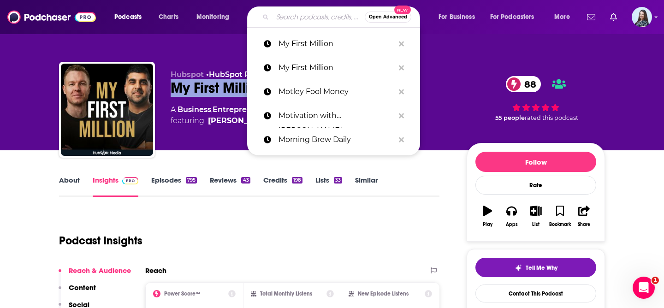
click at [301, 16] on input "Search podcasts, credits, & more..." at bounding box center [319, 17] width 92 height 15
paste input "NerdWallet's SmartMoney Podcast"
type input "NerdWallet's SmartMoney Podcast"
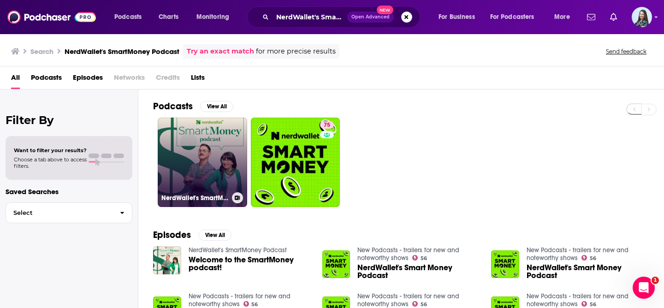
click at [183, 165] on link "NerdWallet's SmartMoney Podcast" at bounding box center [202, 162] width 89 height 89
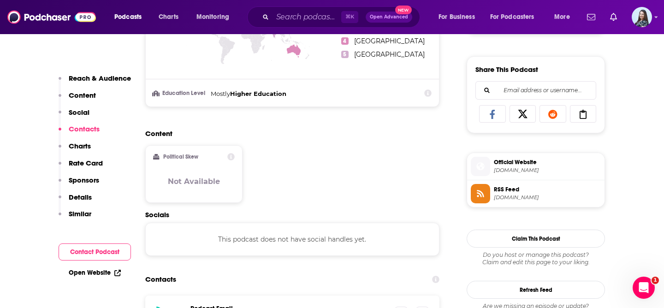
scroll to position [697, 0]
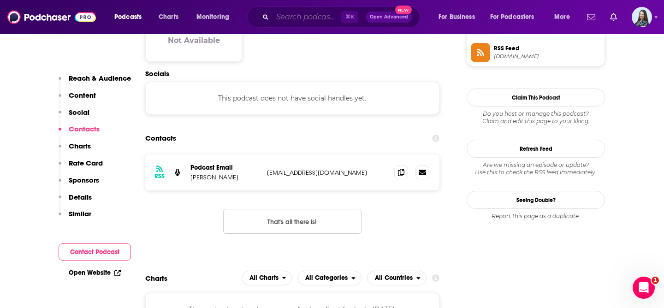
click at [303, 17] on input "Search podcasts, credits, & more..." at bounding box center [307, 17] width 69 height 15
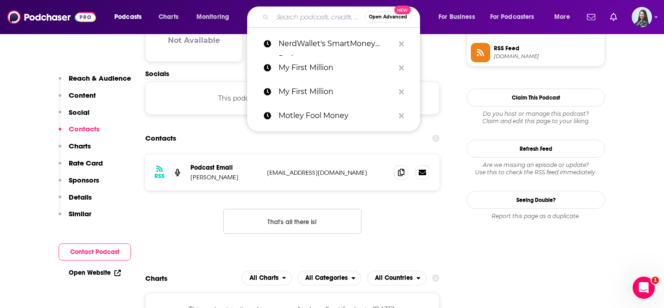
paste input "Networth and Chill with Your Rich BFF"
type input "Networth and Chill with Your Rich BFF"
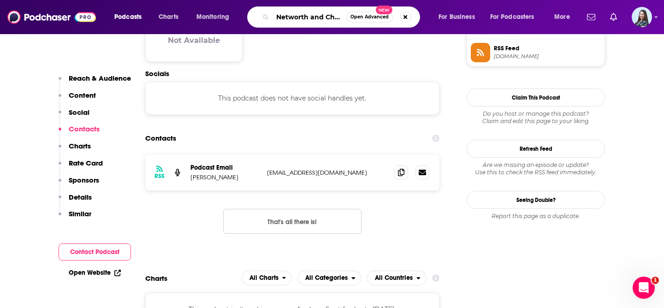
scroll to position [0, 65]
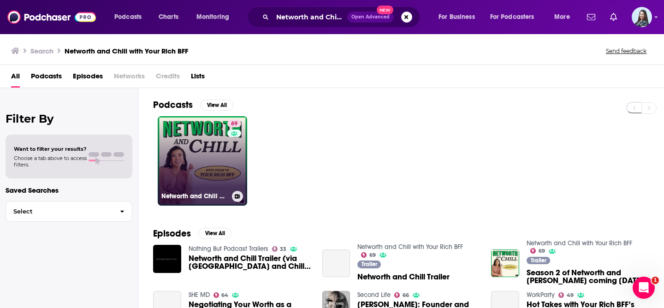
click at [219, 148] on link "69 Networth and Chill with Your Rich BFF" at bounding box center [202, 160] width 89 height 89
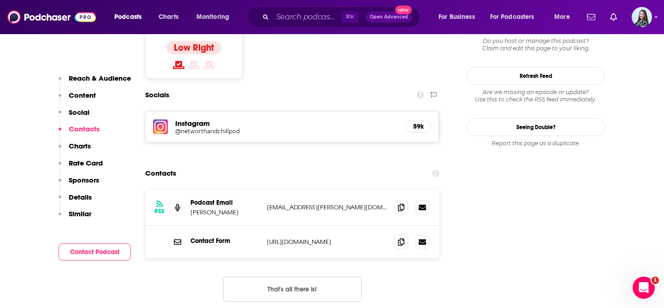
scroll to position [774, 0]
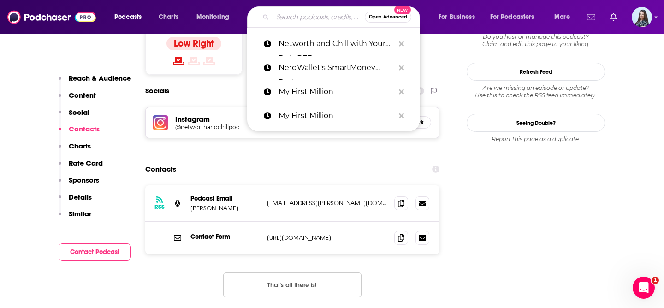
click at [305, 14] on input "Search podcasts, credits, & more..." at bounding box center [319, 17] width 92 height 15
paste input "[PERSON_NAME] Presents"
type input "[PERSON_NAME] Presents"
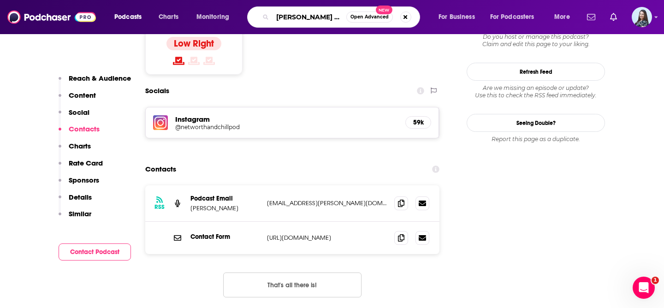
scroll to position [0, 7]
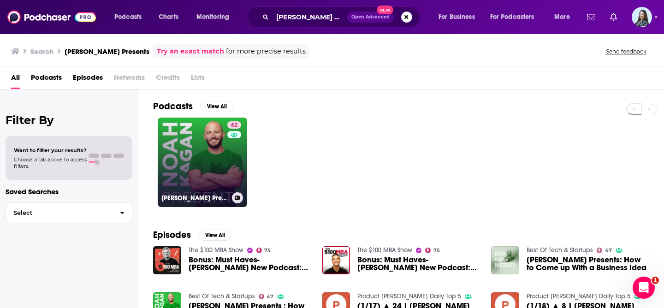
click at [190, 146] on link "62 Noah Kagan Presents" at bounding box center [202, 162] width 89 height 89
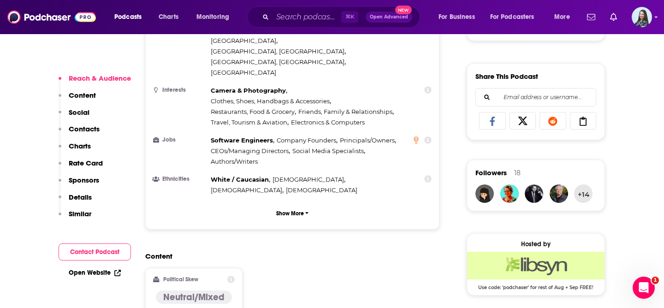
scroll to position [920, 0]
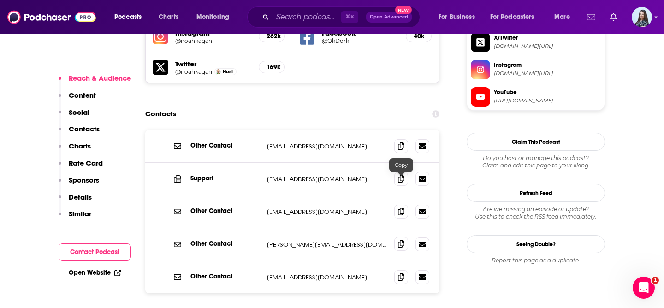
click at [402, 240] on icon at bounding box center [401, 243] width 6 height 7
click at [302, 8] on div "⌘ K Open Advanced New" at bounding box center [333, 16] width 173 height 21
click at [299, 15] on input "Search podcasts, credits, & more..." at bounding box center [307, 17] width 69 height 15
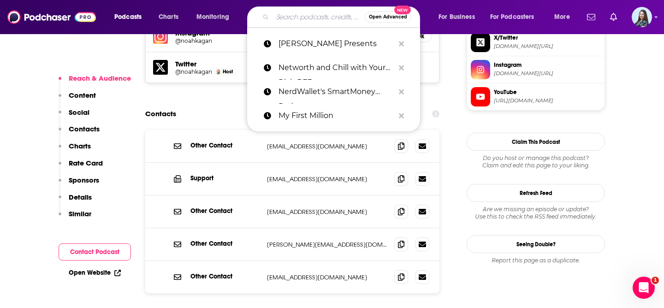
paste input "Nobody Told Me Podcast"
type input "Nobody Told Me Podcast"
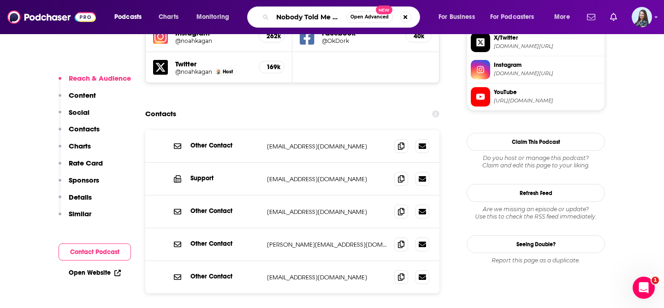
scroll to position [0, 18]
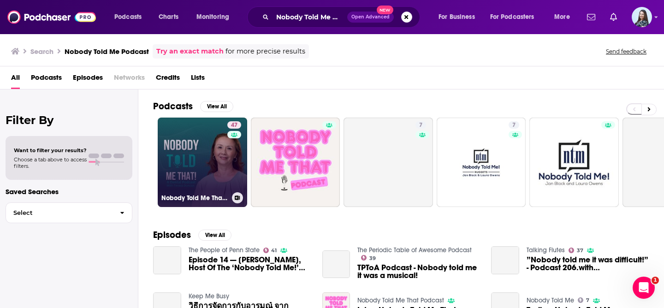
click at [204, 171] on link "47 Nobody Told Me That! A Dental Podcast with Teresa Duncan" at bounding box center [202, 162] width 89 height 89
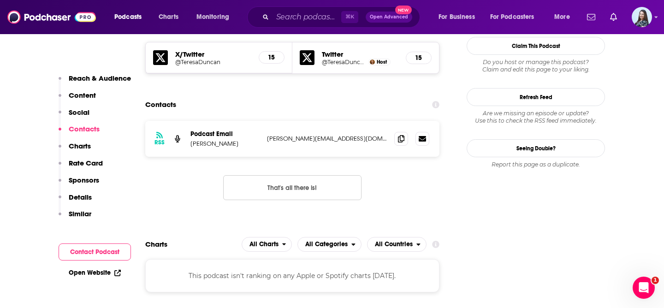
scroll to position [862, 0]
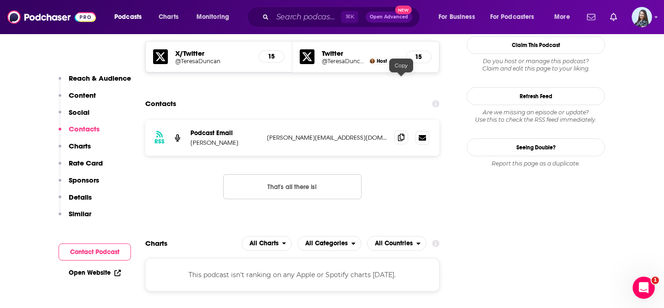
click at [402, 134] on icon at bounding box center [401, 137] width 6 height 7
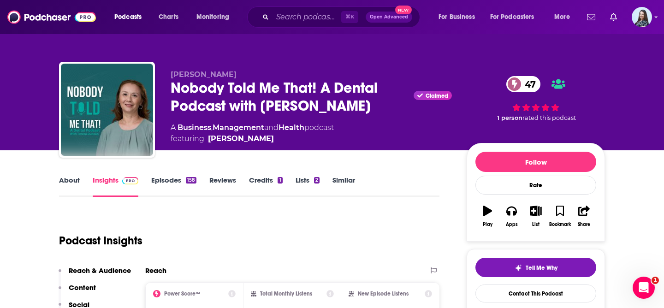
click at [293, 27] on div "⌘ K Open Advanced New" at bounding box center [333, 16] width 173 height 21
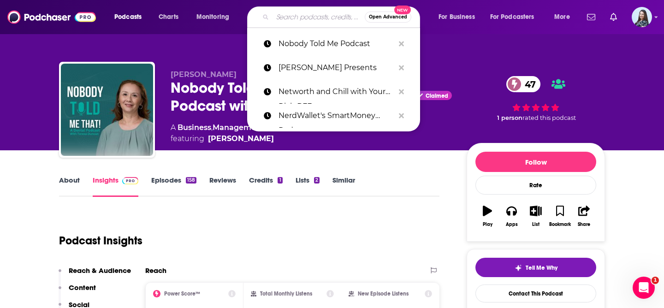
click at [291, 17] on input "Search podcasts, credits, & more..." at bounding box center [319, 17] width 92 height 15
paste input "Nudge"
type input "Nudge"
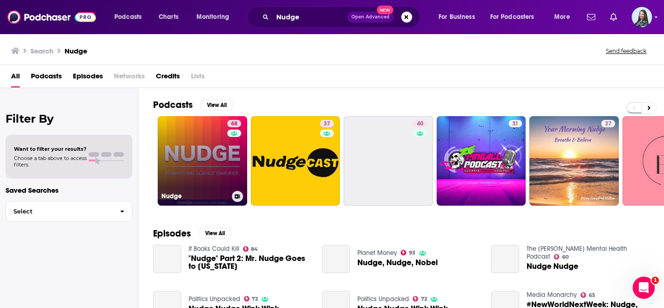
click at [210, 147] on link "68 Nudge" at bounding box center [202, 160] width 89 height 89
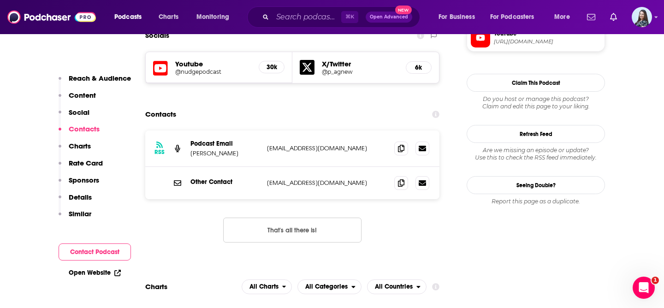
scroll to position [845, 0]
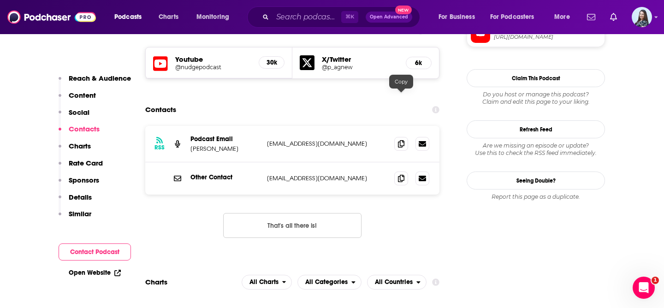
drag, startPoint x: 404, startPoint y: 97, endPoint x: 346, endPoint y: 25, distance: 92.2
click at [404, 140] on icon at bounding box center [401, 143] width 6 height 7
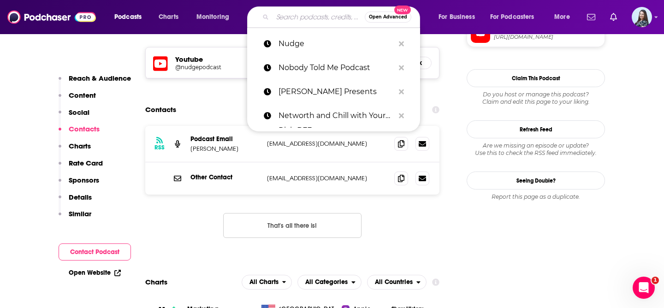
click at [303, 17] on input "Search podcasts, credits, & more..." at bounding box center [319, 17] width 92 height 15
paste input "Odd Lots"
type input "Odd Lots"
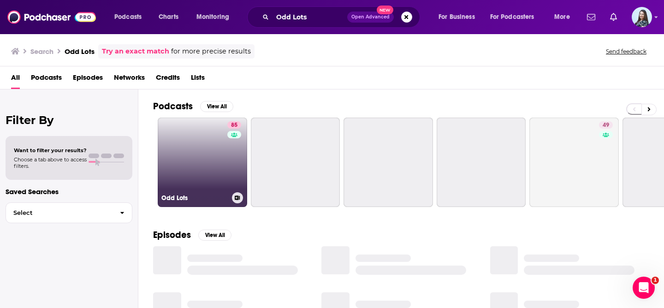
click at [204, 145] on link "85 Odd Lots" at bounding box center [202, 162] width 89 height 89
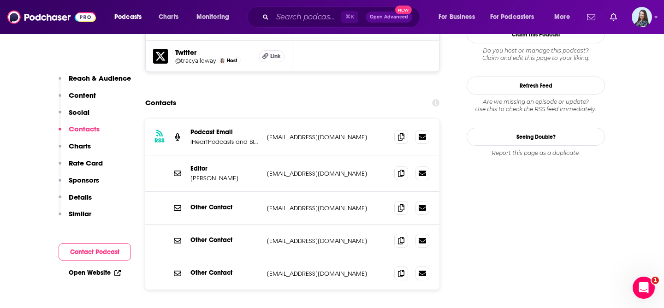
scroll to position [861, 0]
click at [401, 133] on icon at bounding box center [401, 136] width 6 height 7
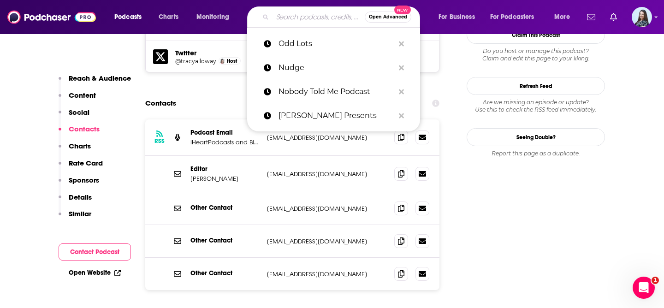
click at [297, 20] on input "Search podcasts, credits, & more..." at bounding box center [319, 17] width 92 height 15
paste input "On Purpose with [PERSON_NAME]"
type input "On Purpose with [PERSON_NAME]"
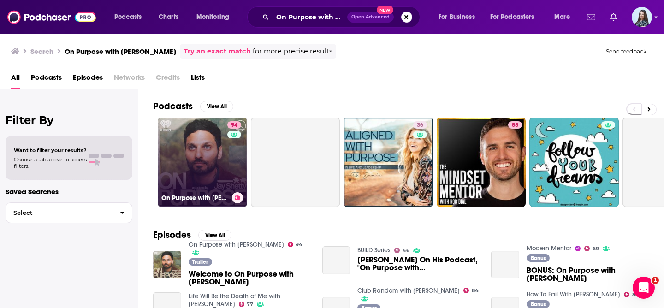
click at [194, 161] on link "94 On Purpose with [PERSON_NAME]" at bounding box center [202, 162] width 89 height 89
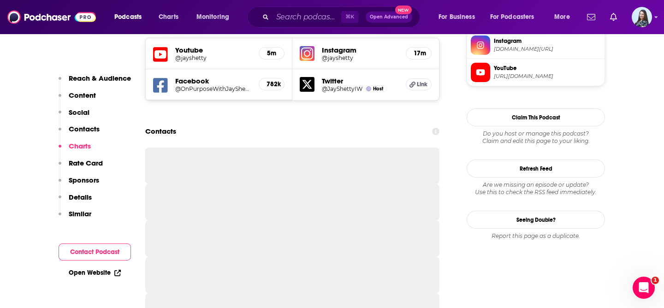
scroll to position [865, 0]
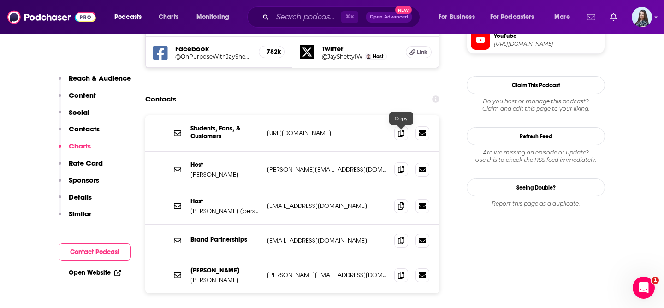
click at [404, 166] on icon at bounding box center [401, 169] width 6 height 7
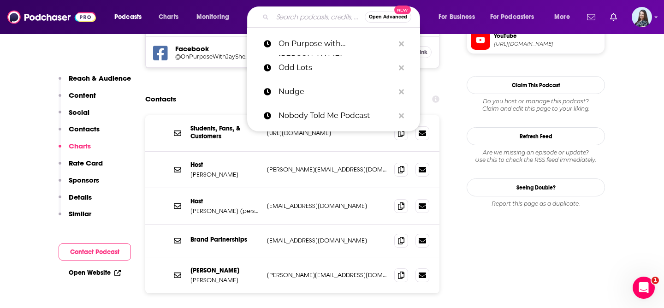
click at [300, 14] on input "Search podcasts, credits, & more..." at bounding box center [319, 17] width 92 height 15
paste input "Optimal Living"
type input "Optimal Living"
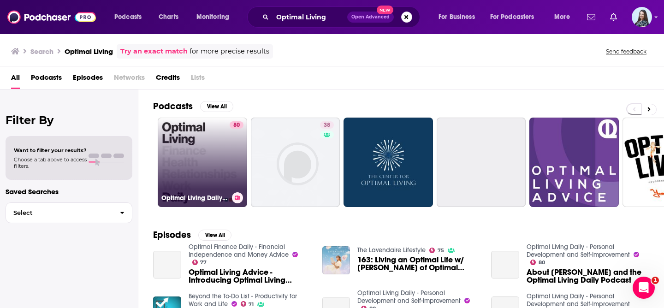
click at [192, 163] on link "80 Optimal Living Daily - Personal Development and [MEDICAL_DATA]" at bounding box center [202, 162] width 89 height 89
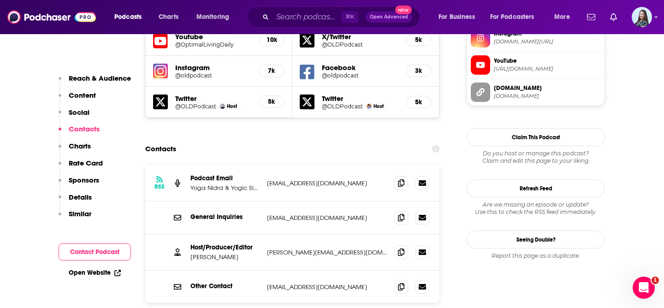
scroll to position [867, 0]
click at [400, 249] on icon at bounding box center [401, 252] width 6 height 7
click at [297, 21] on input "Search podcasts, credits, & more..." at bounding box center [307, 17] width 69 height 15
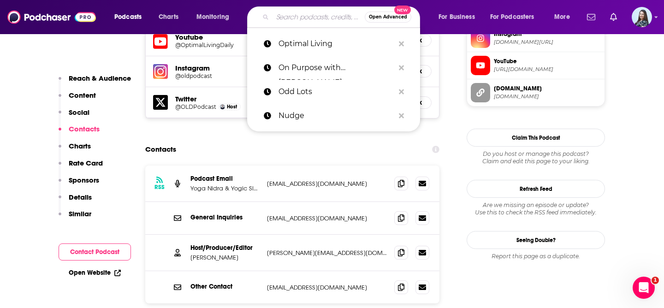
paste input "Owning it: the anxiety podcast"
type input "Owning it: the anxiety podcast"
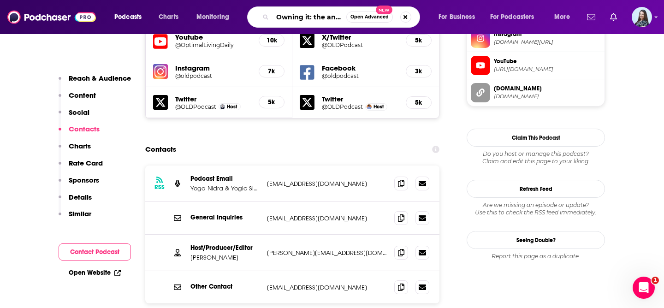
scroll to position [0, 39]
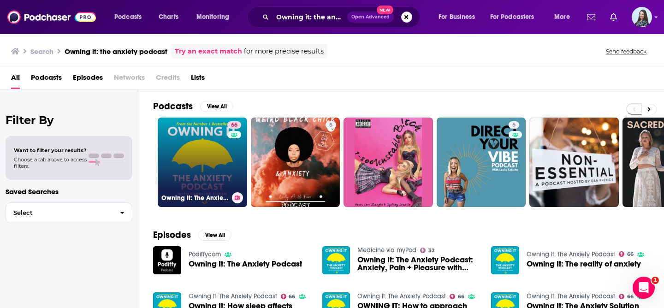
click at [195, 156] on link "66 Owning It: The Anxiety Podcast" at bounding box center [202, 162] width 89 height 89
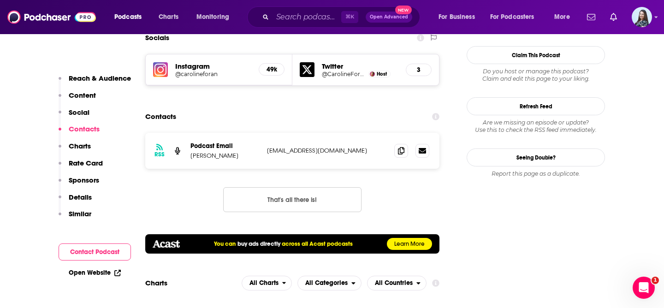
scroll to position [869, 0]
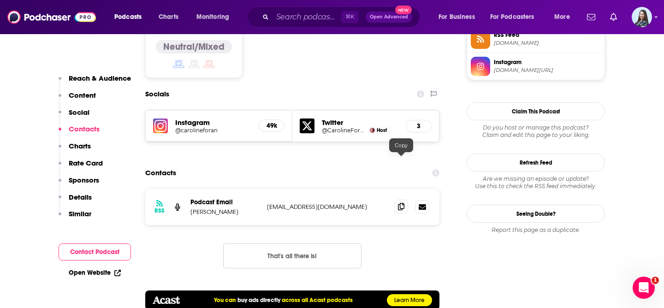
click at [405, 200] on span at bounding box center [401, 207] width 14 height 14
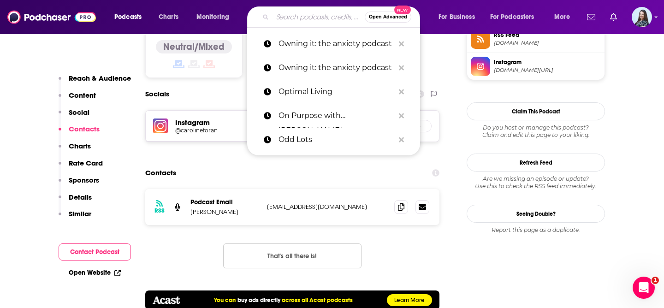
click at [310, 17] on input "Search podcasts, credits, & more..." at bounding box center [319, 17] width 92 height 15
paste input "[PERSON_NAME] Positivity Podcast"
type input "[PERSON_NAME] Positivity Podcast"
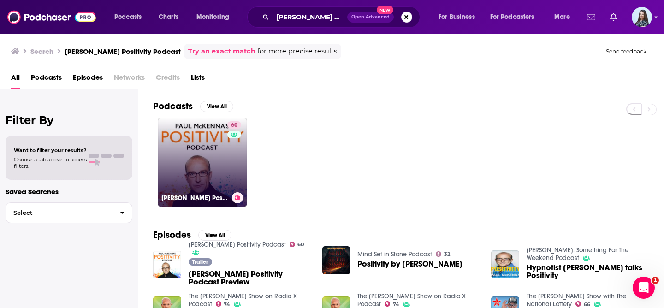
click at [199, 157] on link "60 [PERSON_NAME] Positivity Podcast" at bounding box center [202, 162] width 89 height 89
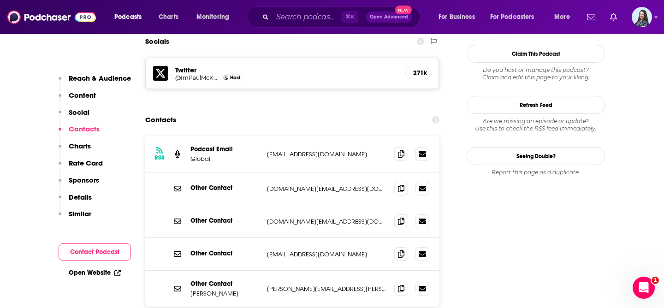
scroll to position [886, 0]
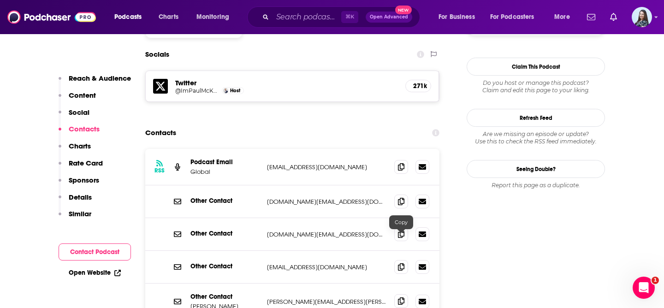
click at [400, 297] on icon at bounding box center [401, 300] width 6 height 7
click at [304, 17] on input "Search podcasts, credits, & more..." at bounding box center [307, 17] width 69 height 15
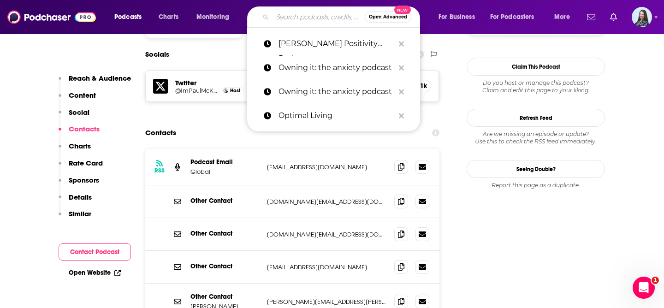
paste input "PBD Podcast"
type input "PBD Podcast"
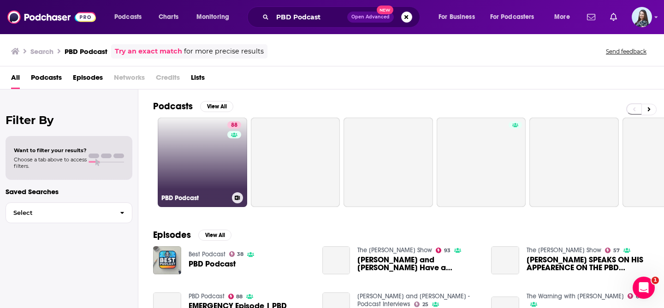
click at [190, 142] on link "88 PBD Podcast" at bounding box center [202, 162] width 89 height 89
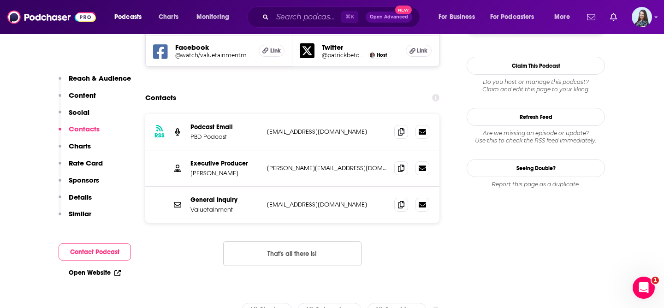
scroll to position [889, 0]
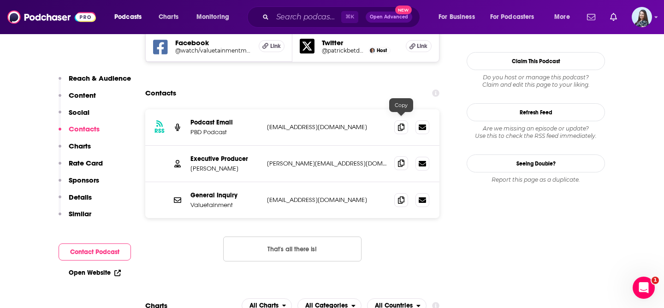
click at [402, 160] on icon at bounding box center [401, 163] width 6 height 7
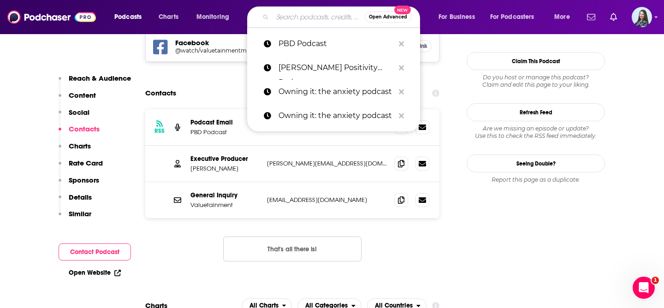
click at [306, 14] on input "Search podcasts, credits, & more..." at bounding box center [319, 17] width 92 height 15
paste input "Peak Performance Life Podcast"
type input "Peak Performance Life Podcast"
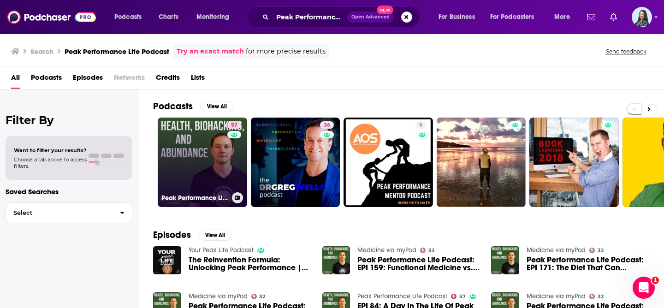
click at [182, 164] on link "57 Peak Performance Life Podcast" at bounding box center [202, 162] width 89 height 89
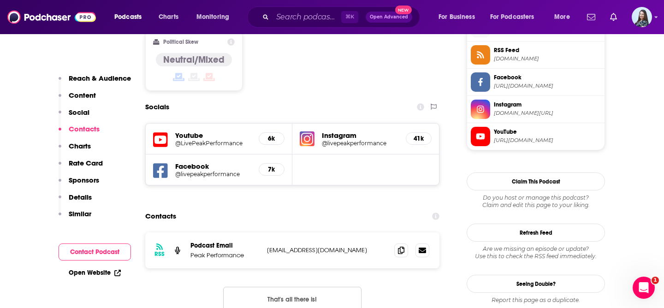
scroll to position [782, 0]
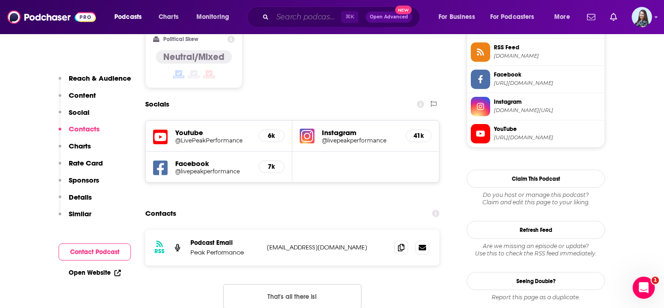
click at [314, 18] on input "Search podcasts, credits, & more..." at bounding box center [307, 17] width 69 height 15
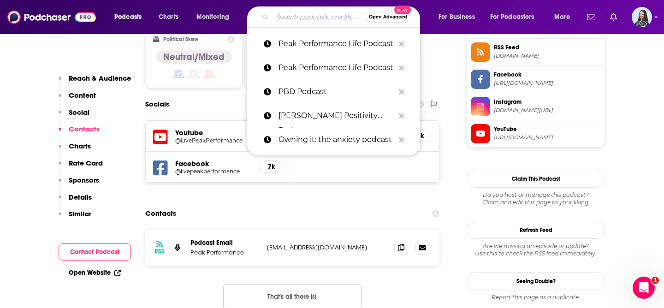
paste input "Perform with [PERSON_NAME]"
type input "Perform with [PERSON_NAME]"
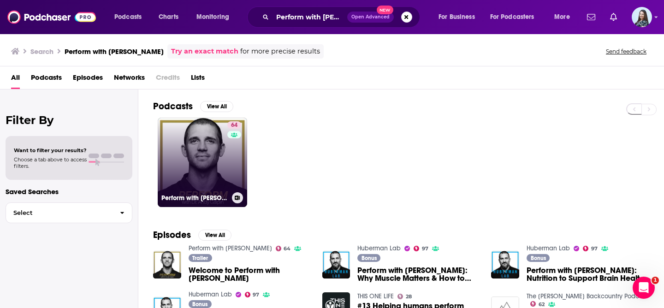
click at [208, 167] on link "64 Perform with [PERSON_NAME]" at bounding box center [202, 162] width 89 height 89
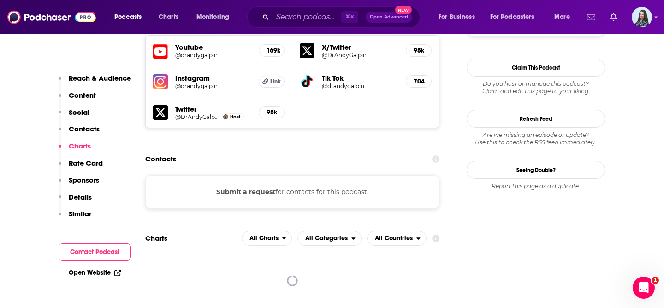
scroll to position [881, 0]
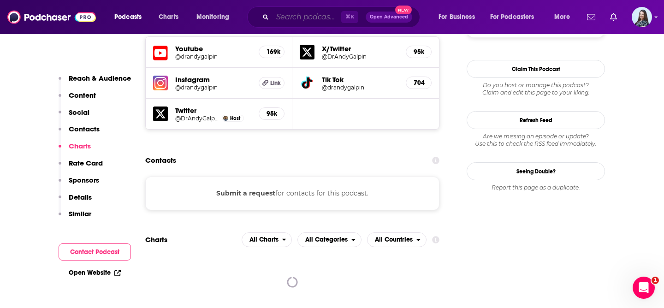
click at [312, 17] on input "Search podcasts, credits, & more..." at bounding box center [307, 17] width 69 height 15
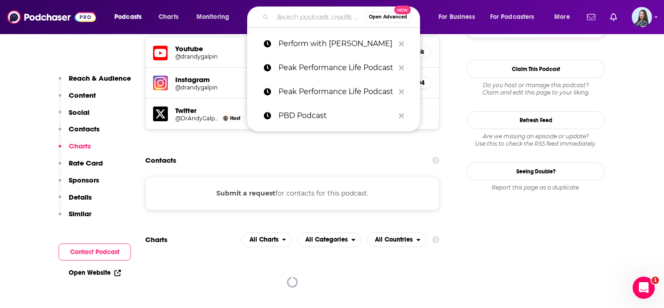
paste input "Personal Finance for Long-Term Investors"
type input "Personal Finance for Long-Term Investors"
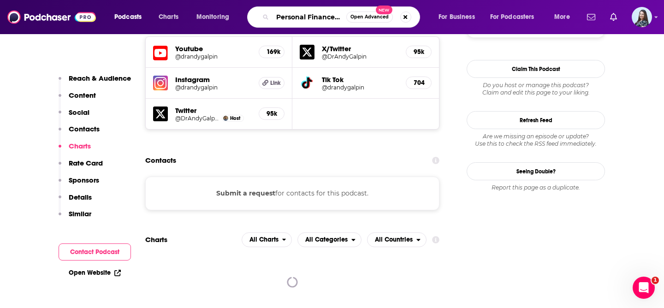
scroll to position [0, 75]
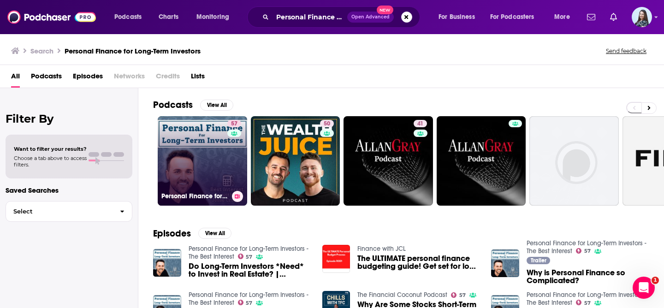
click at [206, 159] on link "57 Personal Finance for Long-Term Investors - The Best Interest" at bounding box center [202, 160] width 89 height 89
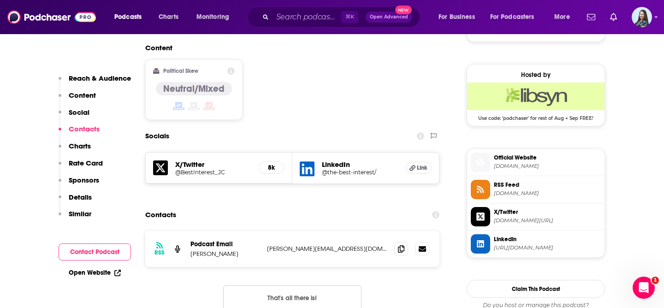
scroll to position [739, 0]
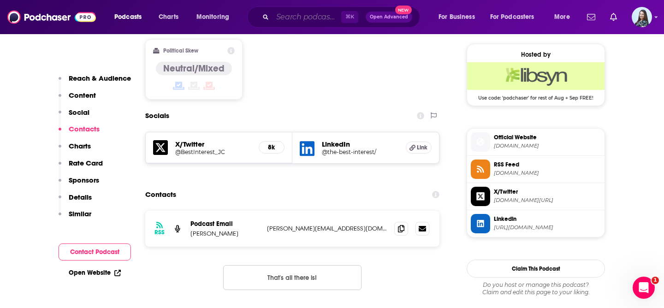
click at [302, 11] on input "Search podcasts, credits, & more..." at bounding box center [307, 17] width 69 height 15
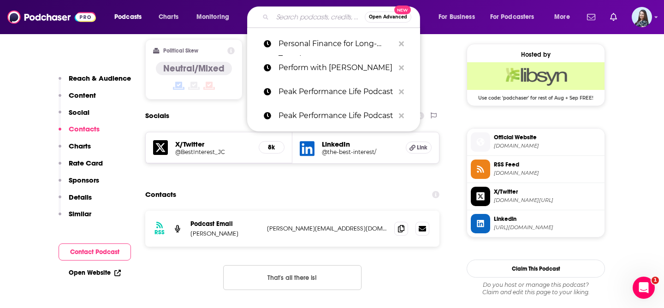
paste input "Phil In the Blanks"
type input "Phil In the Blanks"
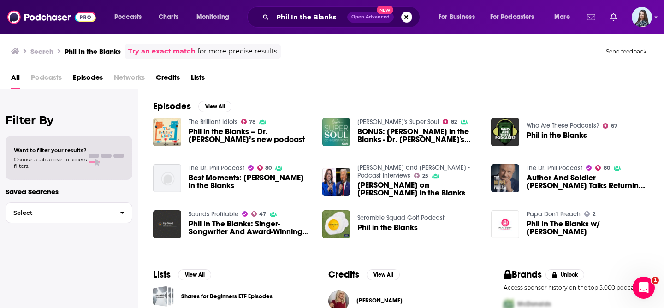
click at [210, 135] on span "Phil in the Blanks – Dr. [PERSON_NAME]’s new podcast" at bounding box center [250, 136] width 123 height 16
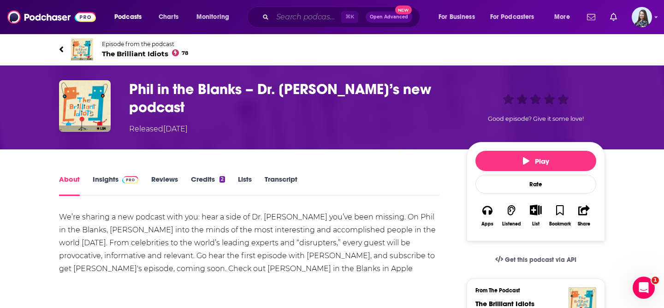
click at [297, 16] on input "Search podcasts, credits, & more..." at bounding box center [307, 17] width 69 height 15
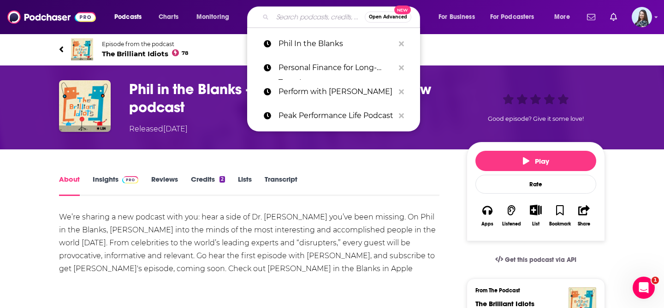
paste input "The Dr. Phil Podcast"
type input "The Dr. Phil Podcast"
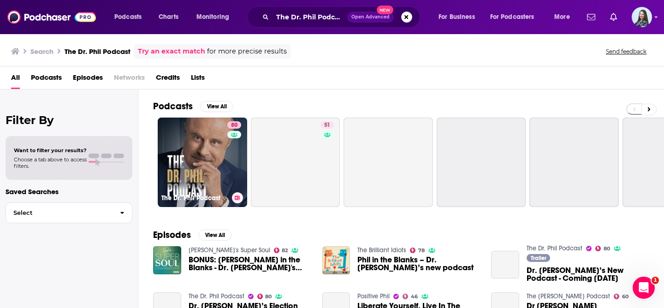
click at [185, 140] on link "80 The Dr. Phil Podcast" at bounding box center [202, 162] width 89 height 89
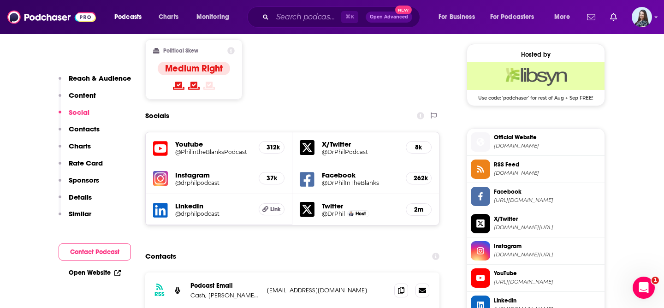
scroll to position [849, 0]
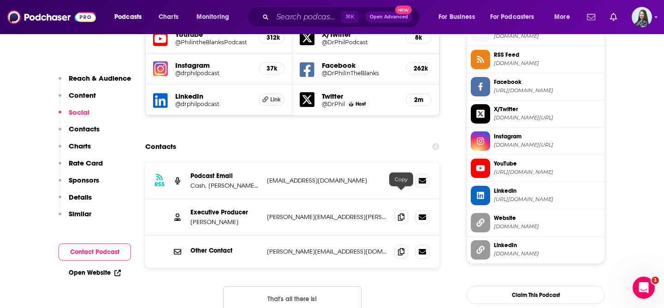
click at [408, 245] on div at bounding box center [411, 252] width 35 height 14
click at [403, 248] on icon at bounding box center [401, 251] width 6 height 7
click at [301, 18] on input "Search podcasts, credits, & more..." at bounding box center [307, 17] width 69 height 15
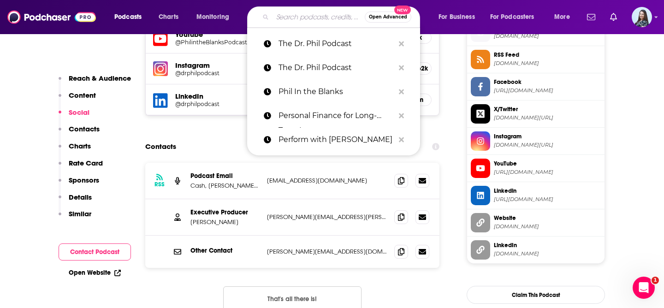
paste input "Pitchfork Economics"
type input "Pitchfork Economics"
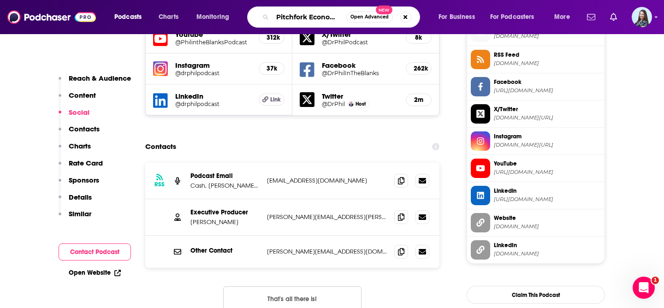
scroll to position [0, 5]
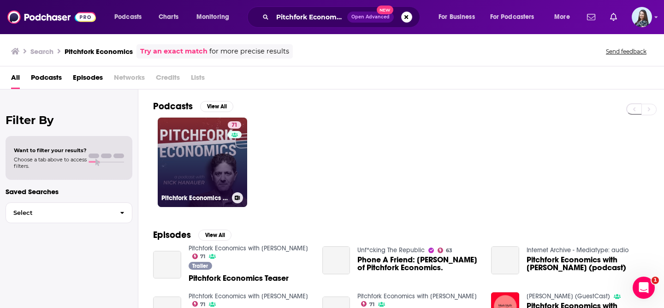
click at [170, 155] on link "71 Pitchfork Economics with [PERSON_NAME]" at bounding box center [202, 162] width 89 height 89
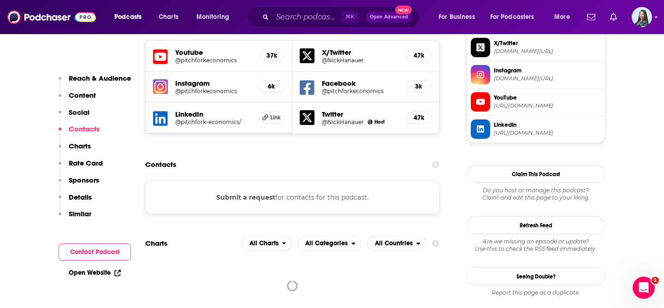
scroll to position [832, 0]
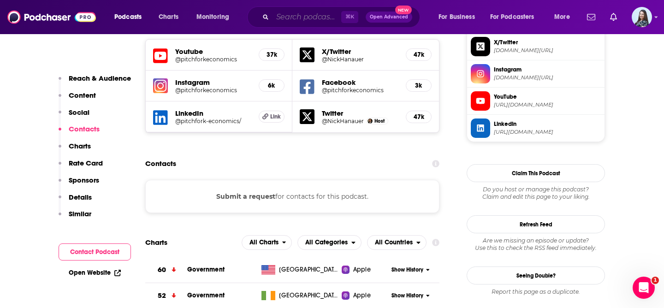
click at [301, 22] on input "Search podcasts, credits, & more..." at bounding box center [307, 17] width 69 height 15
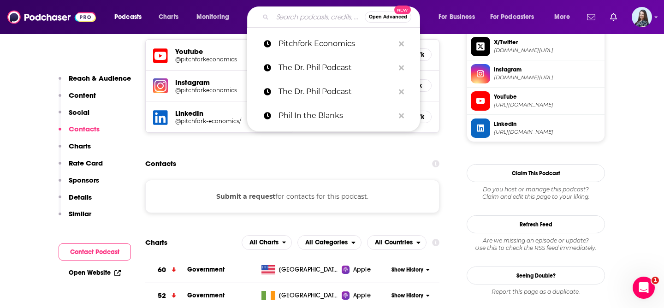
paste input "Popcorn Finance"
type input "Popcorn Finance"
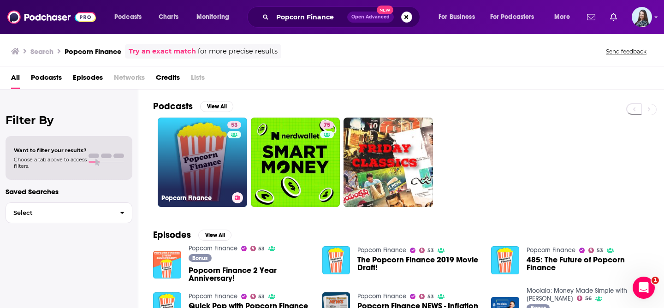
click at [193, 156] on link "53 Popcorn Finance" at bounding box center [202, 162] width 89 height 89
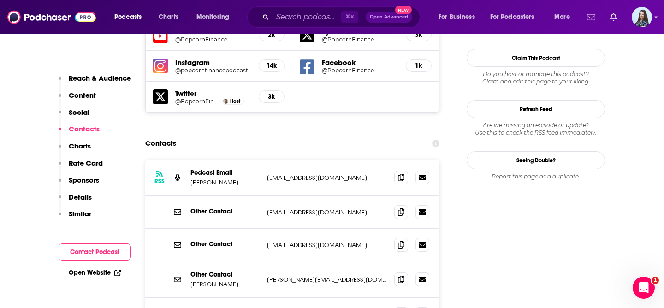
scroll to position [948, 0]
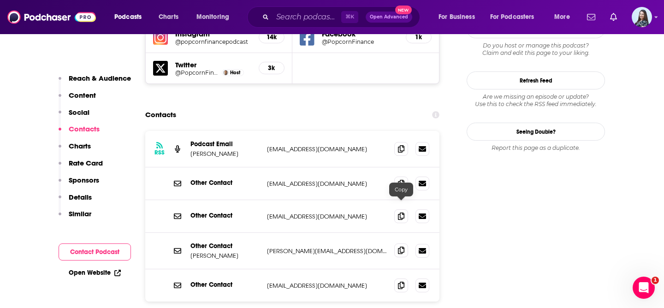
click at [400, 247] on icon at bounding box center [401, 250] width 6 height 7
click at [311, 20] on input "Search podcasts, credits, & more..." at bounding box center [307, 17] width 69 height 15
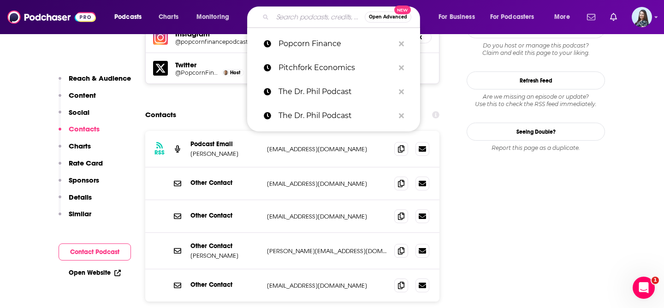
paste input "Primal Potential"
type input "Primal Potential"
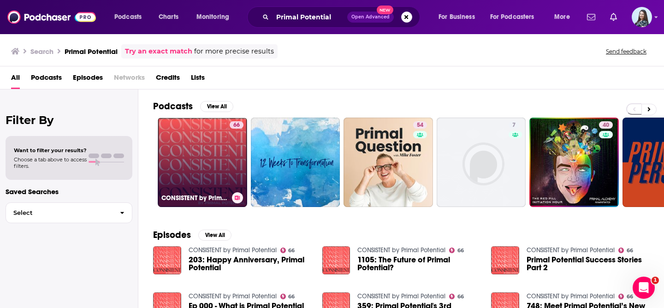
click at [184, 146] on link "66 CONSISTENT by Primal Potential" at bounding box center [202, 162] width 89 height 89
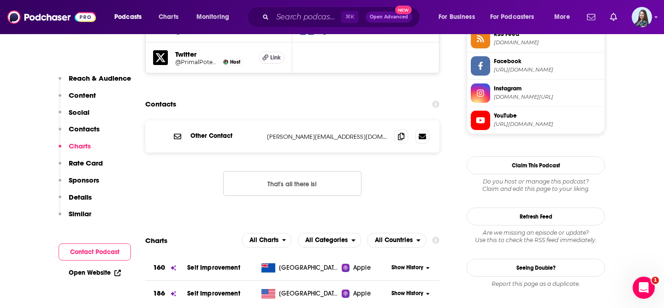
scroll to position [869, 0]
click at [310, 14] on input "Search podcasts, credits, & more..." at bounding box center [307, 17] width 69 height 15
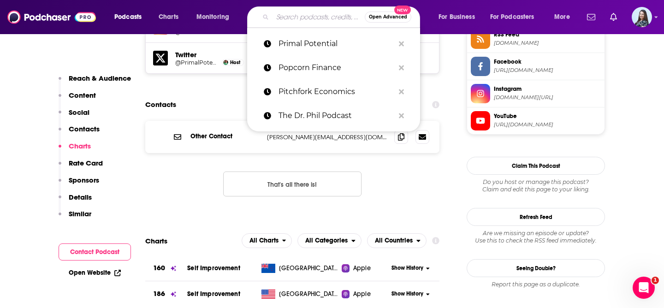
paste input "ProjectME with [PERSON_NAME]"
type input "ProjectME with [PERSON_NAME]"
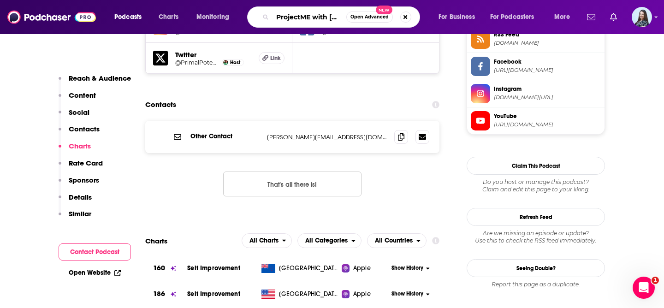
scroll to position [0, 34]
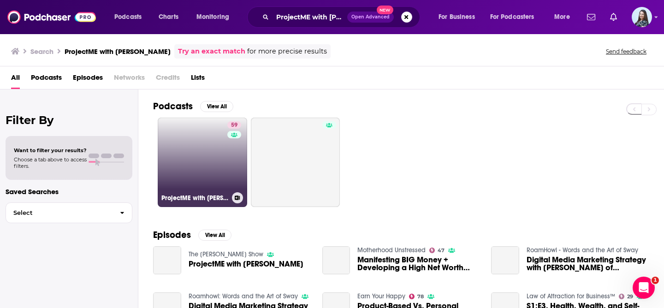
click at [190, 147] on link "59 ProjectME with [PERSON_NAME] – Entrepreneurship & Millionaire Mindset" at bounding box center [202, 162] width 89 height 89
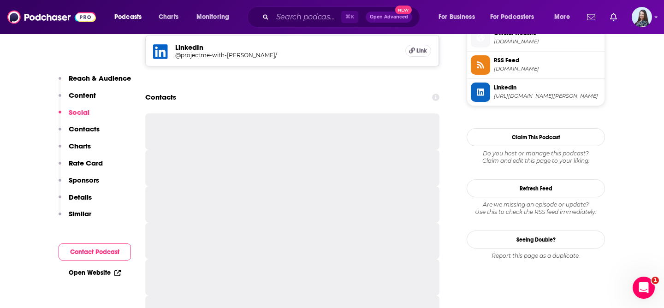
scroll to position [846, 0]
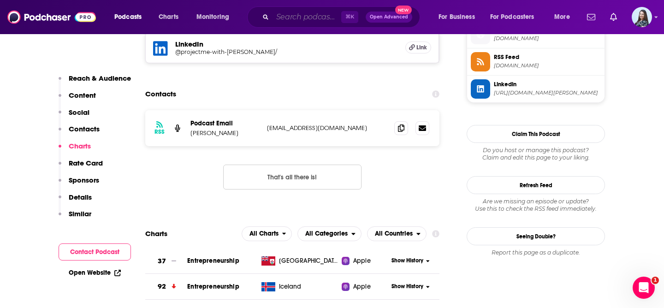
click at [299, 14] on input "Search podcasts, credits, & more..." at bounding box center [307, 17] width 69 height 15
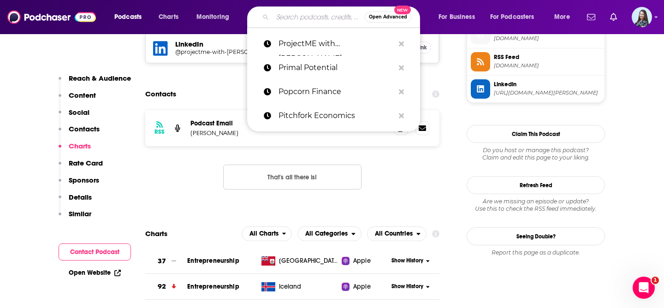
paste input "Radical Personal Finance"
type input "Radical Personal Finance"
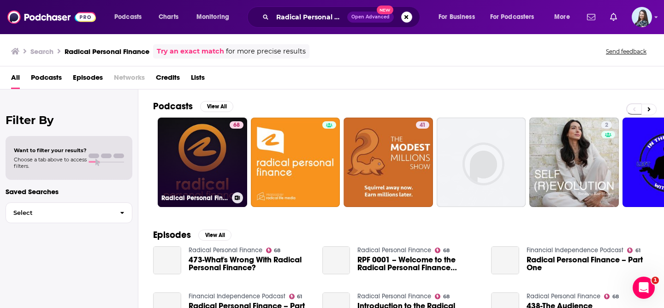
click at [206, 172] on link "68 Radical Personal Finance" at bounding box center [202, 162] width 89 height 89
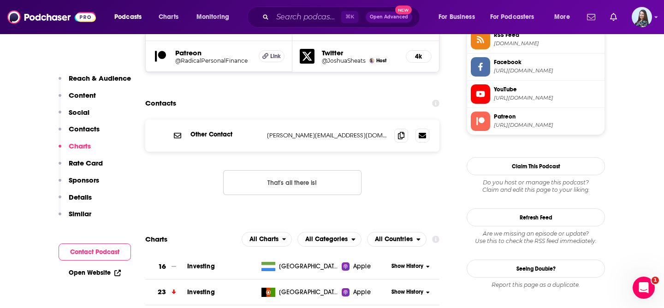
scroll to position [868, 0]
click at [319, 12] on input "Search podcasts, credits, & more..." at bounding box center [307, 17] width 69 height 15
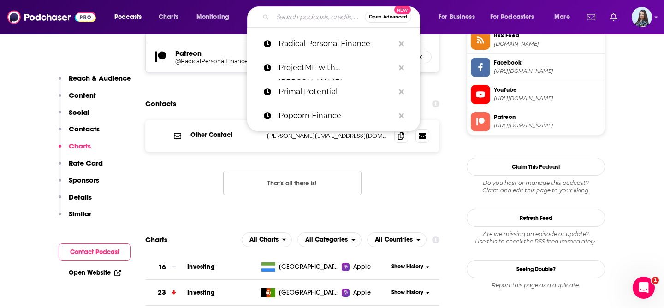
paste input "[PERSON_NAME] Everyday Millionaires"
type input "[PERSON_NAME] Everyday Millionaires"
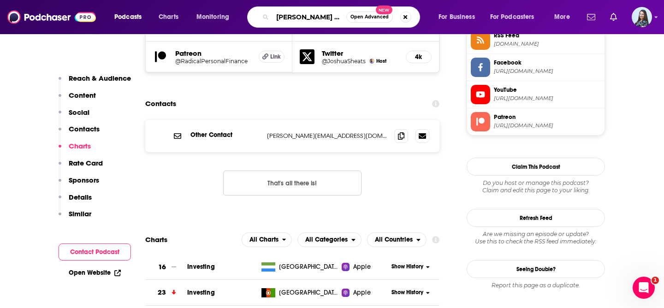
scroll to position [0, 35]
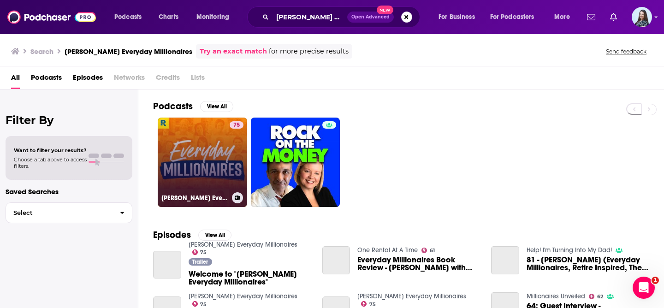
click at [184, 141] on link "75 [PERSON_NAME] Everyday Millionaires" at bounding box center [202, 162] width 89 height 89
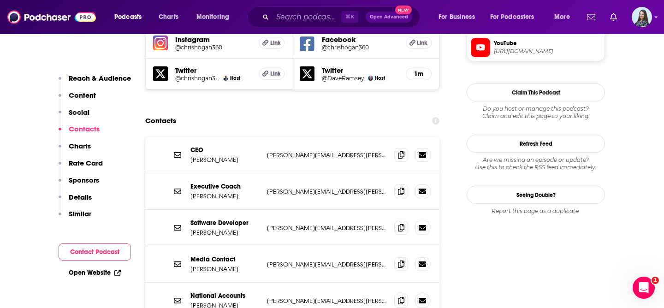
scroll to position [886, 0]
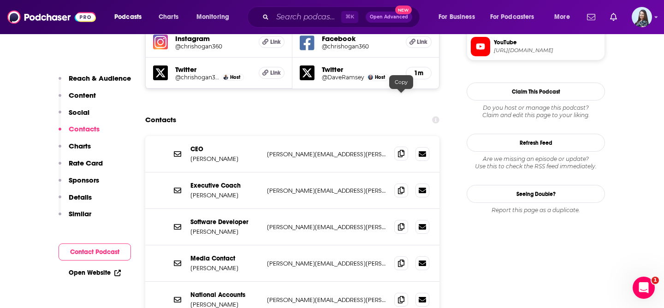
click at [403, 150] on icon at bounding box center [401, 153] width 6 height 7
click at [291, 13] on input "Search podcasts, credits, & more..." at bounding box center [307, 17] width 69 height 15
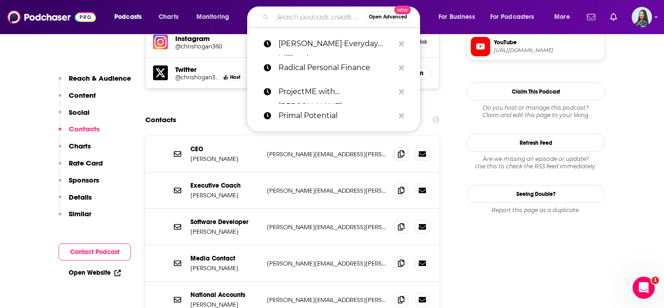
paste input "Read to Lead"
type input "Read to Lead"
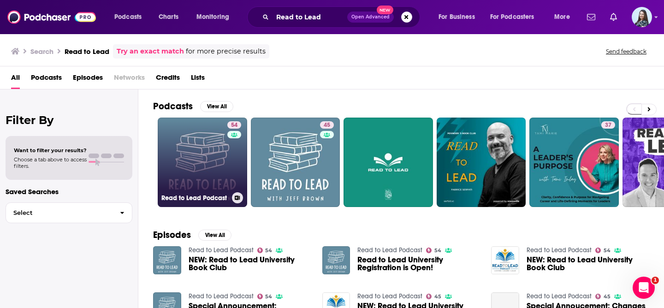
click at [198, 154] on link "54 Read to Lead Podcast" at bounding box center [202, 162] width 89 height 89
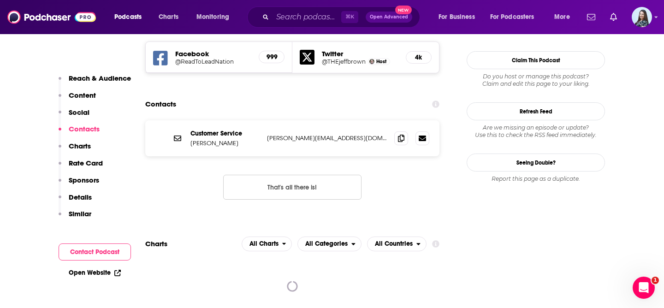
scroll to position [928, 0]
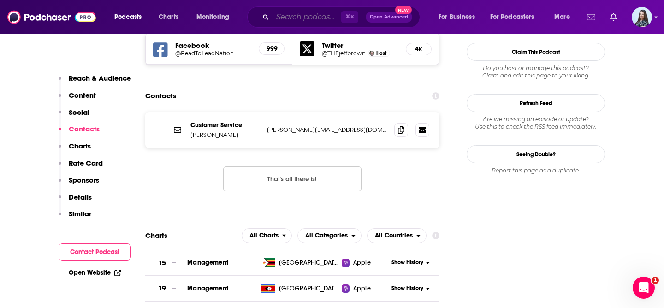
click at [295, 12] on input "Search podcasts, credits, & more..." at bounding box center [307, 17] width 69 height 15
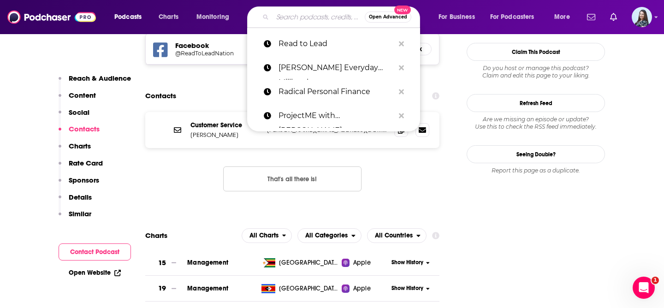
paste input "REAL AF with [PERSON_NAME]"
type input "REAL AF with [PERSON_NAME]"
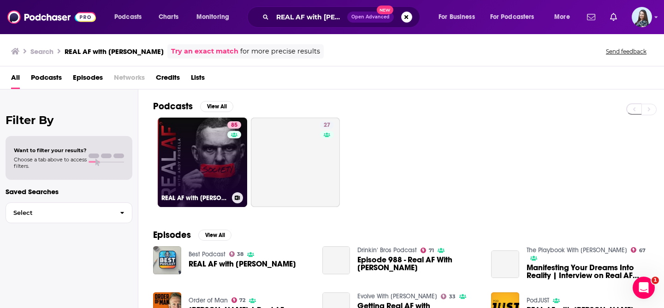
click at [184, 152] on link "85 REAL AF with [PERSON_NAME]" at bounding box center [202, 162] width 89 height 89
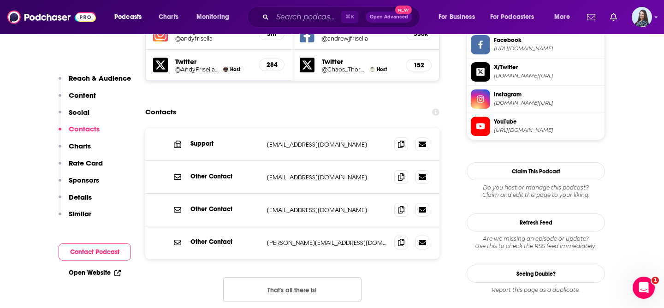
scroll to position [884, 0]
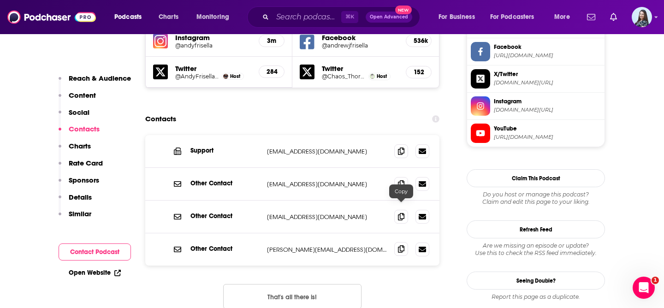
click at [401, 245] on icon at bounding box center [401, 248] width 6 height 7
